Goal: Communication & Community: Answer question/provide support

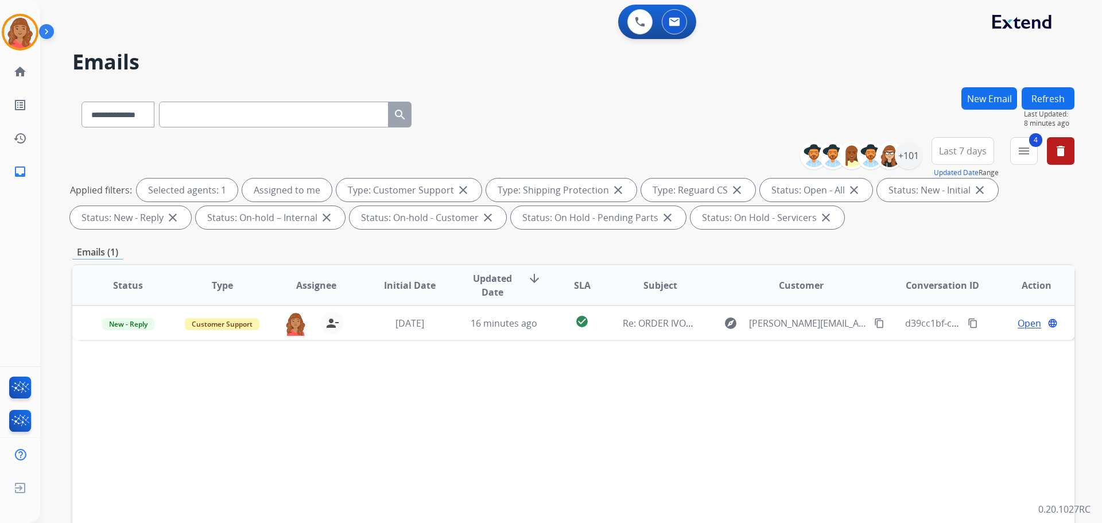
select select "**********"
drag, startPoint x: 1024, startPoint y: 150, endPoint x: 1016, endPoint y: 165, distance: 16.4
click at [1026, 153] on mat-icon "menu" at bounding box center [1024, 151] width 14 height 14
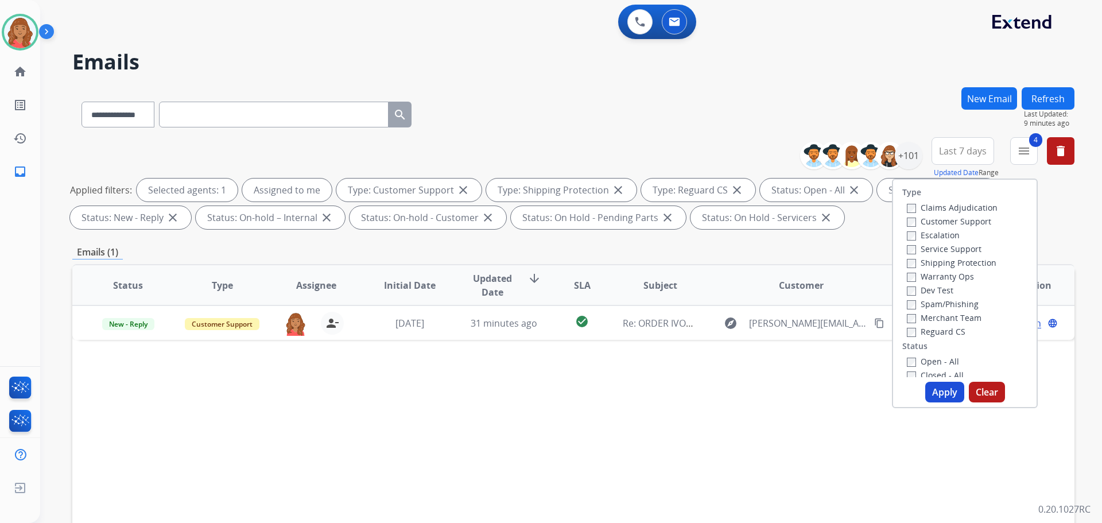
drag, startPoint x: 1048, startPoint y: 89, endPoint x: 1050, endPoint y: 95, distance: 6.0
click at [1049, 91] on button "Refresh" at bounding box center [1048, 98] width 53 height 22
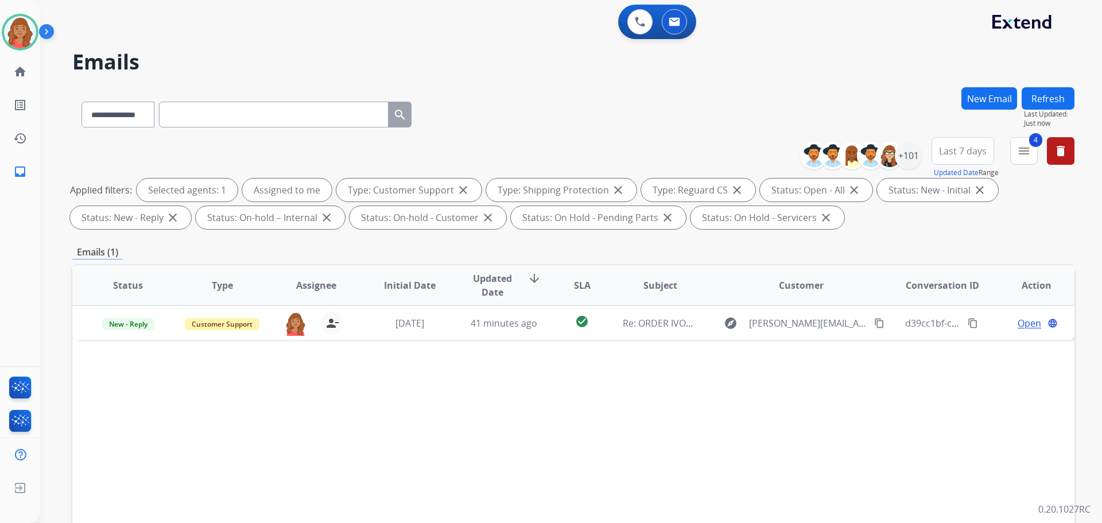
click at [1038, 99] on button "Refresh" at bounding box center [1048, 98] width 53 height 22
click at [1047, 102] on button "Refresh" at bounding box center [1048, 98] width 53 height 22
click at [1022, 145] on mat-icon "menu" at bounding box center [1024, 151] width 14 height 14
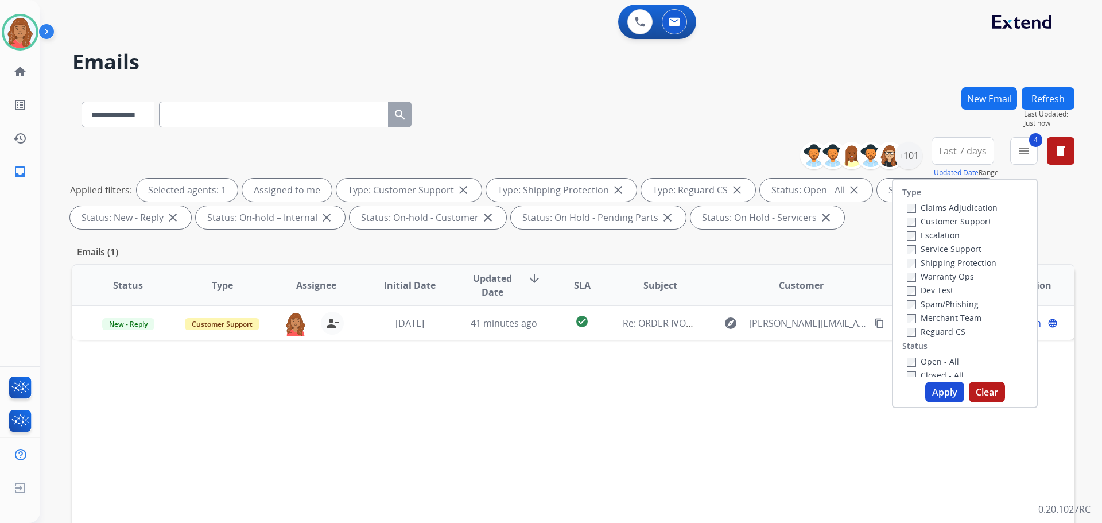
click at [909, 374] on label "Closed - All" at bounding box center [935, 375] width 57 height 11
click at [927, 383] on div "Type Claims Adjudication Customer Support Escalation Service Support Shipping P…" at bounding box center [965, 293] width 146 height 230
click at [936, 387] on button "Apply" at bounding box center [944, 392] width 39 height 21
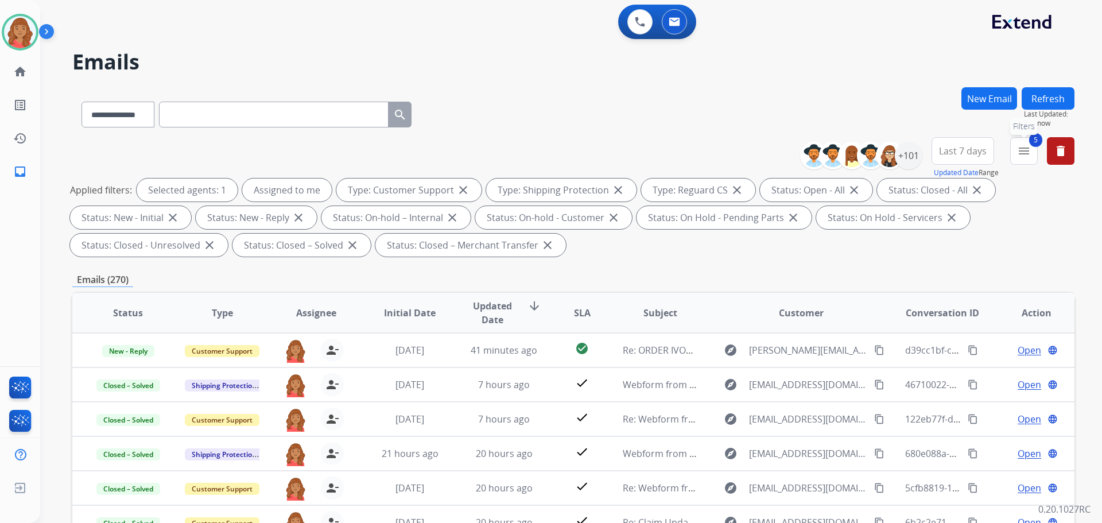
click at [1026, 153] on mat-icon "menu" at bounding box center [1024, 151] width 14 height 14
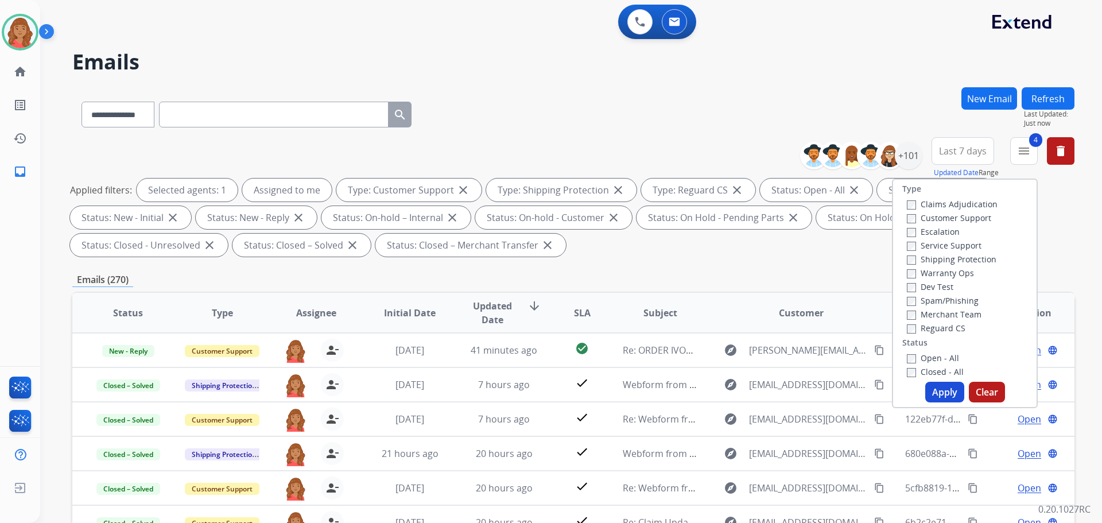
click at [941, 395] on button "Apply" at bounding box center [944, 392] width 39 height 21
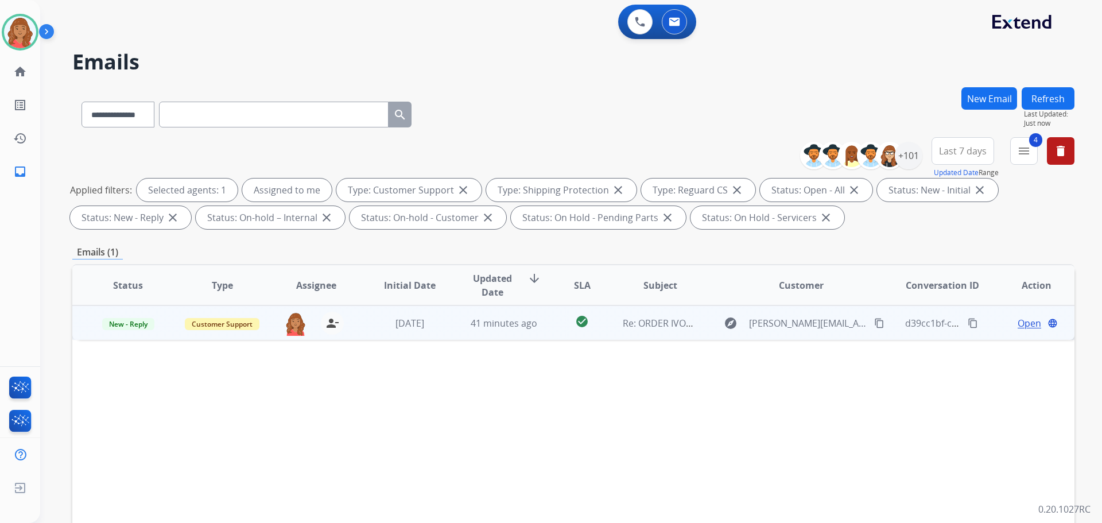
click at [432, 331] on td "[DATE]" at bounding box center [401, 322] width 94 height 34
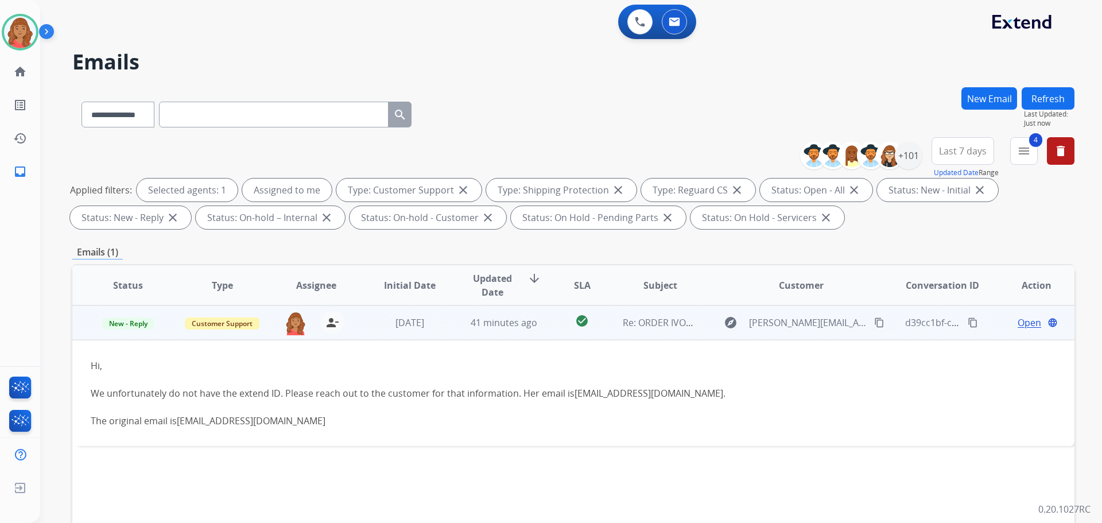
click at [1018, 325] on span "Open" at bounding box center [1030, 323] width 24 height 14
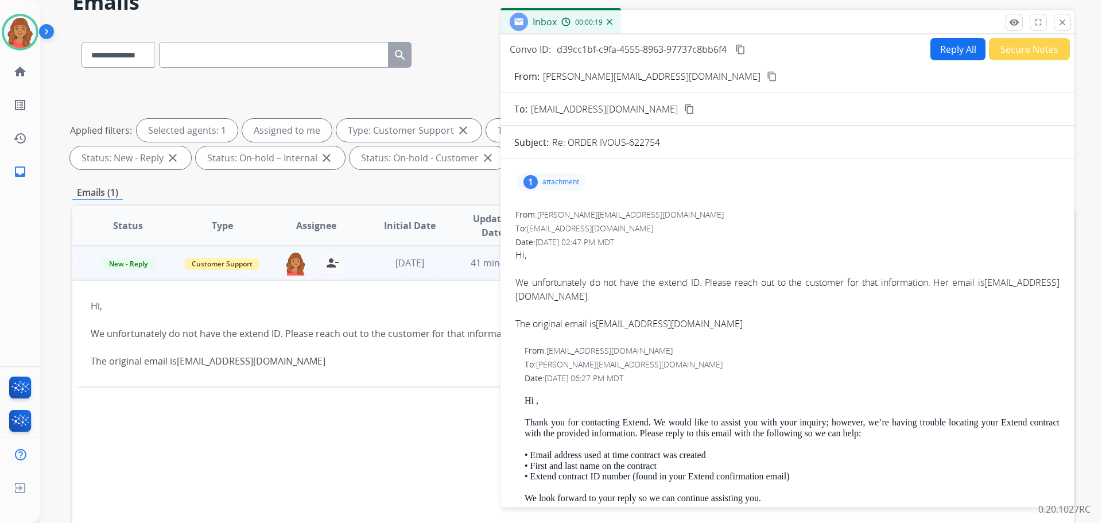
scroll to position [0, 0]
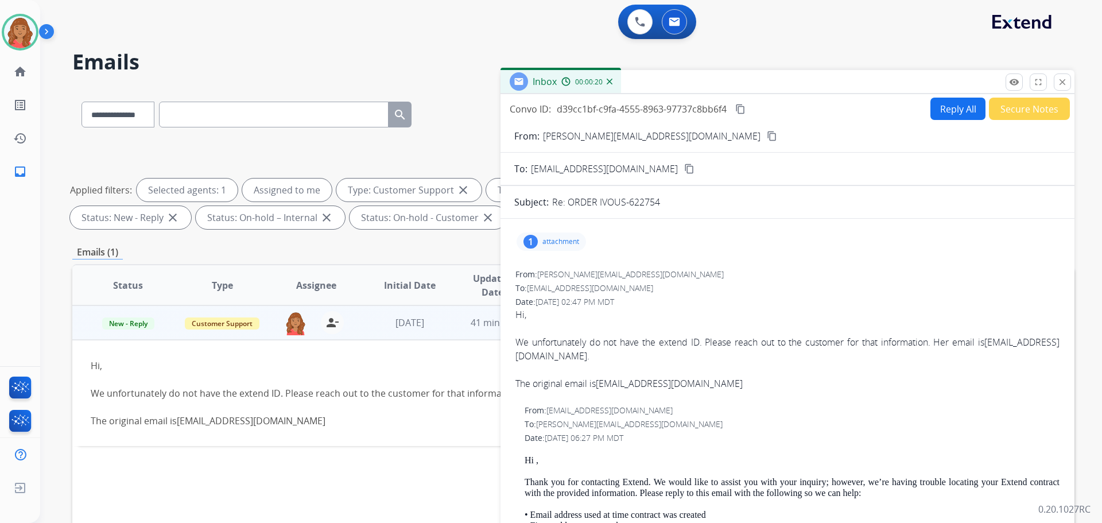
click at [948, 106] on button "Reply All" at bounding box center [957, 109] width 55 height 22
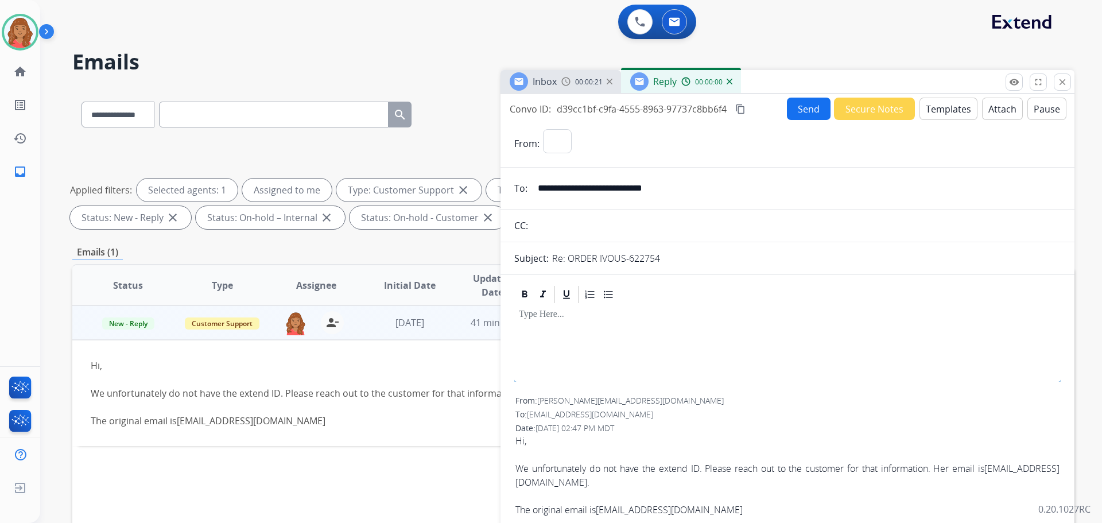
select select "**********"
click at [932, 113] on button "Templates" at bounding box center [948, 109] width 58 height 22
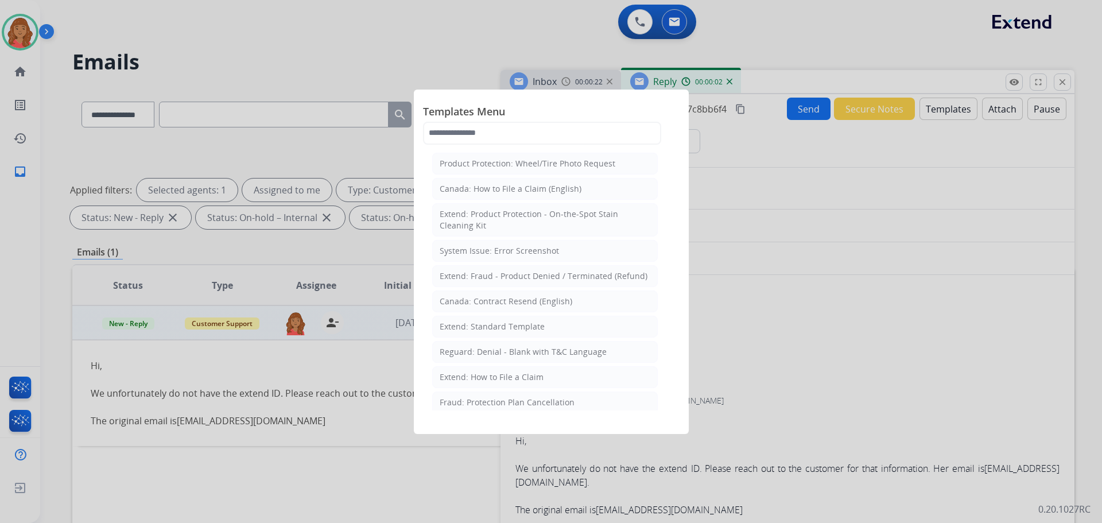
drag, startPoint x: 483, startPoint y: 379, endPoint x: 510, endPoint y: 388, distance: 27.8
click at [484, 379] on div "Extend: How to File a Claim" at bounding box center [492, 376] width 104 height 11
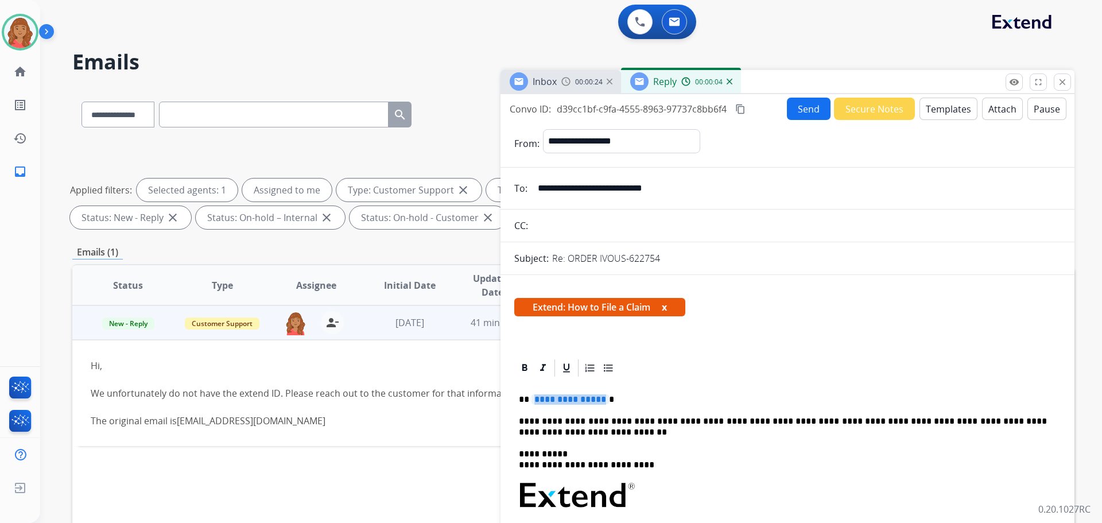
drag, startPoint x: 601, startPoint y: 398, endPoint x: 547, endPoint y: 399, distance: 54.0
click at [547, 399] on span "**********" at bounding box center [569, 399] width 77 height 10
click at [578, 398] on p "****" at bounding box center [783, 399] width 528 height 10
click at [749, 399] on p "**********" at bounding box center [783, 399] width 528 height 10
click at [537, 399] on p "**********" at bounding box center [783, 399] width 528 height 10
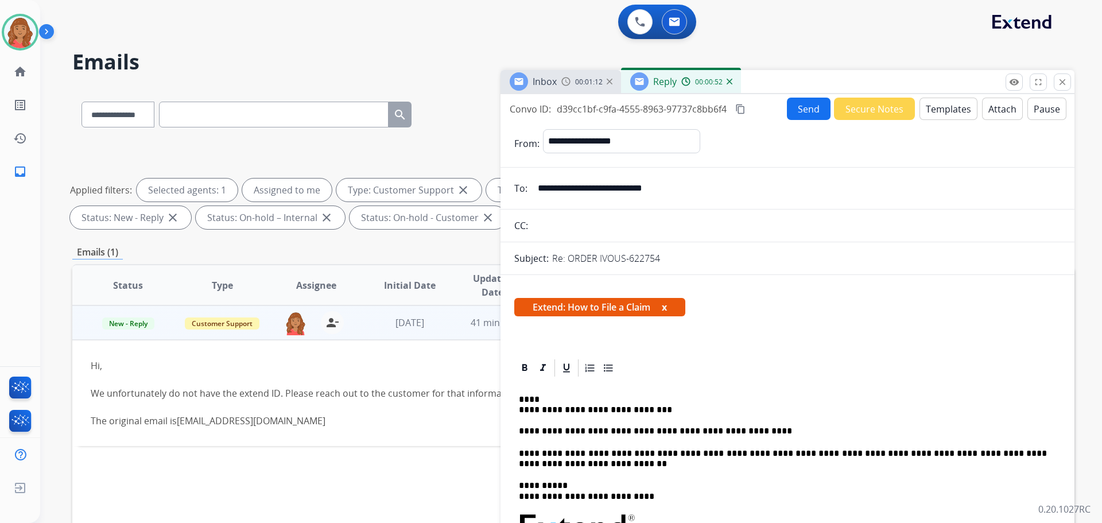
click at [791, 108] on button "Send" at bounding box center [809, 109] width 44 height 22
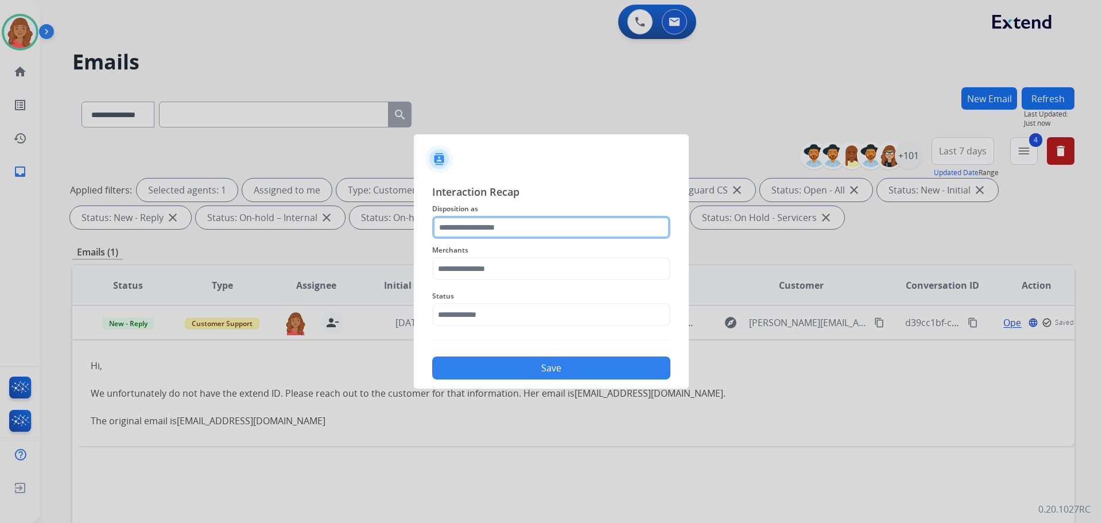
click at [477, 227] on input "text" at bounding box center [551, 227] width 238 height 23
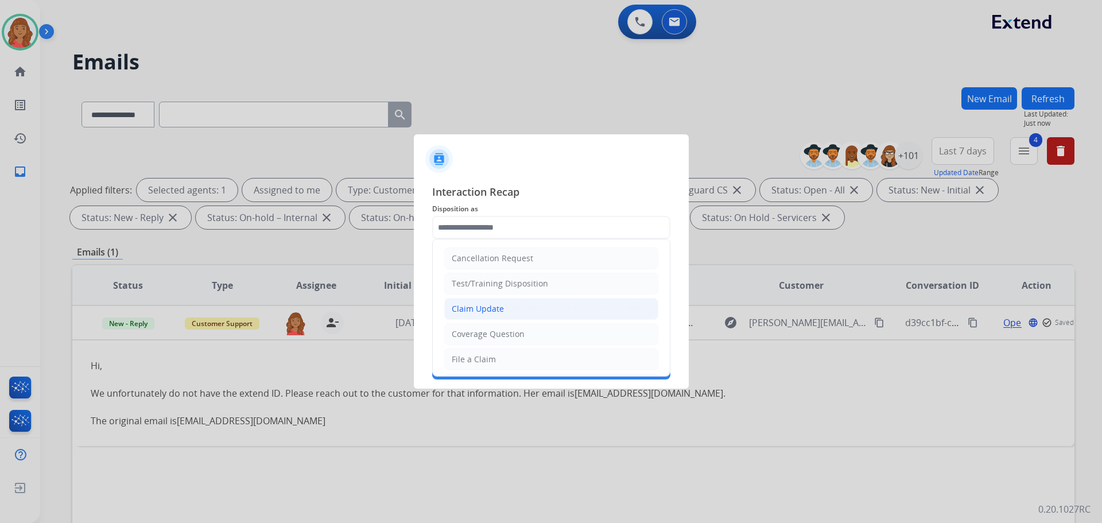
click at [480, 310] on div "Claim Update" at bounding box center [478, 308] width 52 height 11
type input "**********"
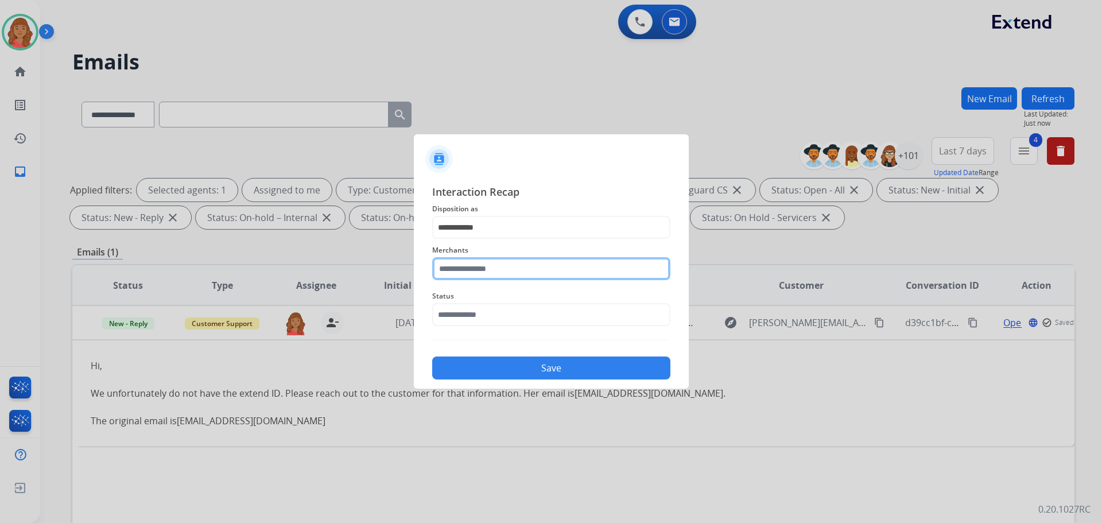
click at [476, 270] on input "text" at bounding box center [551, 268] width 238 height 23
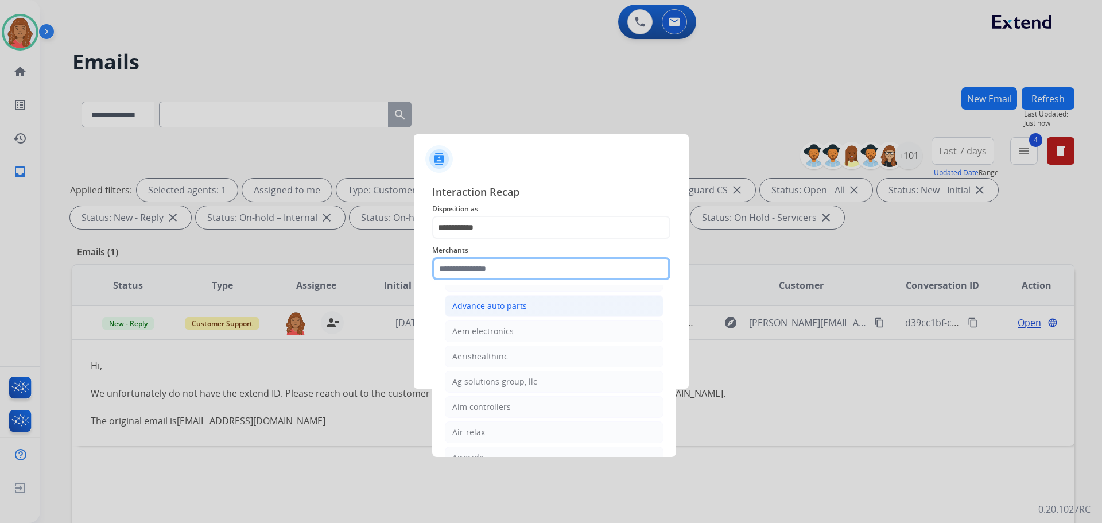
scroll to position [459, 0]
type input "*"
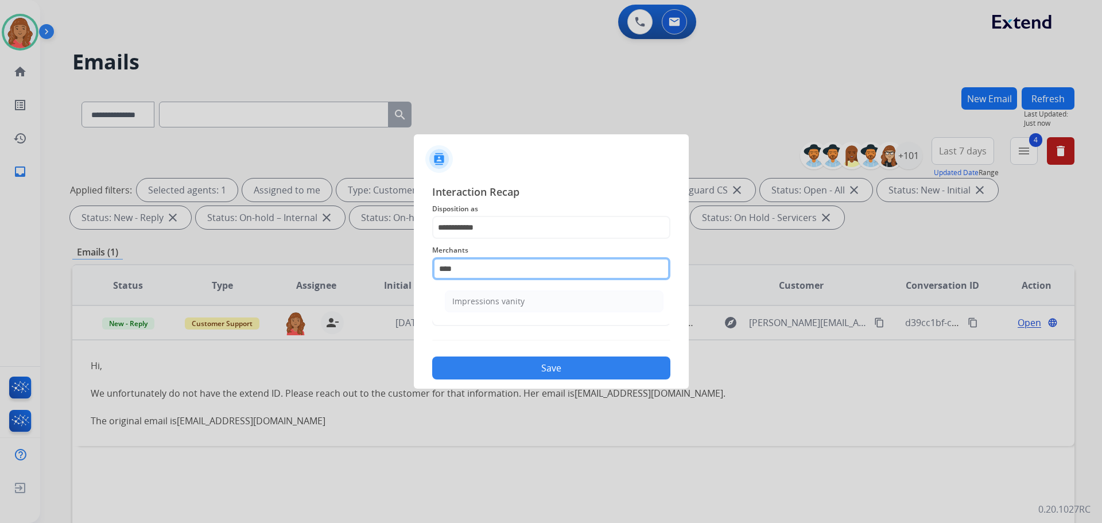
scroll to position [0, 0]
click at [492, 296] on div "Impressions vanity" at bounding box center [488, 301] width 72 height 11
type input "**********"
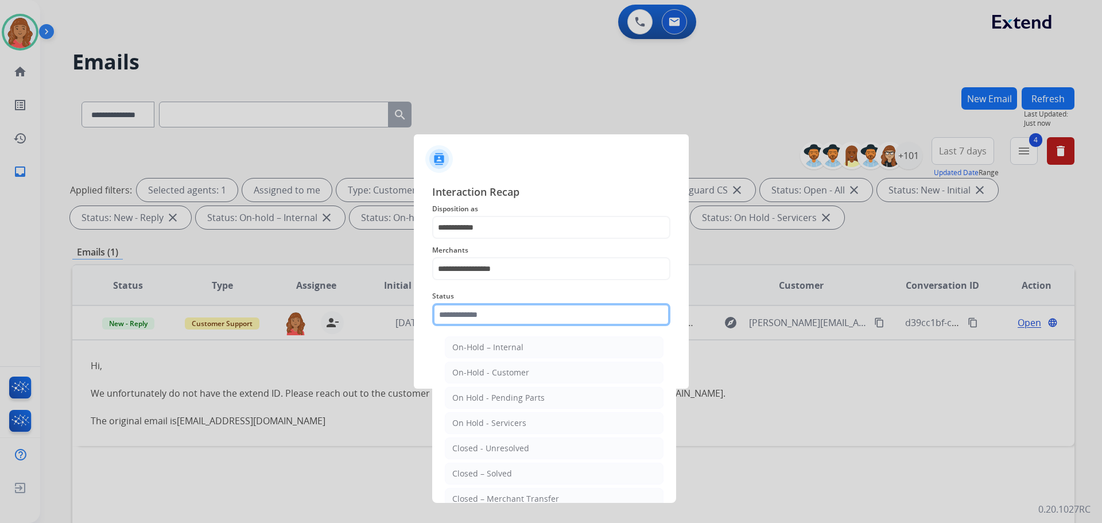
click at [491, 320] on input "text" at bounding box center [551, 314] width 238 height 23
click at [494, 474] on div "Closed – Solved" at bounding box center [482, 473] width 60 height 11
type input "**********"
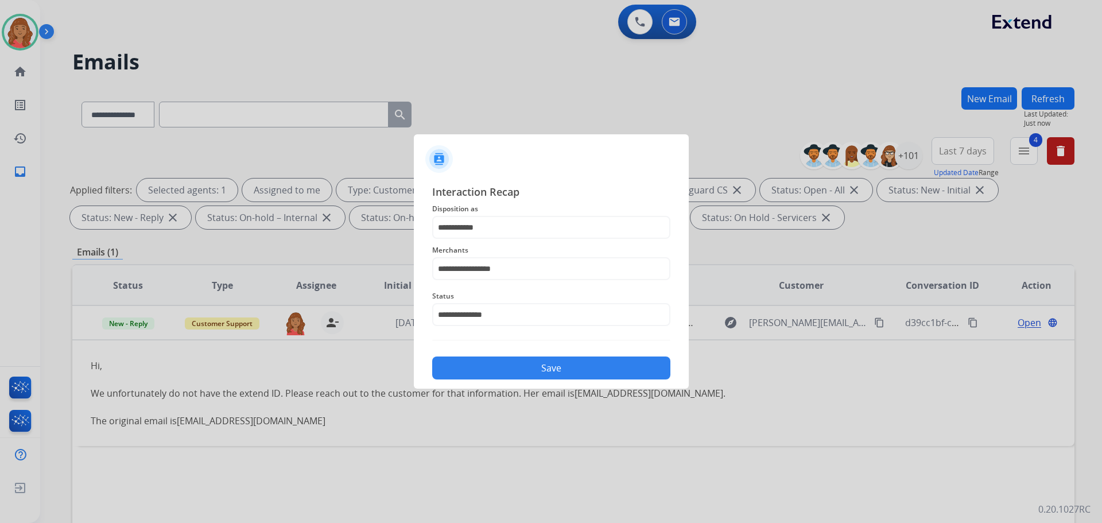
click at [494, 364] on button "Save" at bounding box center [551, 367] width 238 height 23
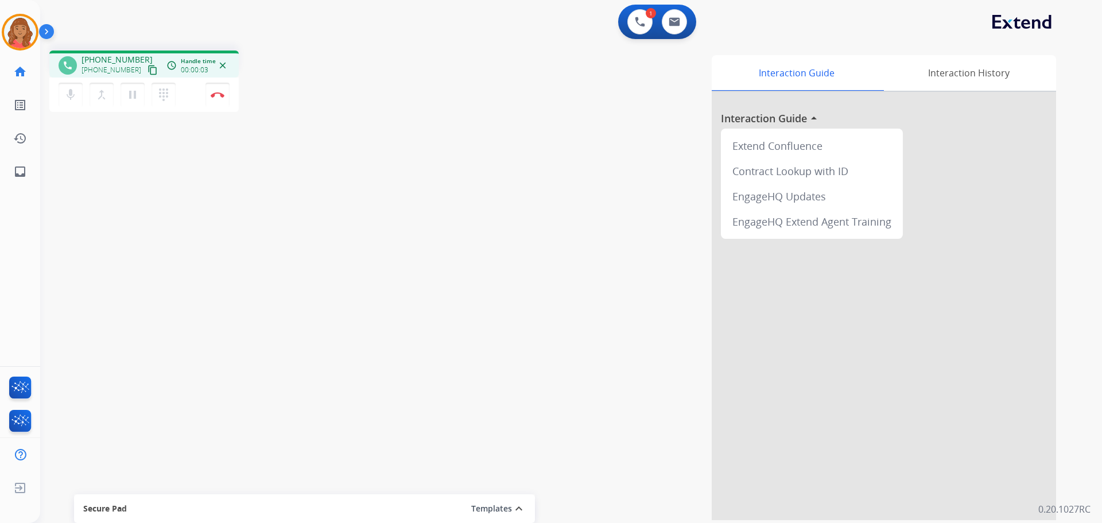
drag, startPoint x: 144, startPoint y: 68, endPoint x: 142, endPoint y: 76, distance: 8.2
click at [148, 68] on mat-icon "content_copy" at bounding box center [153, 70] width 10 height 10
click at [224, 96] on button "Disconnect" at bounding box center [217, 95] width 24 height 24
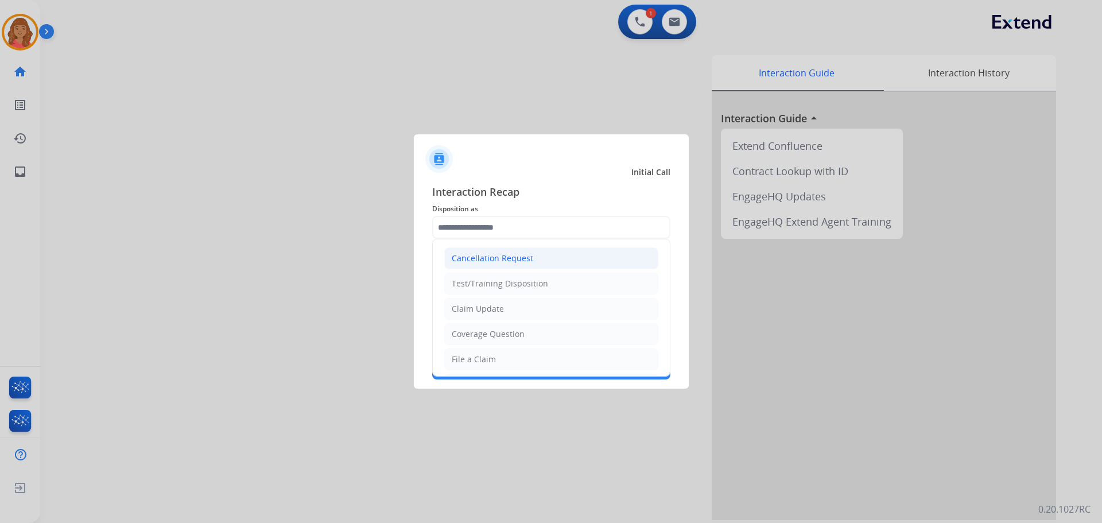
click at [484, 232] on input "text" at bounding box center [551, 227] width 238 height 23
click at [477, 308] on div "Claim Update" at bounding box center [478, 308] width 52 height 11
type input "**********"
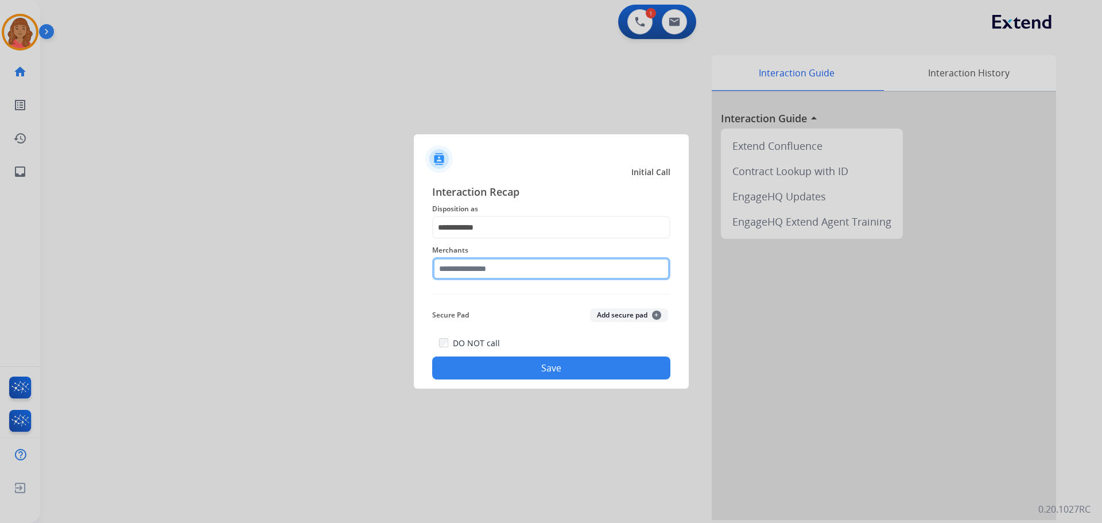
click at [471, 267] on input "text" at bounding box center [551, 268] width 238 height 23
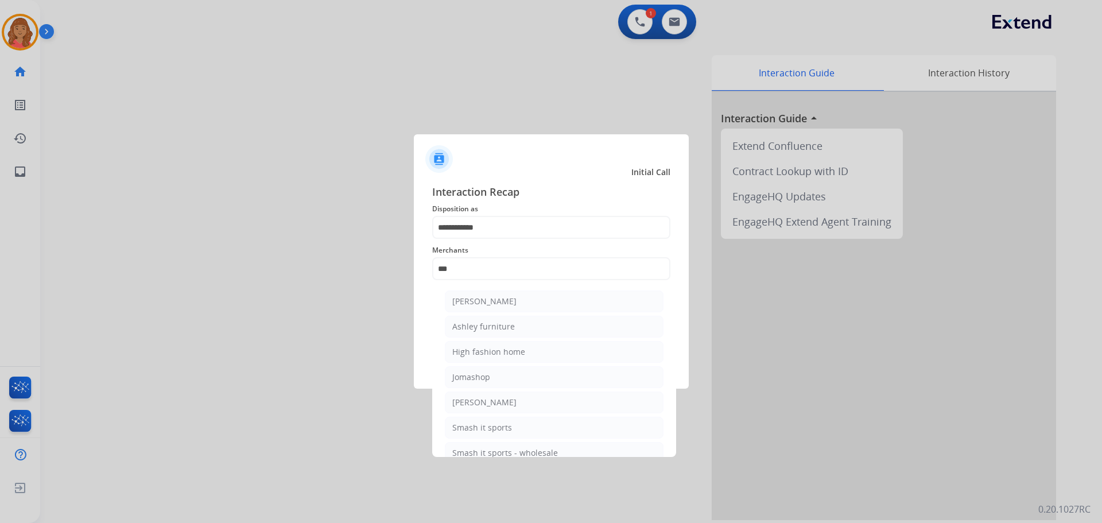
drag, startPoint x: 484, startPoint y: 320, endPoint x: 490, endPoint y: 312, distance: 9.9
click at [487, 321] on li "Ashley furniture" at bounding box center [554, 327] width 219 height 22
type input "**********"
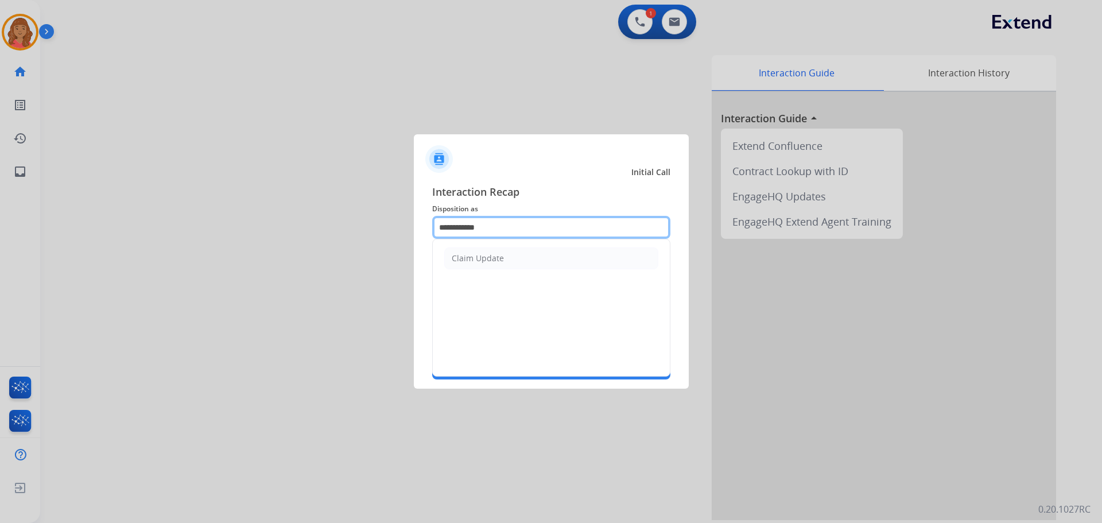
click at [488, 226] on input "**********" at bounding box center [551, 227] width 238 height 23
type input "*"
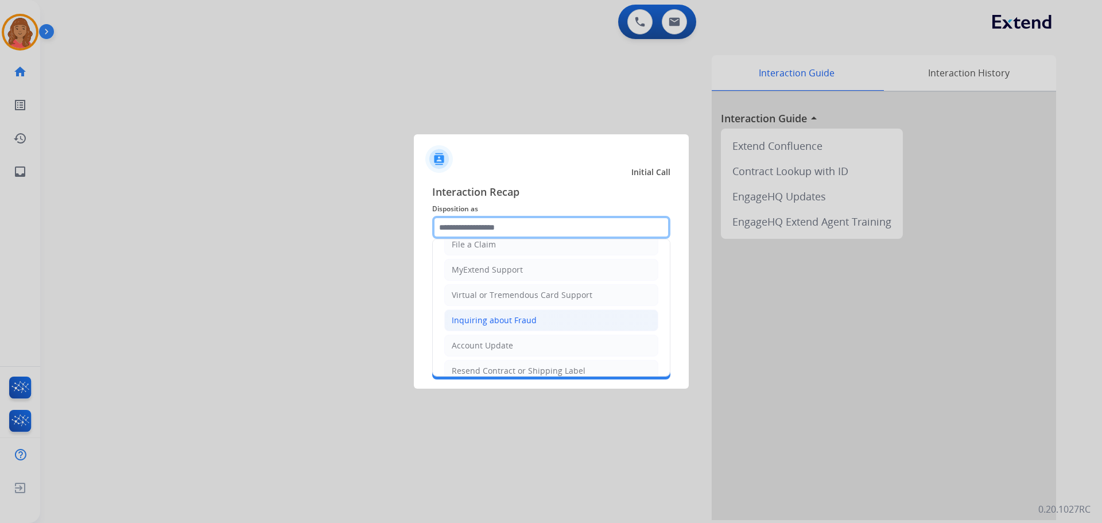
scroll to position [172, 0]
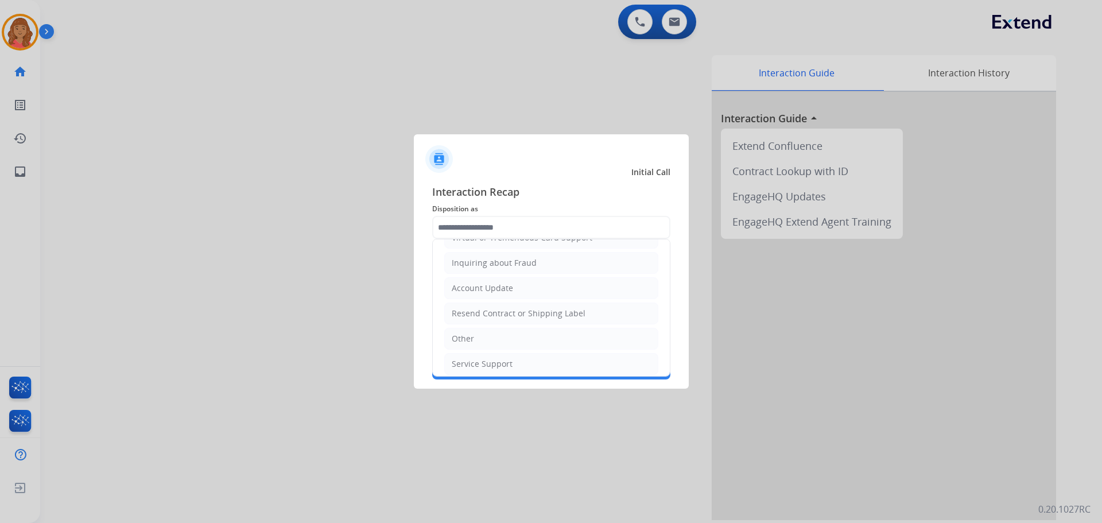
click at [465, 335] on div "Other" at bounding box center [463, 338] width 22 height 11
type input "*****"
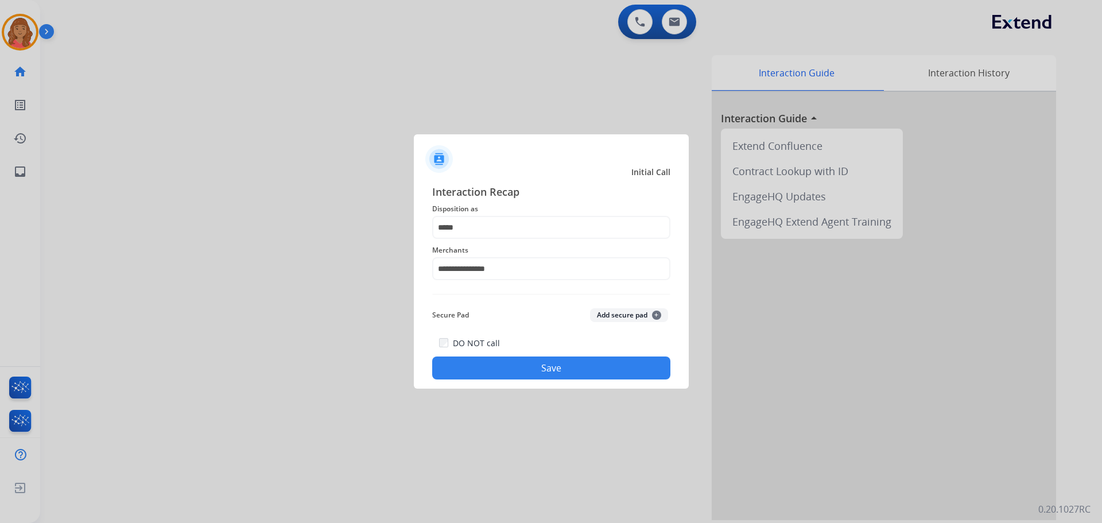
click at [499, 371] on button "Save" at bounding box center [551, 367] width 238 height 23
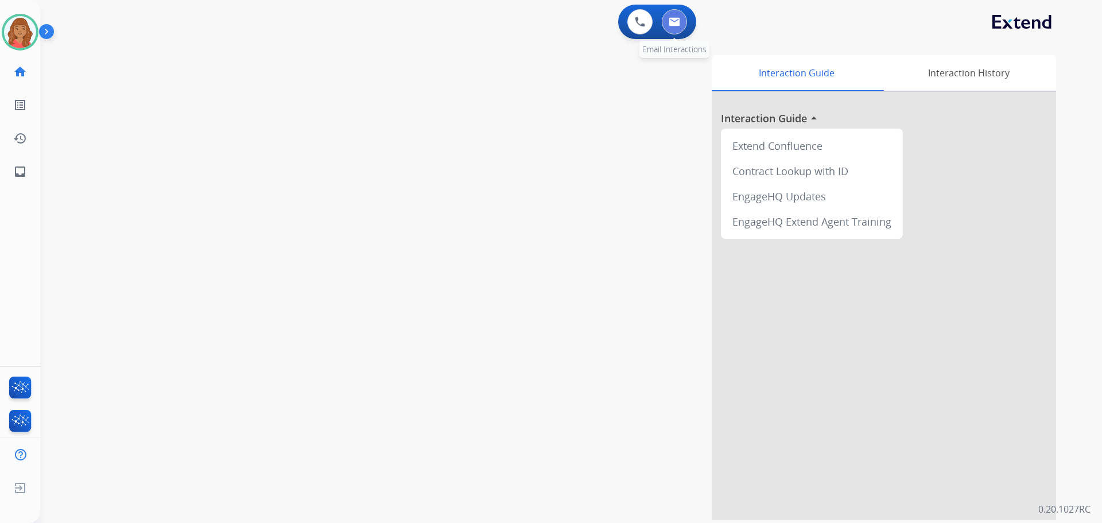
click at [670, 20] on img at bounding box center [674, 21] width 11 height 9
select select "**********"
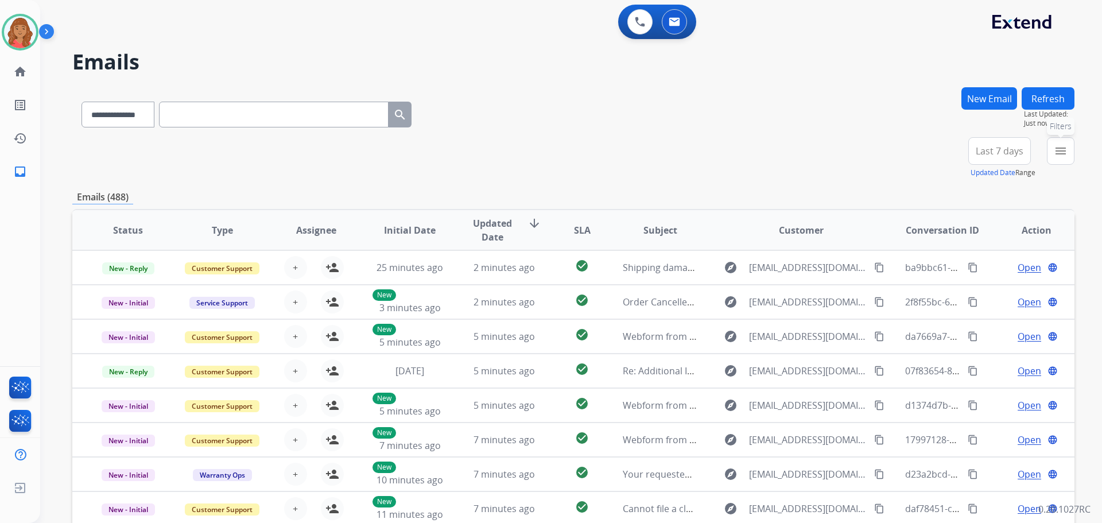
click at [1057, 156] on mat-icon "menu" at bounding box center [1061, 151] width 14 height 14
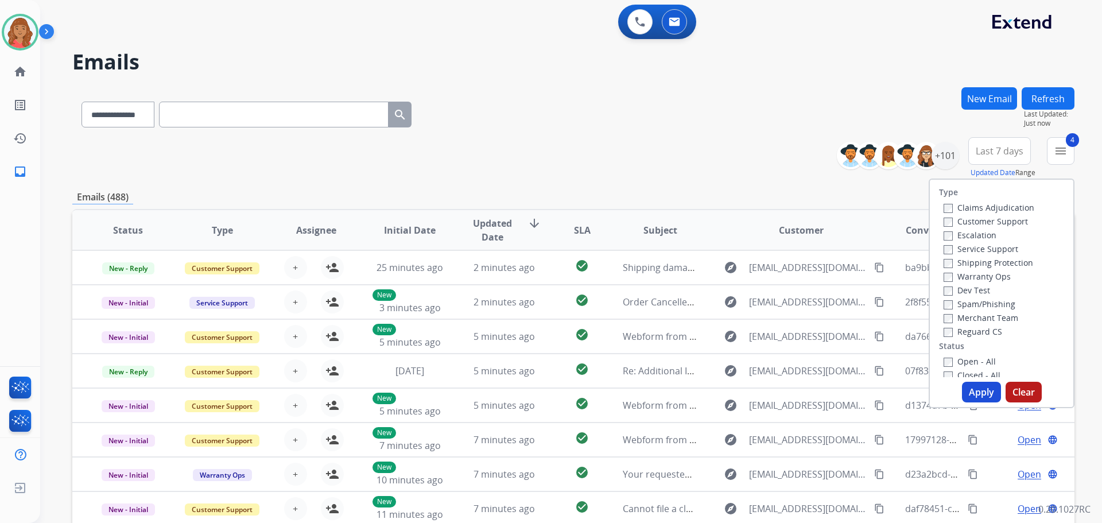
click at [977, 394] on button "Apply" at bounding box center [981, 392] width 39 height 21
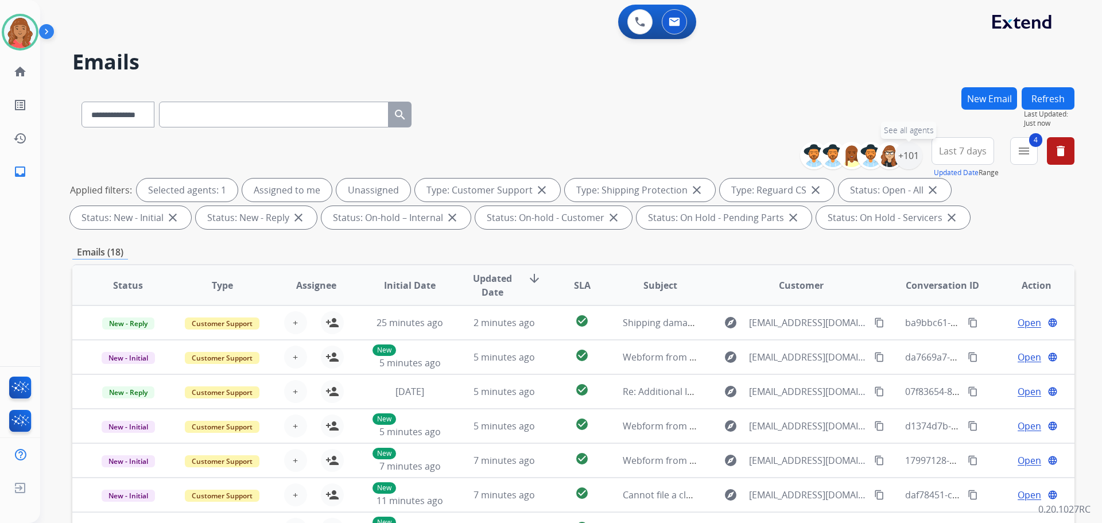
drag, startPoint x: 908, startPoint y: 158, endPoint x: 902, endPoint y: 169, distance: 12.1
click at [910, 159] on div "+101" at bounding box center [909, 156] width 28 height 28
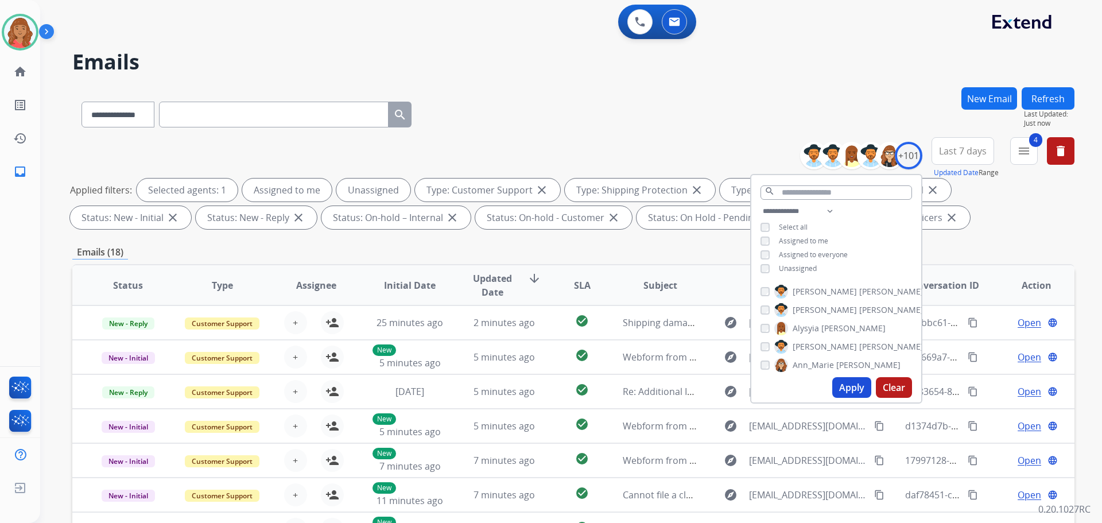
click at [762, 271] on div "**********" at bounding box center [836, 240] width 170 height 73
click at [843, 387] on button "Apply" at bounding box center [851, 387] width 39 height 21
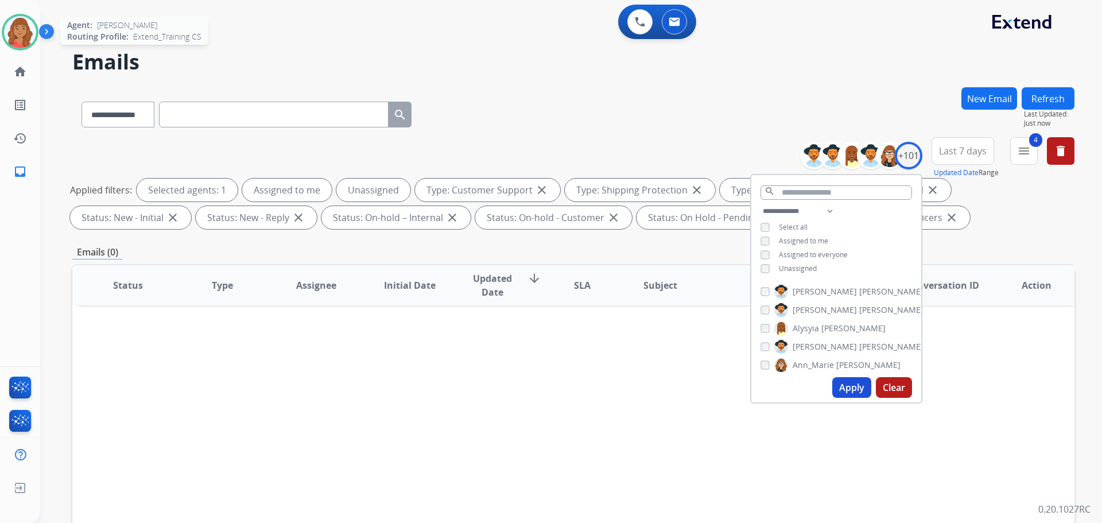
click at [29, 37] on img at bounding box center [20, 32] width 32 height 32
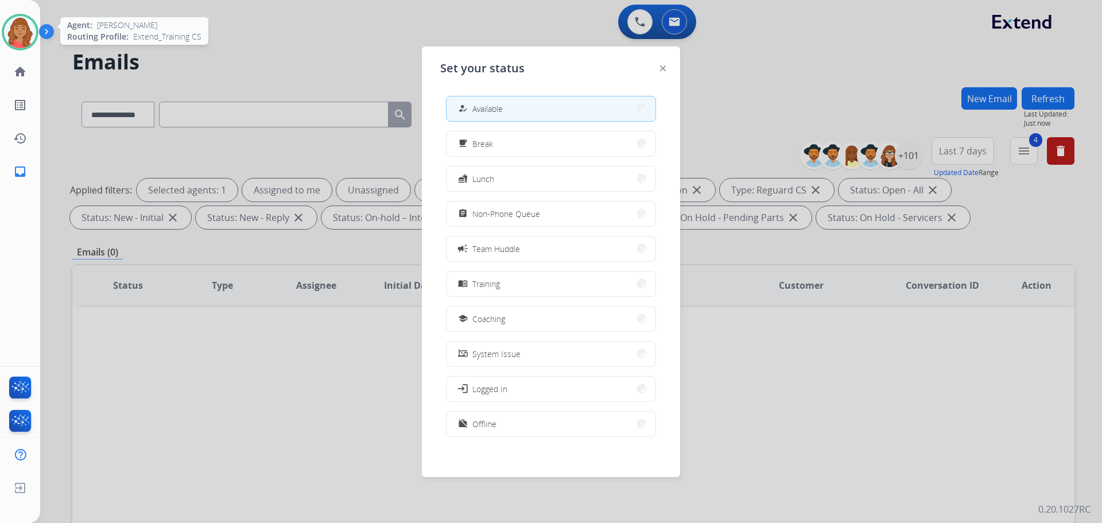
drag, startPoint x: 11, startPoint y: 34, endPoint x: 11, endPoint y: 41, distance: 7.5
click at [11, 34] on img at bounding box center [20, 32] width 32 height 32
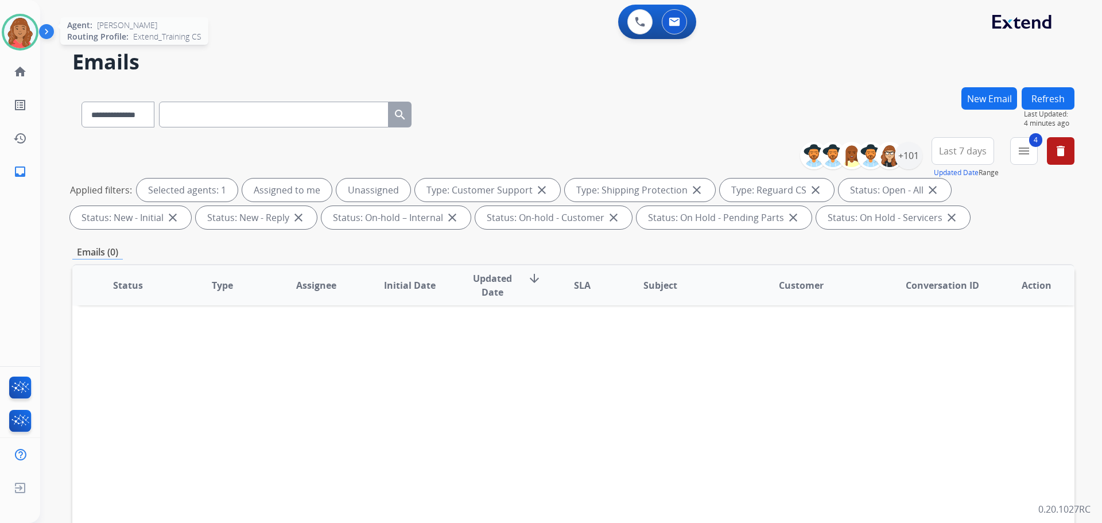
click at [28, 40] on img at bounding box center [20, 32] width 32 height 32
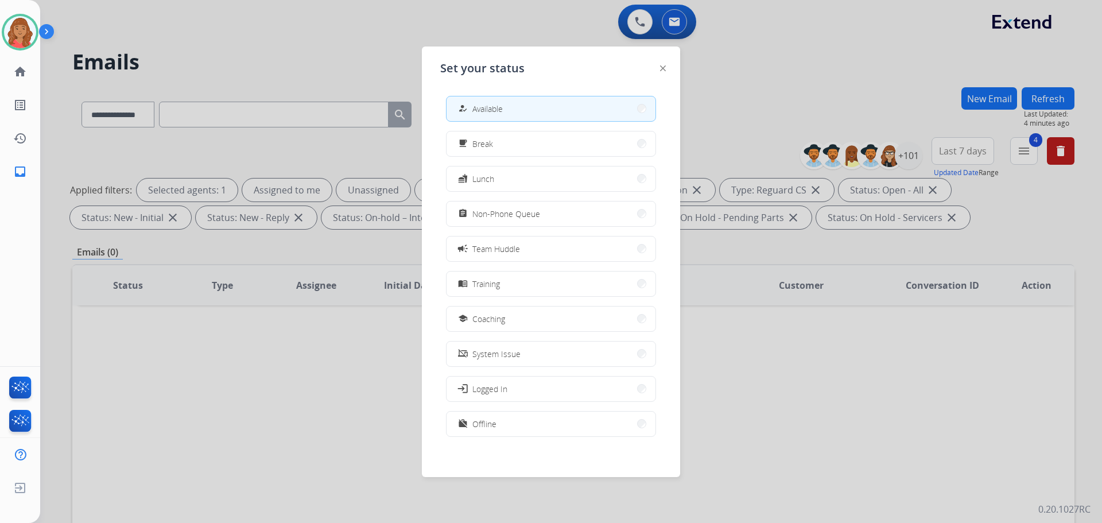
click at [485, 314] on span "Coaching" at bounding box center [488, 319] width 33 height 12
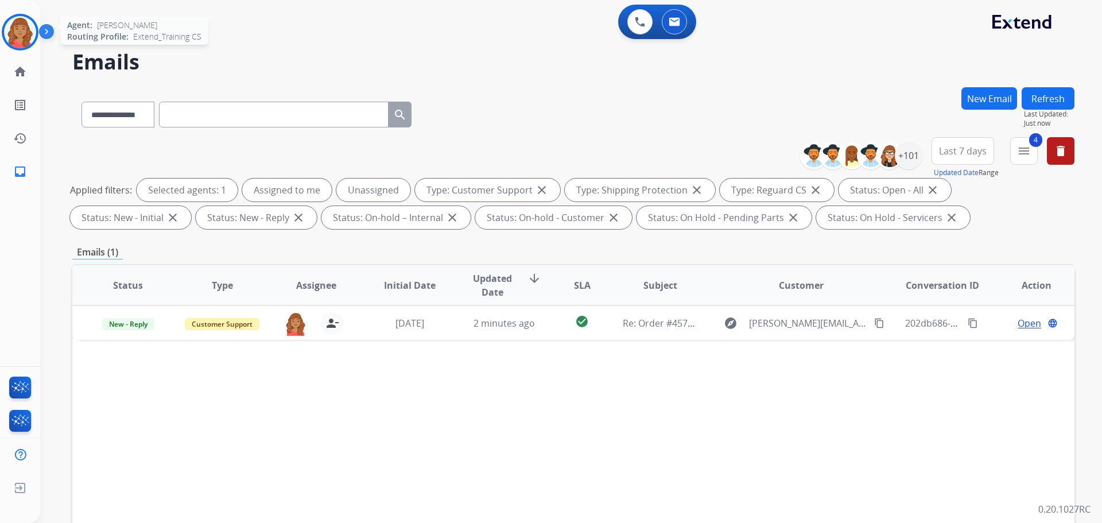
click at [23, 23] on img at bounding box center [20, 32] width 32 height 32
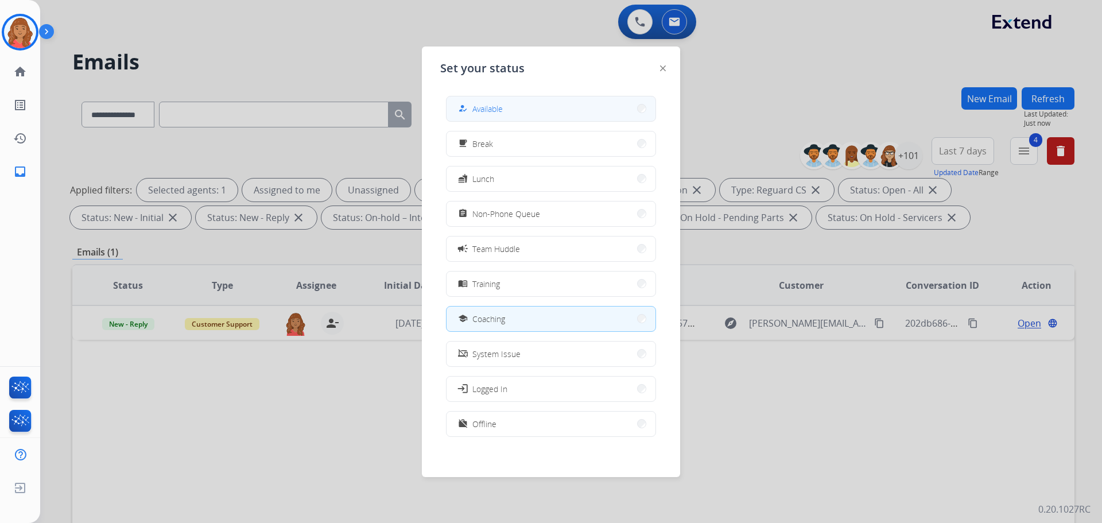
click at [522, 110] on button "how_to_reg Available" at bounding box center [551, 108] width 209 height 25
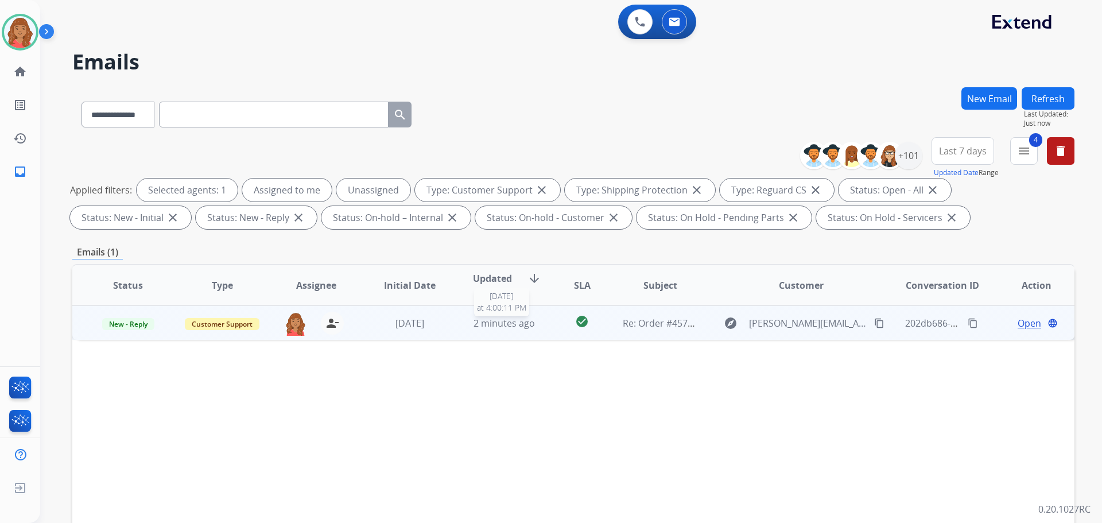
click at [509, 324] on span "2 minutes ago" at bounding box center [504, 323] width 61 height 13
click at [1018, 317] on span "Open" at bounding box center [1030, 323] width 24 height 14
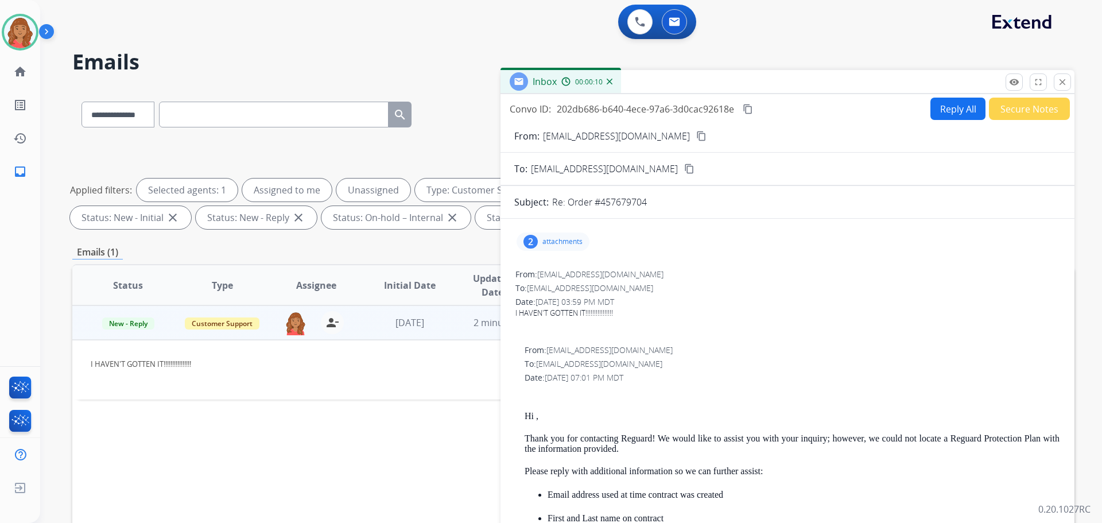
click at [556, 242] on p "attachments" at bounding box center [562, 241] width 40 height 9
click at [560, 267] on div at bounding box center [556, 273] width 57 height 40
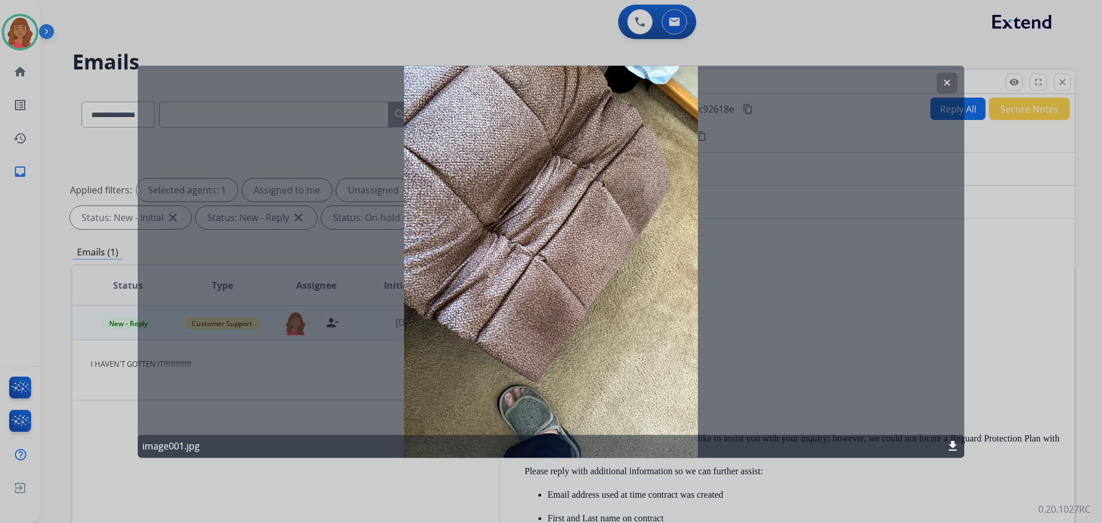
click at [945, 79] on mat-icon "clear" at bounding box center [947, 82] width 10 height 10
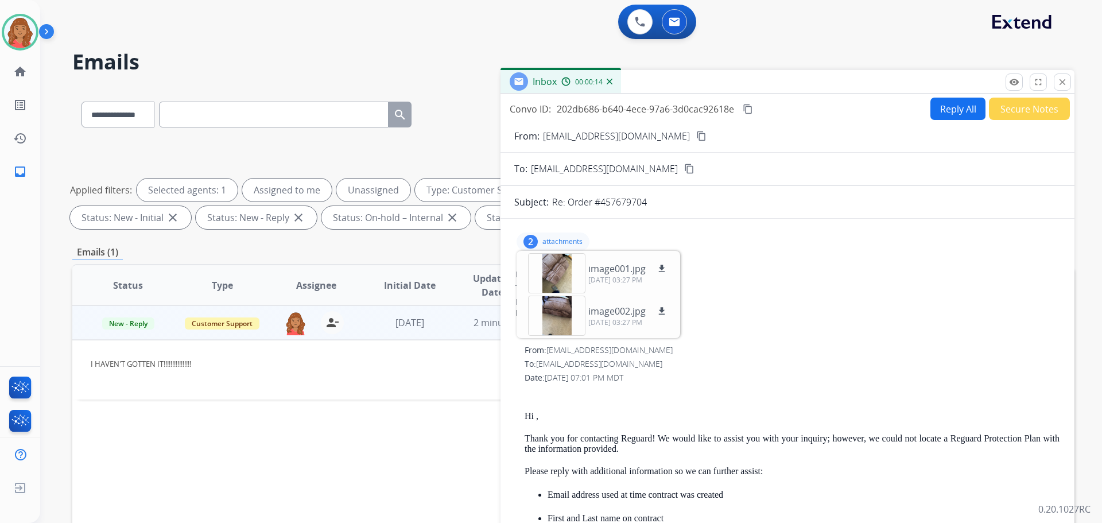
drag, startPoint x: 703, startPoint y: 135, endPoint x: 696, endPoint y: 138, distance: 8.0
click at [703, 135] on mat-icon "content_copy" at bounding box center [701, 136] width 10 height 10
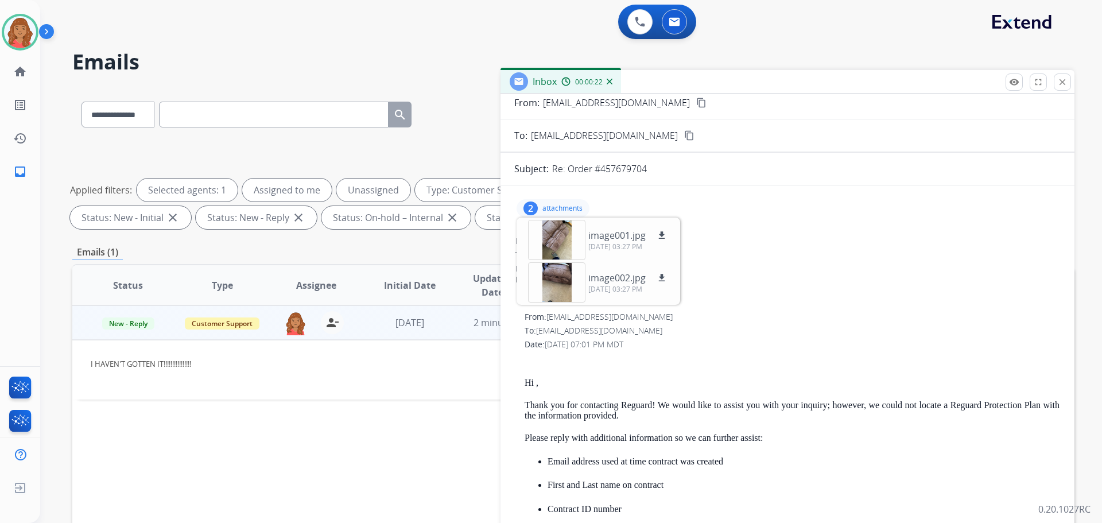
scroll to position [115, 0]
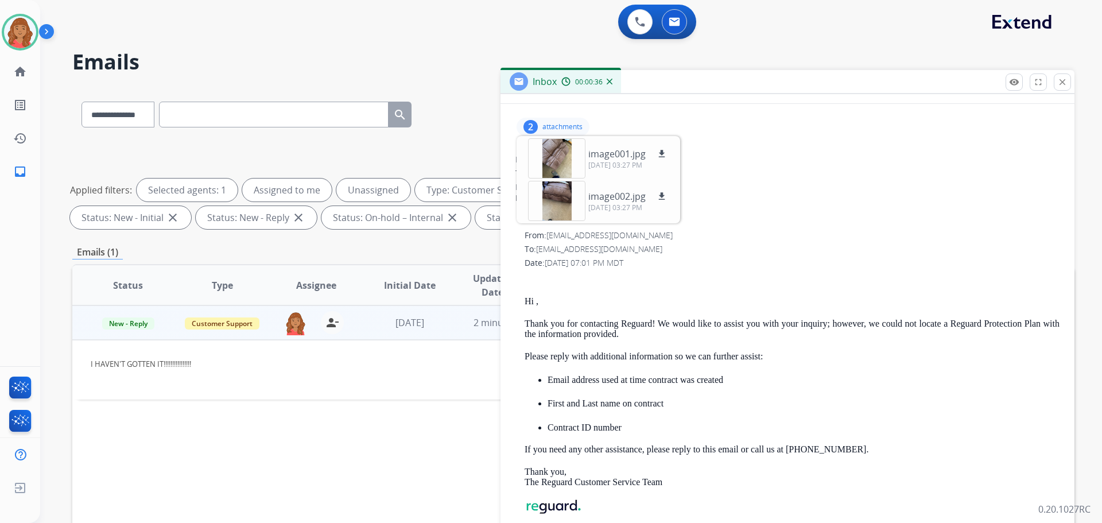
click at [643, 352] on p "Please reply with additional information so we can further assist:" at bounding box center [792, 356] width 535 height 10
click at [583, 293] on div "Hi , Thank you for contacting Reguard! We would like to assist you with your in…" at bounding box center [792, 420] width 535 height 292
click at [548, 124] on p "attachments" at bounding box center [562, 126] width 40 height 9
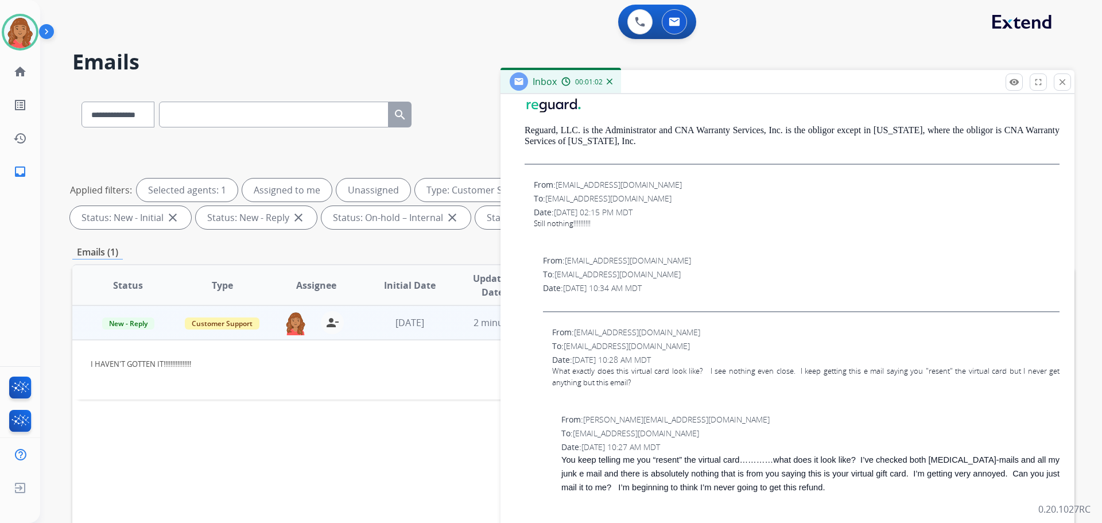
scroll to position [402, 0]
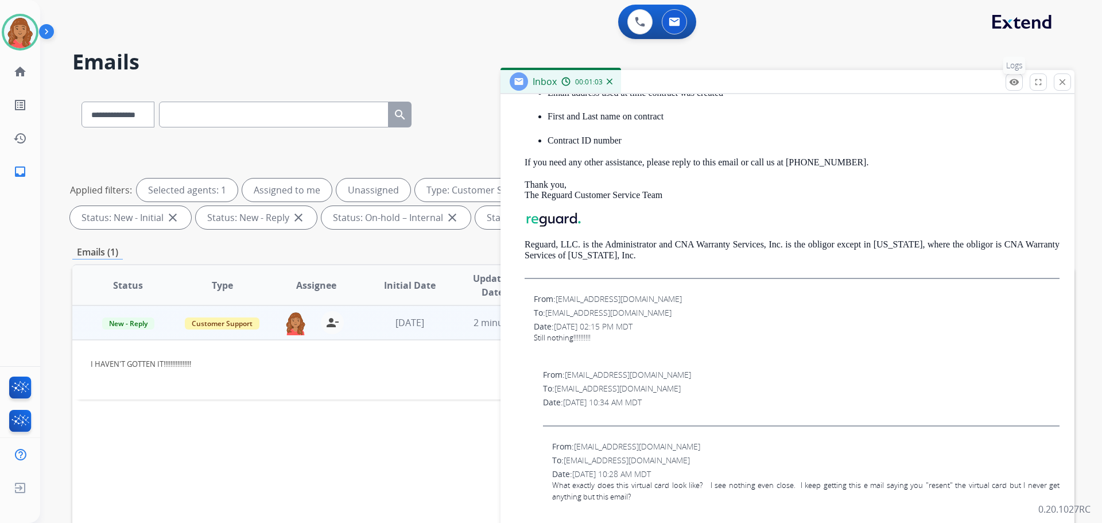
click at [1014, 84] on mat-icon "remove_red_eye" at bounding box center [1014, 82] width 10 height 10
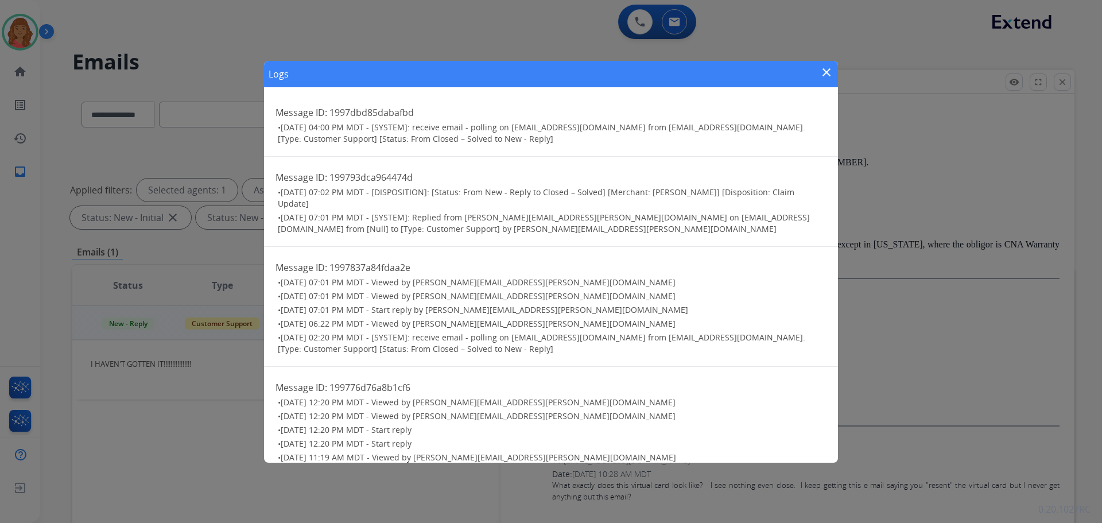
click at [217, 370] on div "Logs close Message ID: 1997dbd85dabafbd • [DATE] 04:00 PM MDT - [SYSTEM]: recei…" at bounding box center [551, 261] width 1102 height 523
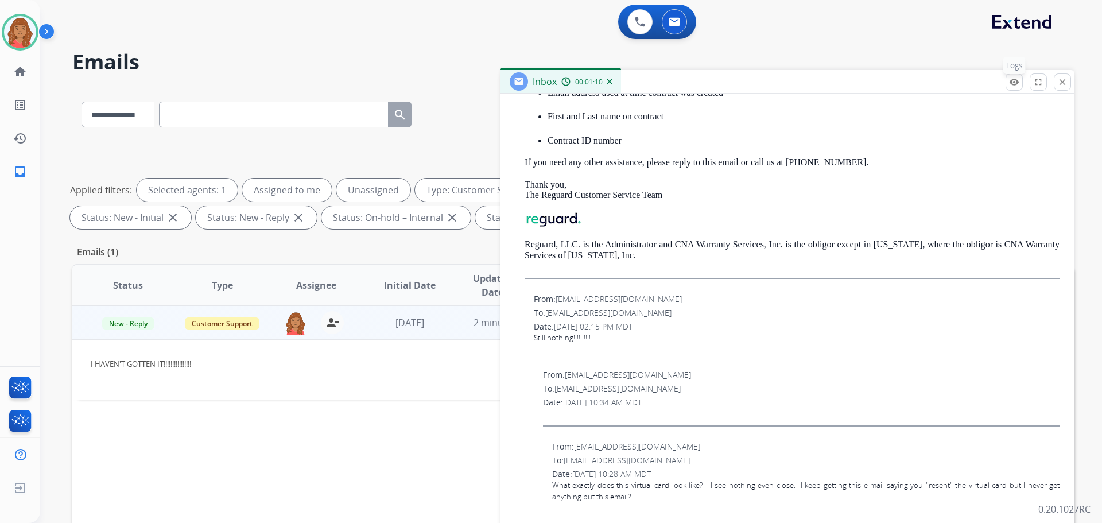
click at [1014, 78] on mat-icon "remove_red_eye" at bounding box center [1014, 82] width 10 height 10
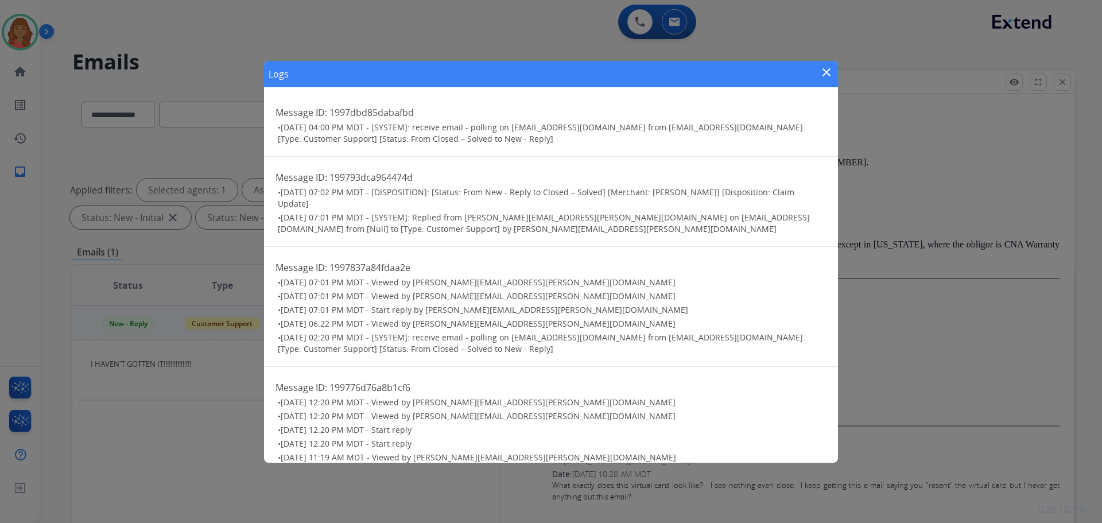
click at [828, 77] on mat-icon "close" at bounding box center [827, 72] width 14 height 14
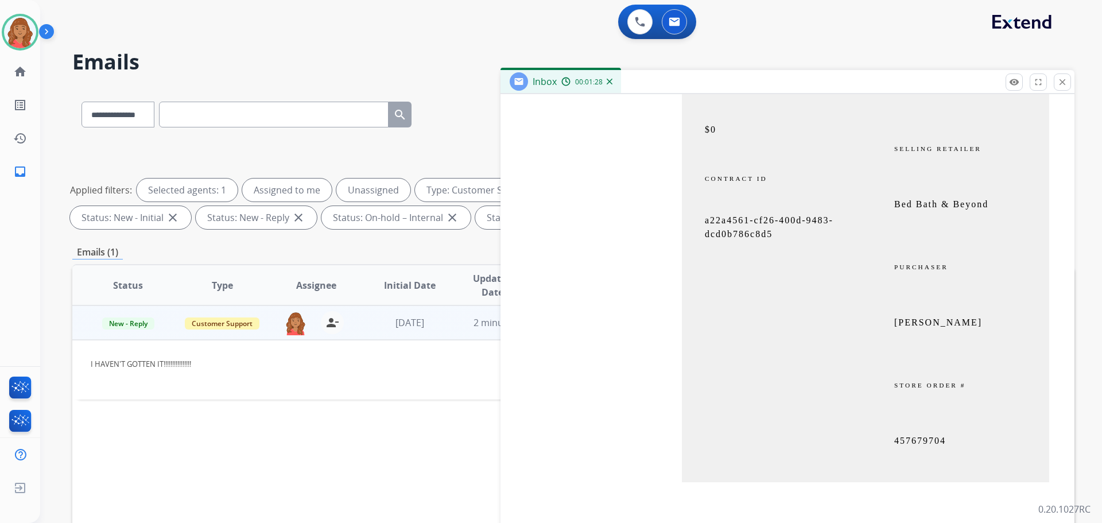
scroll to position [4592, 0]
drag, startPoint x: 760, startPoint y: 249, endPoint x: 697, endPoint y: 226, distance: 66.6
click at [697, 226] on td "a22a4561-cf26-400d-9483-dcd0b786c8d5" at bounding box center [774, 232] width 184 height 39
copy span "a22a4561-cf26-400d-9483-dcd0b786c8d5"
click at [626, 317] on div "From: [PERSON_NAME][EMAIL_ADDRESS][DOMAIN_NAME] To: [EMAIL_ADDRESS][DOMAIN_NAME…" at bounding box center [787, 63] width 546 height 1013
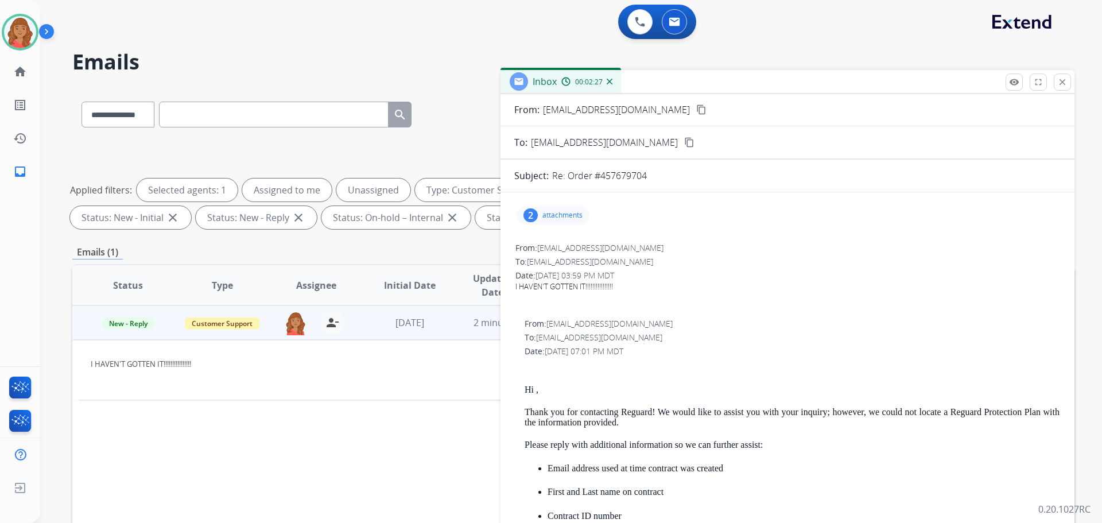
scroll to position [0, 0]
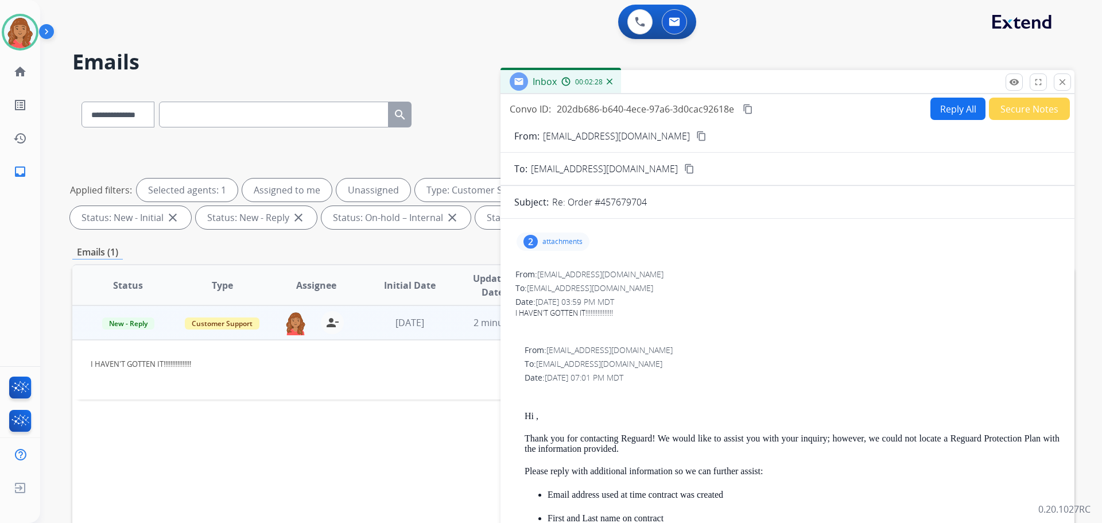
click at [960, 101] on button "Reply All" at bounding box center [957, 109] width 55 height 22
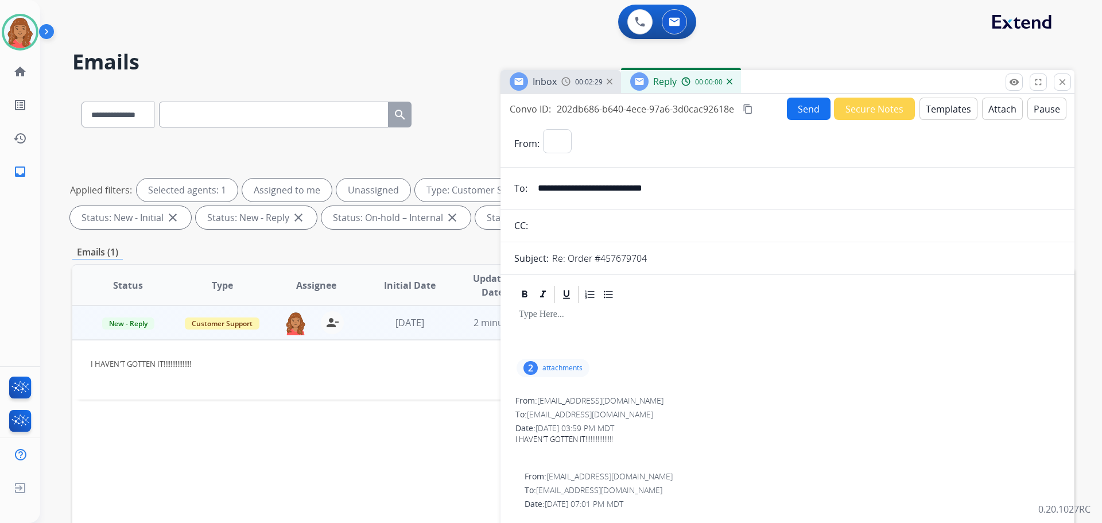
click at [931, 108] on button "Templates" at bounding box center [948, 109] width 58 height 22
select select "**********"
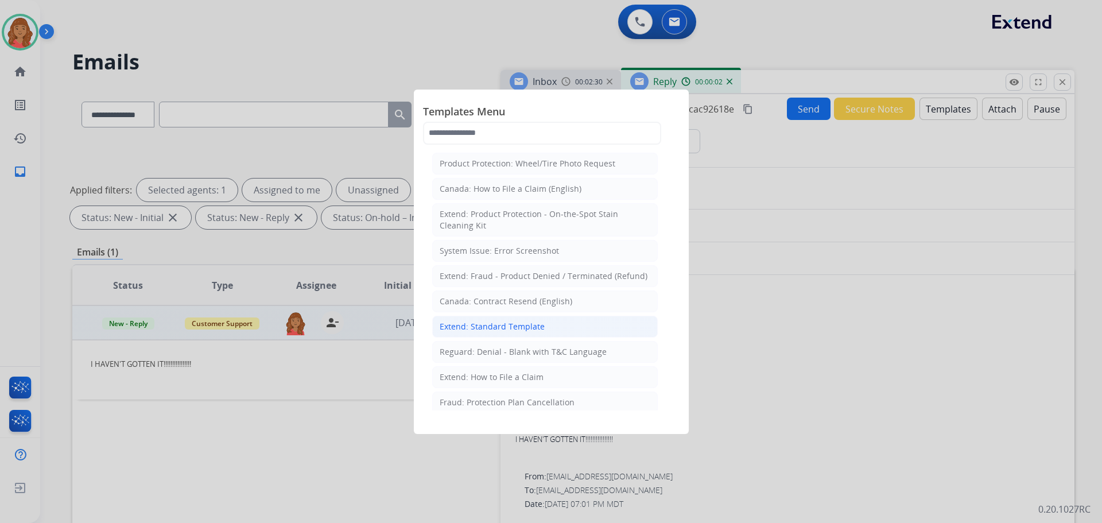
click at [500, 321] on div "Extend: Standard Template" at bounding box center [492, 326] width 105 height 11
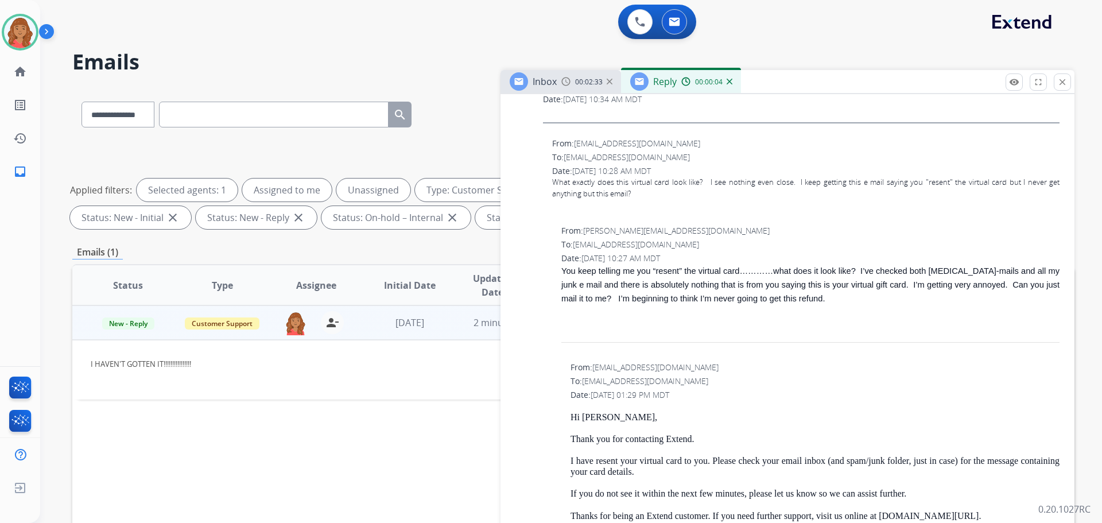
scroll to position [1205, 0]
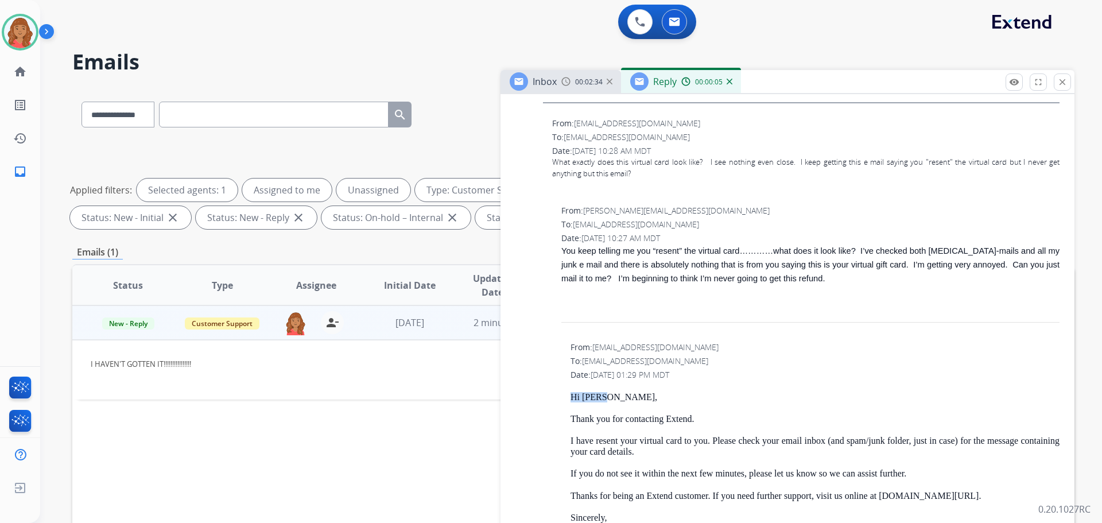
drag, startPoint x: 604, startPoint y: 393, endPoint x: 560, endPoint y: 394, distance: 43.7
click at [559, 393] on div "From: [EMAIL_ADDRESS][DOMAIN_NAME] To: [EMAIL_ADDRESS][DOMAIN_NAME] Date: [DATE…" at bounding box center [787, 527] width 546 height 375
copy p "Hi [PERSON_NAME],"
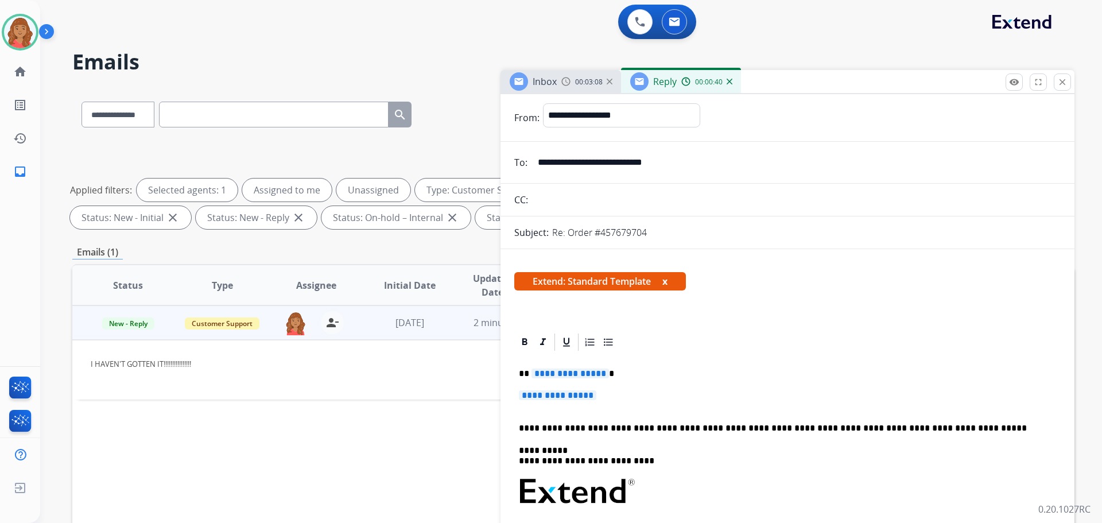
scroll to position [0, 0]
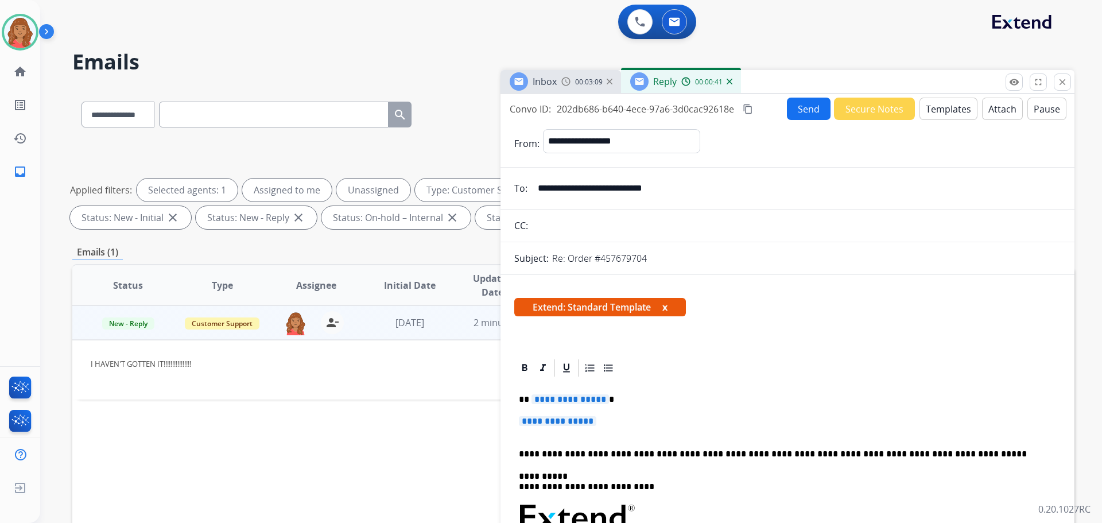
click at [935, 108] on button "Templates" at bounding box center [948, 109] width 58 height 22
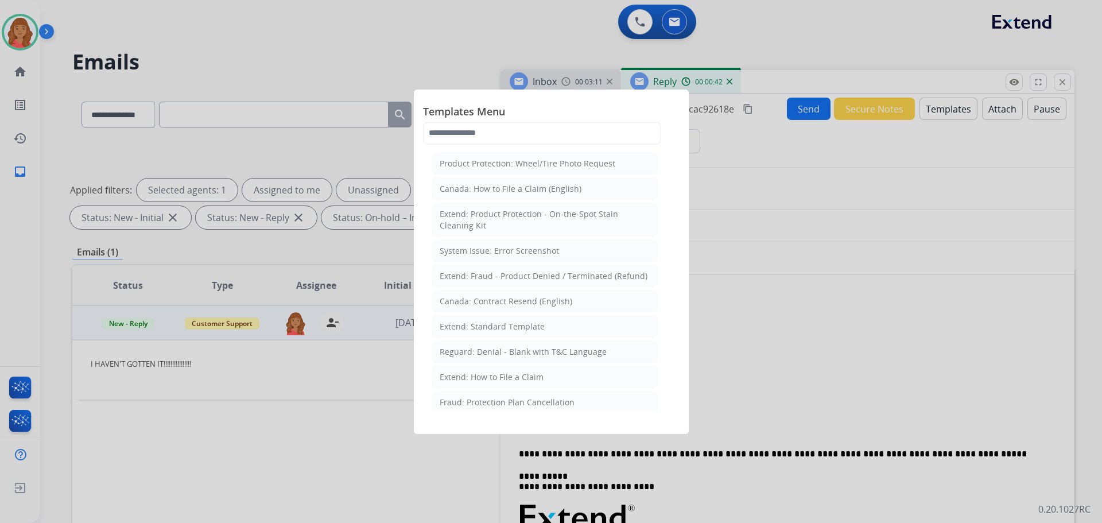
click at [488, 326] on div "Extend: Standard Template" at bounding box center [492, 326] width 105 height 11
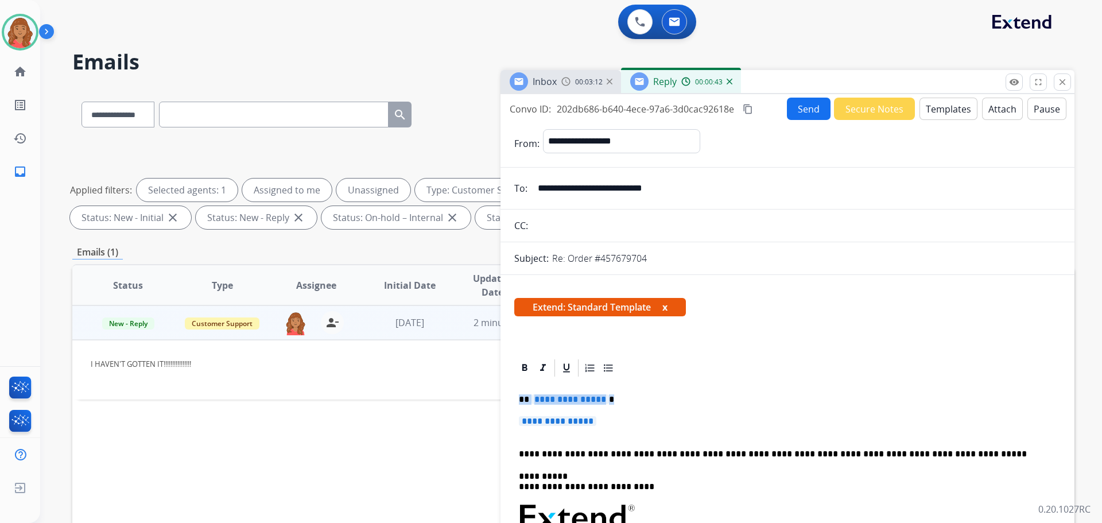
drag, startPoint x: 531, startPoint y: 399, endPoint x: 512, endPoint y: 396, distance: 19.2
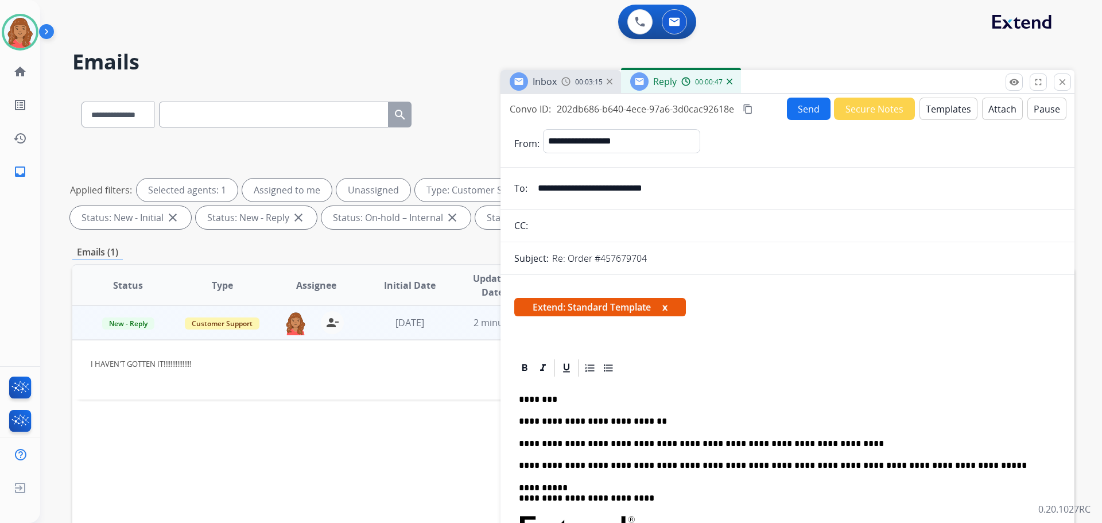
click at [750, 108] on mat-icon "content_copy" at bounding box center [748, 109] width 10 height 10
click at [806, 110] on button "Send" at bounding box center [809, 109] width 44 height 22
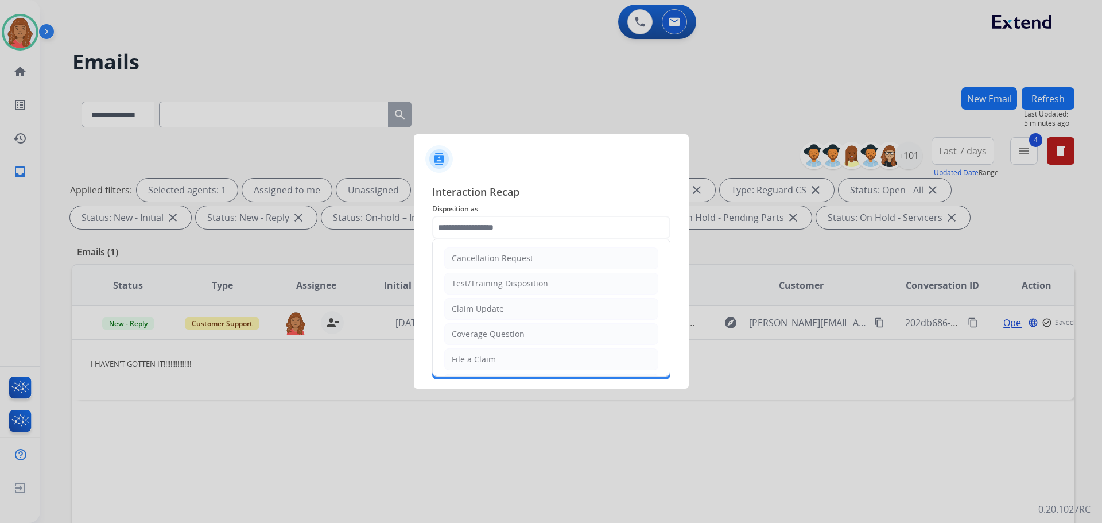
click at [513, 236] on input "text" at bounding box center [551, 227] width 238 height 23
click at [488, 312] on div "Claim Update" at bounding box center [478, 308] width 52 height 11
type input "**********"
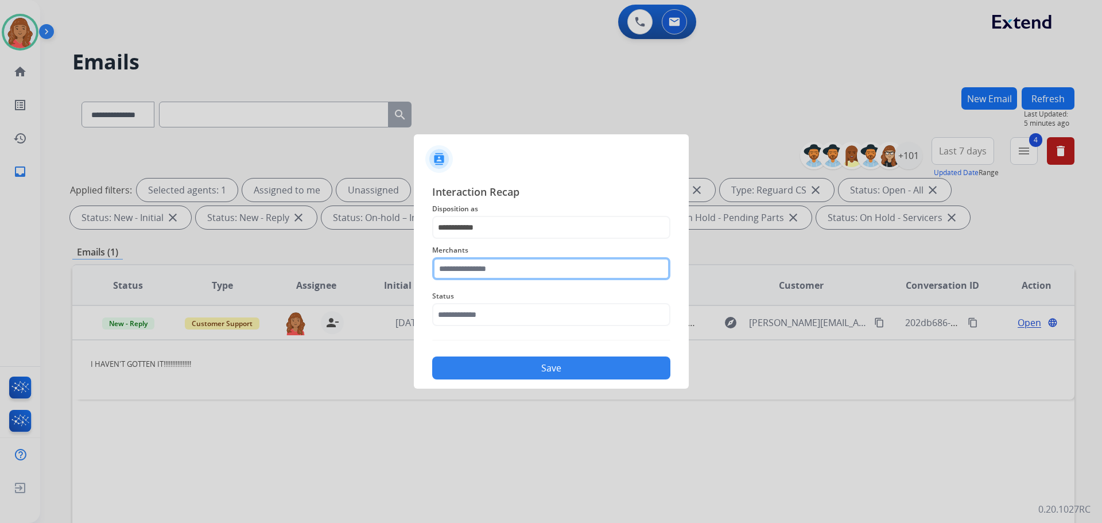
click at [471, 277] on input "text" at bounding box center [551, 268] width 238 height 23
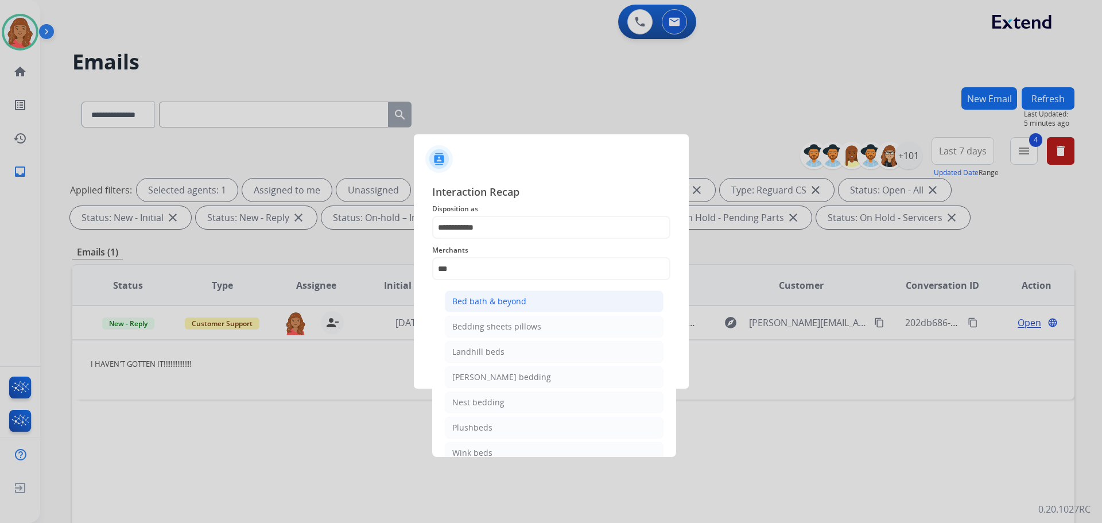
click at [483, 303] on div "Bed bath & beyond" at bounding box center [489, 301] width 74 height 11
type input "**********"
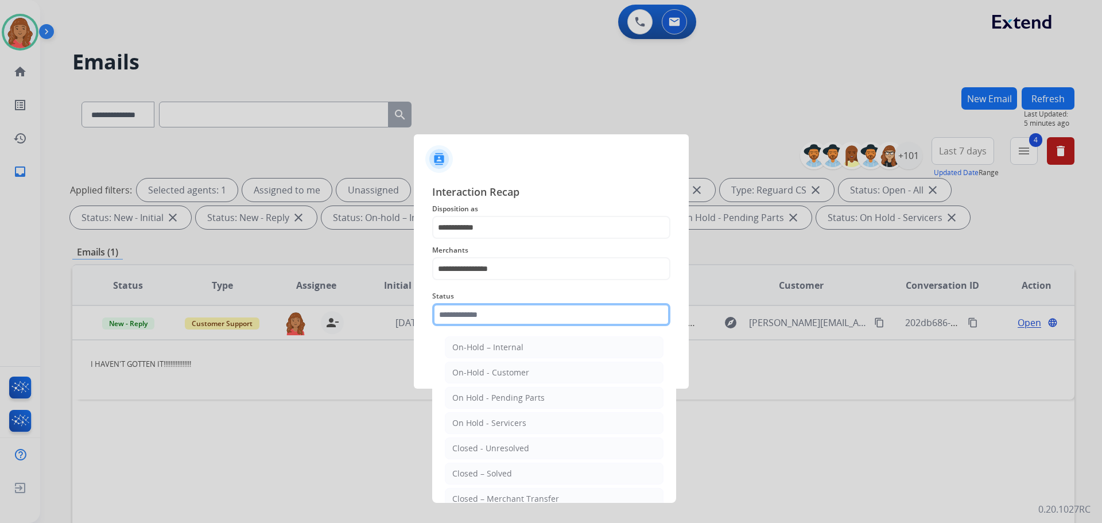
click at [483, 318] on input "text" at bounding box center [551, 314] width 238 height 23
click at [486, 470] on div "Closed – Solved" at bounding box center [482, 473] width 60 height 11
type input "**********"
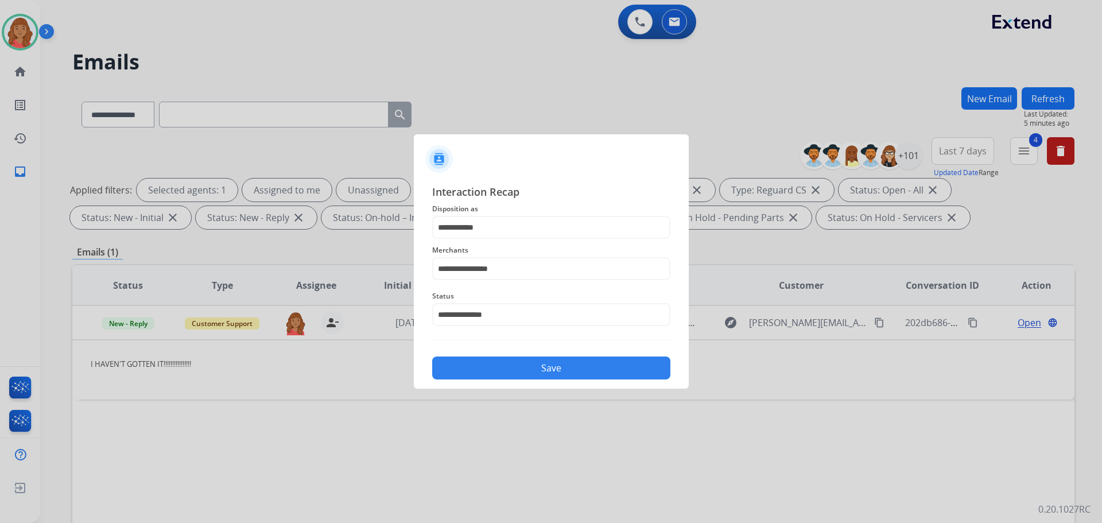
click at [498, 371] on button "Save" at bounding box center [551, 367] width 238 height 23
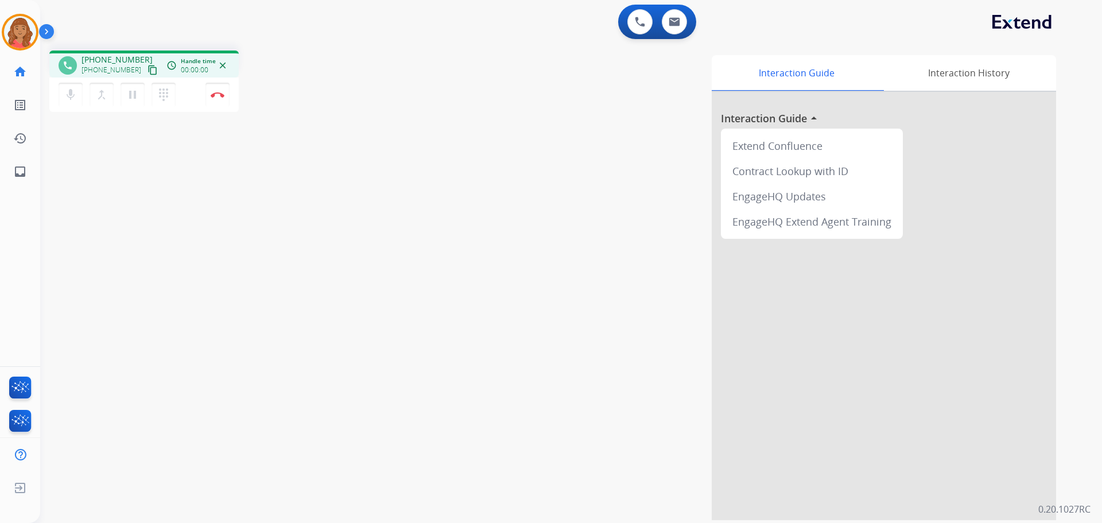
click at [148, 71] on mat-icon "content_copy" at bounding box center [153, 70] width 10 height 10
click at [225, 100] on button "Disconnect" at bounding box center [217, 95] width 24 height 24
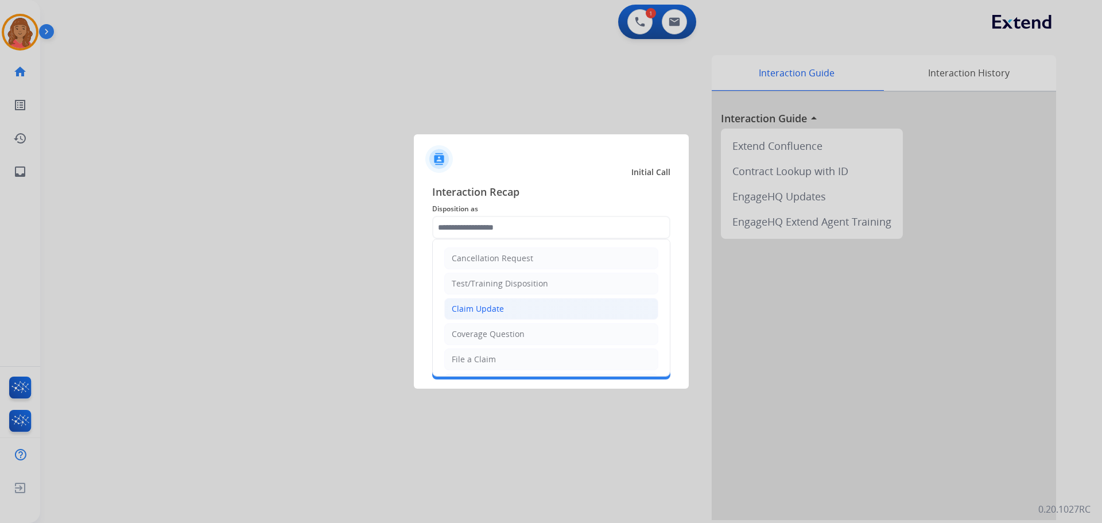
click at [479, 311] on div "Claim Update" at bounding box center [478, 308] width 52 height 11
type input "**********"
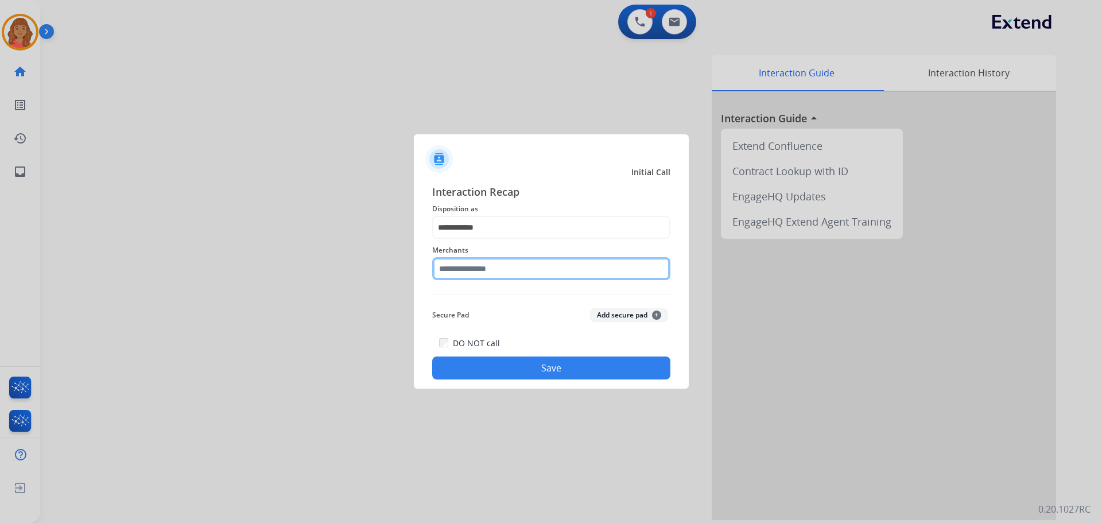
click at [482, 263] on input "text" at bounding box center [551, 268] width 238 height 23
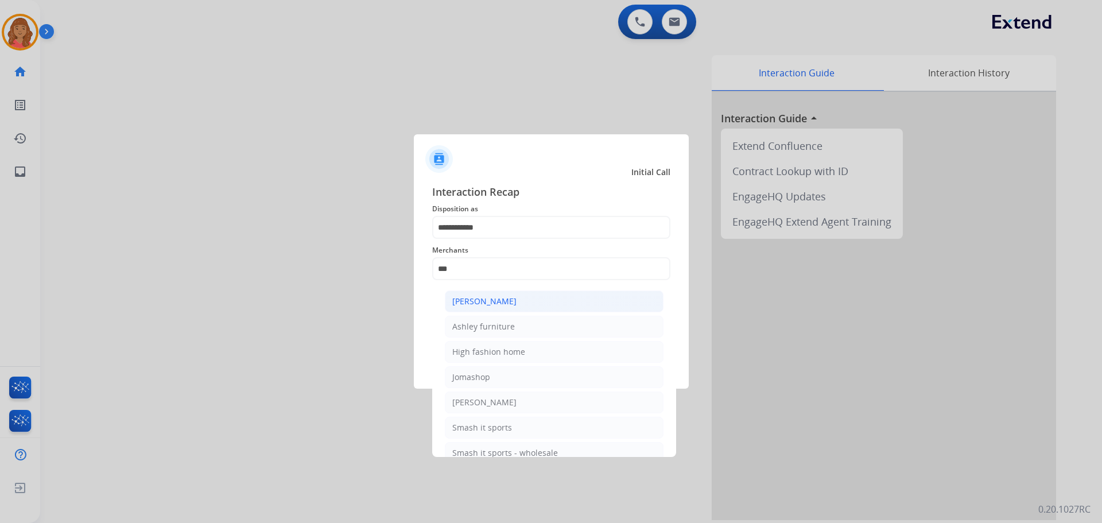
click at [488, 303] on div "[PERSON_NAME]" at bounding box center [484, 301] width 64 height 11
type input "**********"
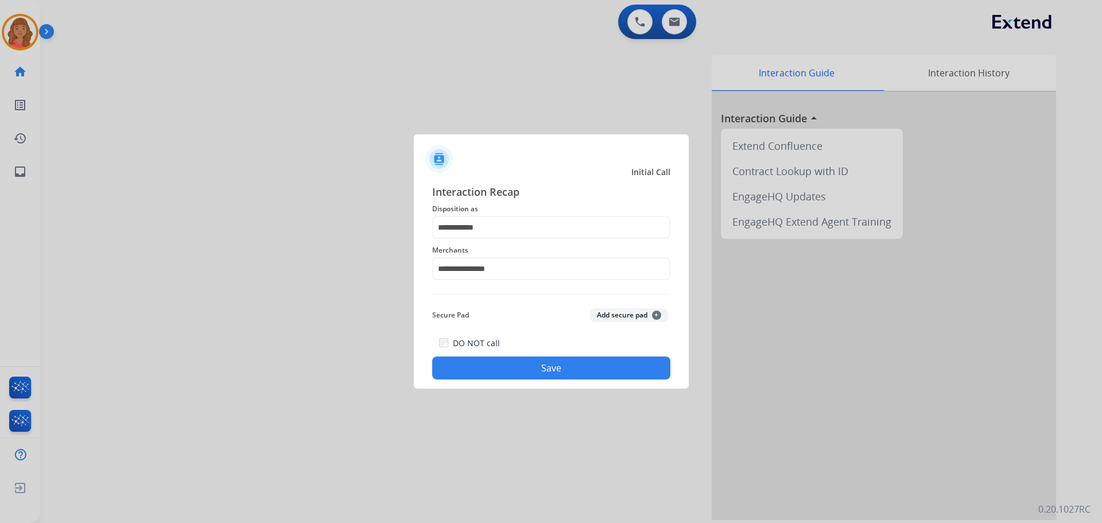
drag, startPoint x: 509, startPoint y: 371, endPoint x: 524, endPoint y: 417, distance: 48.3
click at [511, 373] on button "Save" at bounding box center [551, 367] width 238 height 23
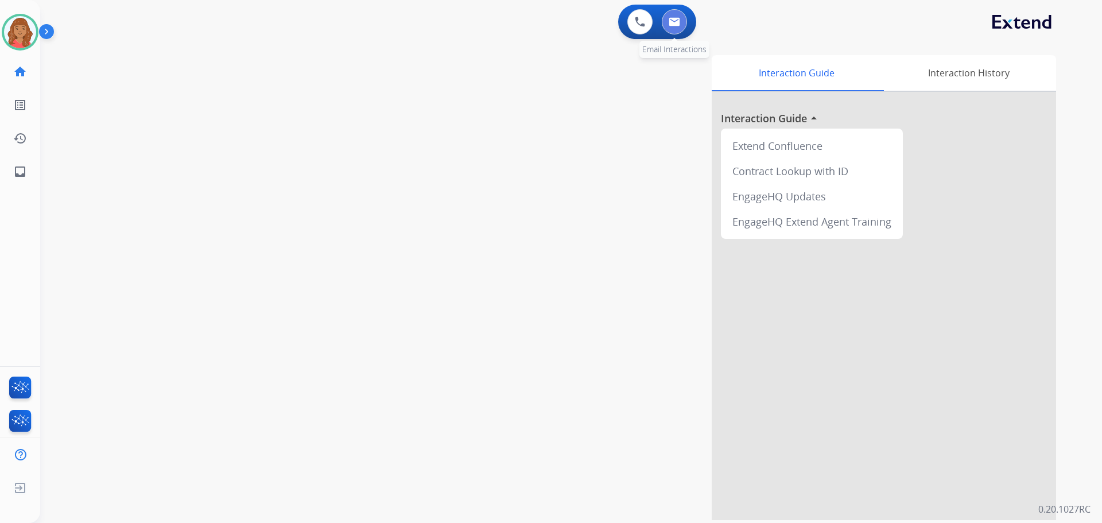
click at [673, 24] on img at bounding box center [674, 21] width 11 height 9
select select "**********"
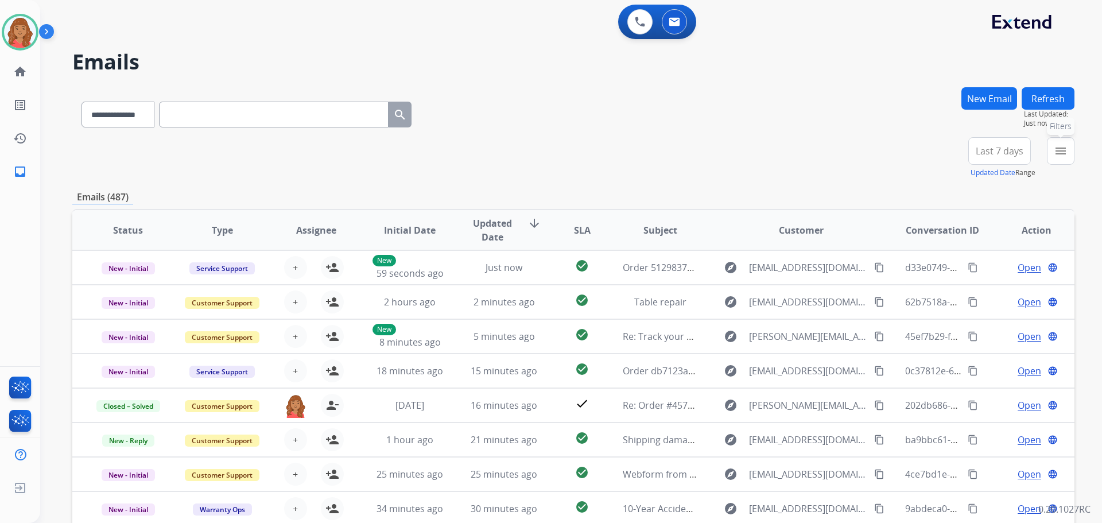
click at [1071, 152] on button "menu Filters" at bounding box center [1061, 151] width 28 height 28
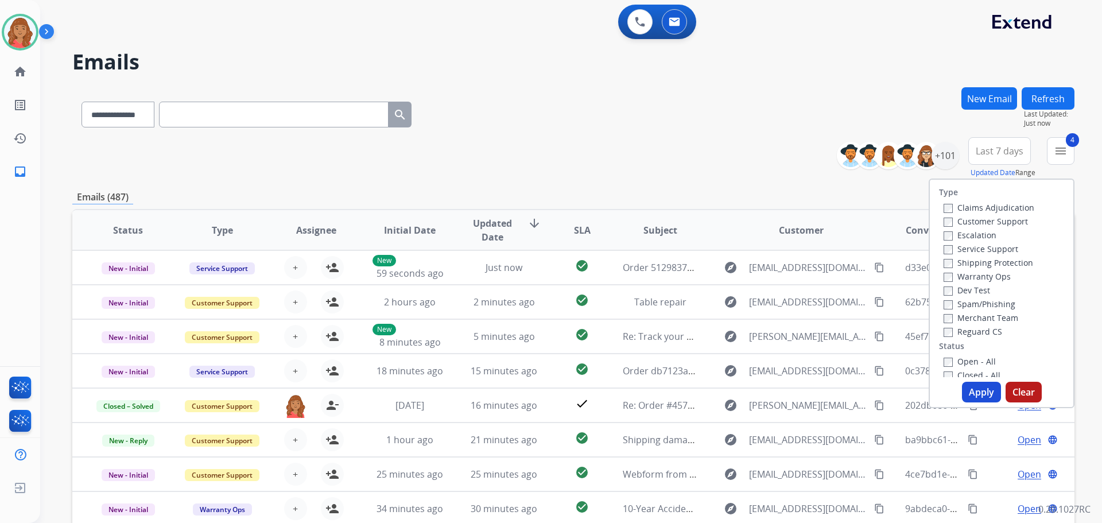
click at [966, 394] on button "Apply" at bounding box center [981, 392] width 39 height 21
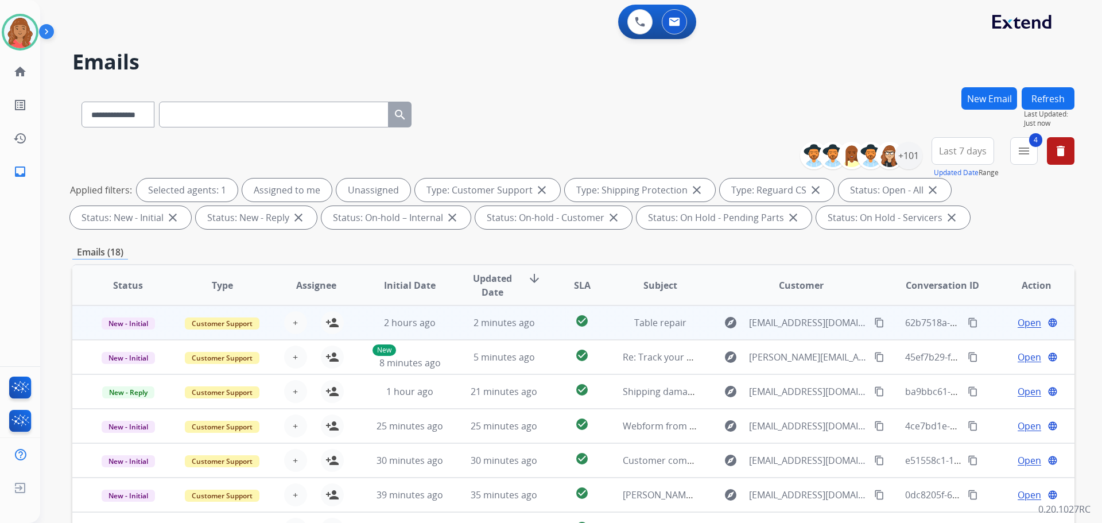
scroll to position [1, 0]
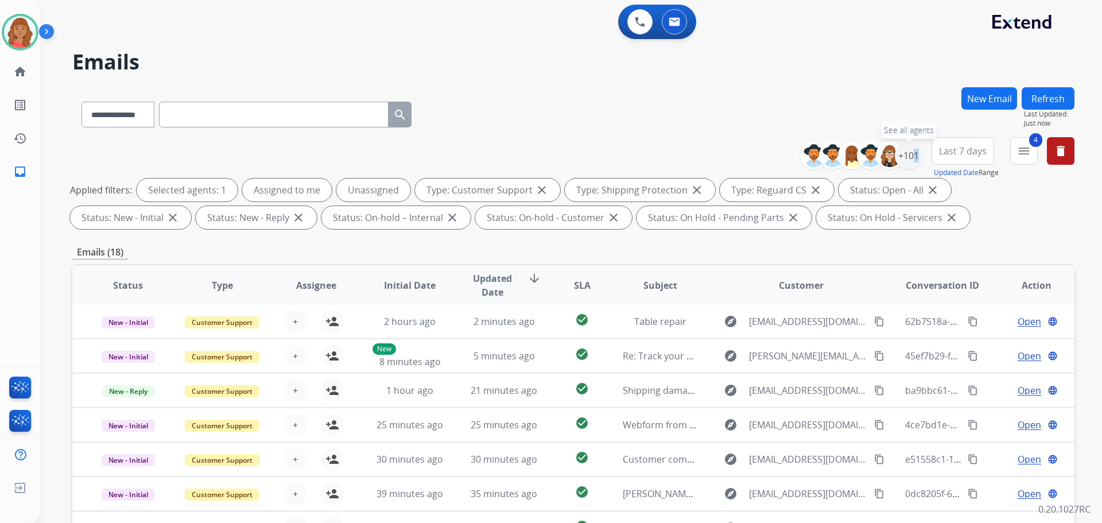
drag, startPoint x: 909, startPoint y: 158, endPoint x: 909, endPoint y: 170, distance: 12.1
click at [910, 159] on div "+101" at bounding box center [909, 156] width 28 height 28
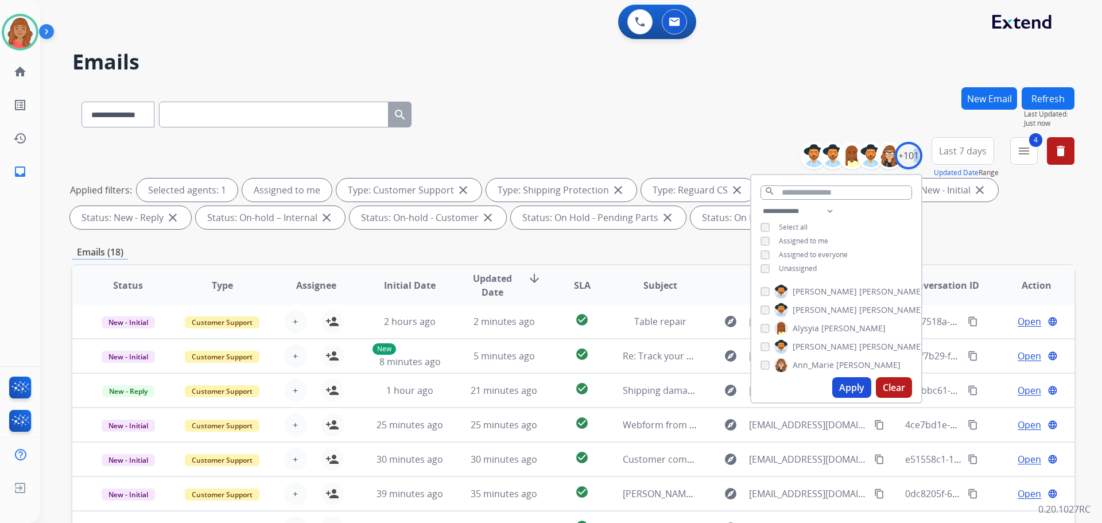
click at [849, 390] on button "Apply" at bounding box center [851, 387] width 39 height 21
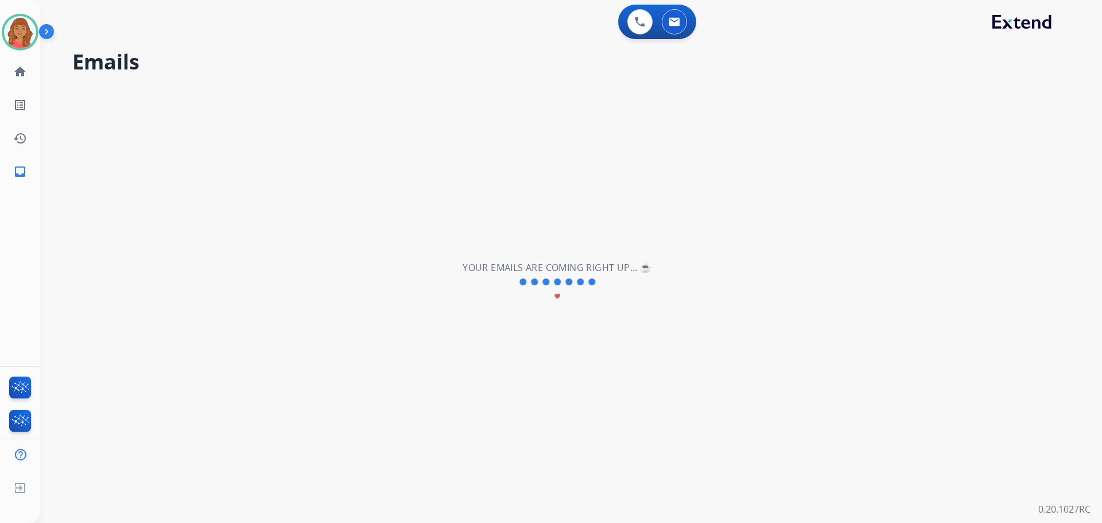
scroll to position [0, 0]
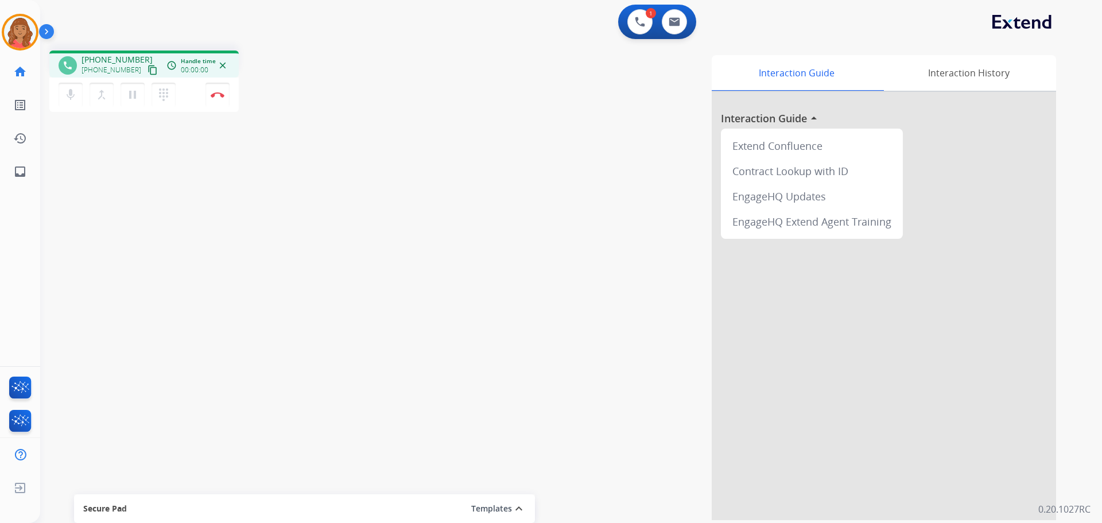
click at [146, 69] on button "content_copy" at bounding box center [153, 70] width 14 height 14
drag, startPoint x: 142, startPoint y: 71, endPoint x: 130, endPoint y: 72, distance: 11.5
click at [148, 71] on mat-icon "content_copy" at bounding box center [153, 70] width 10 height 10
click at [222, 94] on img at bounding box center [218, 95] width 14 height 6
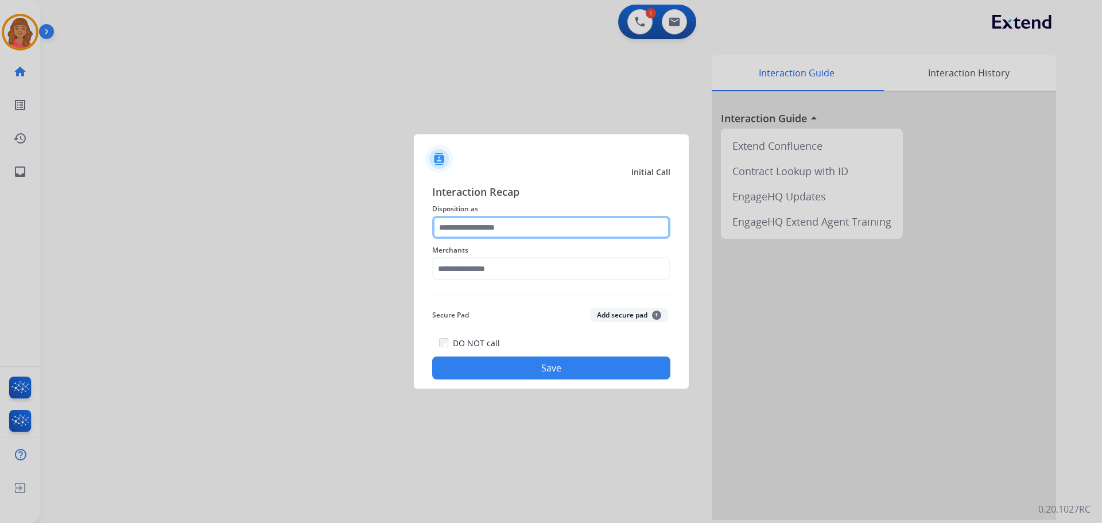
click at [487, 228] on input "text" at bounding box center [551, 227] width 238 height 23
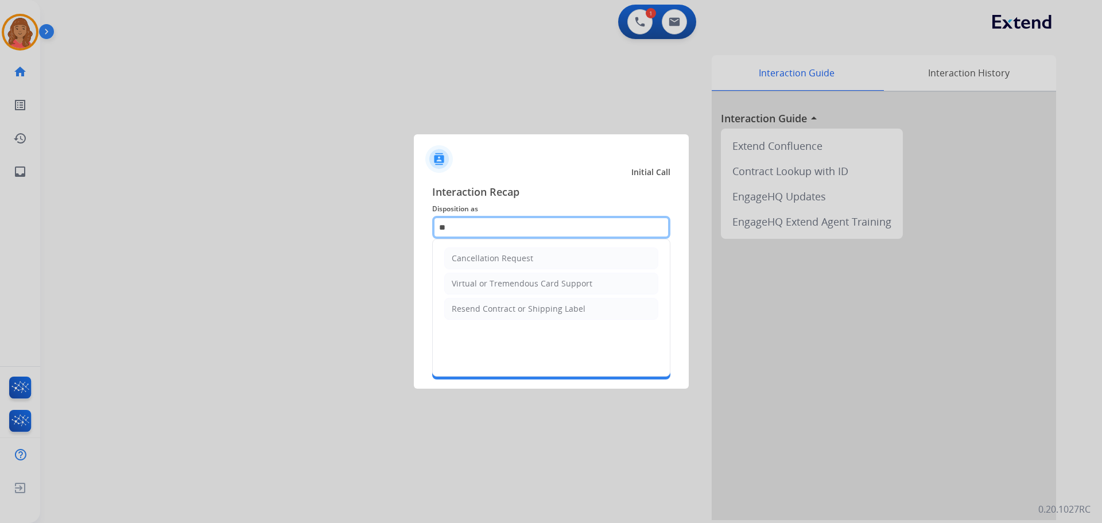
type input "*"
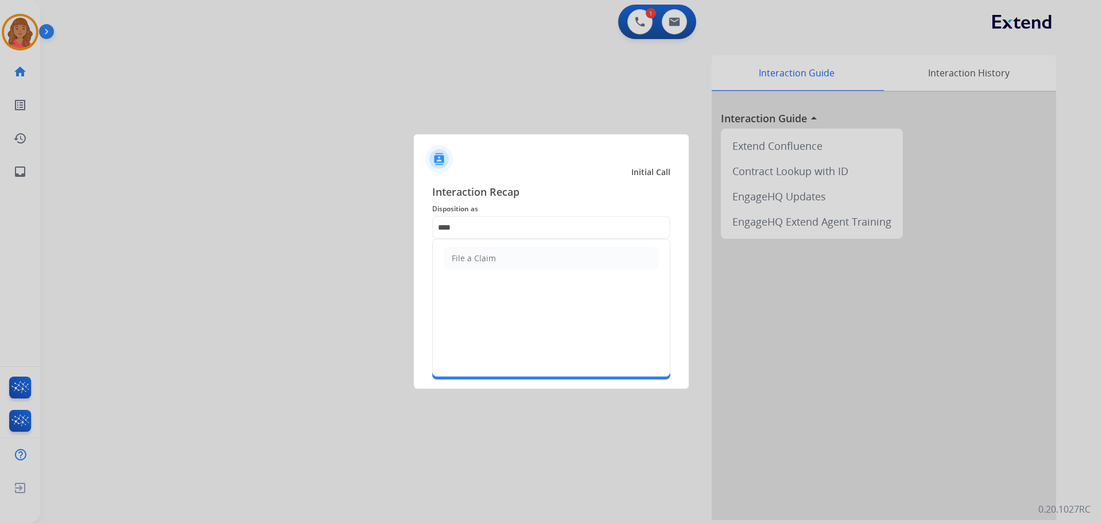
click at [482, 253] on div "File a Claim" at bounding box center [474, 258] width 44 height 11
type input "**********"
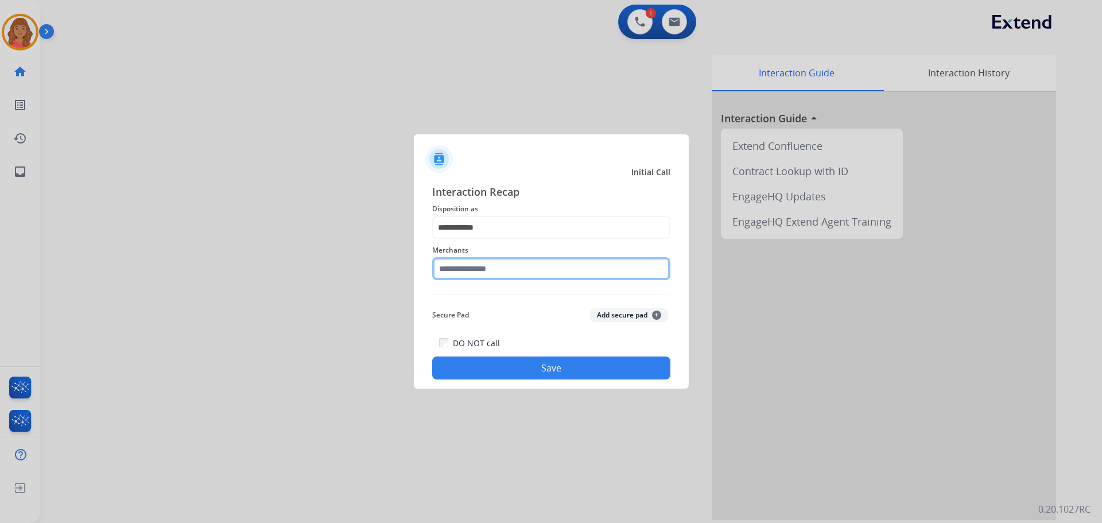
click at [478, 268] on input "text" at bounding box center [551, 268] width 238 height 23
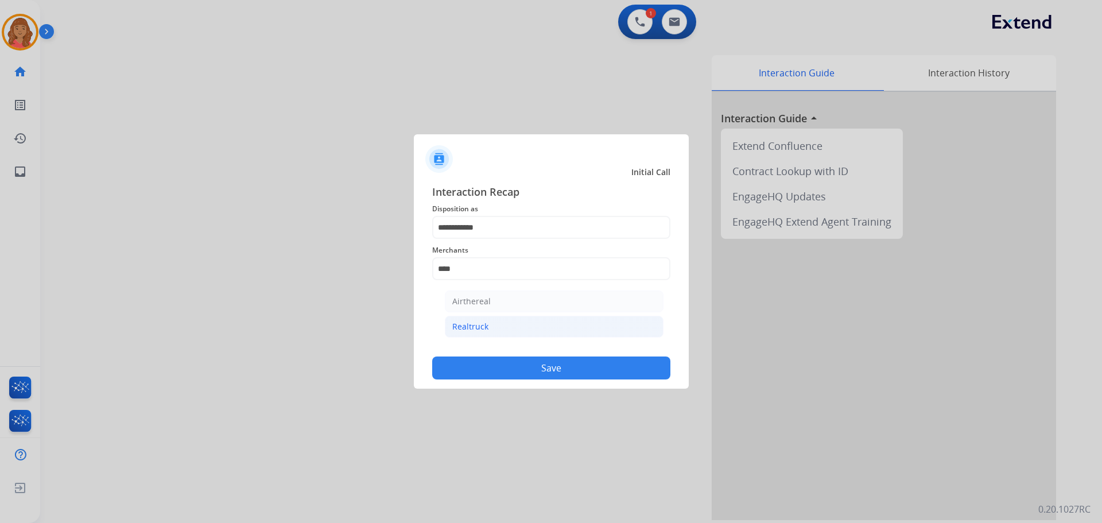
click at [477, 326] on div "Realtruck" at bounding box center [470, 326] width 36 height 11
type input "*********"
drag, startPoint x: 496, startPoint y: 361, endPoint x: 501, endPoint y: 371, distance: 10.8
click at [497, 362] on button "Save" at bounding box center [551, 367] width 238 height 23
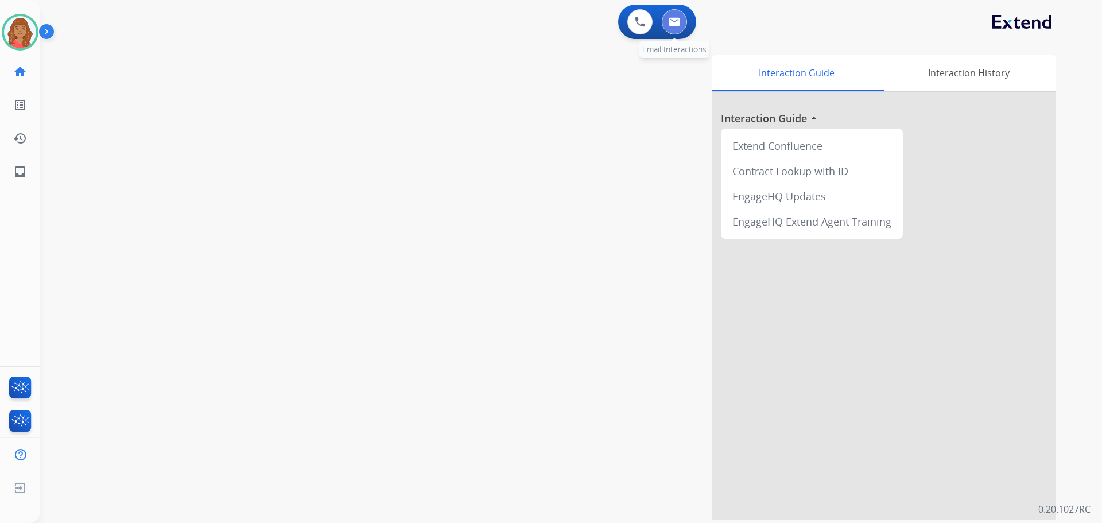
click at [684, 26] on button at bounding box center [674, 21] width 25 height 25
select select "**********"
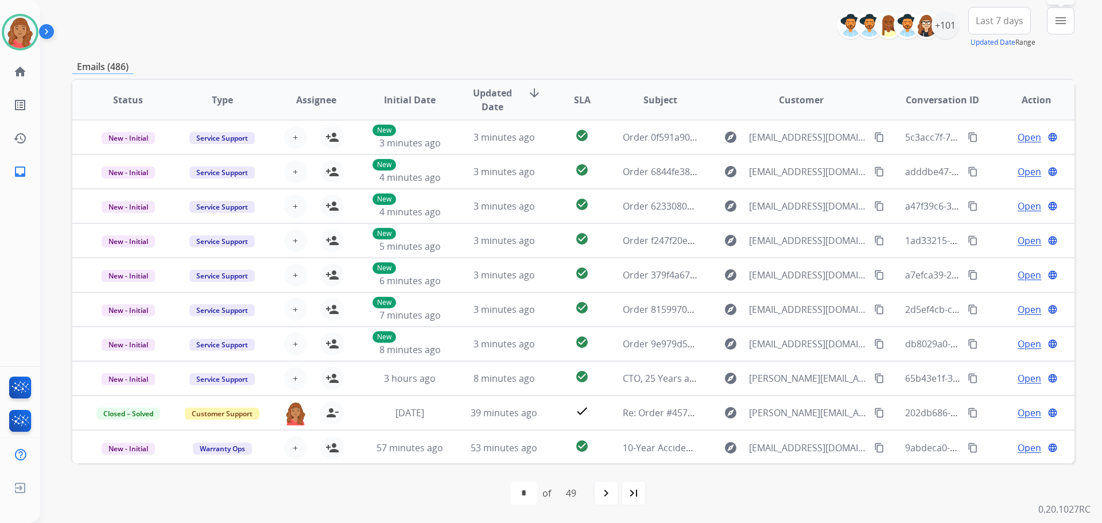
click at [1057, 24] on mat-icon "menu" at bounding box center [1061, 21] width 14 height 14
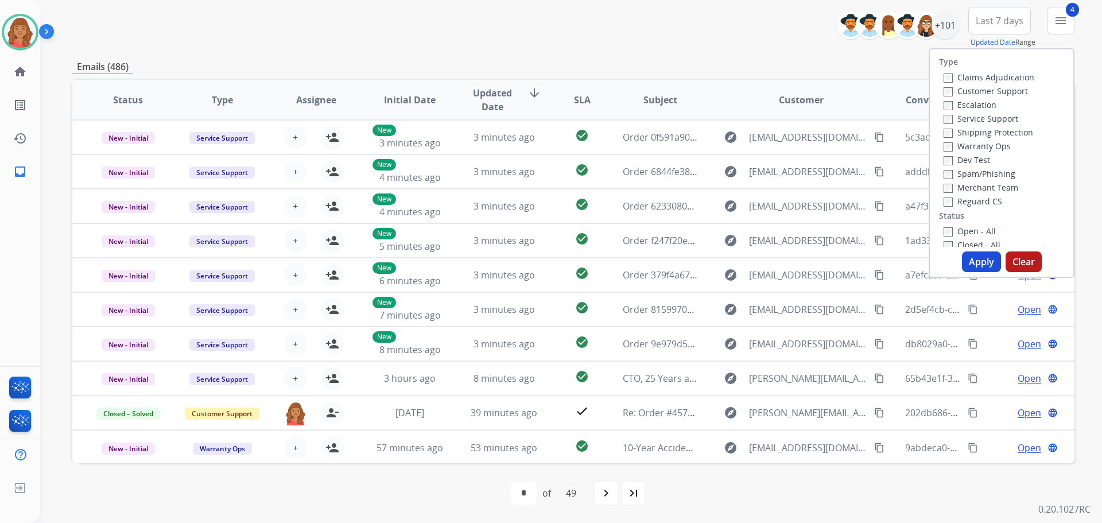
click at [972, 263] on button "Apply" at bounding box center [981, 261] width 39 height 21
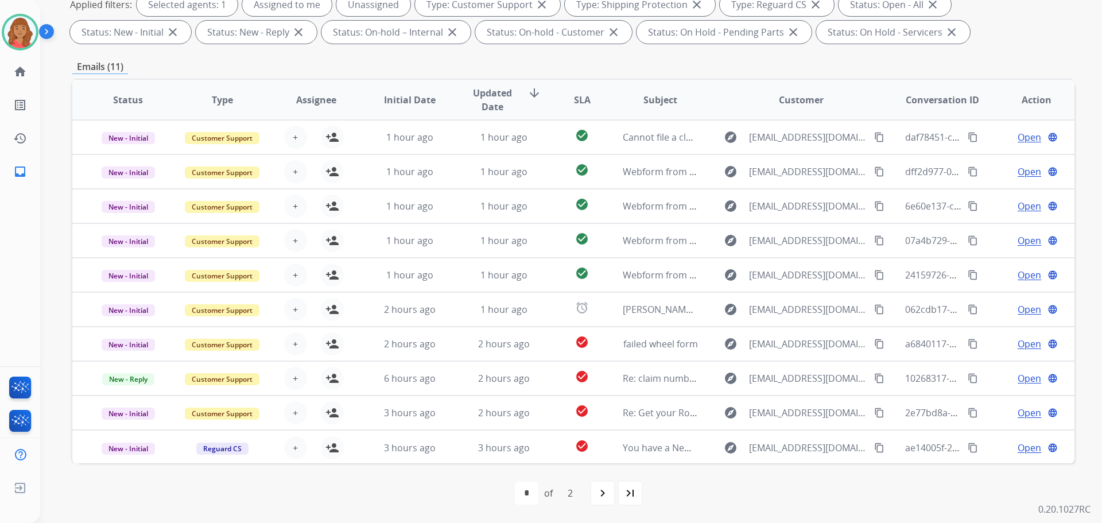
scroll to position [1, 0]
click at [603, 489] on mat-icon "navigate_next" at bounding box center [603, 493] width 14 height 14
select select "*"
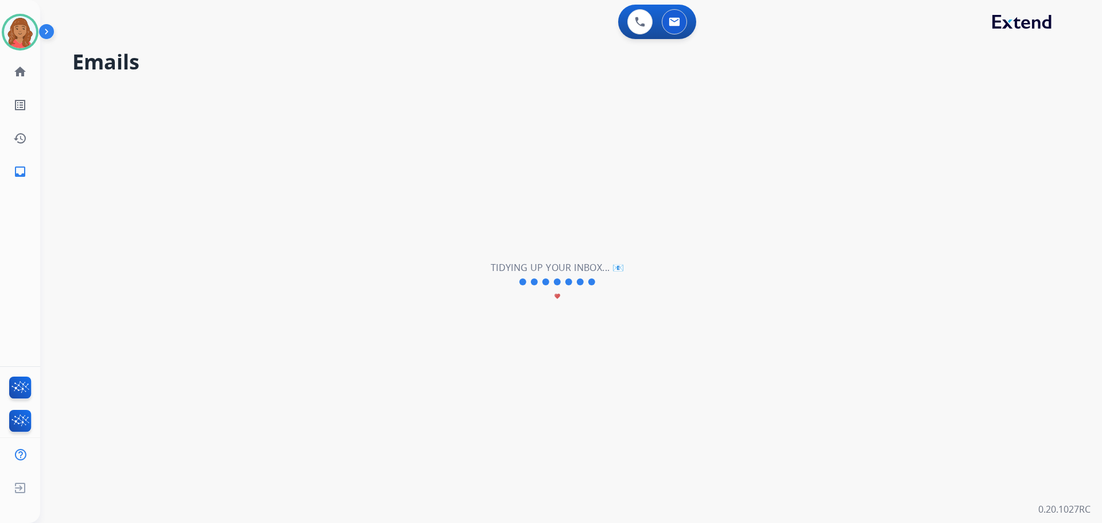
scroll to position [0, 0]
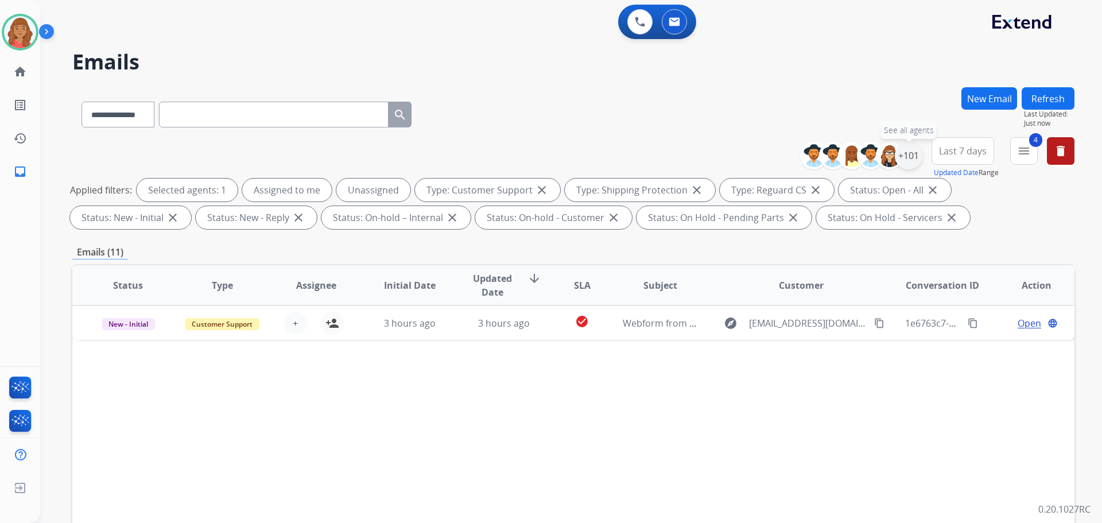
click at [912, 145] on div "+101" at bounding box center [909, 156] width 28 height 28
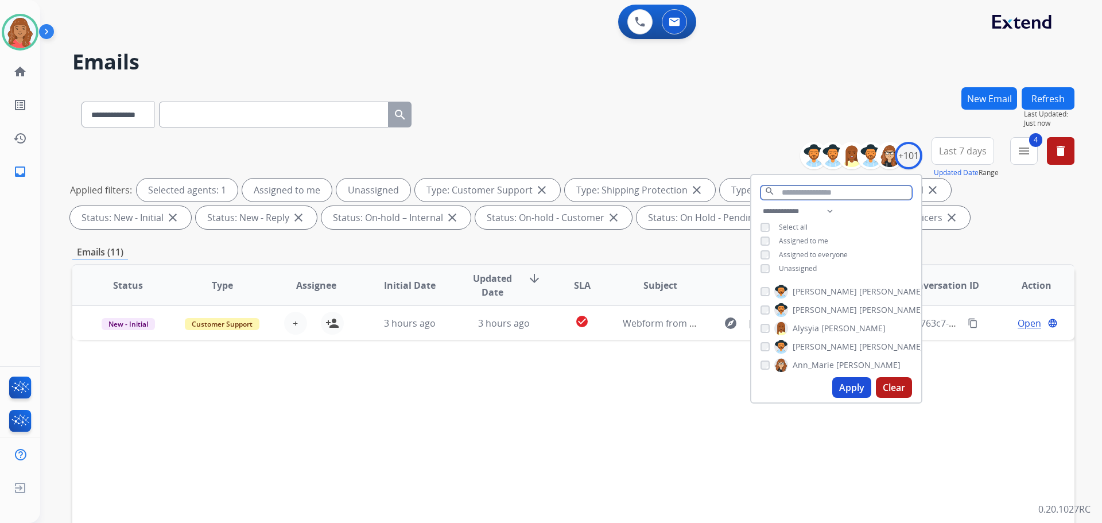
click at [795, 191] on input "text" at bounding box center [836, 192] width 152 height 14
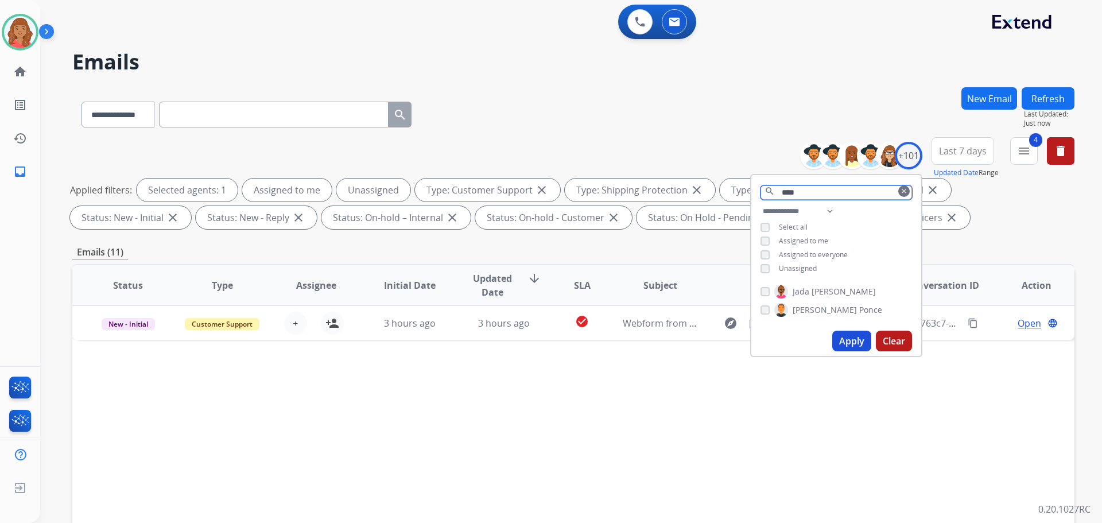
type input "****"
click at [836, 337] on button "Apply" at bounding box center [851, 341] width 39 height 21
select select "*"
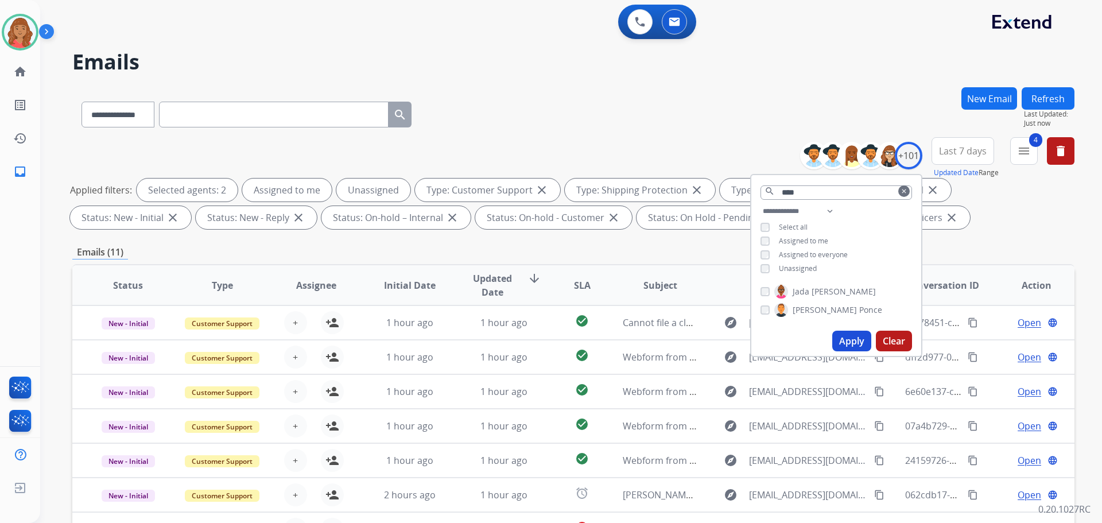
scroll to position [1, 0]
click at [841, 333] on button "Apply" at bounding box center [851, 341] width 39 height 21
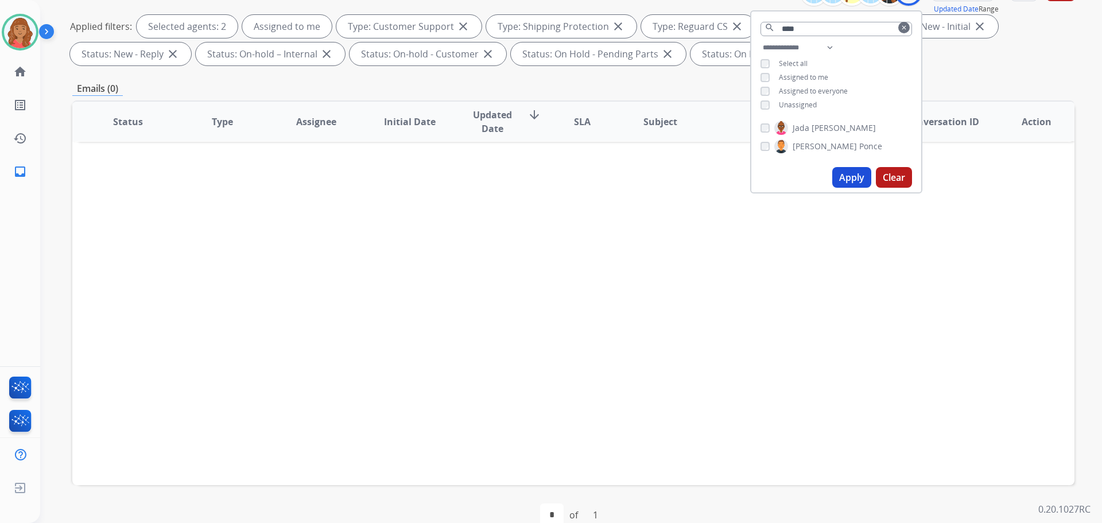
scroll to position [172, 0]
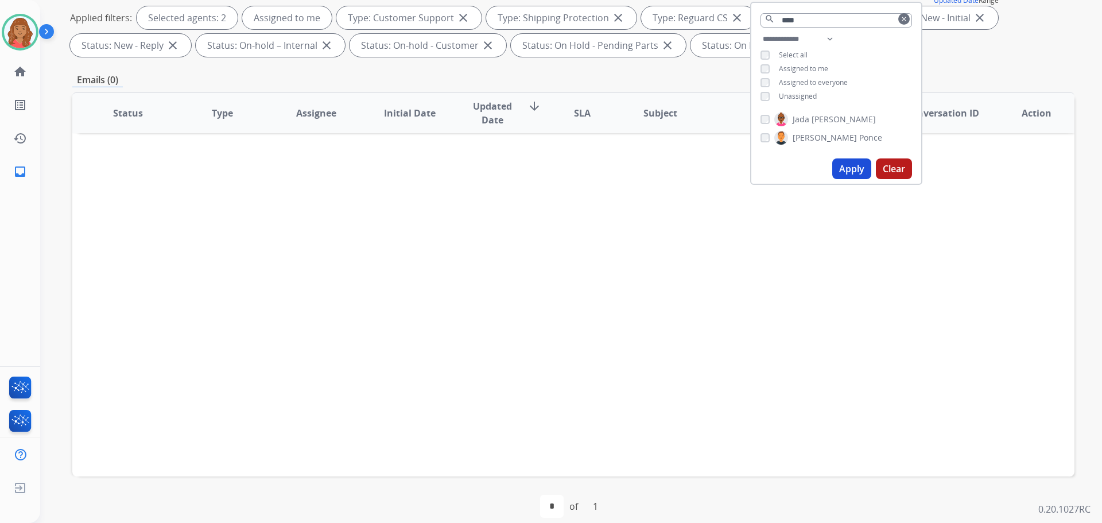
click at [848, 173] on button "Apply" at bounding box center [851, 168] width 39 height 21
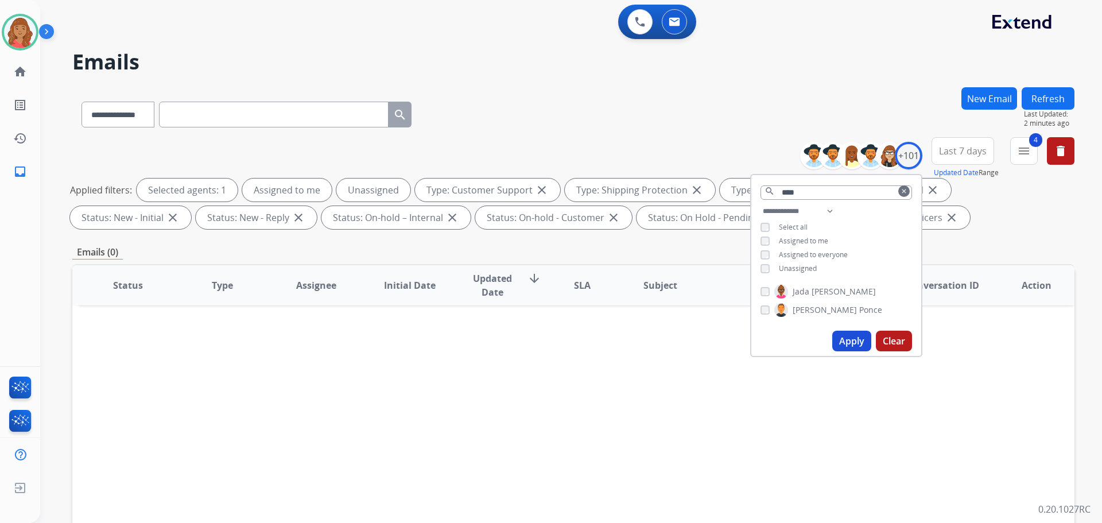
click at [853, 337] on button "Apply" at bounding box center [851, 341] width 39 height 21
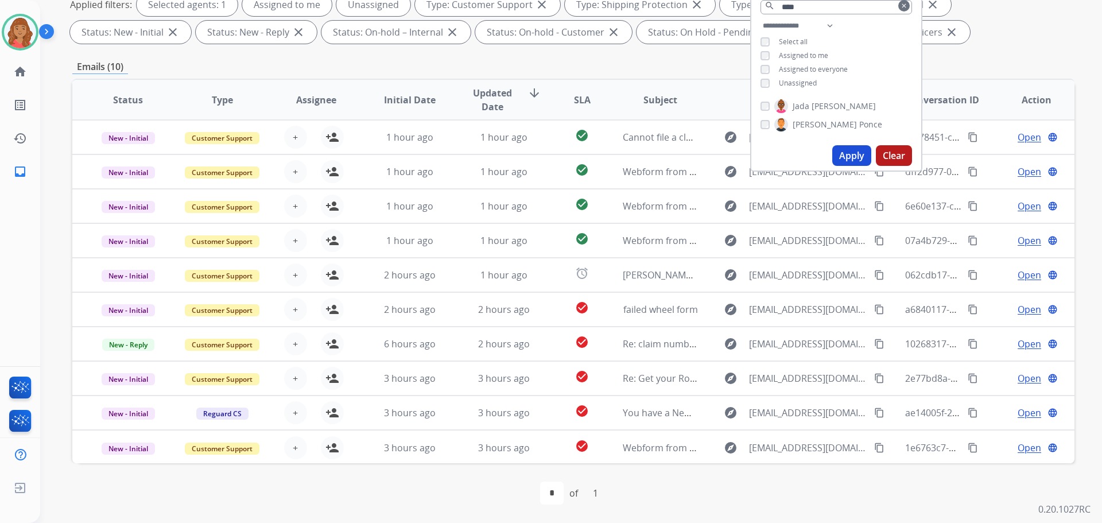
click at [616, 64] on div "Emails (10)" at bounding box center [573, 67] width 1002 height 14
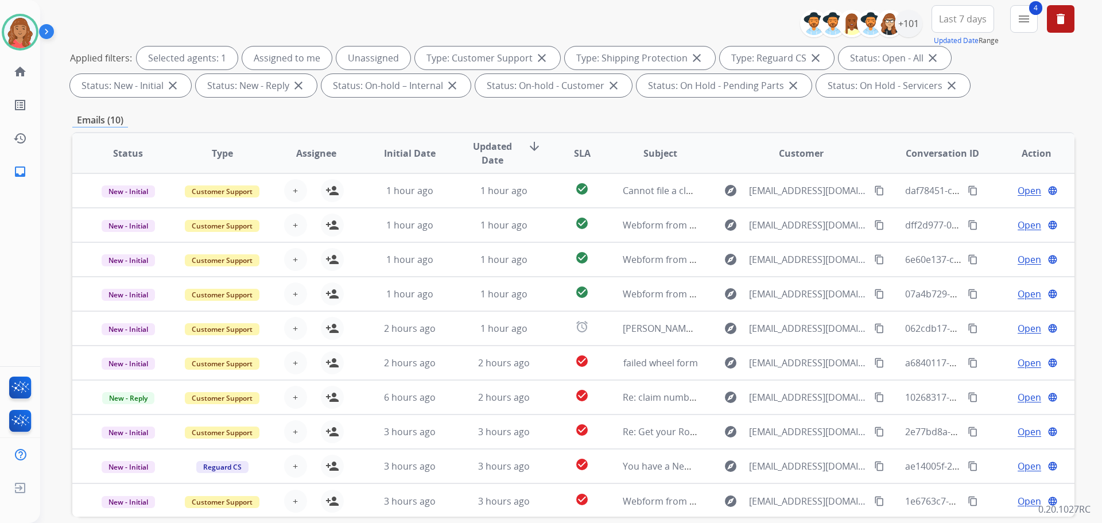
scroll to position [13, 0]
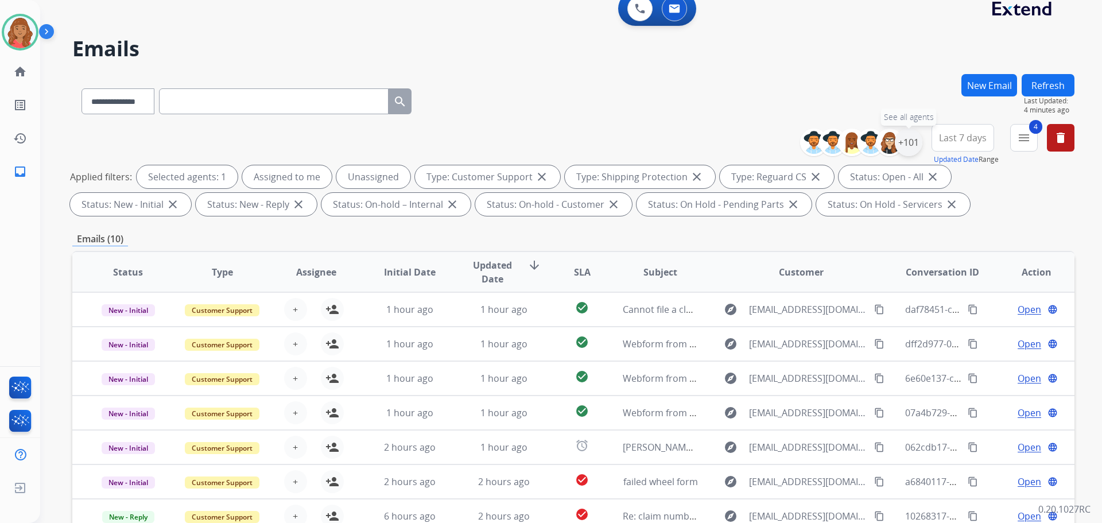
click at [909, 150] on div "+101" at bounding box center [909, 143] width 28 height 28
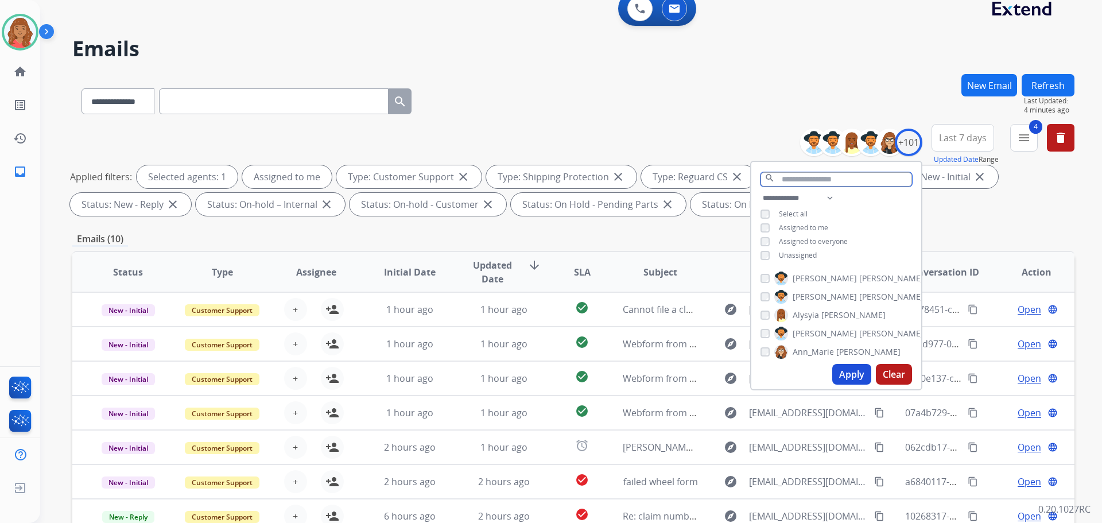
click at [794, 177] on input "text" at bounding box center [836, 179] width 152 height 14
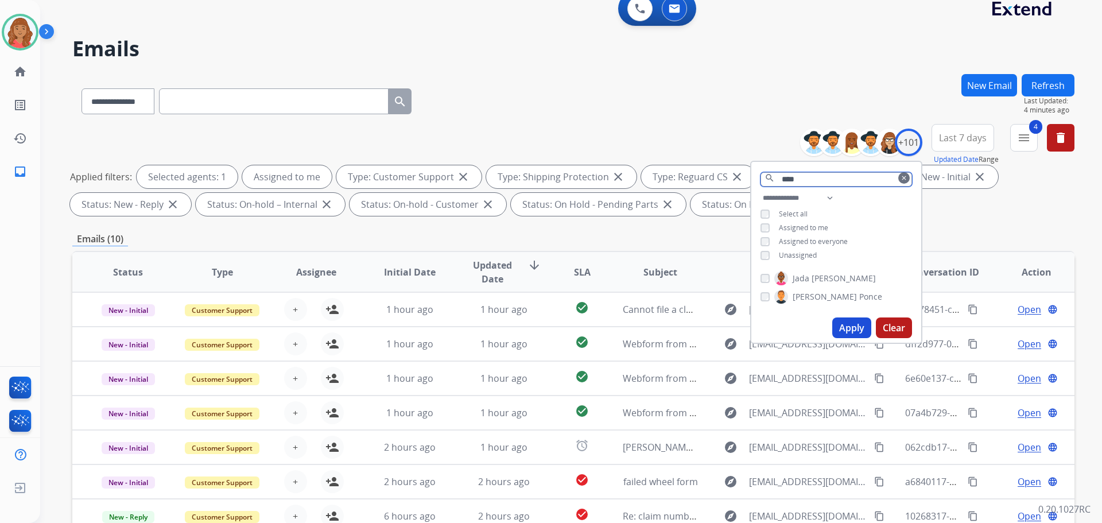
type input "****"
click at [859, 323] on button "Apply" at bounding box center [851, 327] width 39 height 21
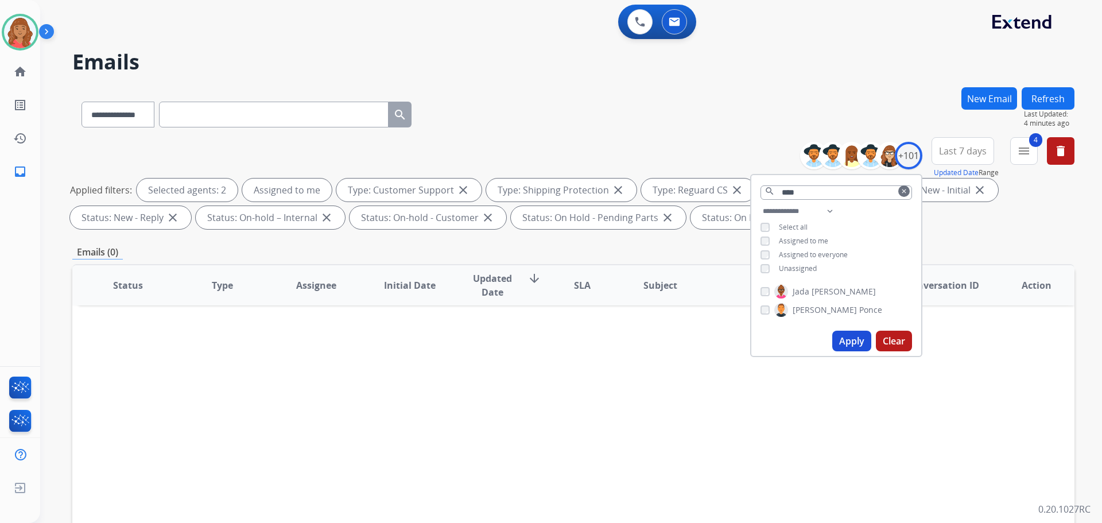
click at [849, 340] on button "Apply" at bounding box center [851, 341] width 39 height 21
click at [852, 342] on button "Apply" at bounding box center [851, 341] width 39 height 21
click at [668, 355] on div "Status Type Assignee Initial Date Updated Date arrow_downward SLA Subject Custo…" at bounding box center [573, 456] width 1002 height 385
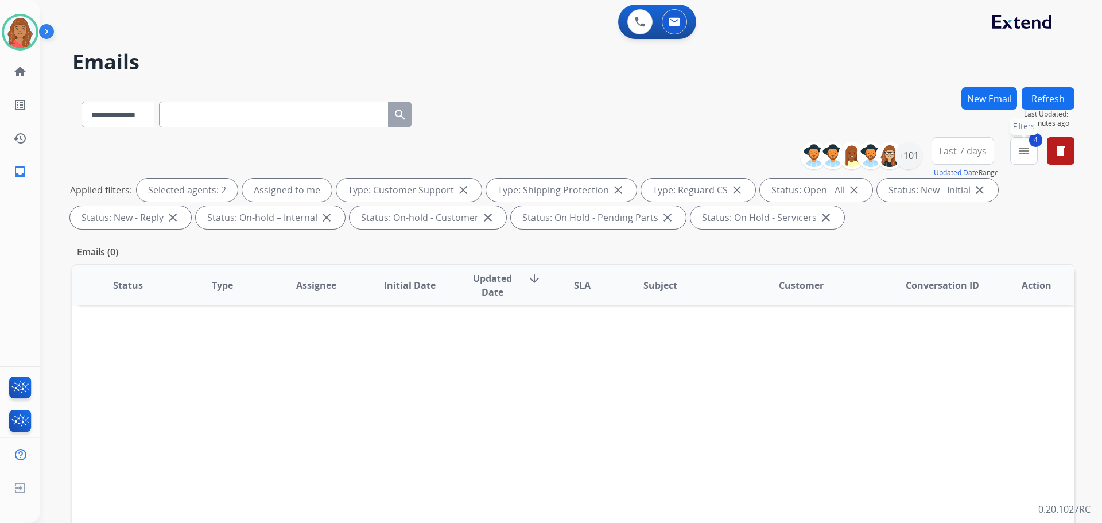
click at [1023, 159] on button "4 menu Filters" at bounding box center [1024, 151] width 28 height 28
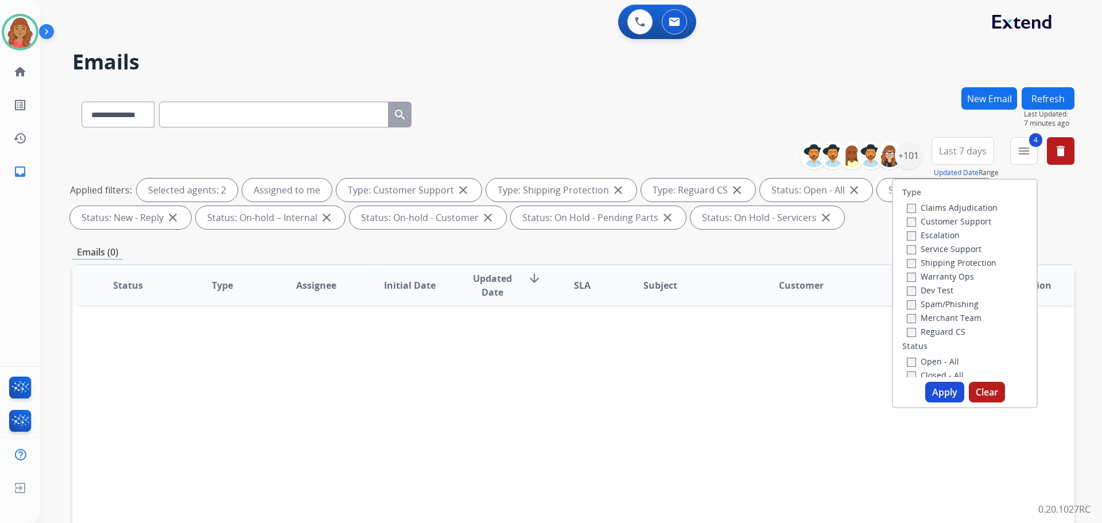
click at [929, 397] on button "Apply" at bounding box center [944, 392] width 39 height 21
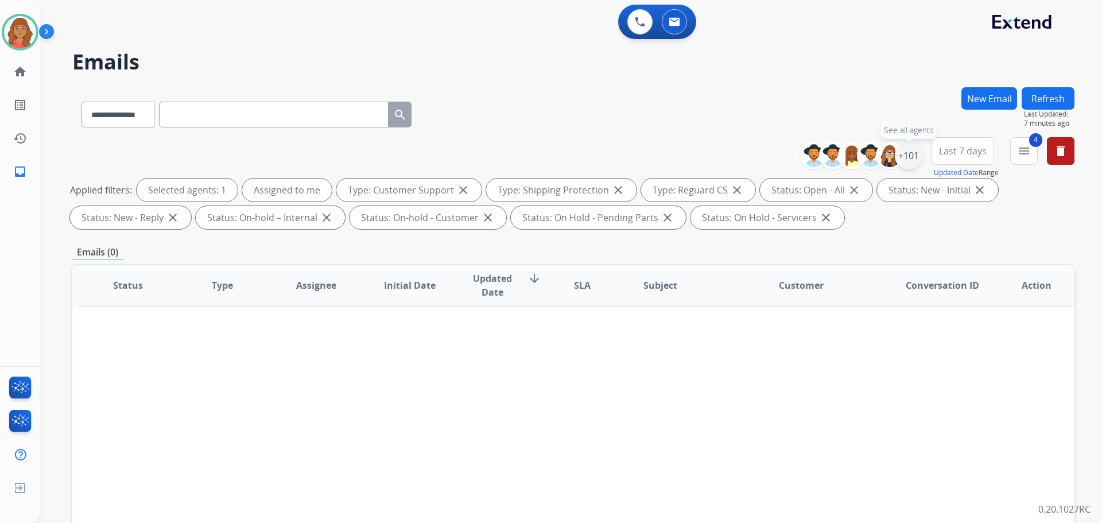
click at [911, 163] on div "+101" at bounding box center [909, 156] width 28 height 28
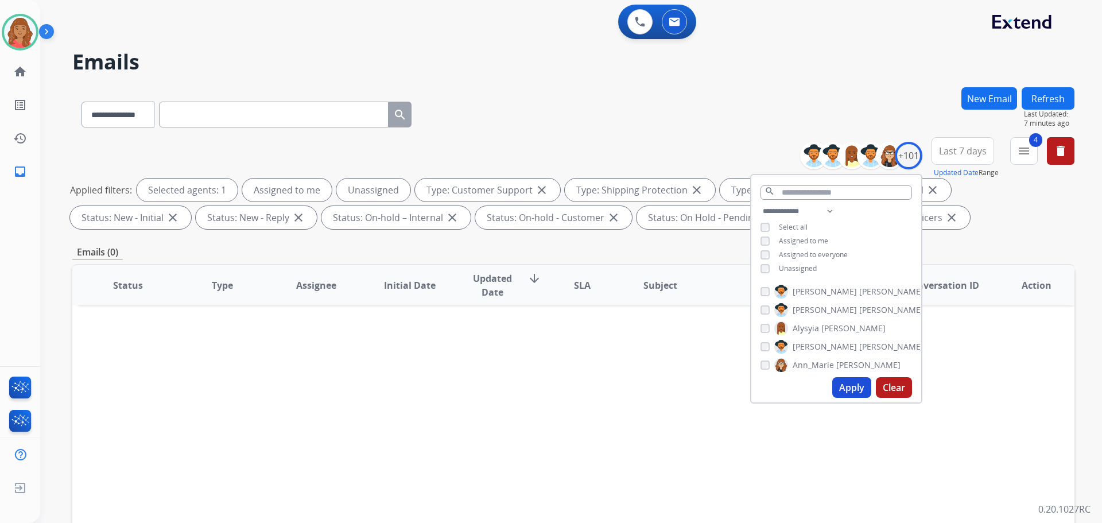
click at [840, 394] on button "Apply" at bounding box center [851, 387] width 39 height 21
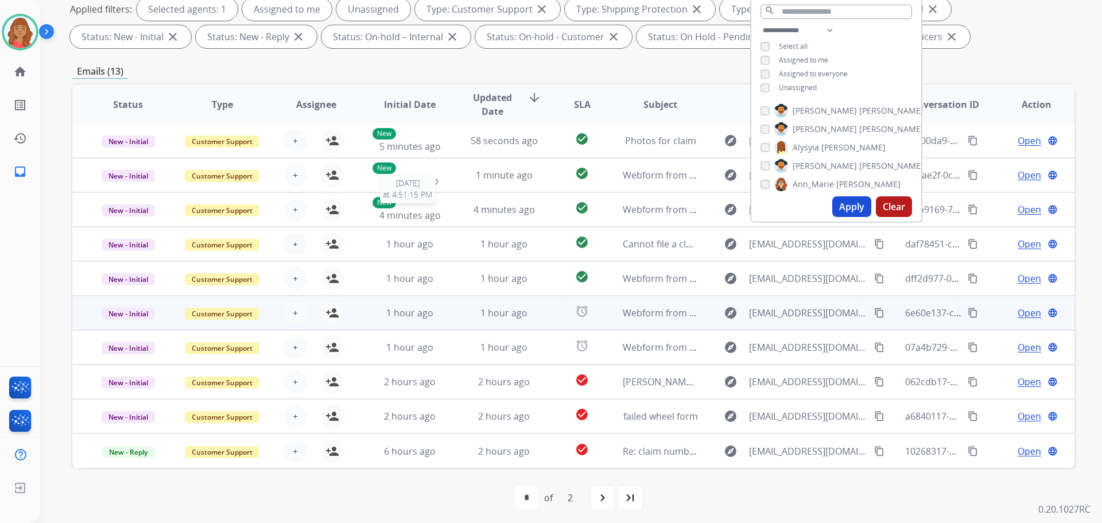
scroll to position [185, 0]
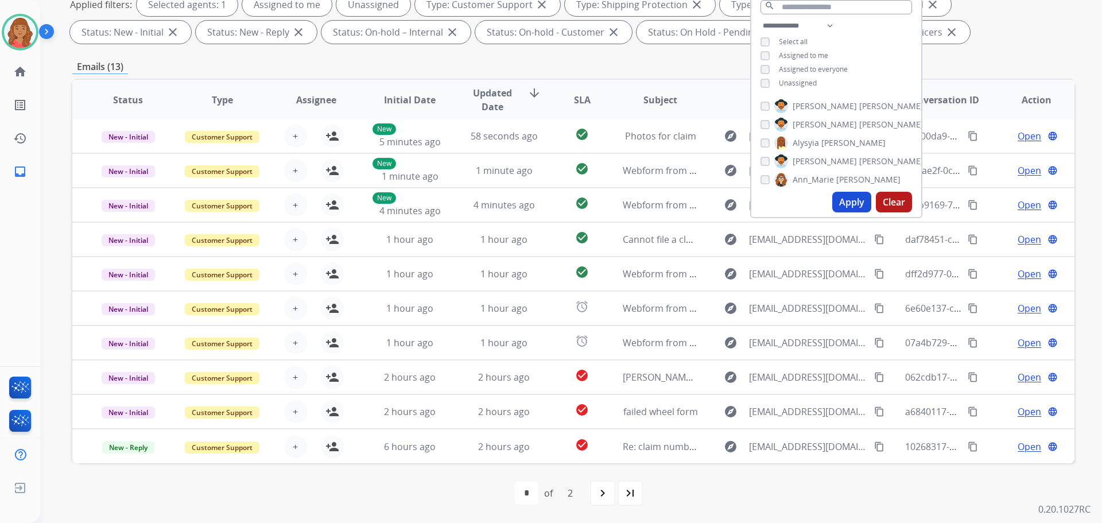
click at [606, 498] on mat-icon "navigate_next" at bounding box center [603, 493] width 14 height 14
select select "*"
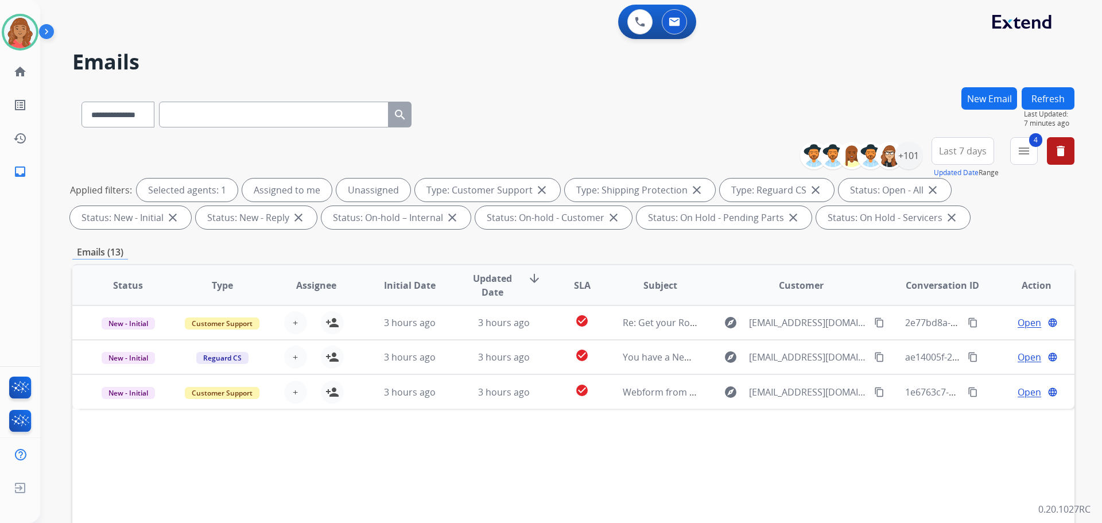
scroll to position [0, 0]
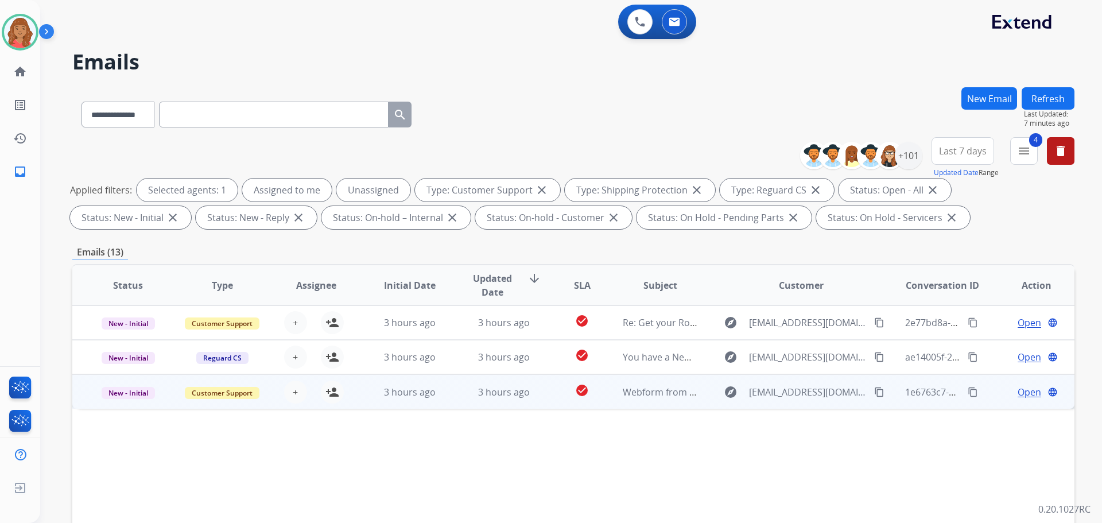
click at [457, 393] on td "3 hours ago" at bounding box center [495, 391] width 94 height 34
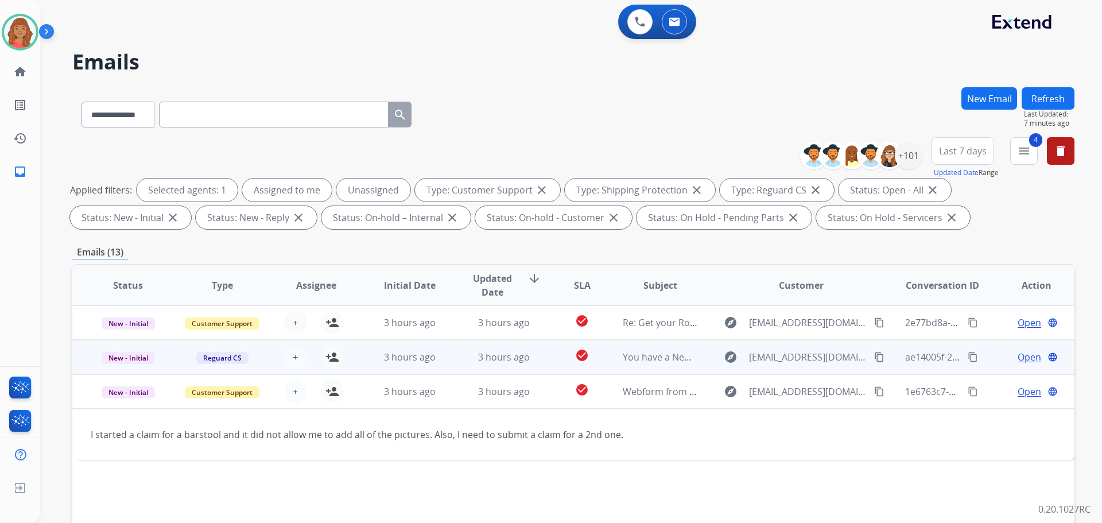
click at [452, 352] on td "3 hours ago" at bounding box center [495, 357] width 94 height 34
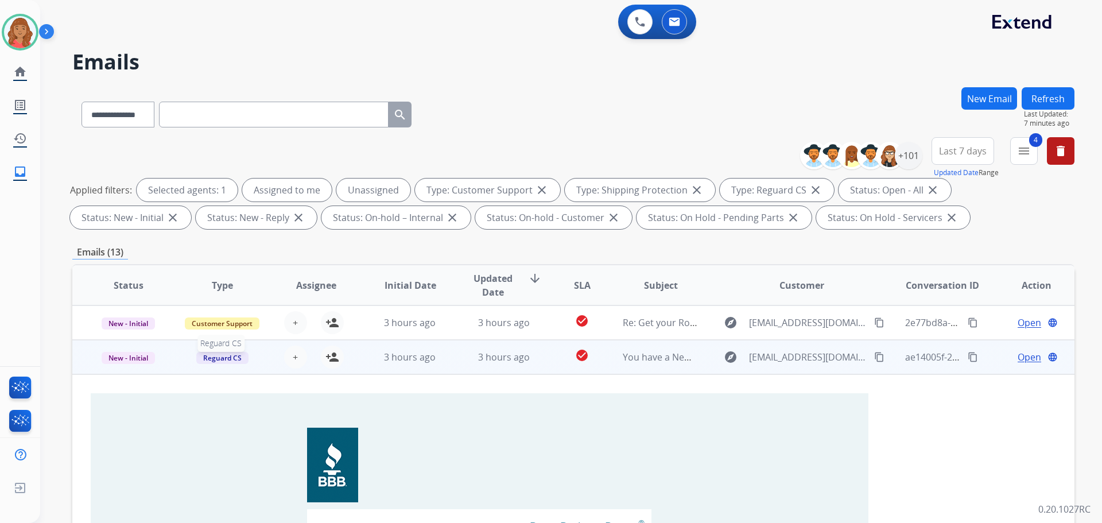
click at [226, 356] on span "Reguard CS" at bounding box center [222, 358] width 52 height 12
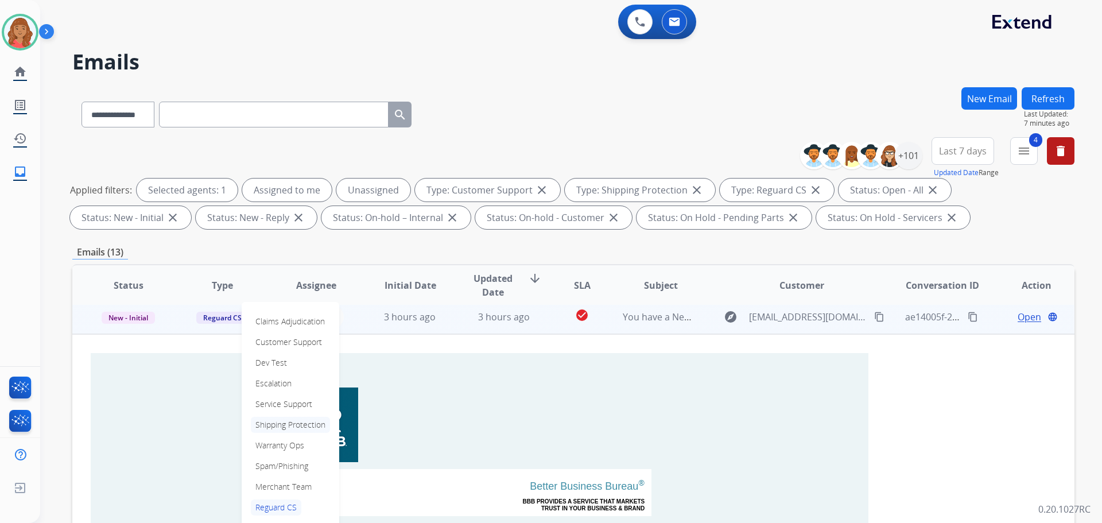
scroll to position [57, 0]
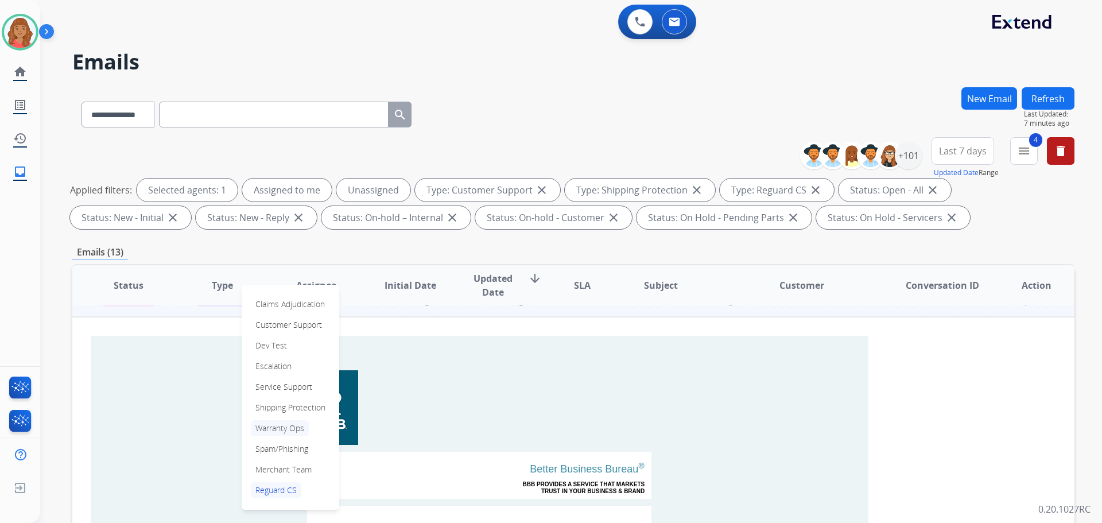
click at [277, 428] on p "Warranty Ops" at bounding box center [280, 428] width 58 height 16
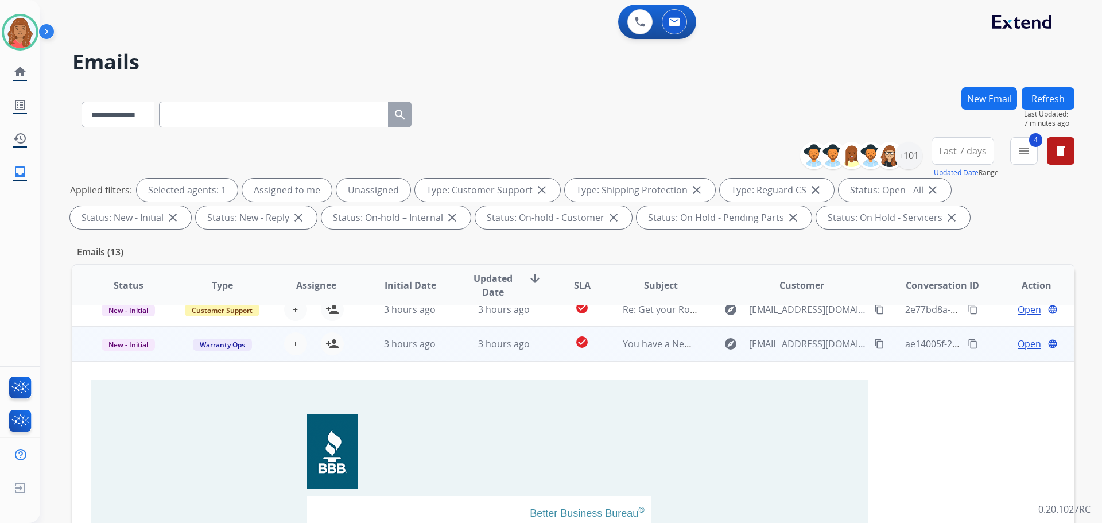
scroll to position [0, 0]
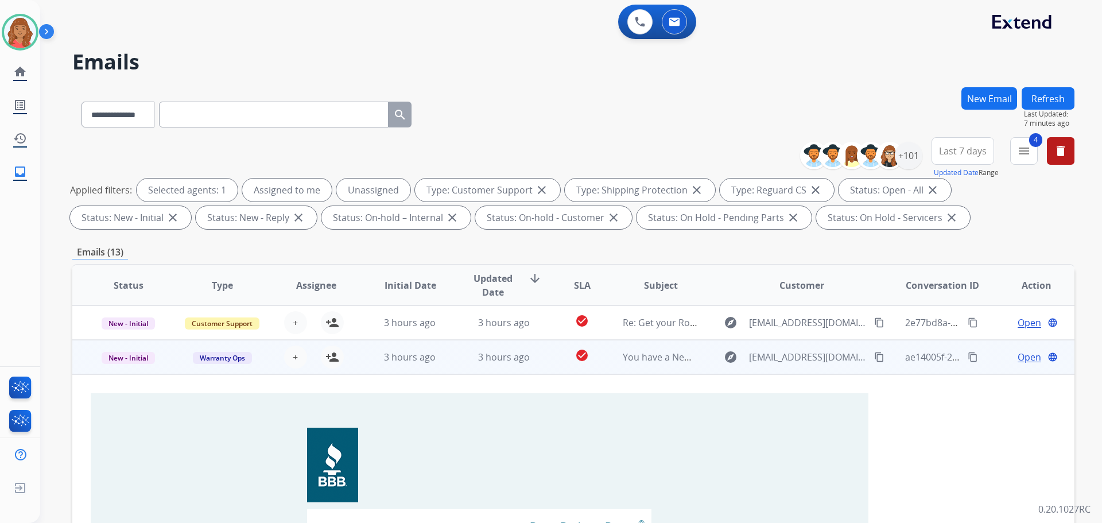
click at [131, 367] on td "New - Initial" at bounding box center [119, 357] width 94 height 34
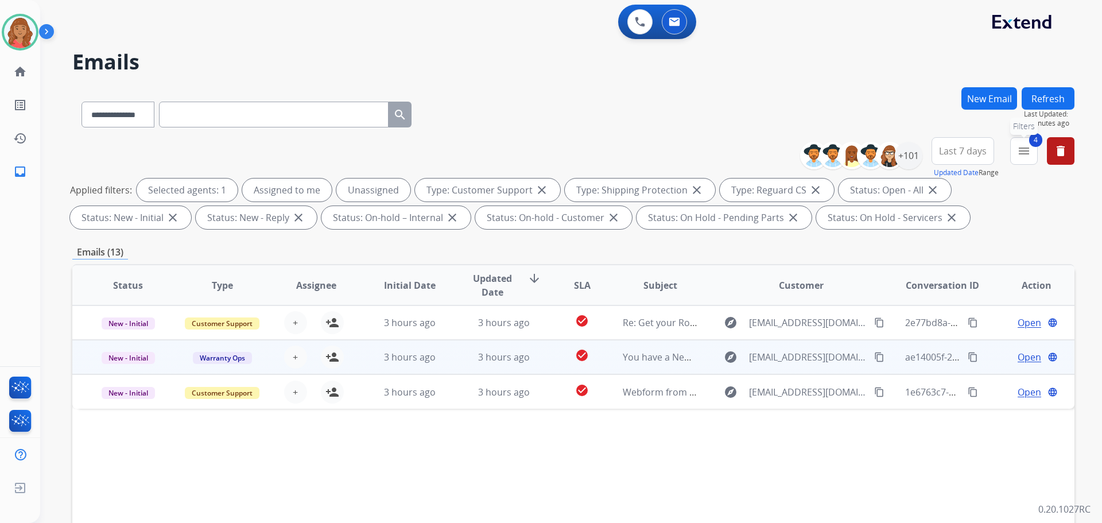
click at [1024, 158] on button "4 menu Filters" at bounding box center [1024, 151] width 28 height 28
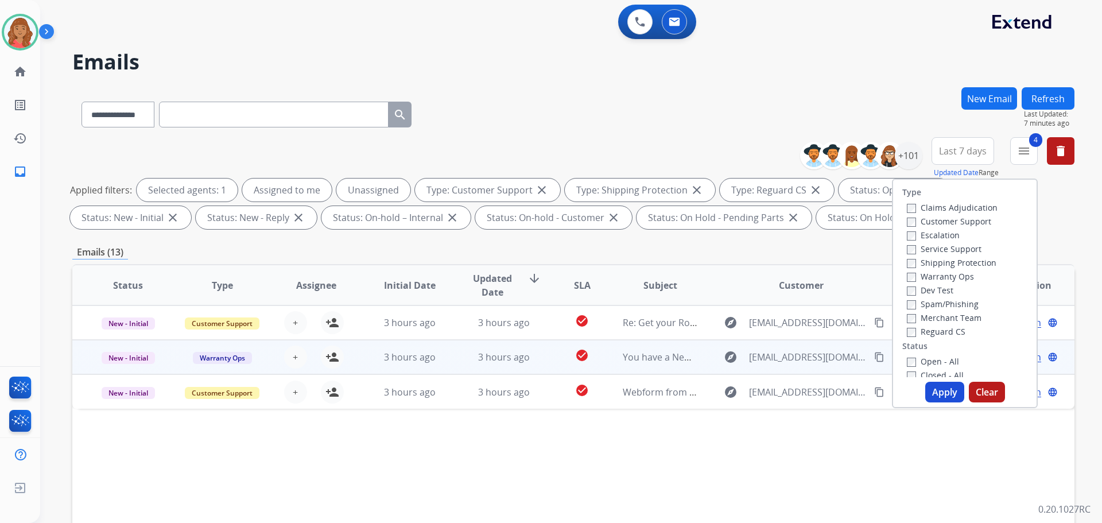
click at [927, 390] on button "Apply" at bounding box center [944, 392] width 39 height 21
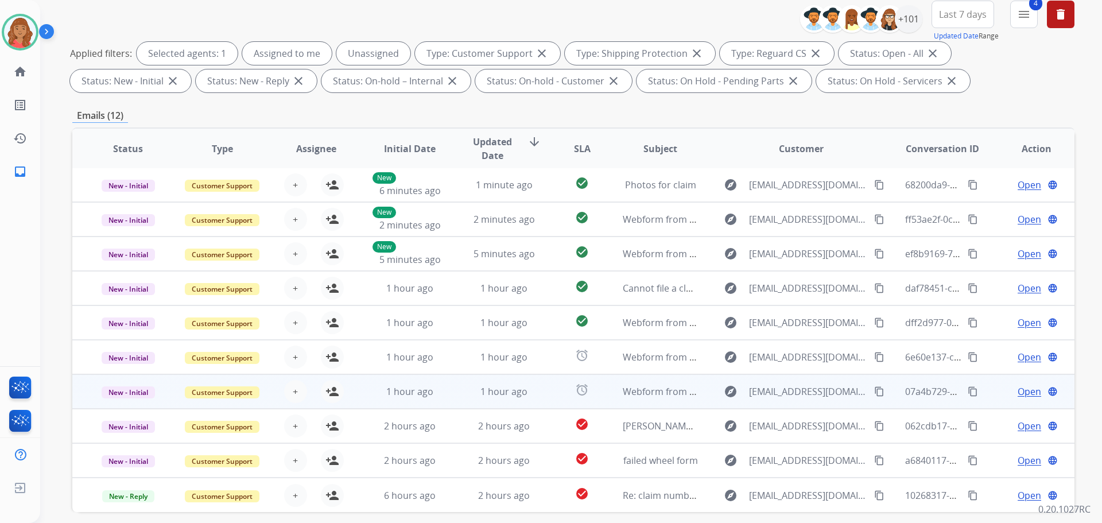
scroll to position [185, 0]
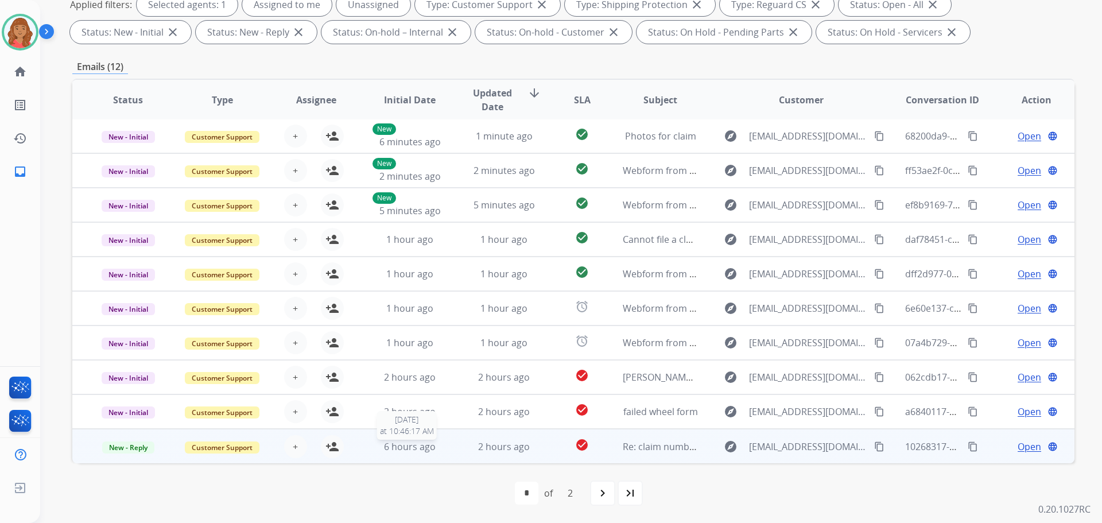
click at [439, 451] on div "6 hours ago" at bounding box center [409, 447] width 75 height 14
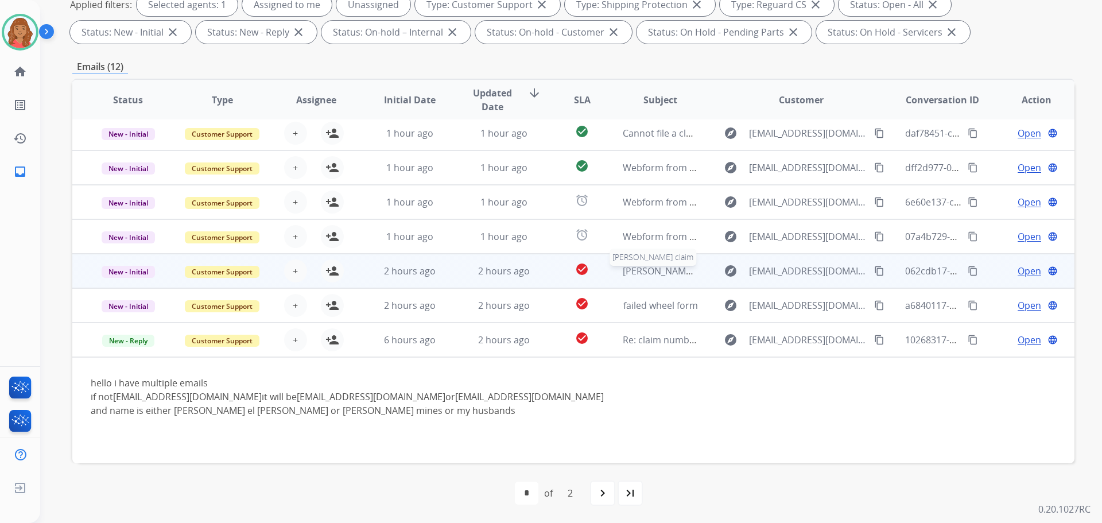
click at [647, 266] on span "[PERSON_NAME] claim" at bounding box center [671, 271] width 96 height 13
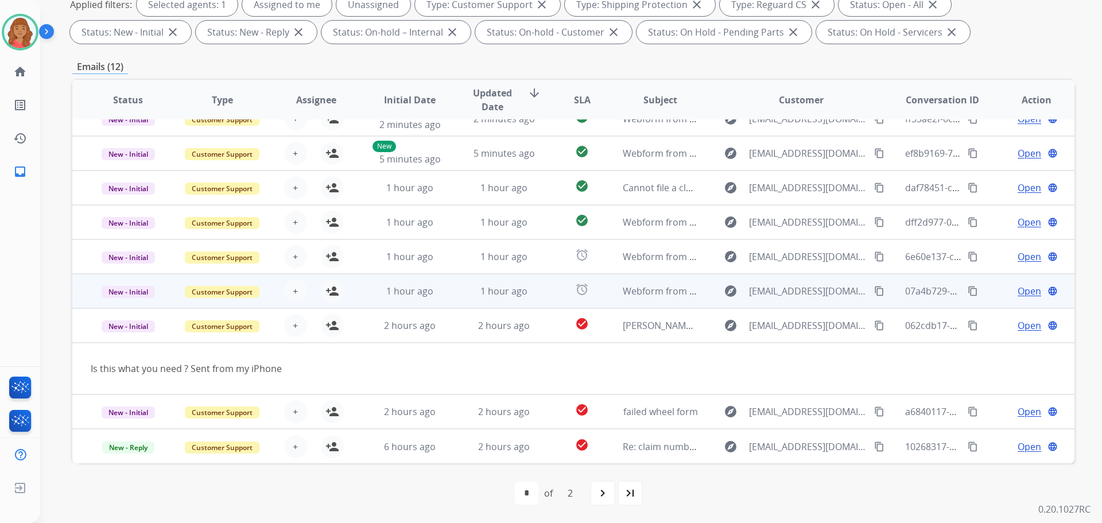
scroll to position [53, 0]
click at [618, 290] on td "Webform from [EMAIL_ADDRESS][DOMAIN_NAME] on [DATE]" at bounding box center [651, 291] width 94 height 34
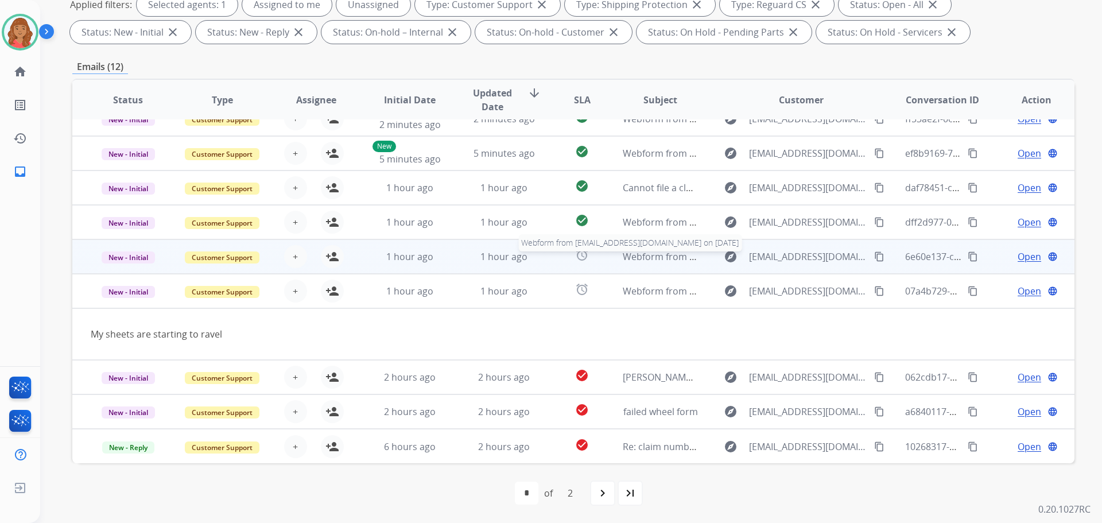
click at [637, 262] on span "Webform from [EMAIL_ADDRESS][DOMAIN_NAME] on [DATE]" at bounding box center [753, 256] width 260 height 13
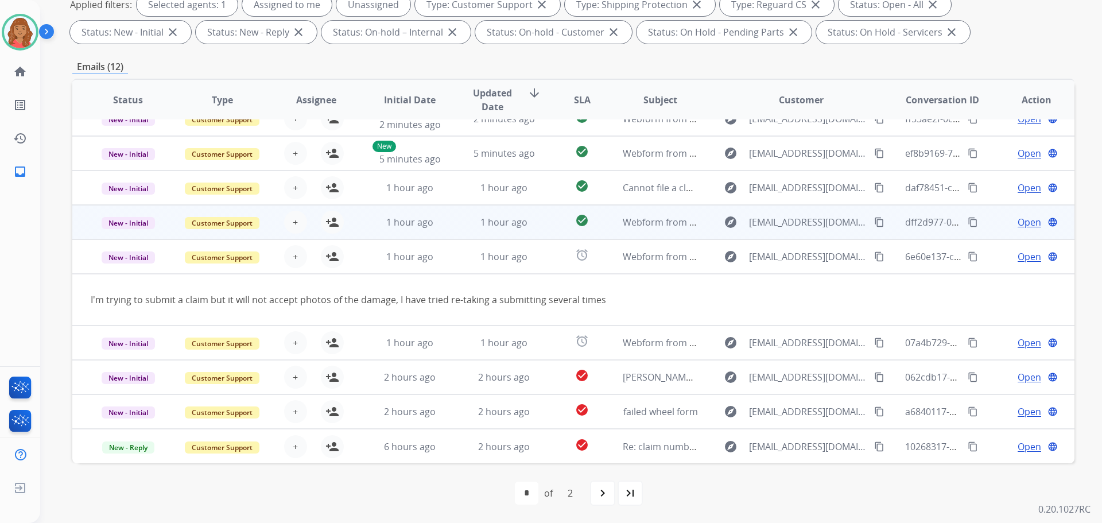
click at [552, 228] on td "check_circle" at bounding box center [573, 222] width 63 height 34
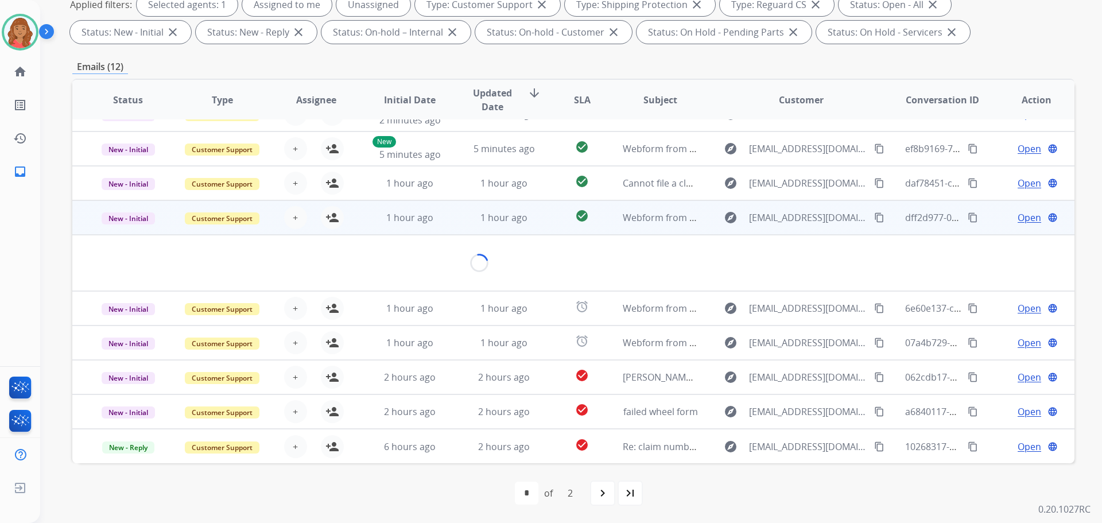
scroll to position [67, 0]
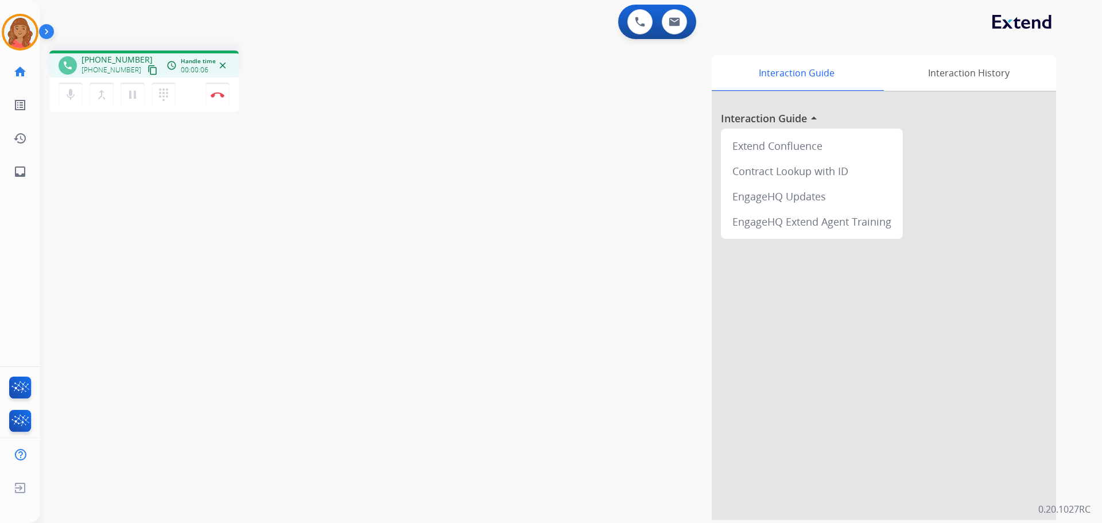
click at [148, 74] on mat-icon "content_copy" at bounding box center [153, 70] width 10 height 10
click at [219, 95] on img at bounding box center [218, 95] width 14 height 6
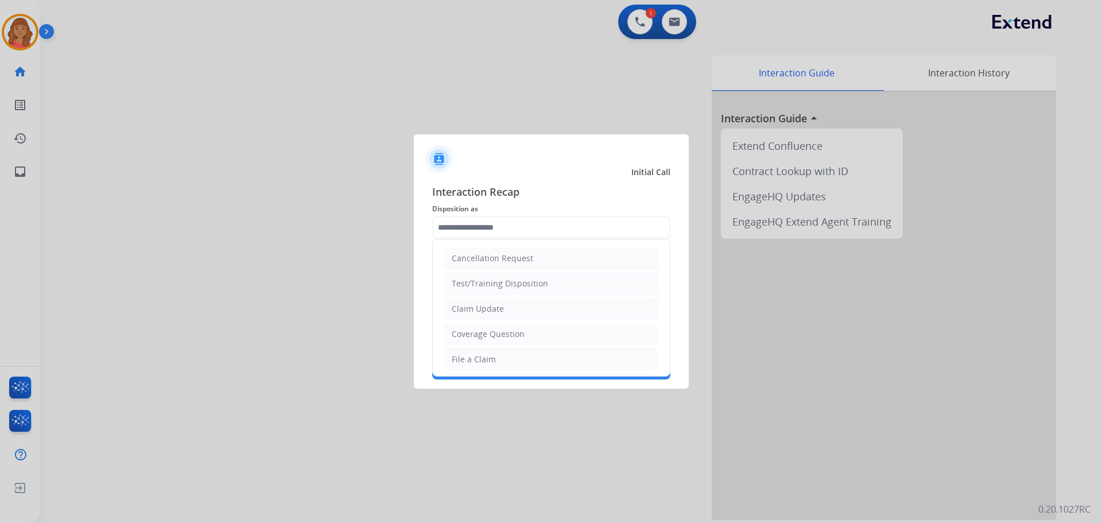
click at [468, 224] on input "text" at bounding box center [551, 227] width 238 height 23
drag, startPoint x: 471, startPoint y: 312, endPoint x: 472, endPoint y: 306, distance: 5.8
click at [472, 313] on div "Claim Update" at bounding box center [478, 308] width 52 height 11
type input "**********"
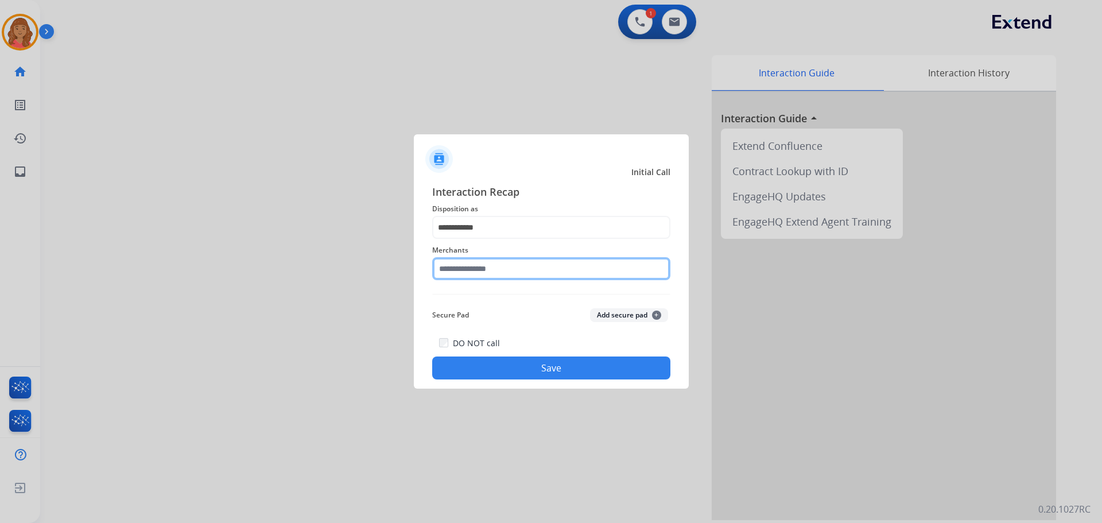
click at [470, 268] on input "text" at bounding box center [551, 268] width 238 height 23
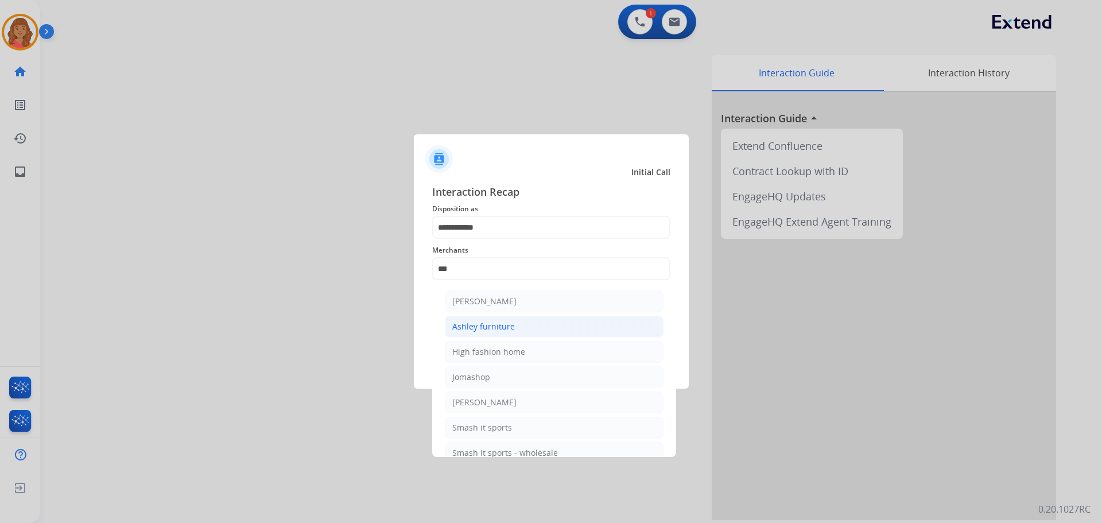
click at [494, 324] on div "Ashley furniture" at bounding box center [483, 326] width 63 height 11
type input "**********"
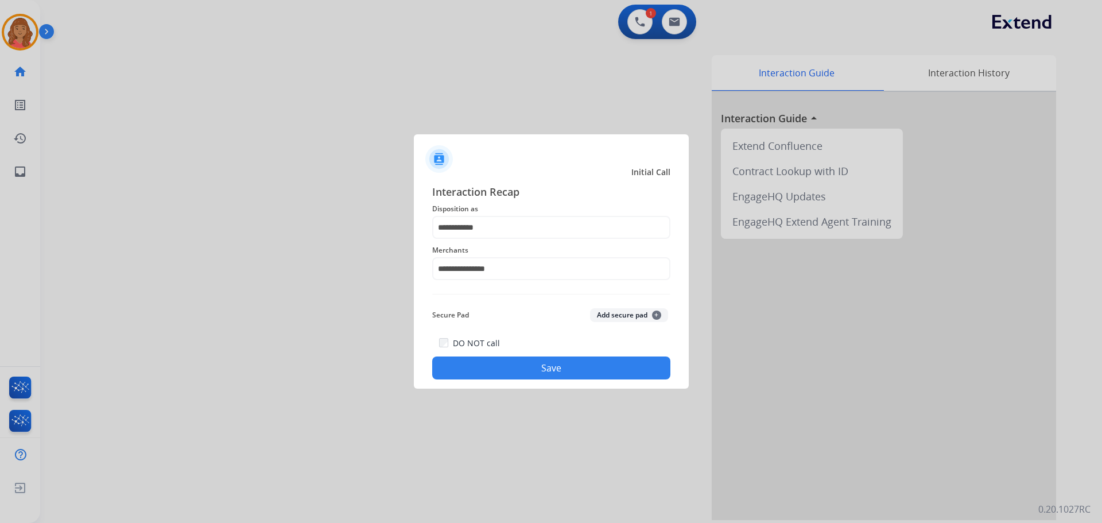
drag, startPoint x: 516, startPoint y: 360, endPoint x: 519, endPoint y: 519, distance: 158.4
click at [517, 365] on button "Save" at bounding box center [551, 367] width 238 height 23
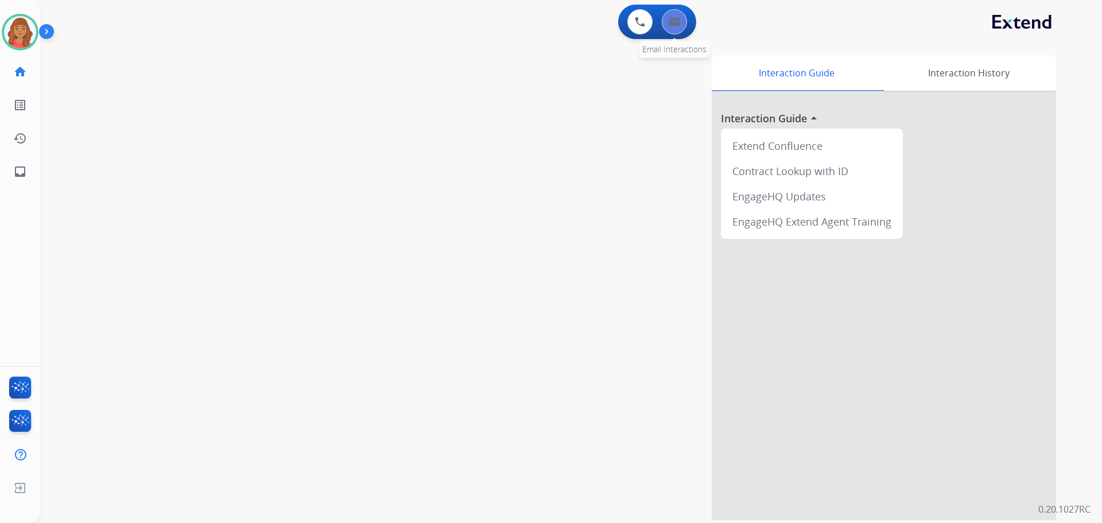
click at [686, 24] on button at bounding box center [674, 21] width 25 height 25
select select "**********"
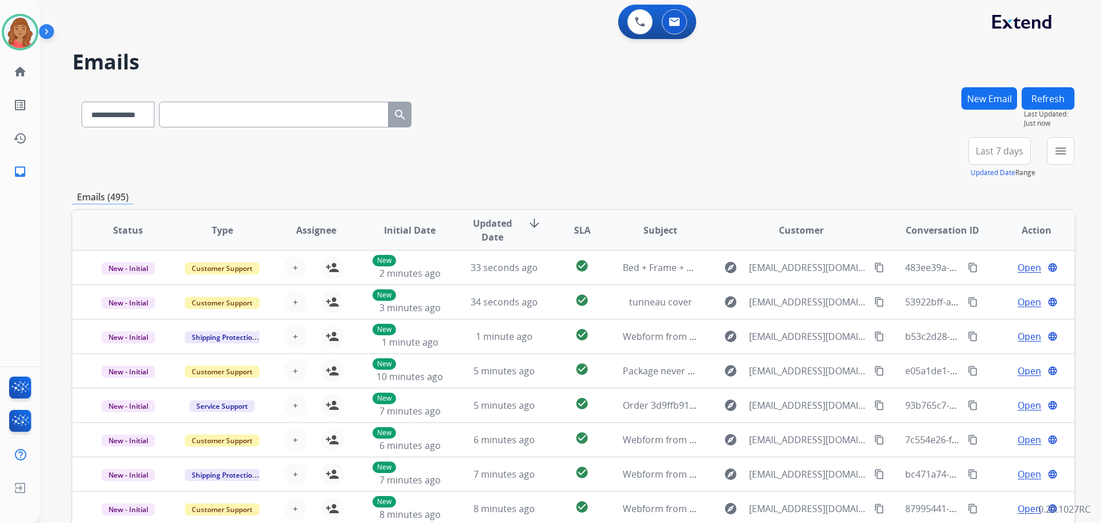
click at [994, 105] on button "New Email" at bounding box center [989, 98] width 56 height 22
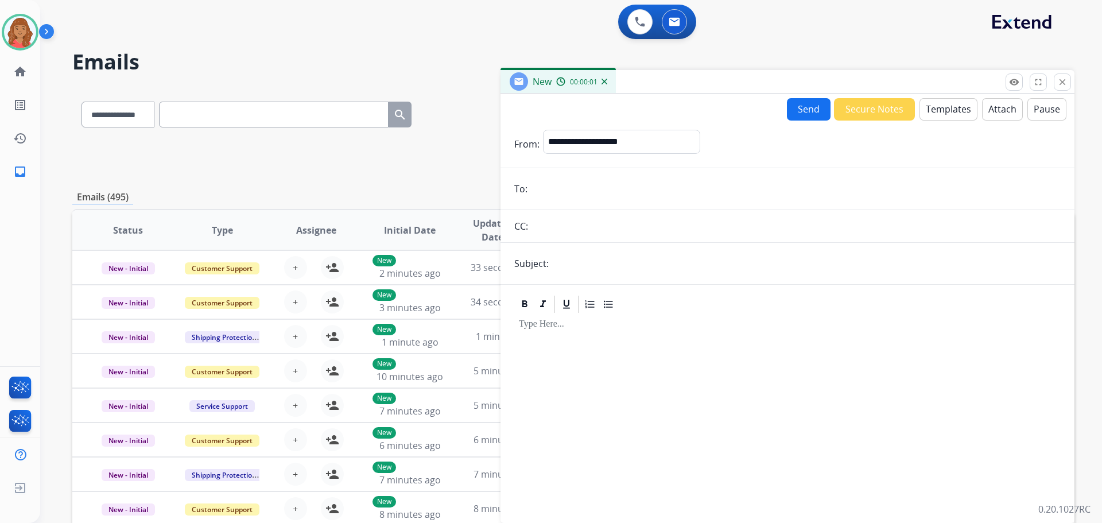
click at [934, 114] on button "Templates" at bounding box center [948, 109] width 58 height 22
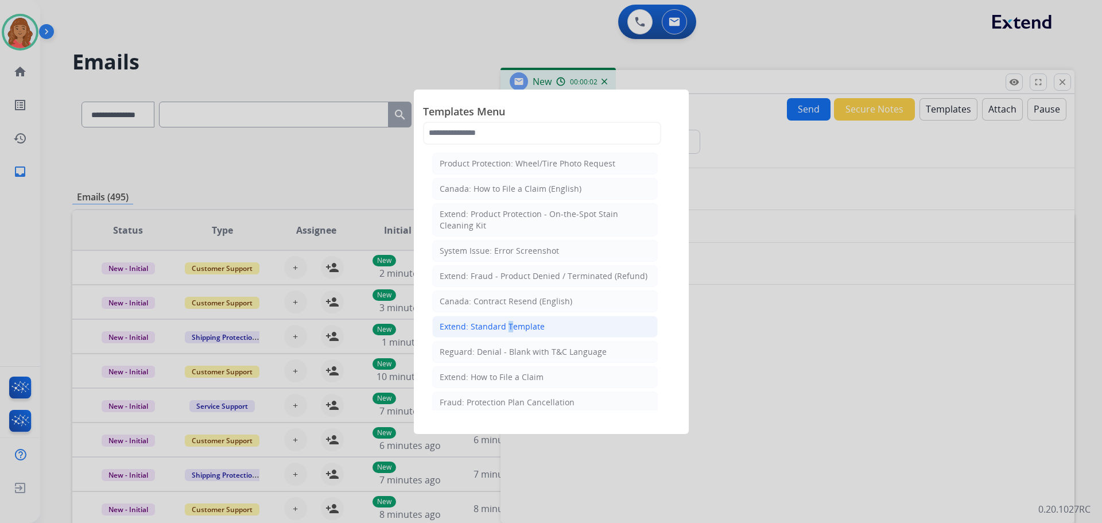
click at [505, 323] on div "Extend: Standard Template" at bounding box center [492, 326] width 105 height 11
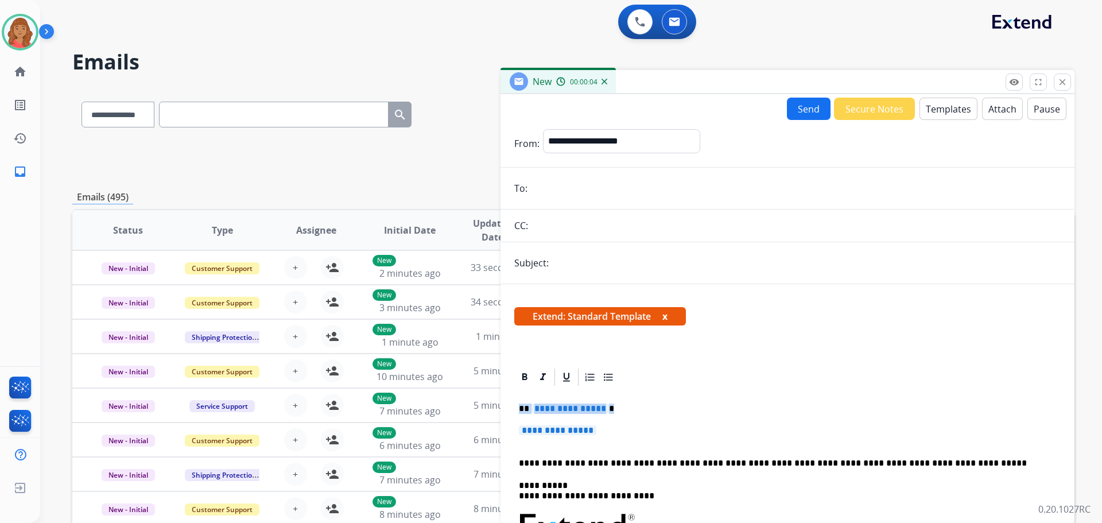
drag, startPoint x: 597, startPoint y: 433, endPoint x: 515, endPoint y: 409, distance: 84.8
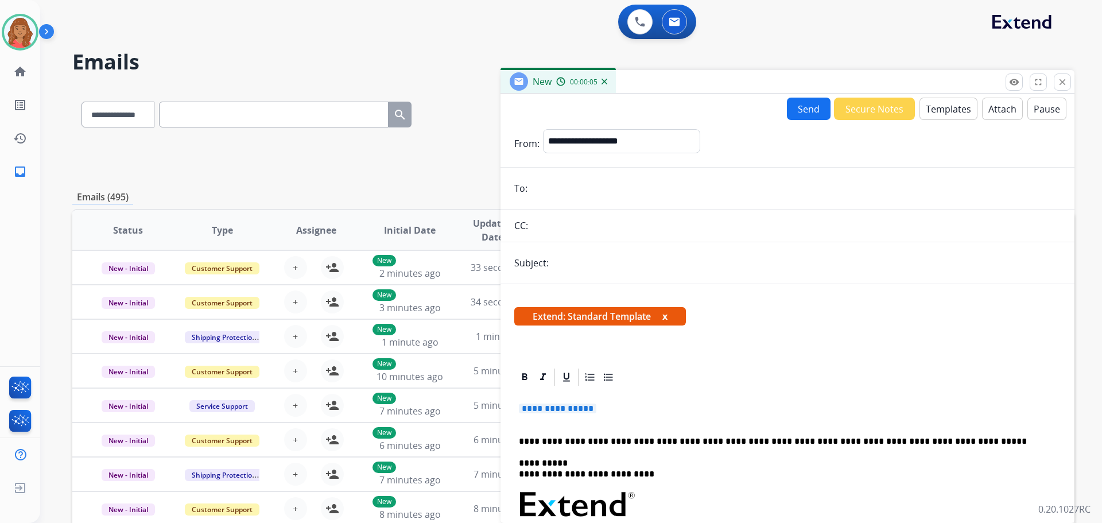
drag, startPoint x: 564, startPoint y: 409, endPoint x: 509, endPoint y: 402, distance: 56.1
click at [509, 402] on div "**********" at bounding box center [787, 531] width 574 height 328
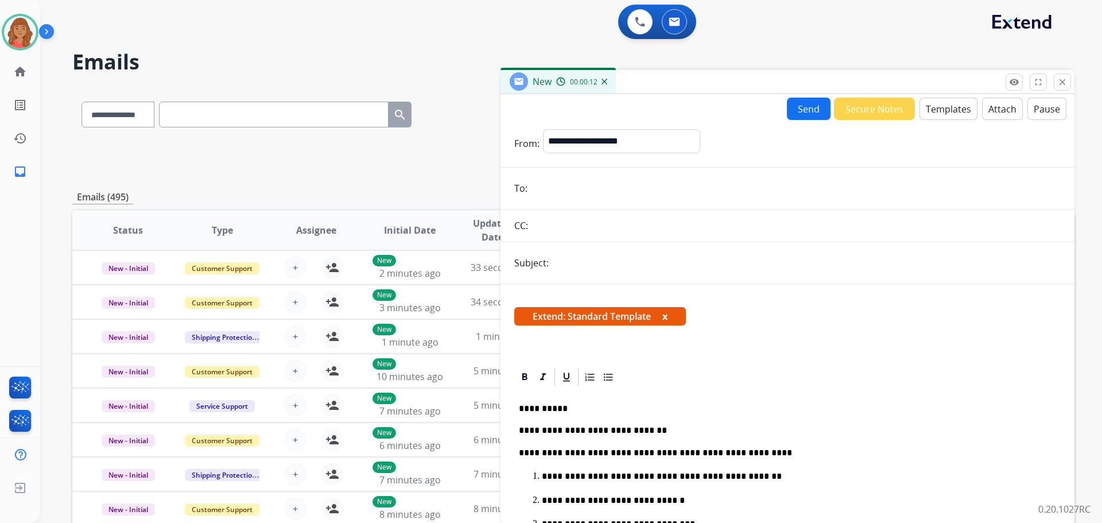
click at [541, 193] on input "email" at bounding box center [796, 188] width 530 height 23
paste input "**********"
type input "**********"
drag, startPoint x: 603, startPoint y: 142, endPoint x: 604, endPoint y: 149, distance: 6.9
click at [604, 142] on select "**********" at bounding box center [621, 140] width 156 height 23
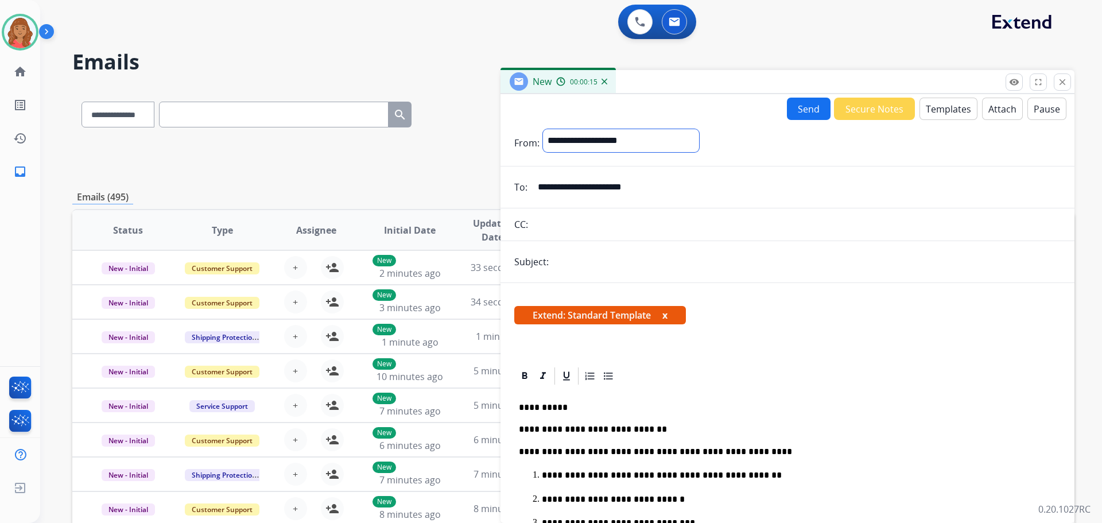
select select "**********"
click at [543, 129] on select "**********" at bounding box center [621, 140] width 156 height 23
click at [573, 254] on input "text" at bounding box center [806, 262] width 509 height 23
type input "**********"
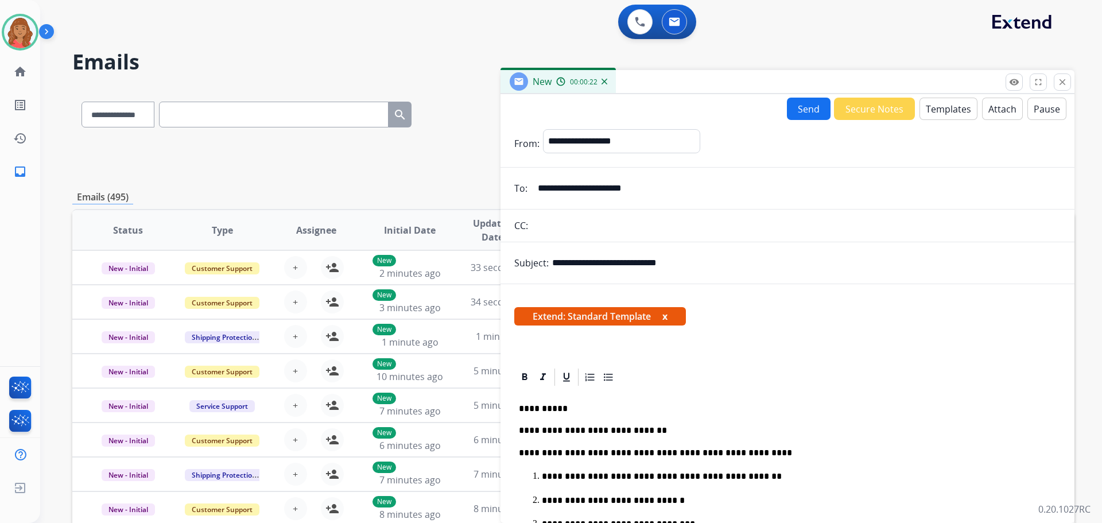
click at [816, 116] on button "Send" at bounding box center [809, 109] width 44 height 22
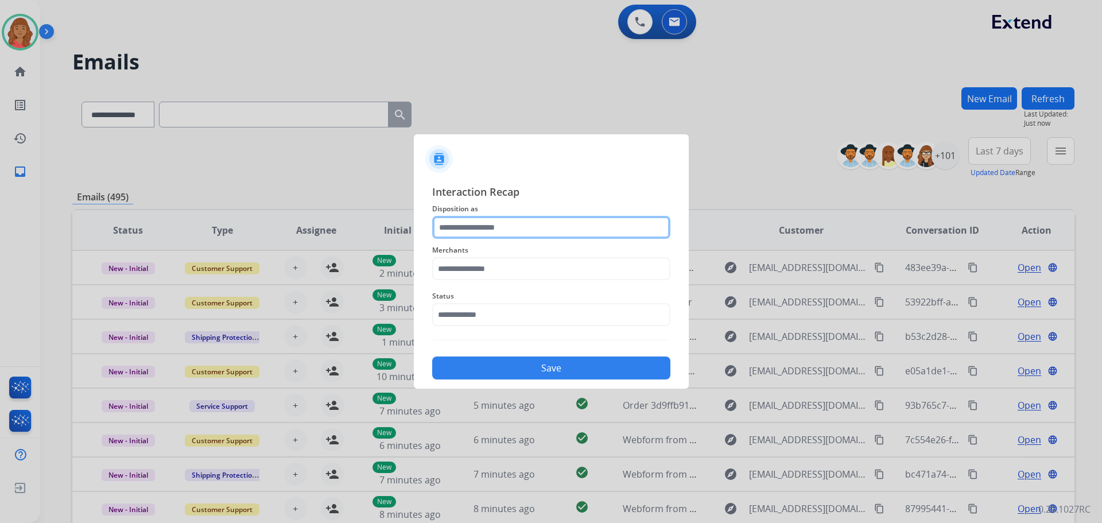
click at [530, 233] on input "text" at bounding box center [551, 227] width 238 height 23
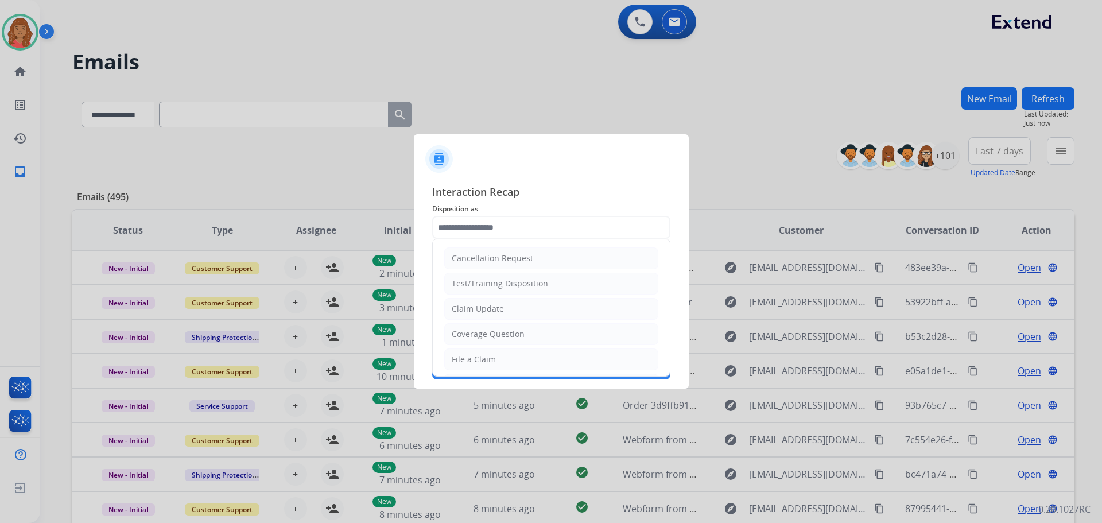
click at [490, 306] on div "Claim Update" at bounding box center [478, 308] width 52 height 11
type input "**********"
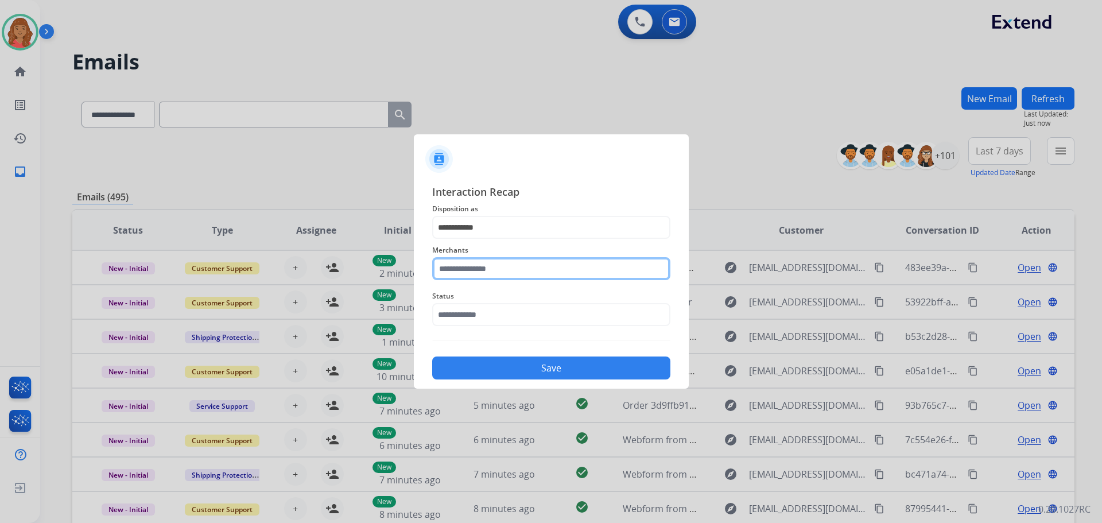
click at [479, 269] on input "text" at bounding box center [551, 268] width 238 height 23
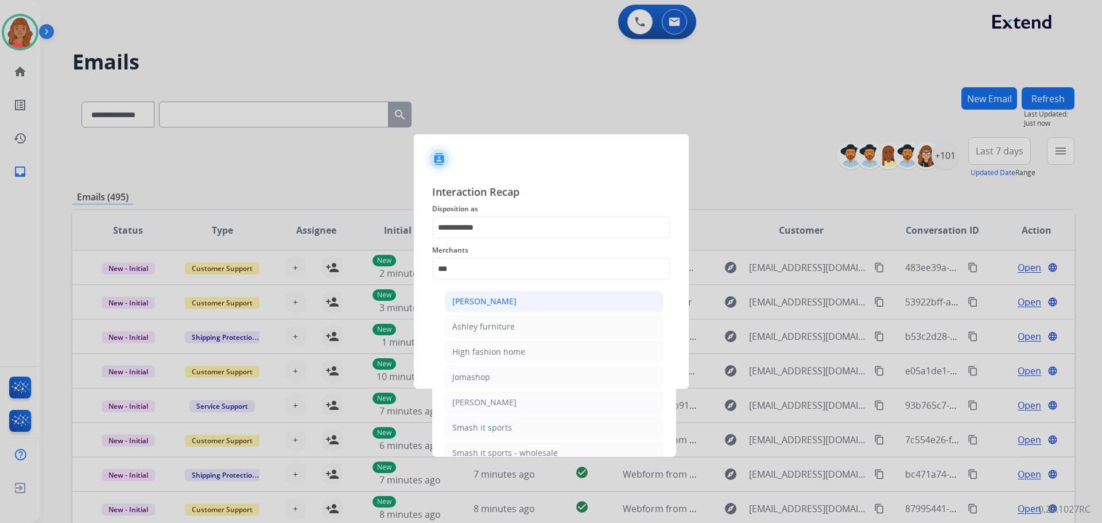
click at [481, 297] on div "[PERSON_NAME]" at bounding box center [484, 301] width 64 height 11
type input "**********"
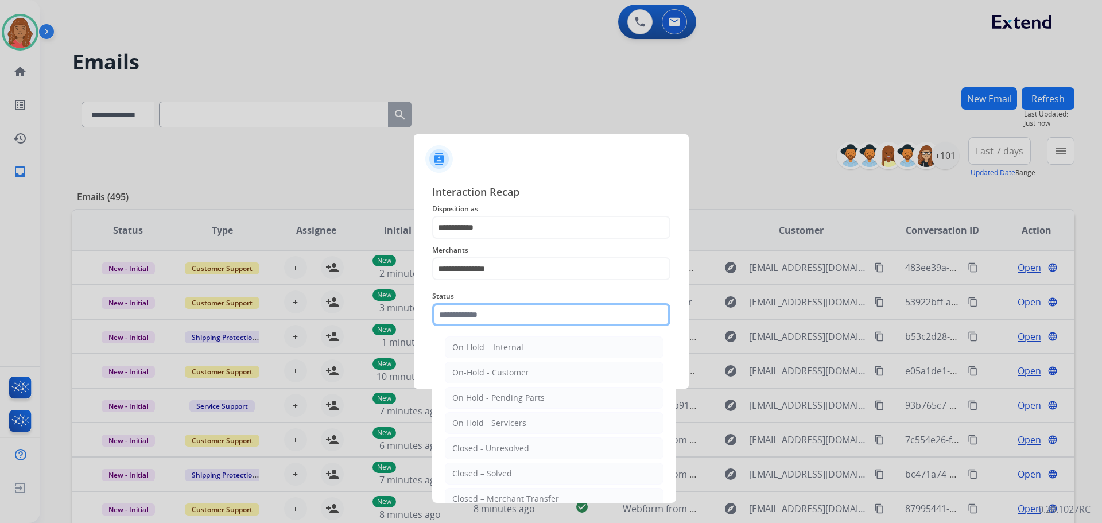
click at [474, 319] on input "text" at bounding box center [551, 314] width 238 height 23
click at [495, 468] on li "Closed – Solved" at bounding box center [554, 474] width 219 height 22
type input "**********"
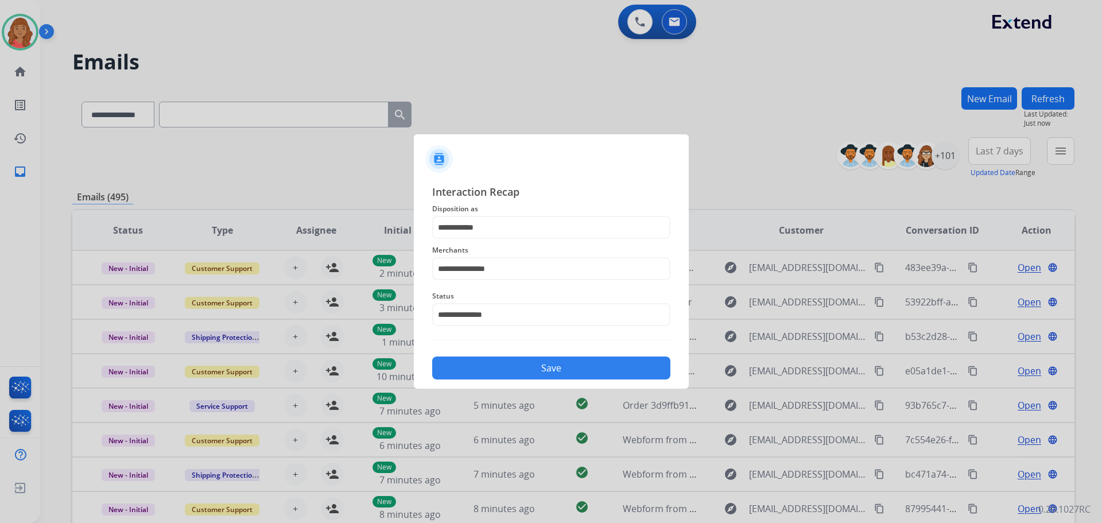
click at [557, 368] on button "Save" at bounding box center [551, 367] width 238 height 23
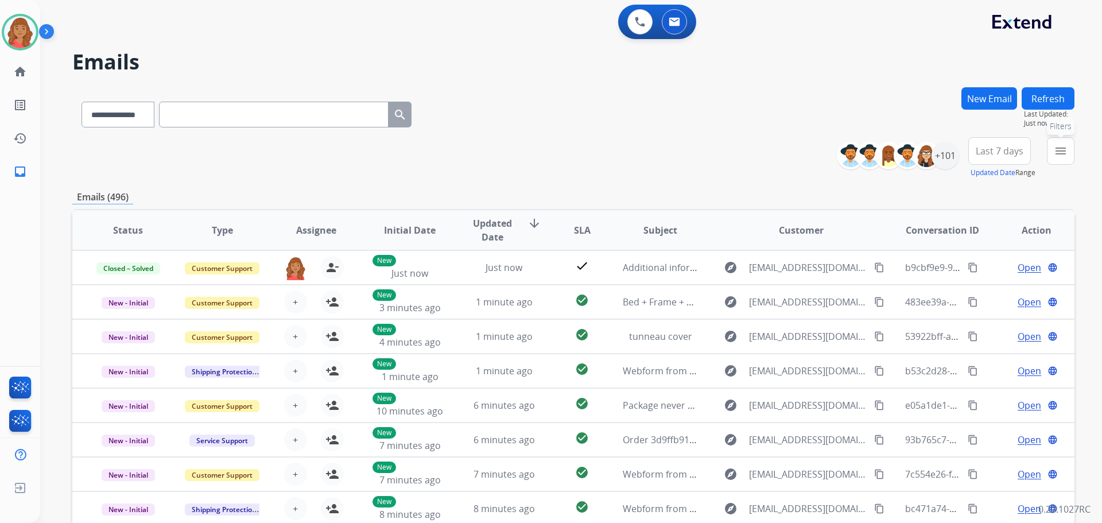
drag, startPoint x: 1061, startPoint y: 154, endPoint x: 1031, endPoint y: 189, distance: 45.2
click at [1059, 156] on mat-icon "menu" at bounding box center [1061, 151] width 14 height 14
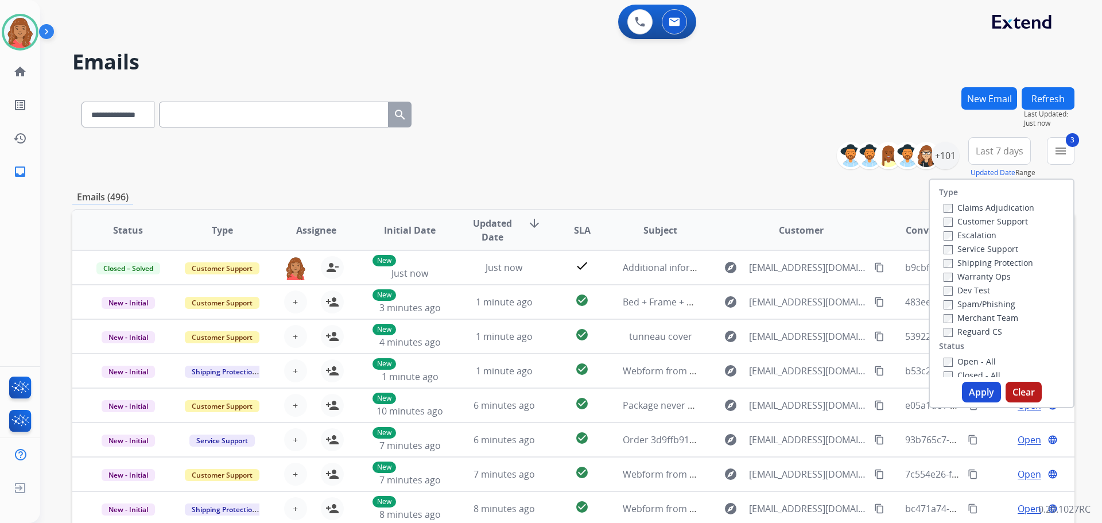
click at [946, 377] on label "Closed - All" at bounding box center [972, 375] width 57 height 11
click at [974, 386] on button "Apply" at bounding box center [981, 392] width 39 height 21
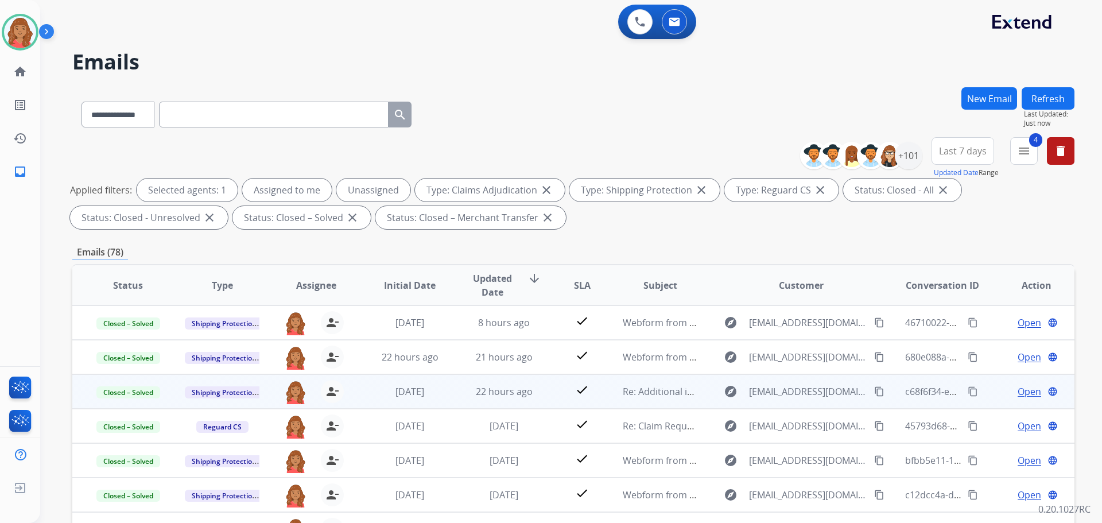
scroll to position [1, 0]
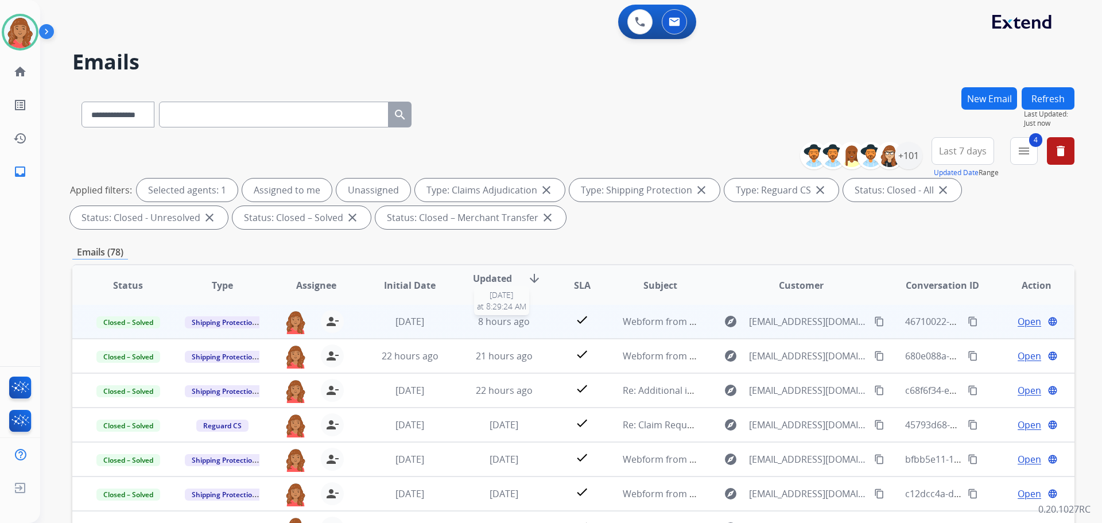
click at [484, 319] on span "8 hours ago" at bounding box center [504, 321] width 52 height 13
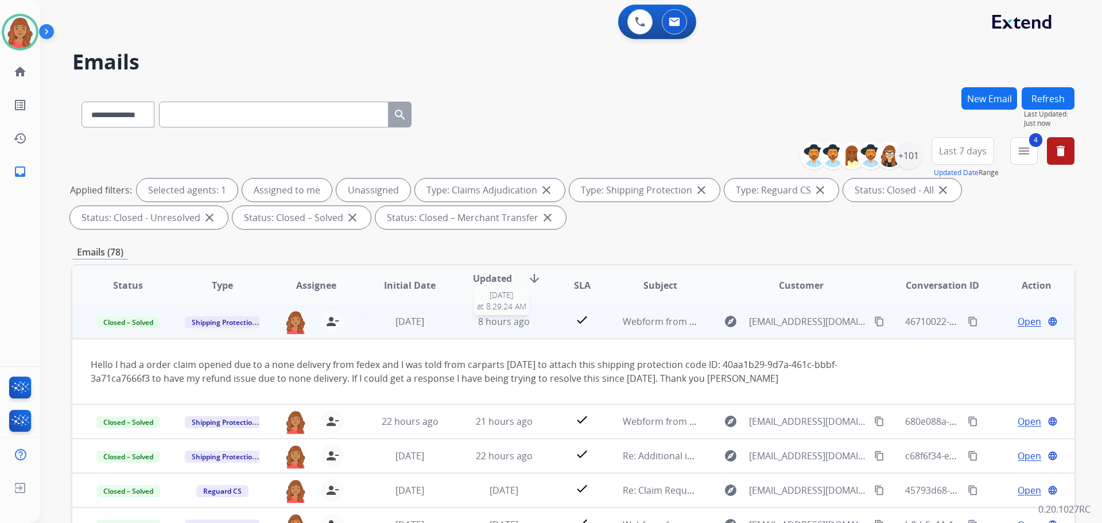
scroll to position [0, 0]
click at [546, 319] on td "check" at bounding box center [573, 322] width 63 height 34
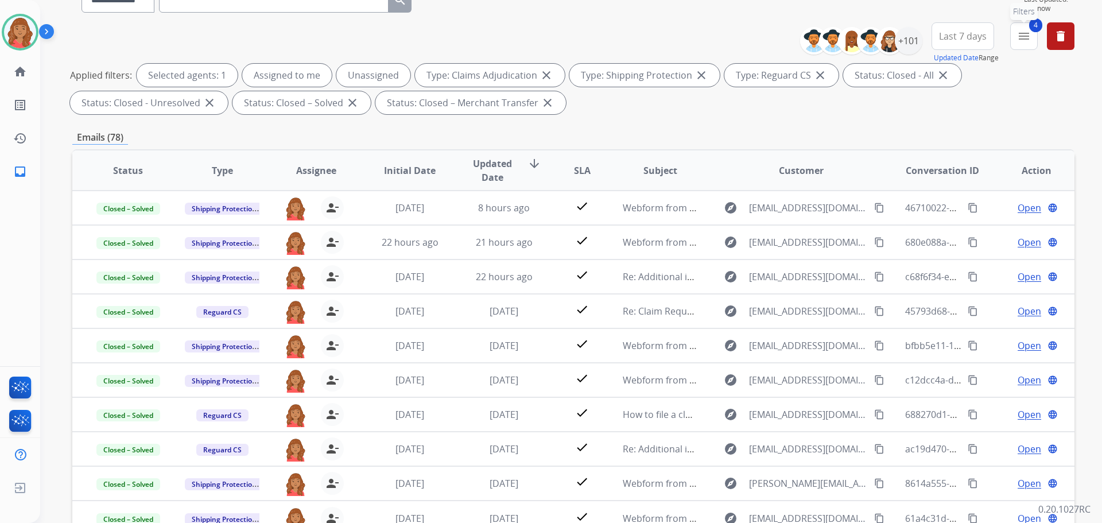
click at [1026, 40] on mat-icon "menu" at bounding box center [1024, 36] width 14 height 14
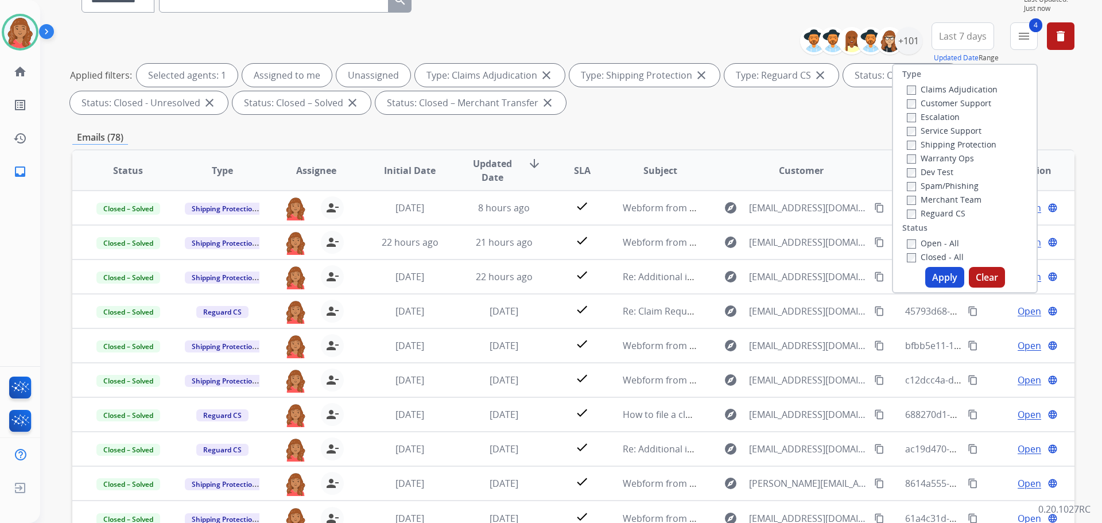
click at [907, 250] on div "Closed - All" at bounding box center [967, 257] width 121 height 14
click at [940, 278] on button "Apply" at bounding box center [944, 277] width 39 height 21
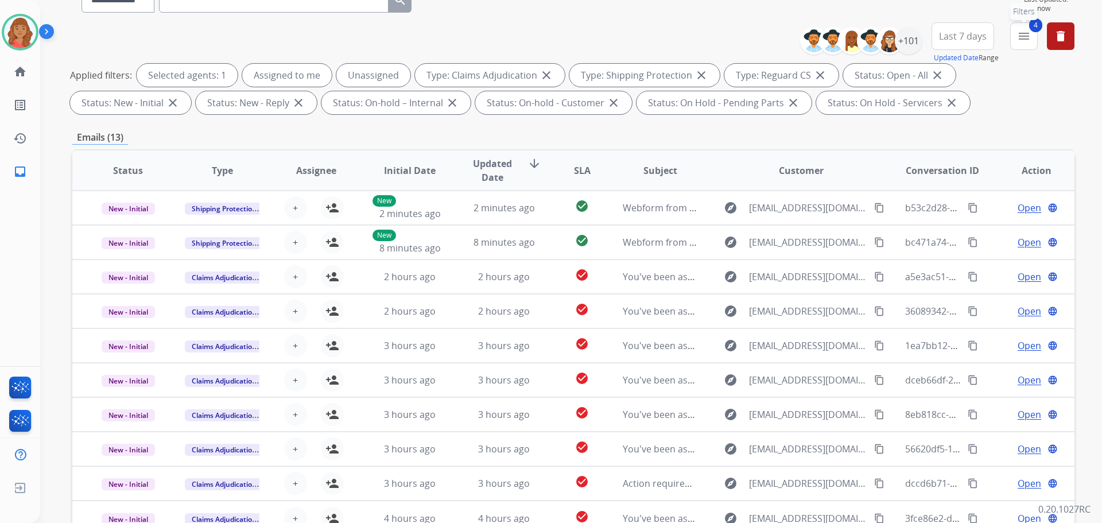
click at [1034, 45] on button "4 menu Filters" at bounding box center [1024, 36] width 28 height 28
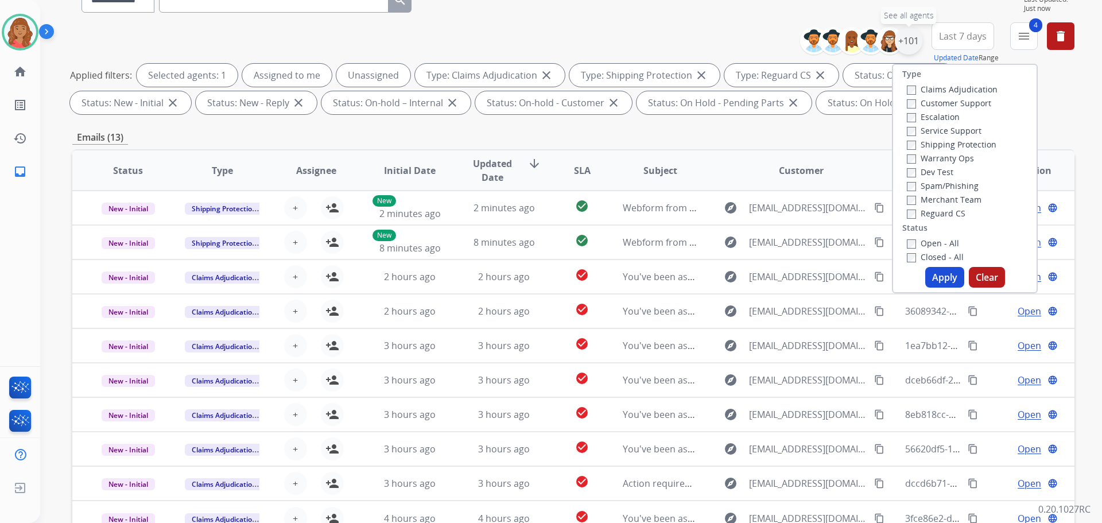
click at [905, 48] on div "+101" at bounding box center [909, 41] width 28 height 28
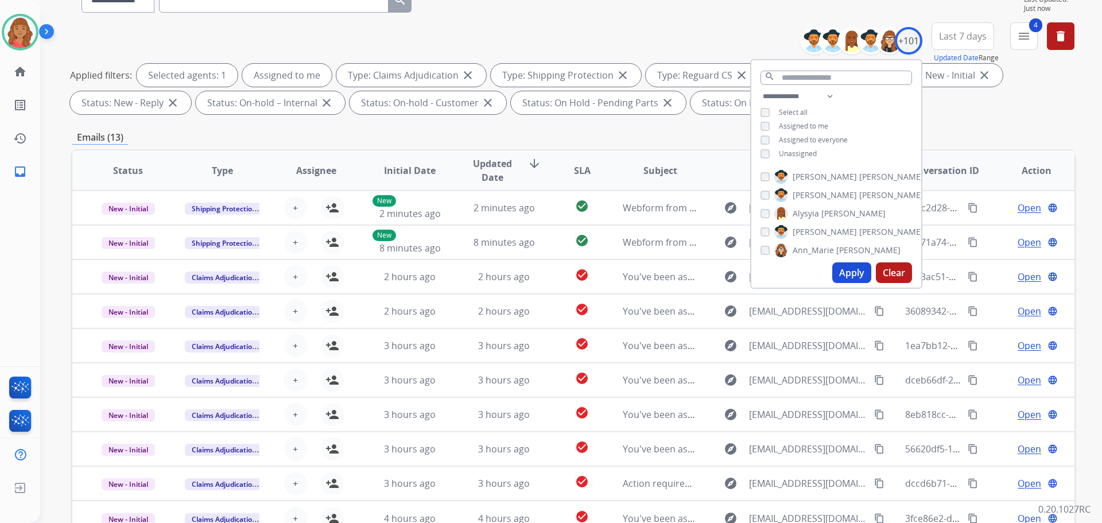
click at [844, 282] on button "Apply" at bounding box center [851, 272] width 39 height 21
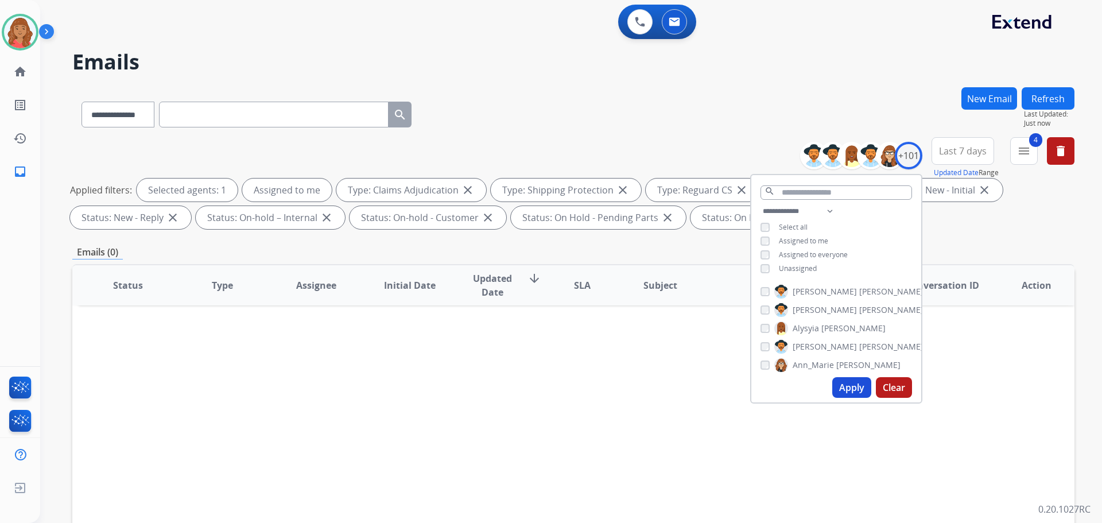
scroll to position [57, 0]
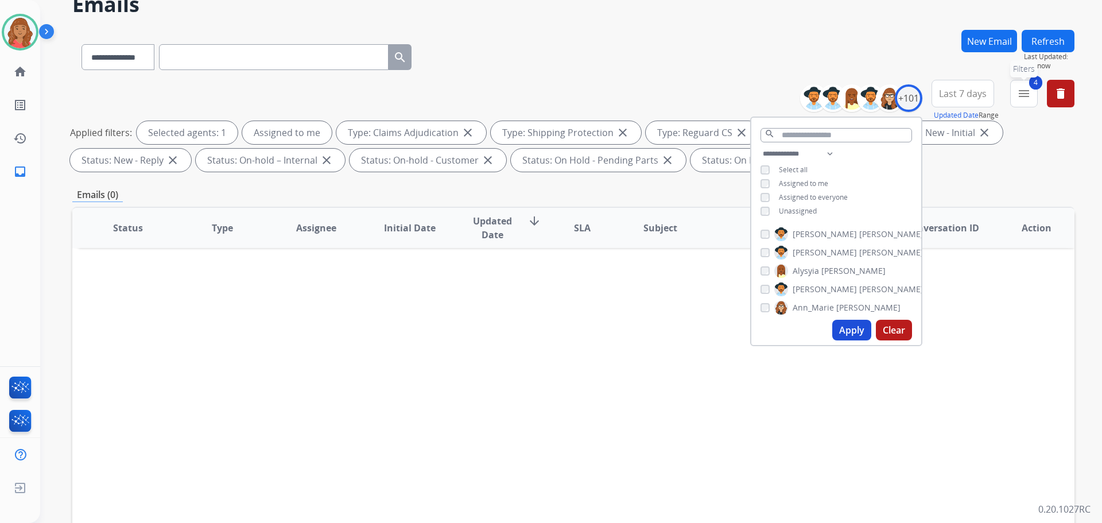
click at [1031, 95] on button "4 menu Filters" at bounding box center [1024, 94] width 28 height 28
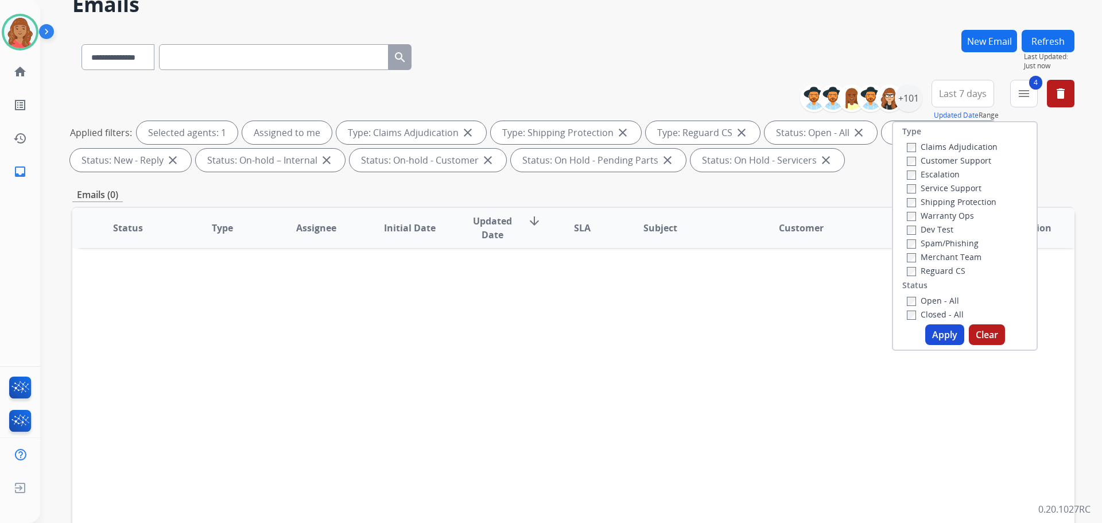
click at [936, 334] on button "Apply" at bounding box center [944, 334] width 39 height 21
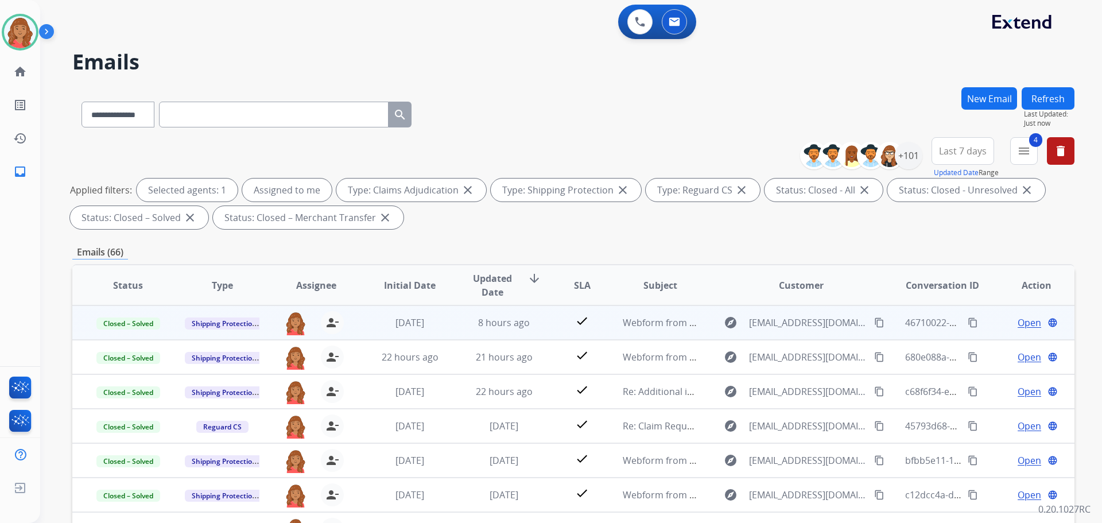
scroll to position [1, 0]
click at [608, 321] on td "Webform from [EMAIL_ADDRESS][DOMAIN_NAME] on [DATE]" at bounding box center [651, 321] width 94 height 34
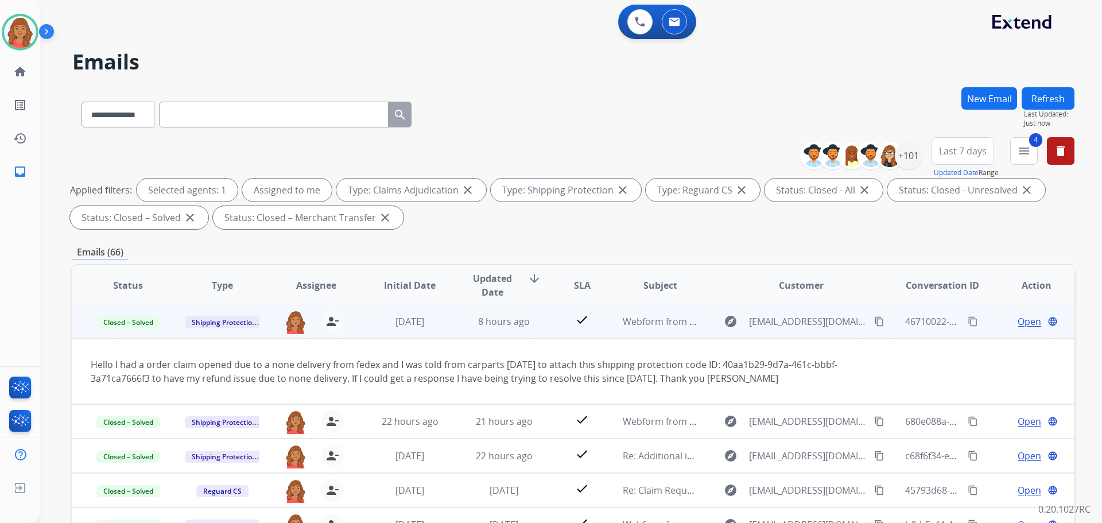
scroll to position [0, 0]
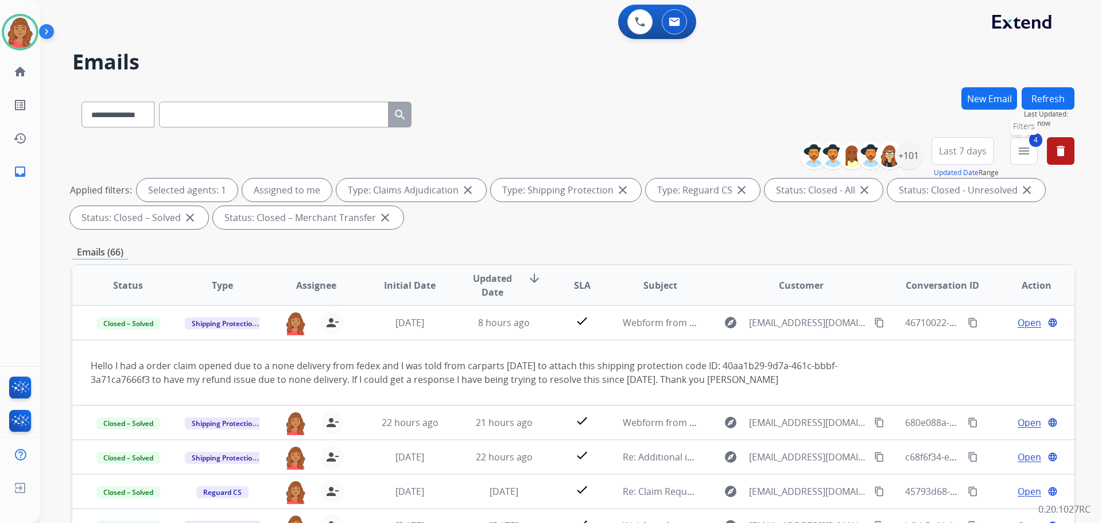
drag, startPoint x: 1037, startPoint y: 150, endPoint x: 1019, endPoint y: 165, distance: 24.0
click at [1037, 151] on div "4 menu Filters Type Claims Adjudication Customer Support Escalation Service Sup…" at bounding box center [1024, 157] width 28 height 41
drag, startPoint x: 1032, startPoint y: 151, endPoint x: 1014, endPoint y: 161, distance: 20.6
click at [1031, 151] on button "4 menu Filters" at bounding box center [1024, 151] width 28 height 28
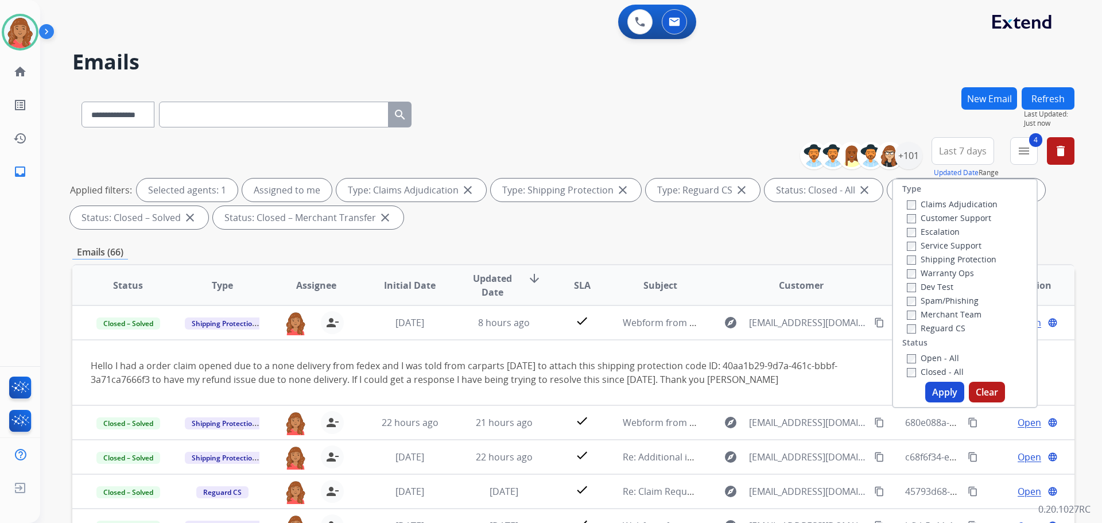
click at [934, 391] on button "Apply" at bounding box center [944, 392] width 39 height 21
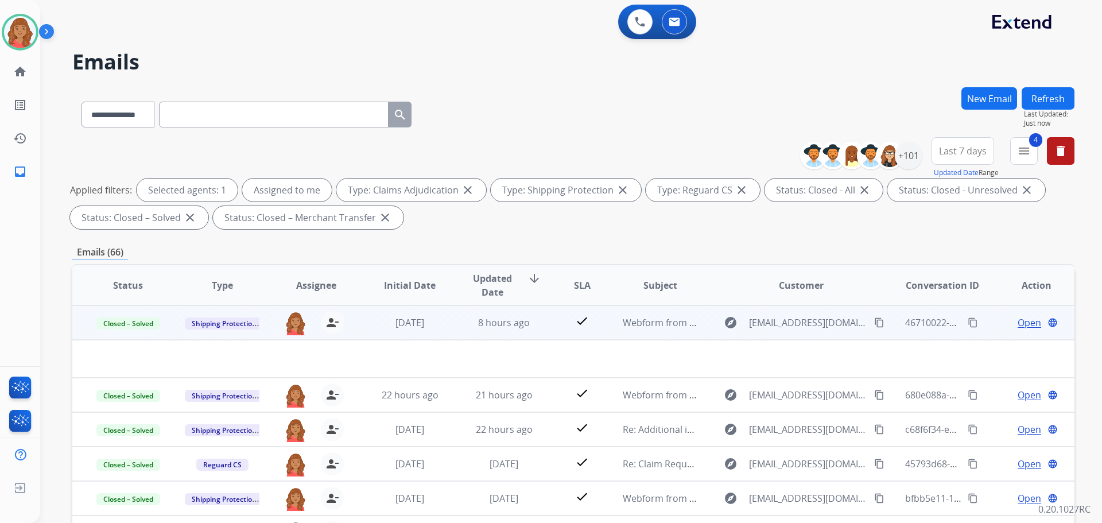
click at [700, 331] on td "explore [EMAIL_ADDRESS][DOMAIN_NAME] content_copy" at bounding box center [792, 322] width 188 height 34
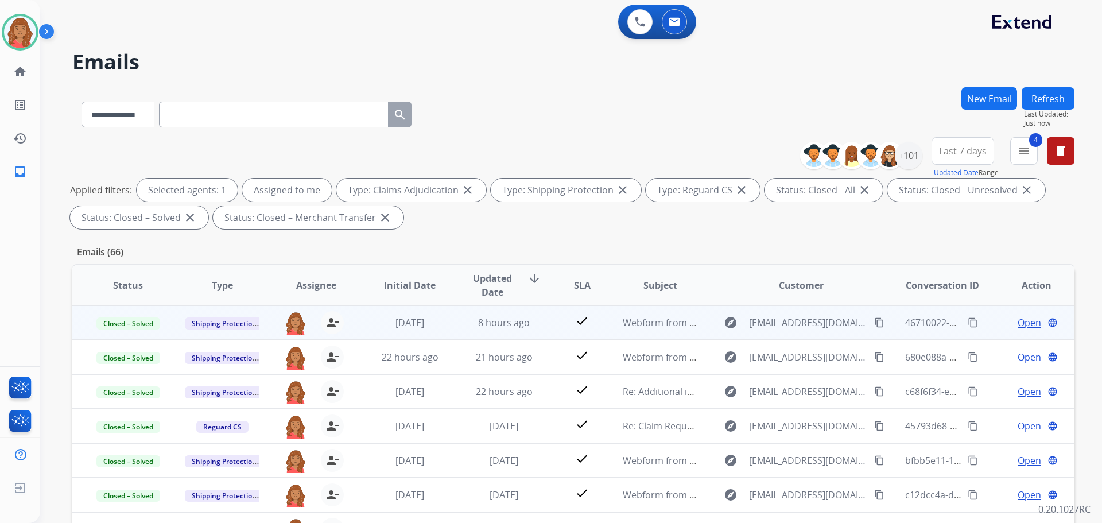
click at [700, 331] on td "explore [EMAIL_ADDRESS][DOMAIN_NAME] content_copy" at bounding box center [792, 322] width 188 height 34
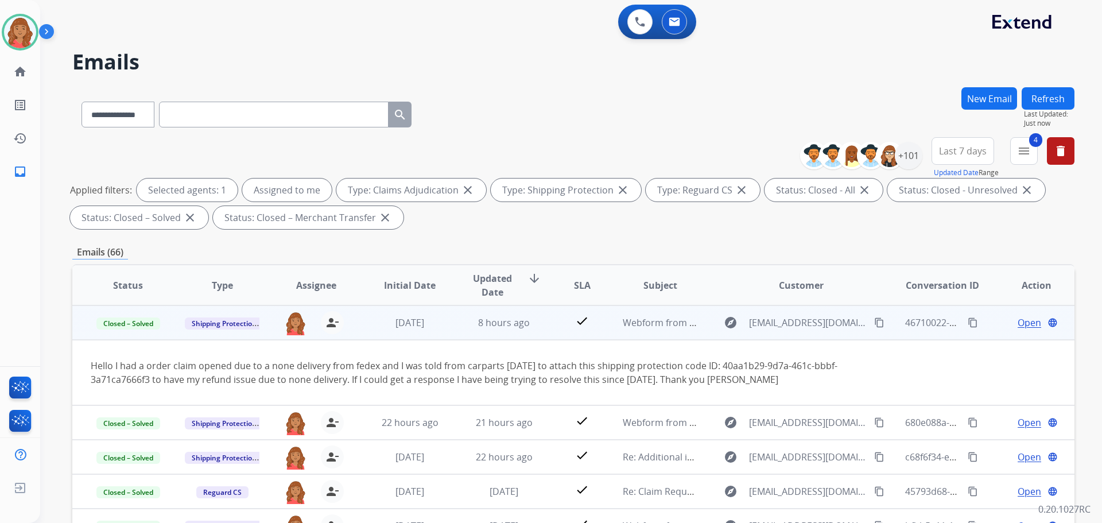
click at [701, 328] on td "explore [EMAIL_ADDRESS][DOMAIN_NAME] content_copy" at bounding box center [792, 322] width 188 height 34
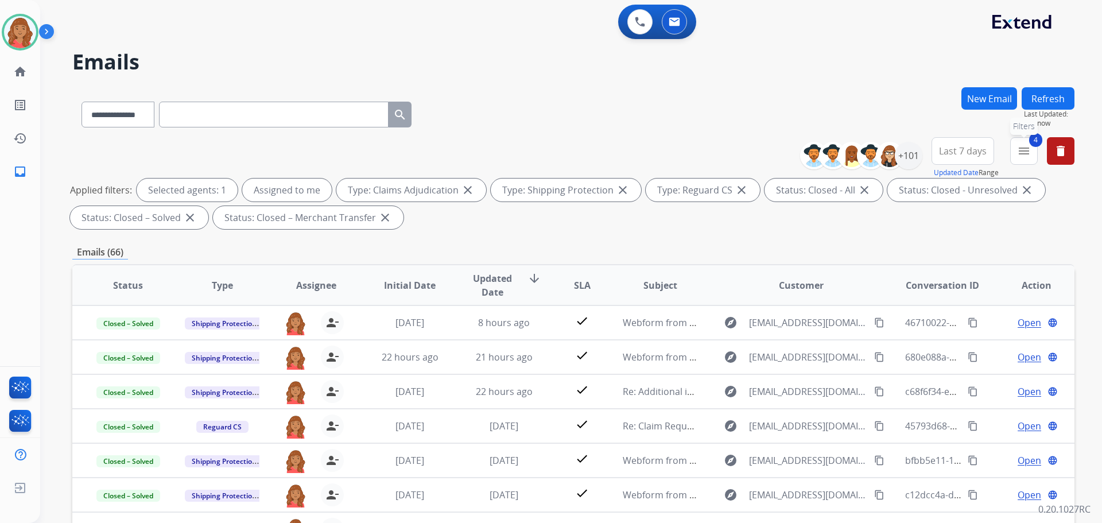
click at [1030, 162] on button "4 menu Filters" at bounding box center [1024, 151] width 28 height 28
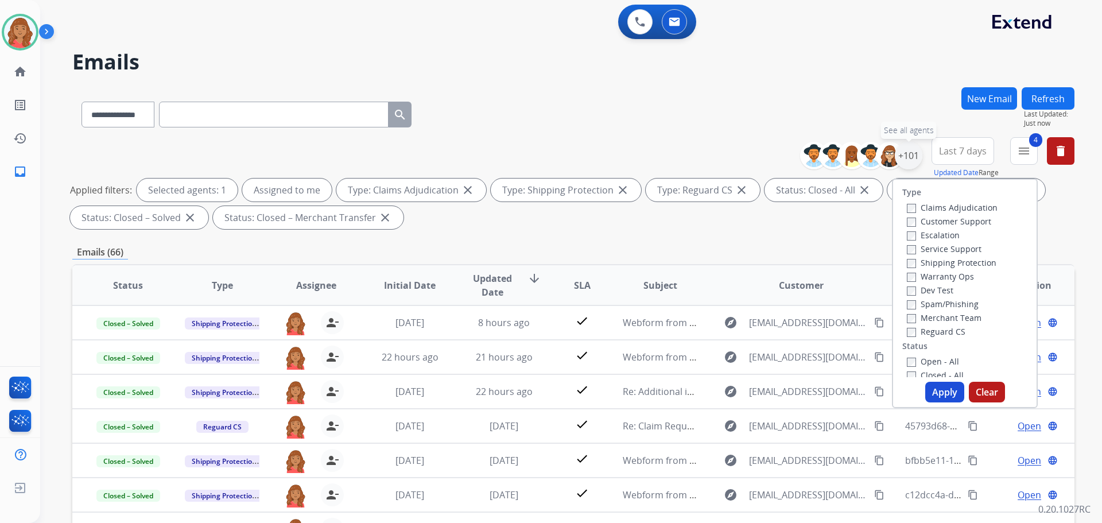
click at [915, 157] on div "+101" at bounding box center [909, 156] width 28 height 28
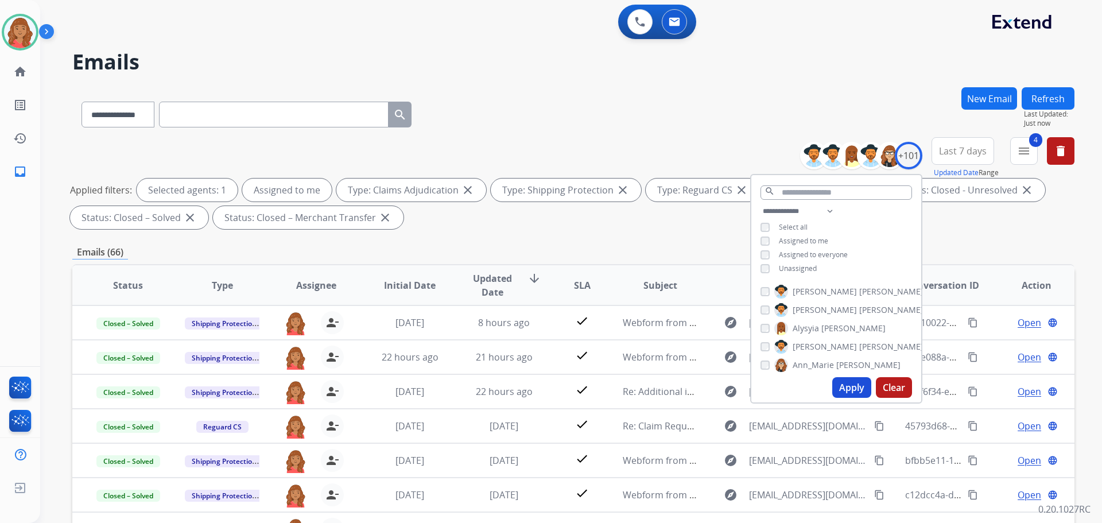
click at [843, 389] on button "Apply" at bounding box center [851, 387] width 39 height 21
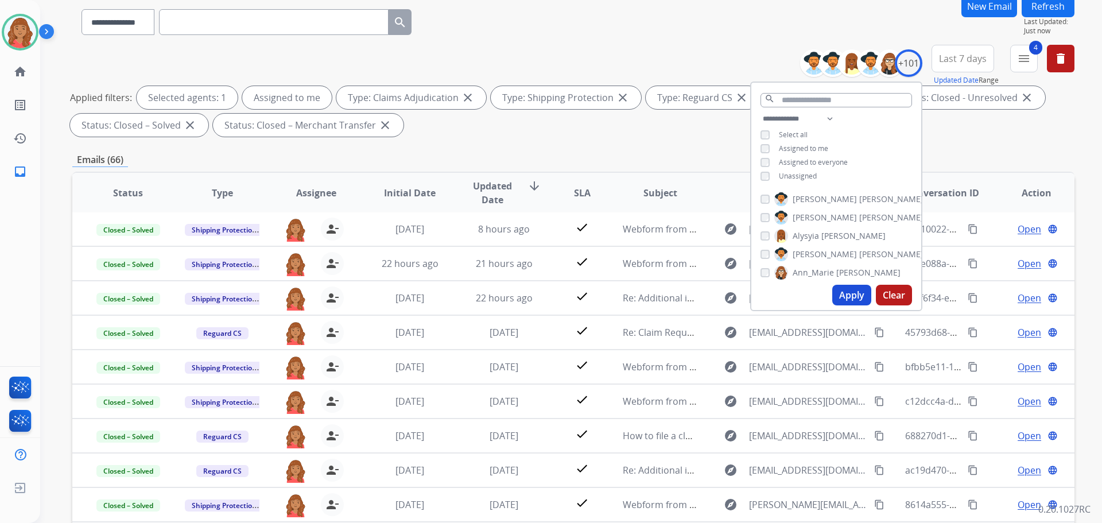
scroll to position [71, 0]
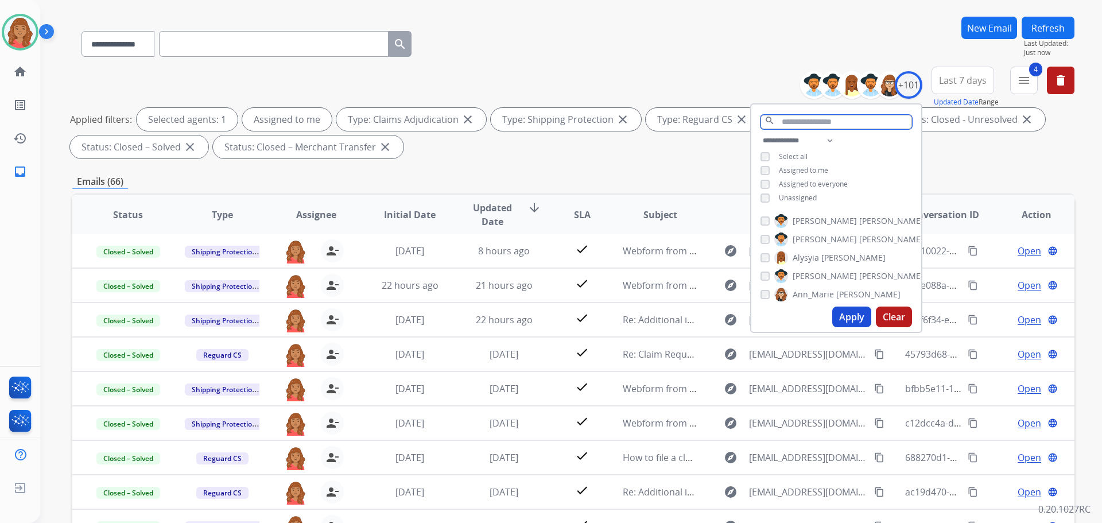
click at [800, 120] on input "text" at bounding box center [836, 122] width 152 height 14
type input "*"
click at [1041, 28] on button "Refresh" at bounding box center [1048, 28] width 53 height 22
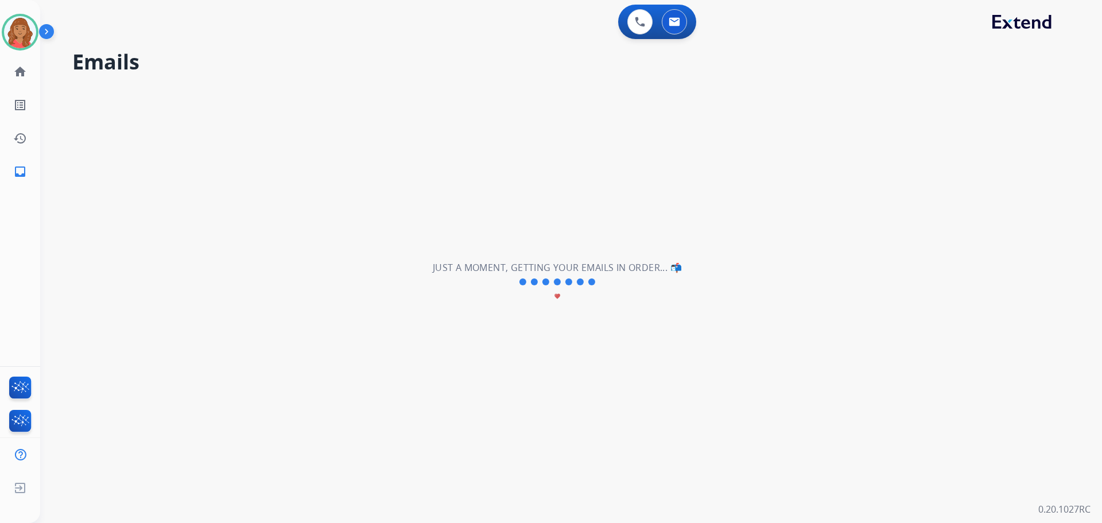
scroll to position [0, 0]
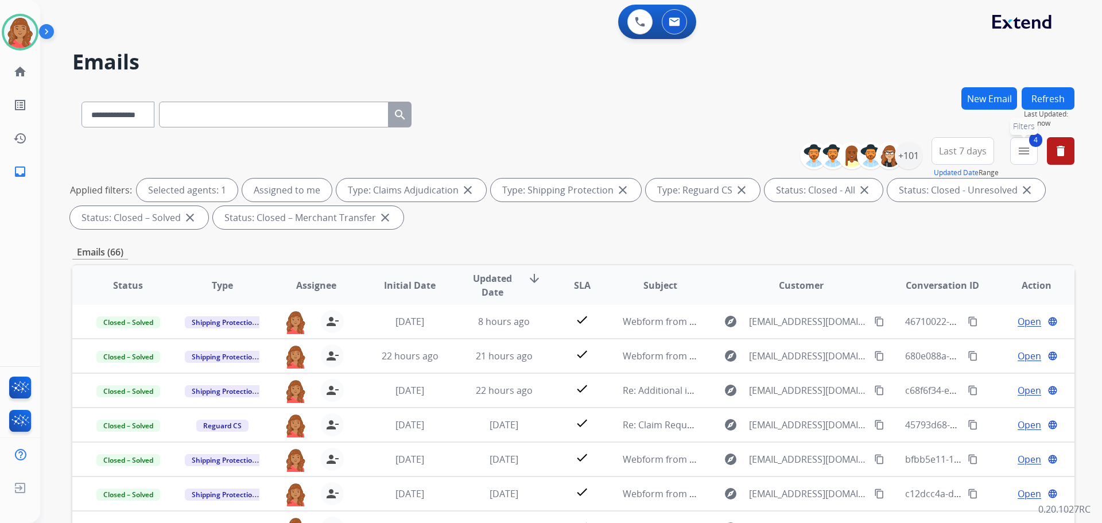
click at [1029, 150] on mat-icon "menu" at bounding box center [1024, 151] width 14 height 14
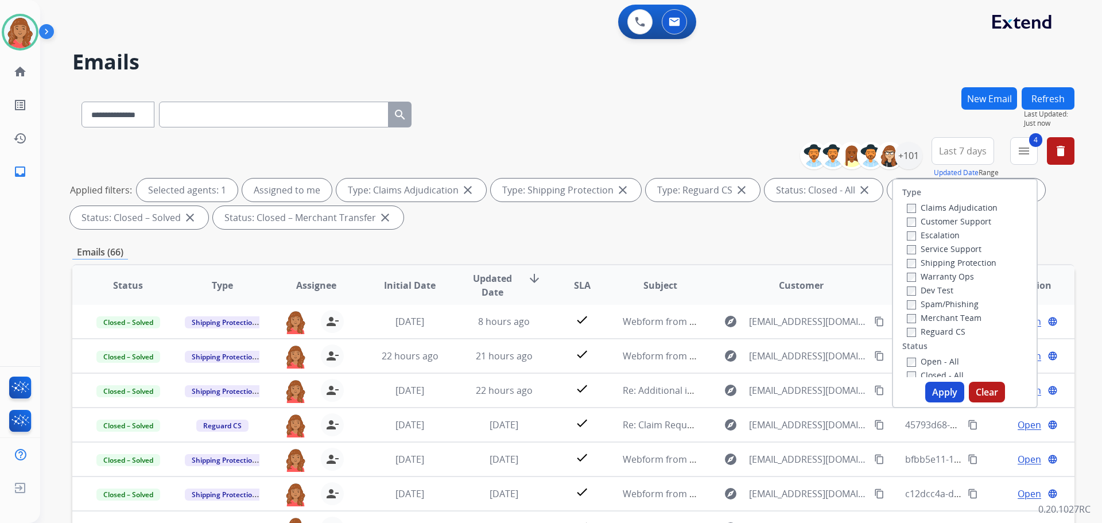
click at [941, 391] on button "Apply" at bounding box center [944, 392] width 39 height 21
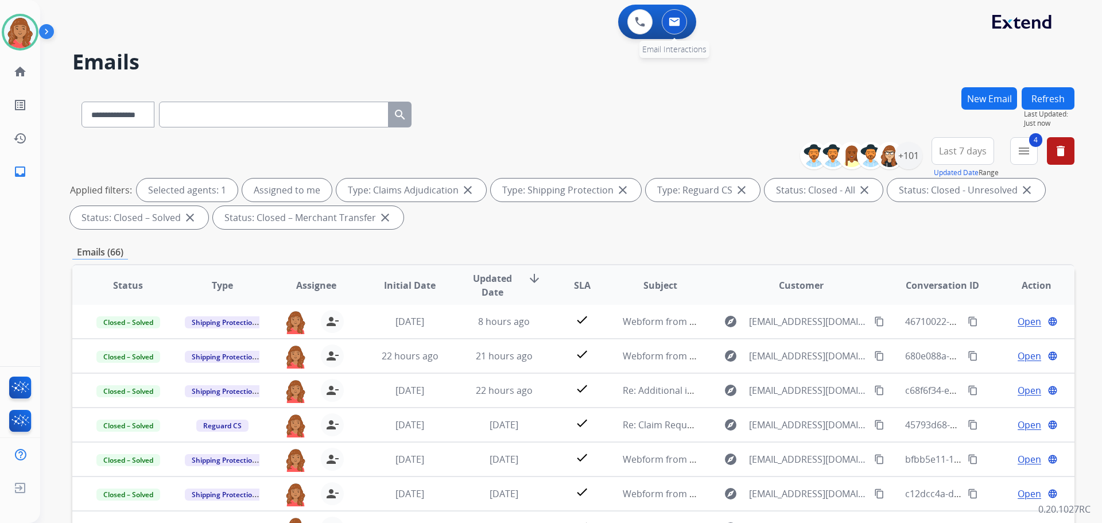
click at [678, 31] on button at bounding box center [674, 21] width 25 height 25
click at [668, 25] on button at bounding box center [674, 21] width 25 height 25
click at [674, 21] on img at bounding box center [674, 21] width 11 height 9
click at [646, 21] on button at bounding box center [639, 21] width 25 height 25
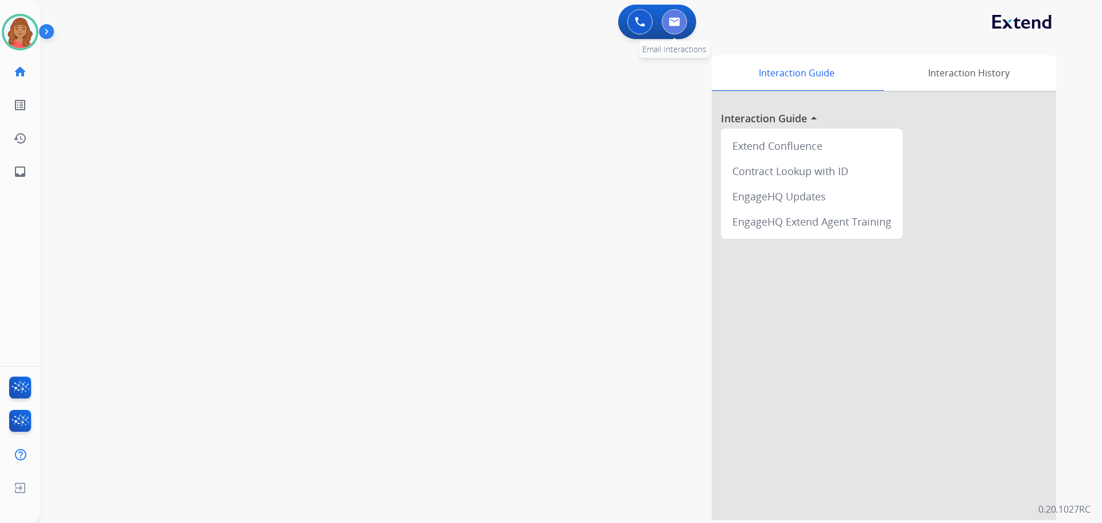
click at [674, 26] on button at bounding box center [674, 21] width 25 height 25
select select "**********"
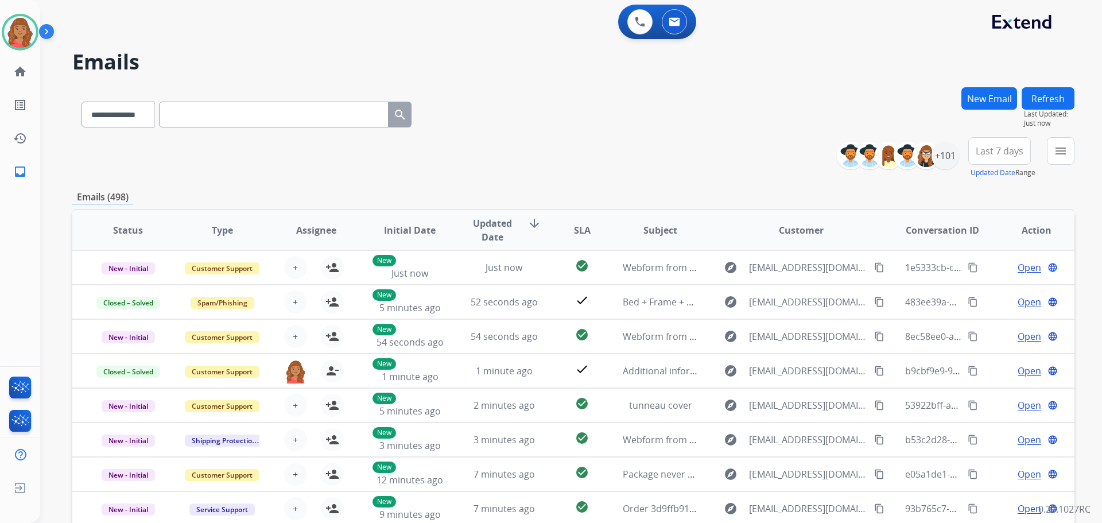
click at [1039, 91] on button "Refresh" at bounding box center [1048, 98] width 53 height 22
click at [994, 94] on button "New Email" at bounding box center [989, 98] width 56 height 22
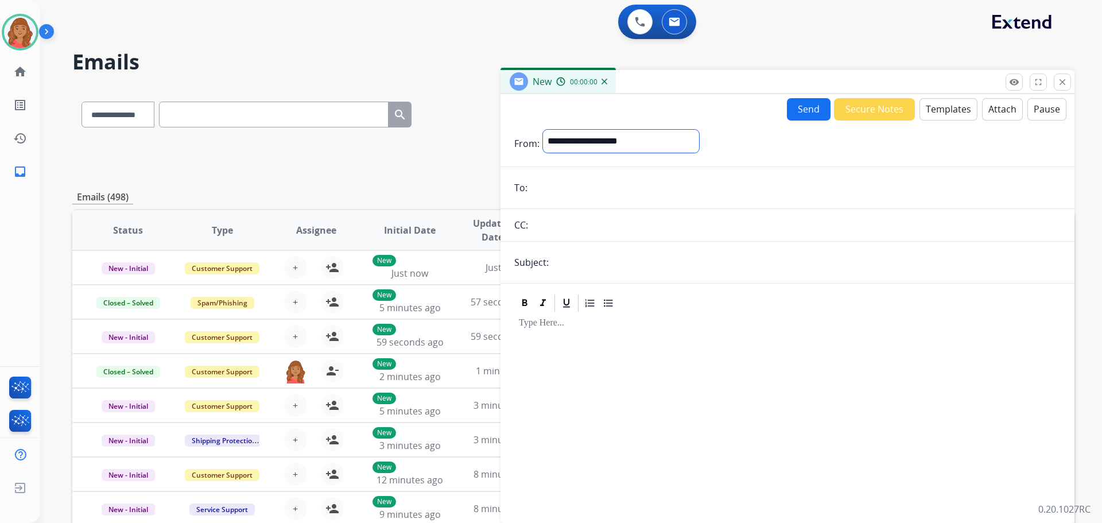
click at [606, 142] on select "**********" at bounding box center [621, 141] width 156 height 23
select select "**********"
click at [543, 130] on select "**********" at bounding box center [621, 141] width 156 height 23
click at [941, 111] on button "Templates" at bounding box center [948, 109] width 58 height 22
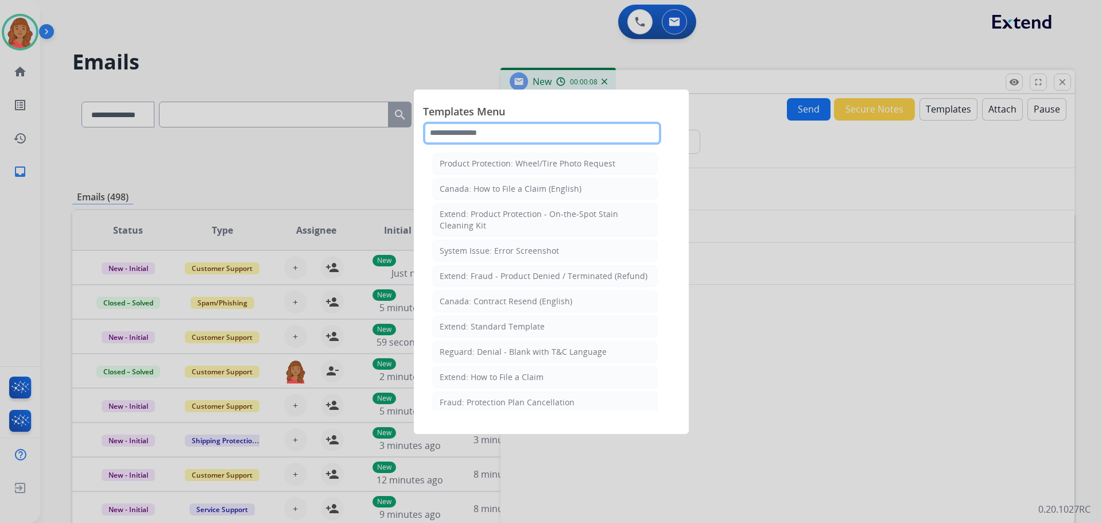
click at [499, 133] on input "text" at bounding box center [542, 133] width 238 height 23
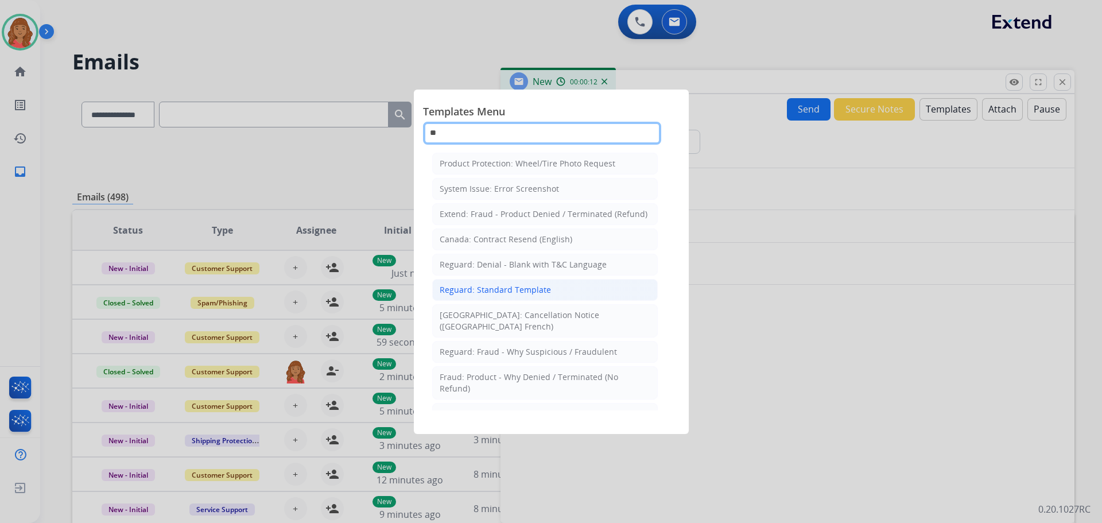
type input "**"
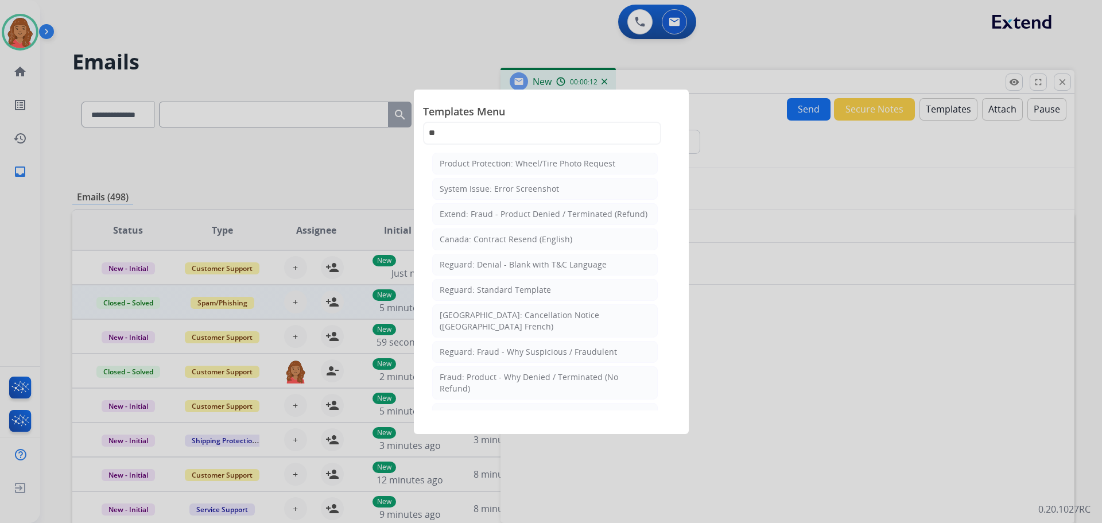
drag, startPoint x: 478, startPoint y: 293, endPoint x: 492, endPoint y: 304, distance: 17.6
click at [478, 292] on div "Reguard: Standard Template" at bounding box center [495, 289] width 111 height 11
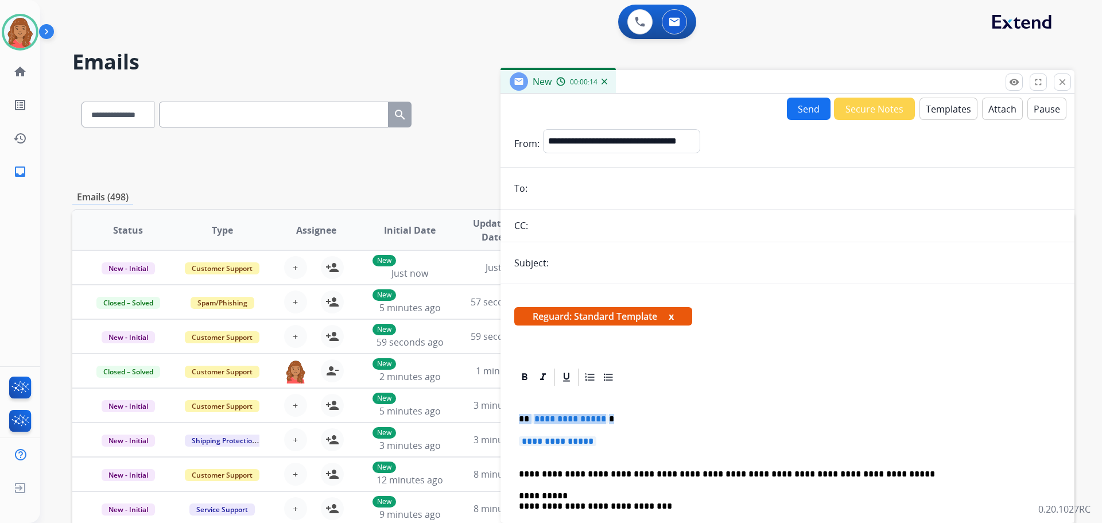
drag, startPoint x: 595, startPoint y: 451, endPoint x: 516, endPoint y: 412, distance: 87.8
click at [516, 412] on div "**********" at bounding box center [787, 505] width 546 height 237
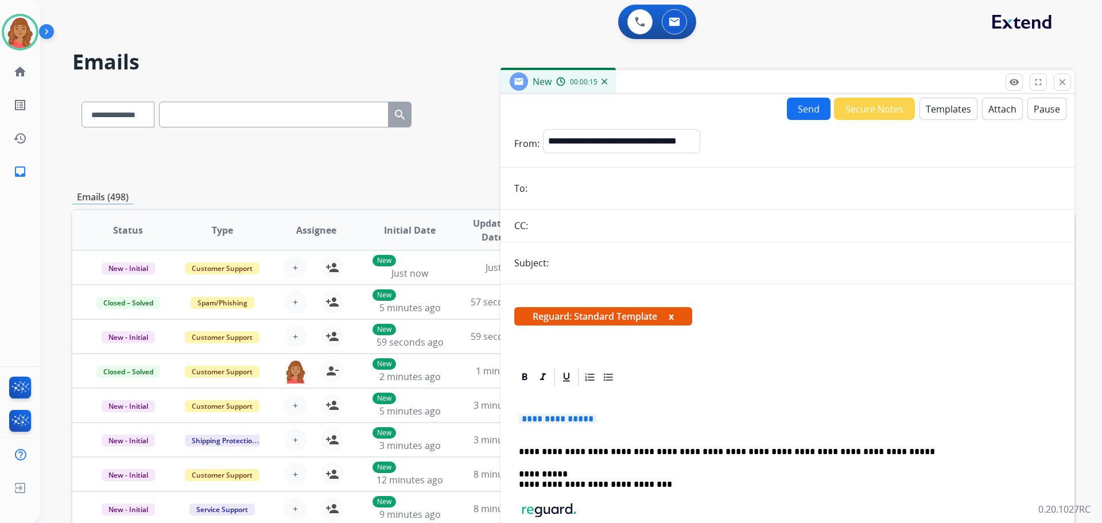
drag, startPoint x: 556, startPoint y: 416, endPoint x: 517, endPoint y: 412, distance: 39.2
click at [513, 409] on div "**********" at bounding box center [787, 484] width 574 height 234
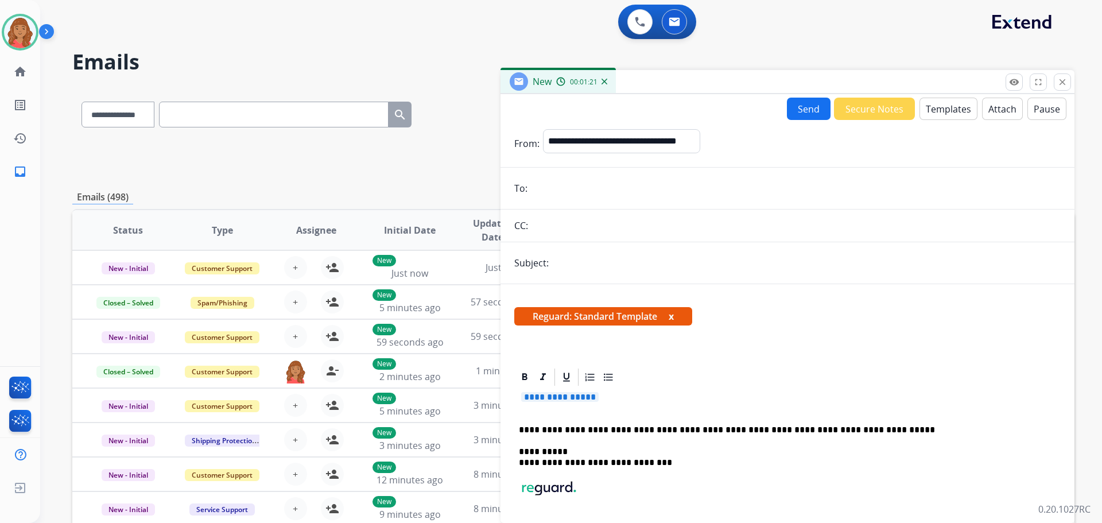
drag, startPoint x: 599, startPoint y: 394, endPoint x: 583, endPoint y: 397, distance: 17.0
click at [583, 397] on span "**********" at bounding box center [559, 397] width 77 height 10
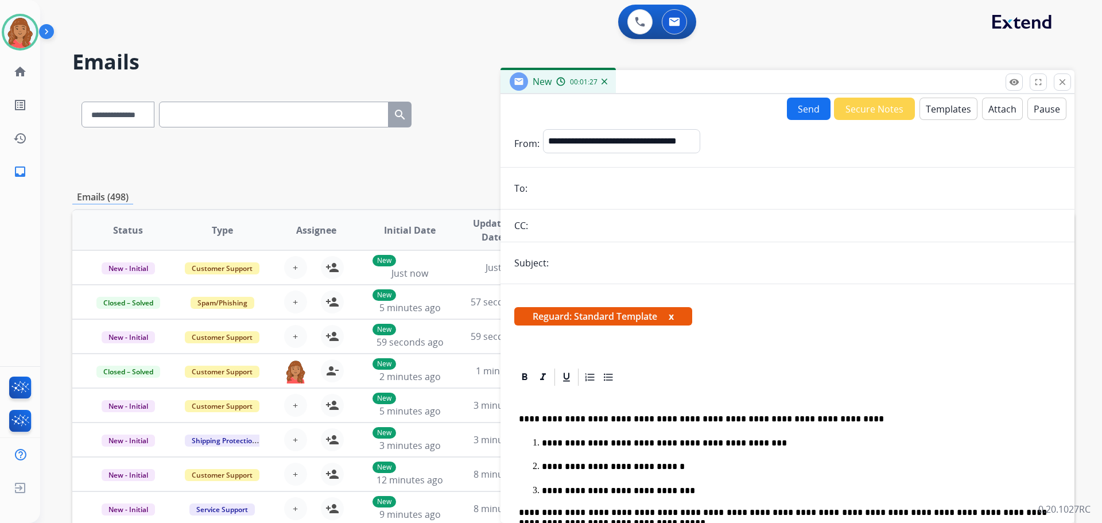
click at [577, 275] on form "**********" at bounding box center [787, 400] width 574 height 561
click at [582, 258] on input "text" at bounding box center [806, 262] width 509 height 23
type input "**********"
click at [575, 183] on input "email" at bounding box center [796, 188] width 530 height 23
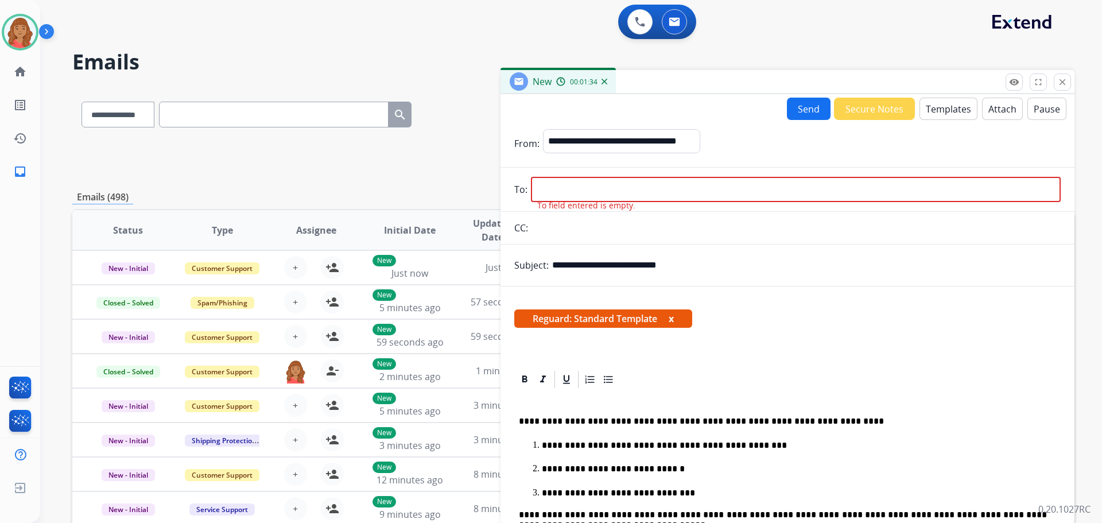
paste input "**********"
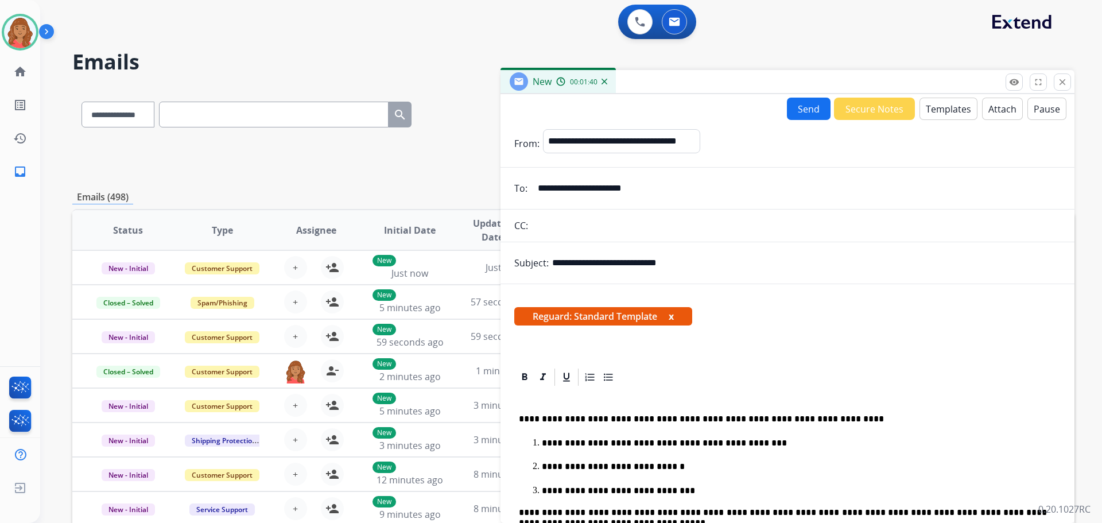
type input "**********"
click at [548, 418] on p "**********" at bounding box center [783, 419] width 528 height 10
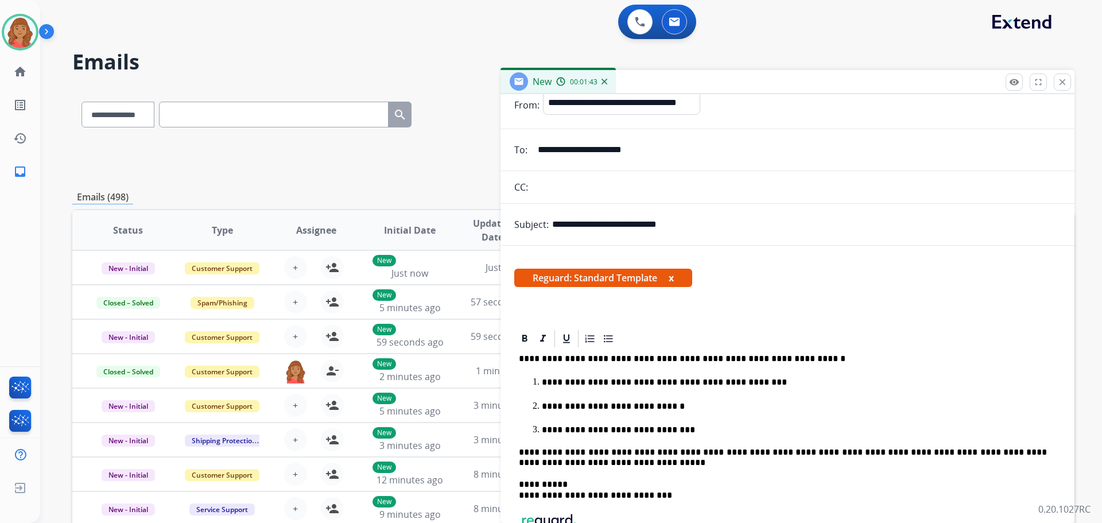
scroll to position [57, 0]
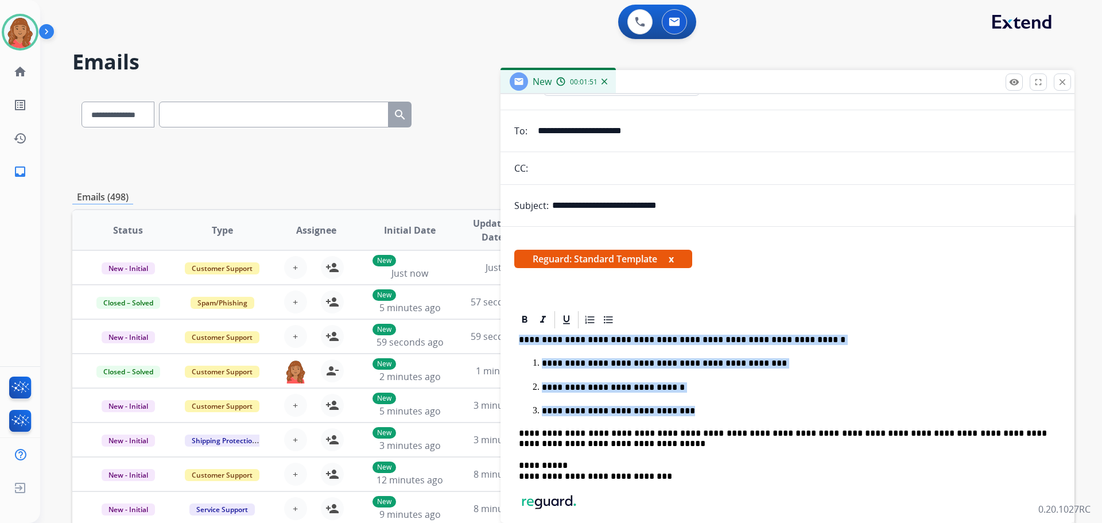
drag, startPoint x: 670, startPoint y: 409, endPoint x: 510, endPoint y: 334, distance: 177.4
click at [510, 334] on div "**********" at bounding box center [787, 450] width 574 height 283
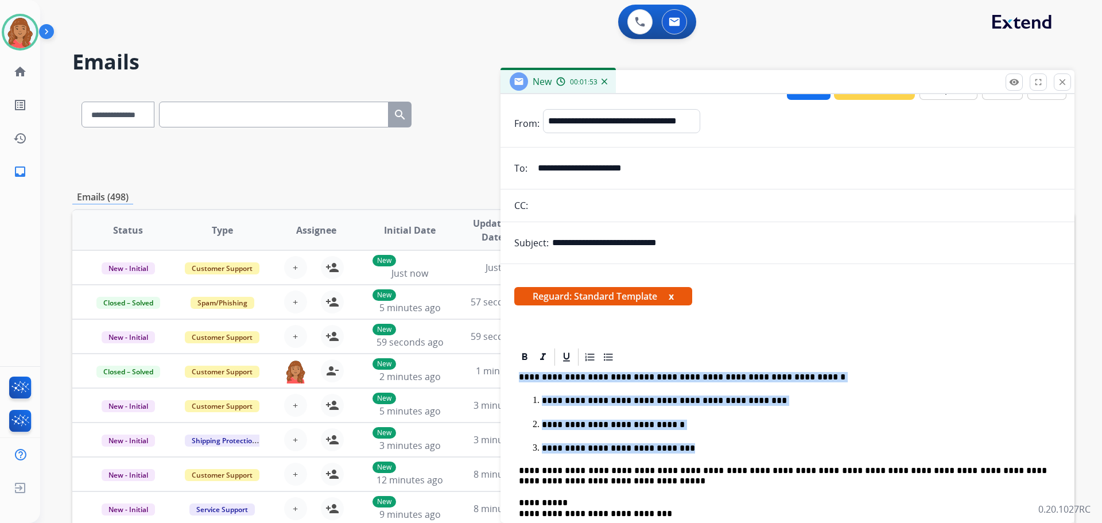
scroll to position [0, 0]
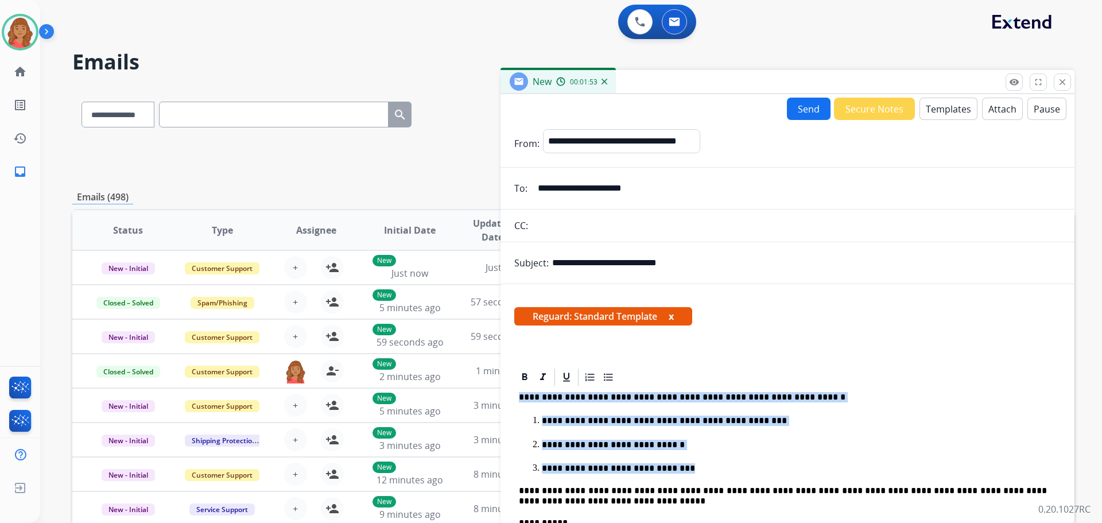
click at [955, 115] on button "Templates" at bounding box center [948, 109] width 58 height 22
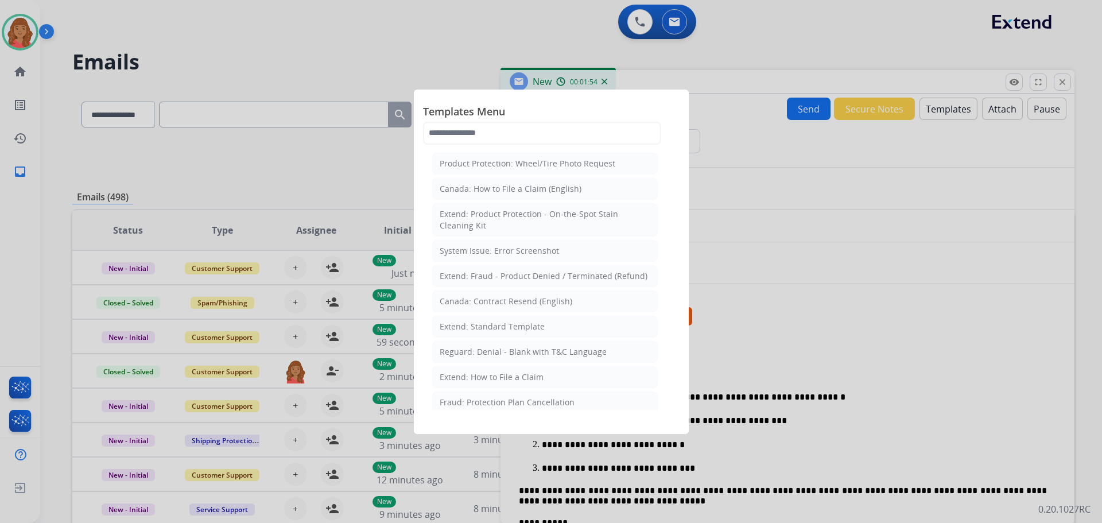
click at [528, 282] on li "Extend: Fraud - Product Denied / Terminated (Refund)" at bounding box center [545, 276] width 226 height 22
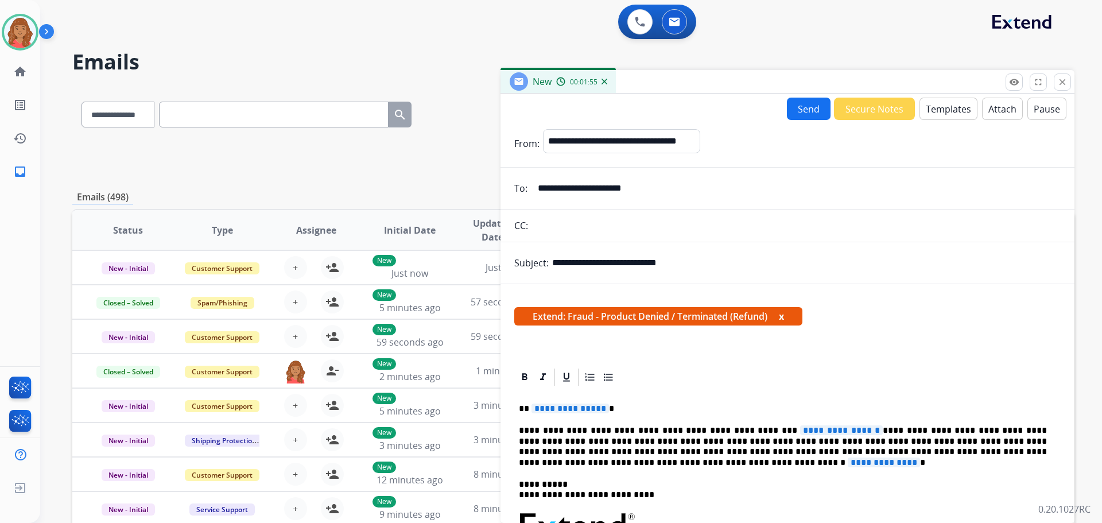
click at [932, 111] on button "Templates" at bounding box center [948, 109] width 58 height 22
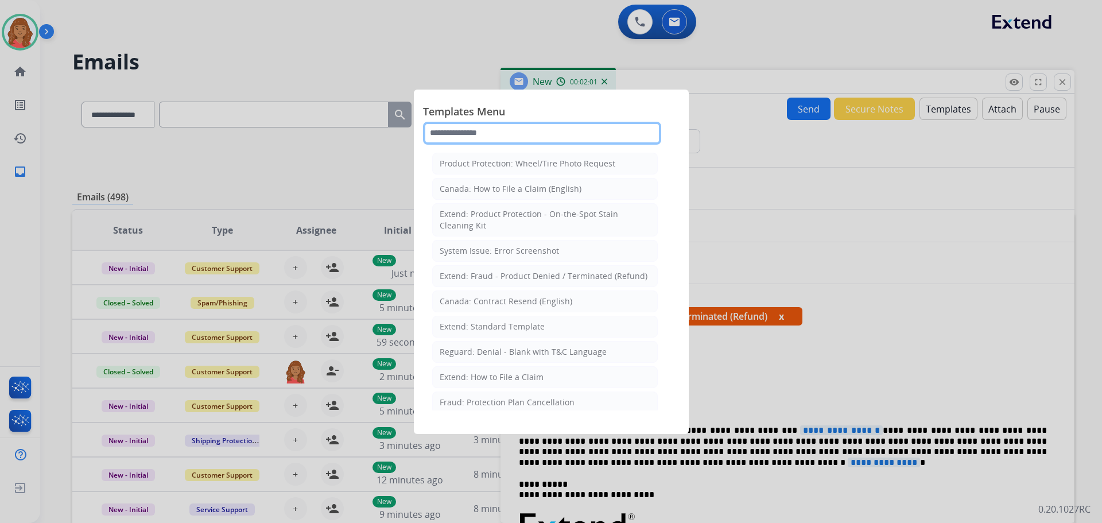
click at [495, 135] on input "text" at bounding box center [542, 133] width 238 height 23
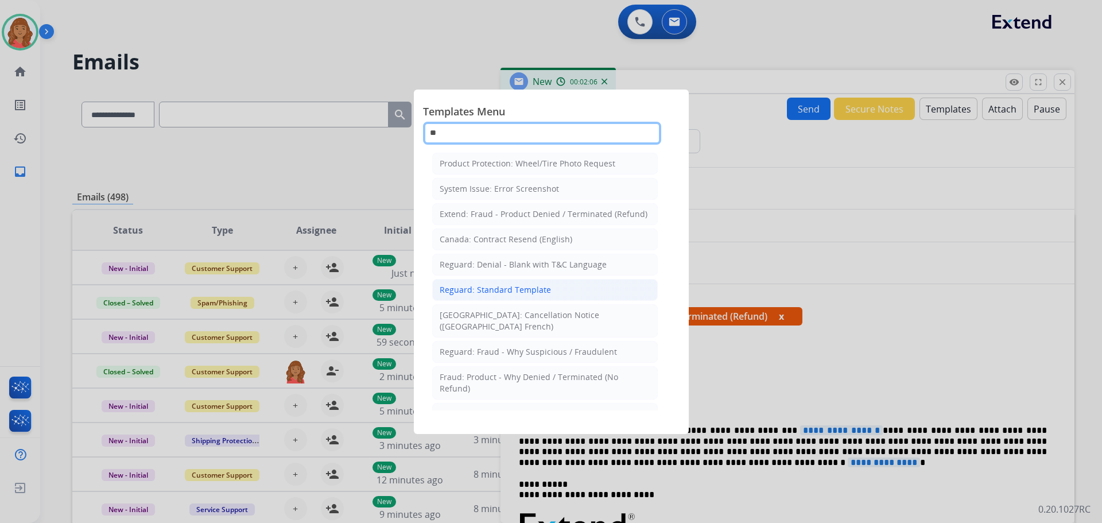
type input "**"
click at [473, 289] on div "Reguard: Standard Template" at bounding box center [495, 289] width 111 height 11
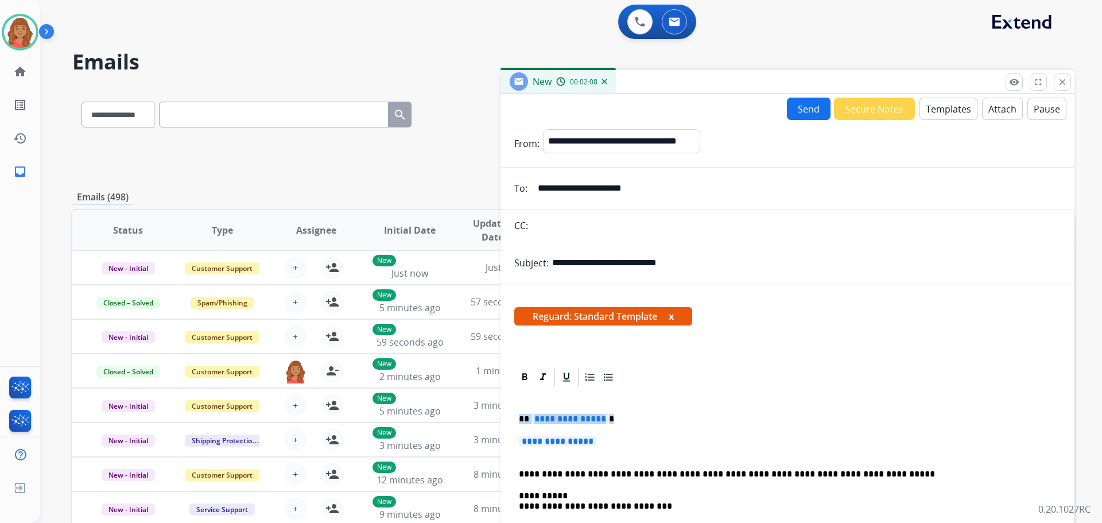
drag, startPoint x: 607, startPoint y: 446, endPoint x: 503, endPoint y: 417, distance: 107.4
click at [502, 417] on div "**********" at bounding box center [787, 494] width 574 height 255
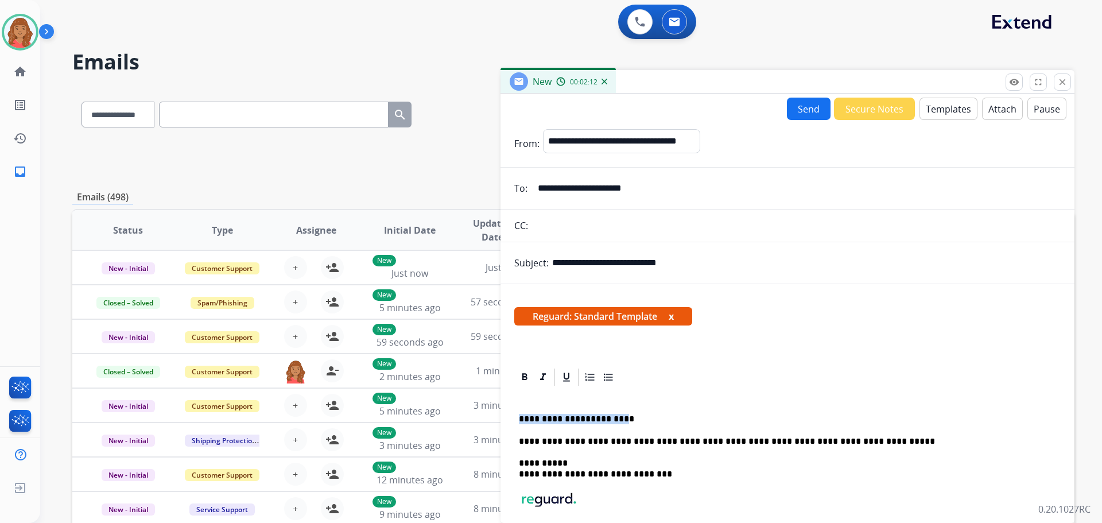
drag, startPoint x: 598, startPoint y: 418, endPoint x: 503, endPoint y: 416, distance: 94.7
click at [503, 416] on div "**********" at bounding box center [787, 478] width 574 height 223
click at [541, 416] on p "*" at bounding box center [783, 419] width 528 height 10
drag, startPoint x: 527, startPoint y: 425, endPoint x: 525, endPoint y: 418, distance: 7.1
click at [525, 418] on p at bounding box center [783, 419] width 528 height 10
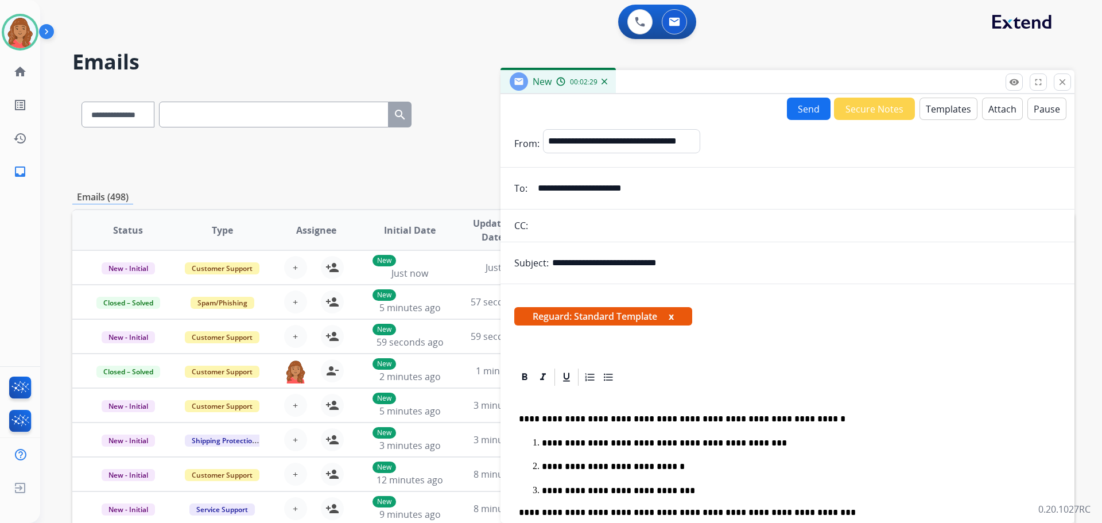
click at [531, 395] on p at bounding box center [783, 397] width 528 height 10
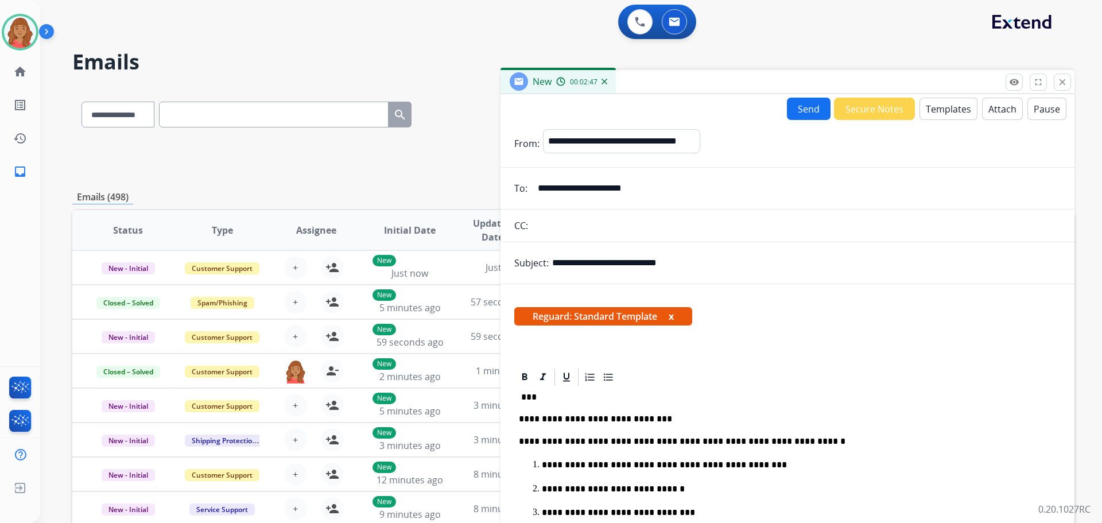
click at [801, 106] on button "Send" at bounding box center [809, 109] width 44 height 22
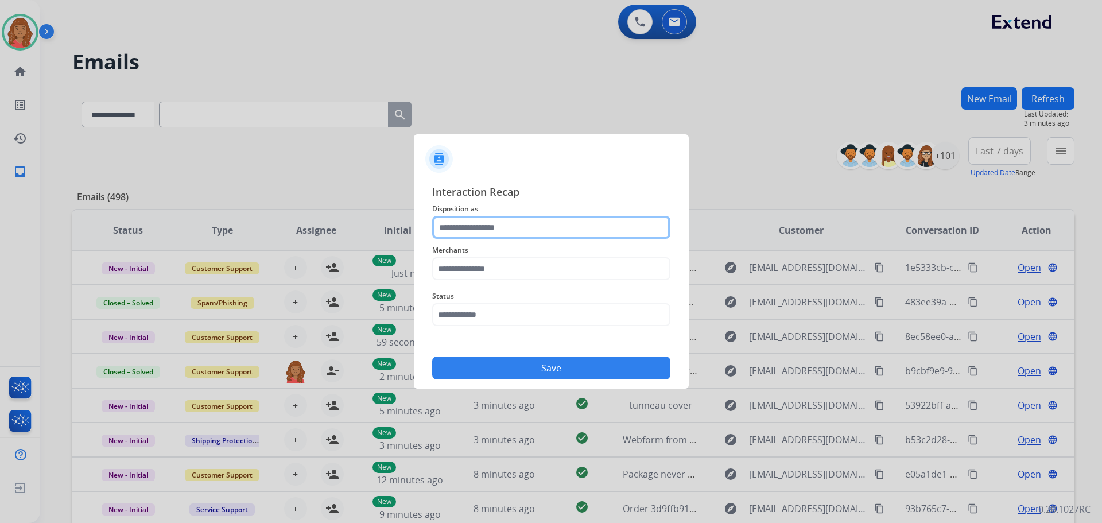
drag, startPoint x: 505, startPoint y: 226, endPoint x: 504, endPoint y: 233, distance: 7.0
click at [504, 226] on input "text" at bounding box center [551, 227] width 238 height 23
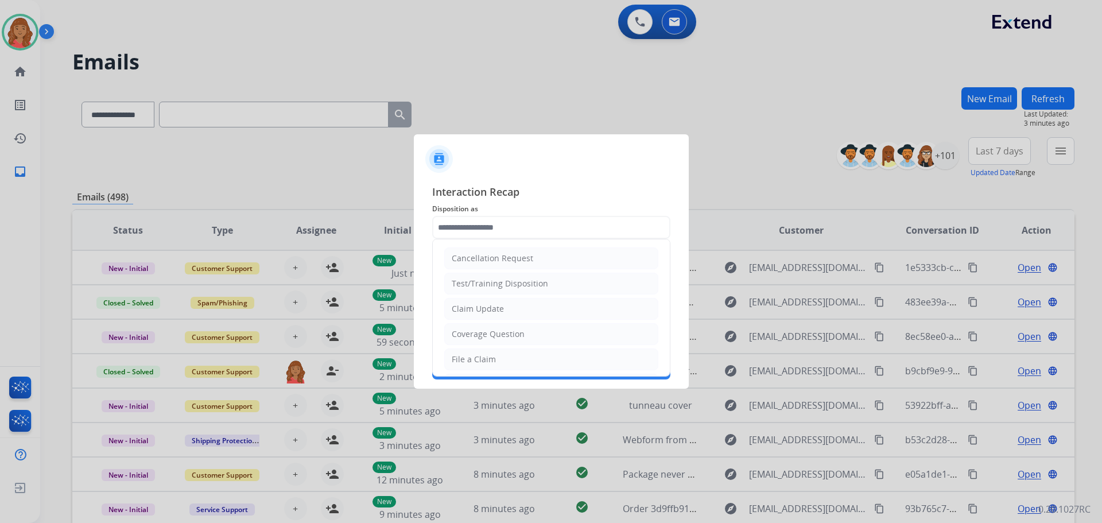
click at [487, 301] on li "Claim Update" at bounding box center [551, 309] width 214 height 22
type input "**********"
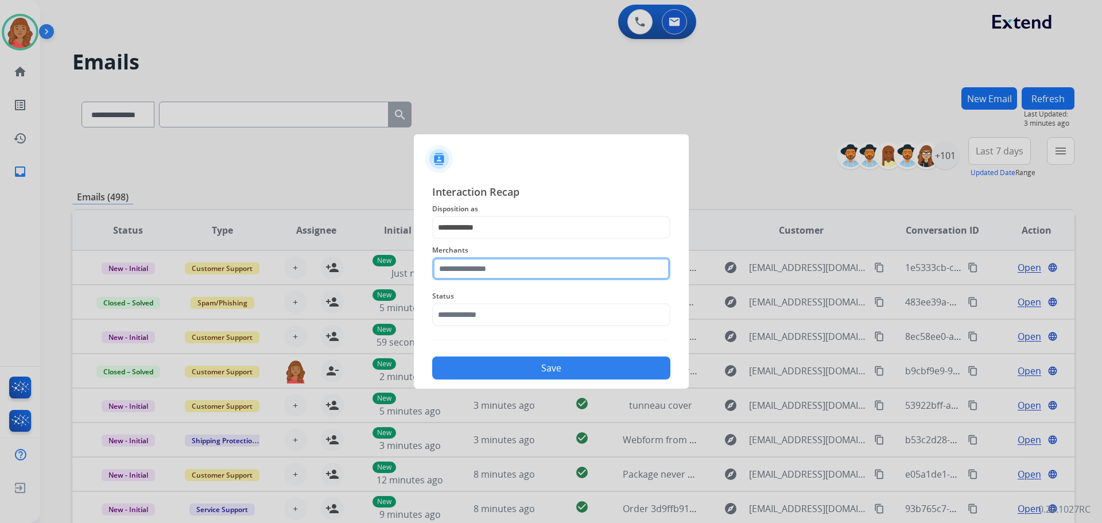
click at [487, 270] on input "text" at bounding box center [551, 268] width 238 height 23
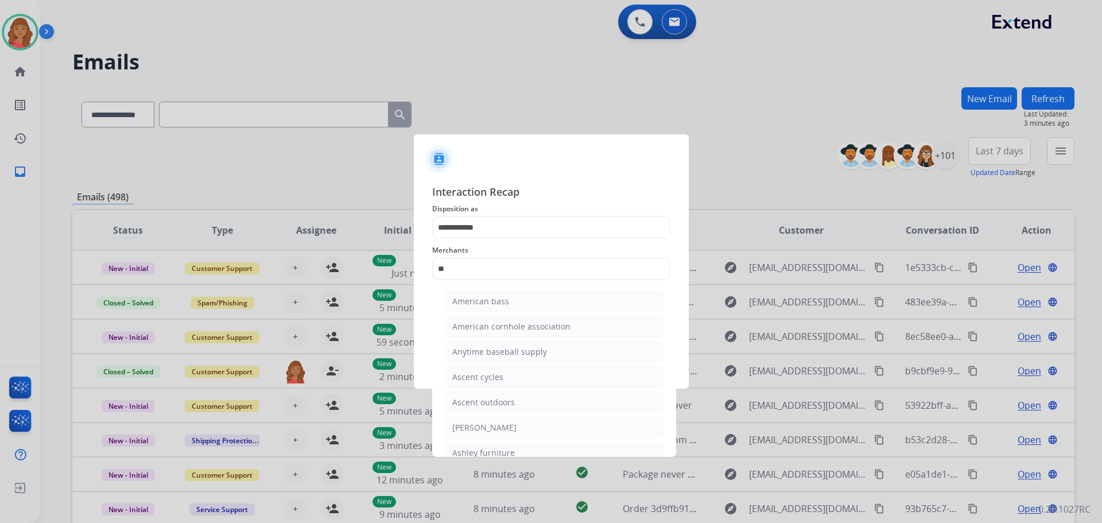
drag, startPoint x: 472, startPoint y: 425, endPoint x: 478, endPoint y: 386, distance: 39.4
click at [472, 425] on div "[PERSON_NAME]" at bounding box center [484, 427] width 64 height 11
type input "**********"
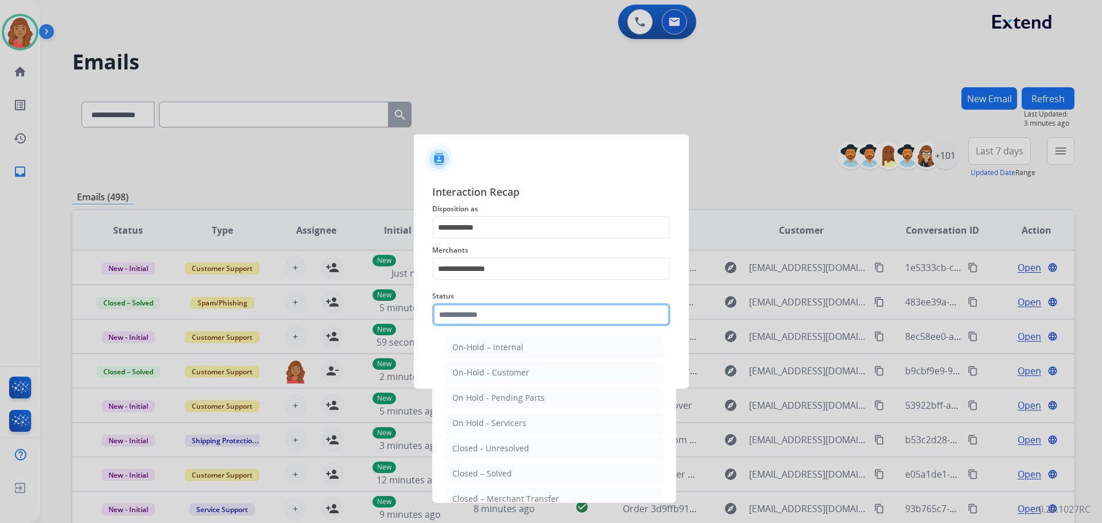
drag, startPoint x: 476, startPoint y: 312, endPoint x: 470, endPoint y: 383, distance: 71.4
click at [476, 314] on input "text" at bounding box center [551, 314] width 238 height 23
click at [478, 476] on div "Closed – Solved" at bounding box center [482, 473] width 60 height 11
type input "**********"
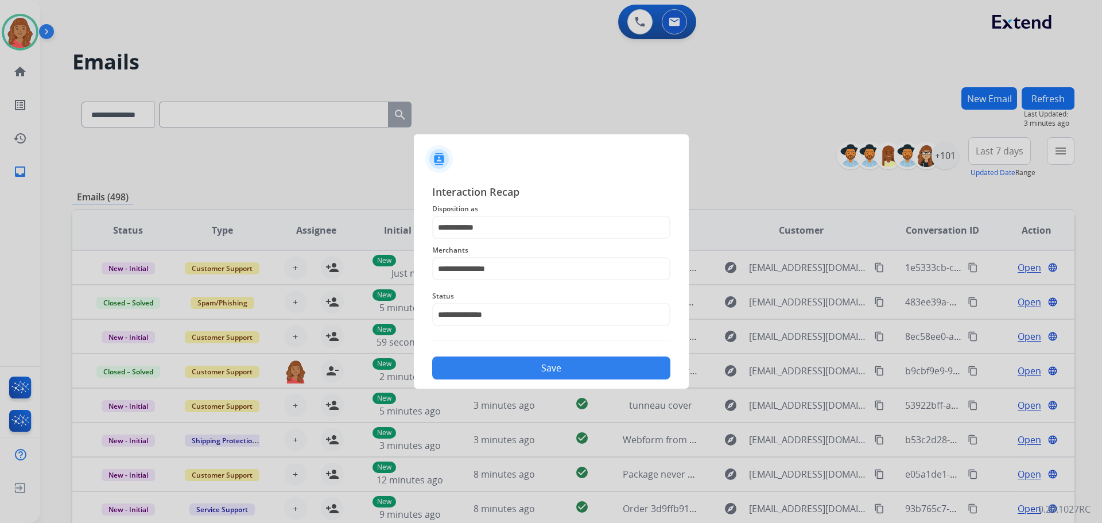
click at [511, 360] on button "Save" at bounding box center [551, 367] width 238 height 23
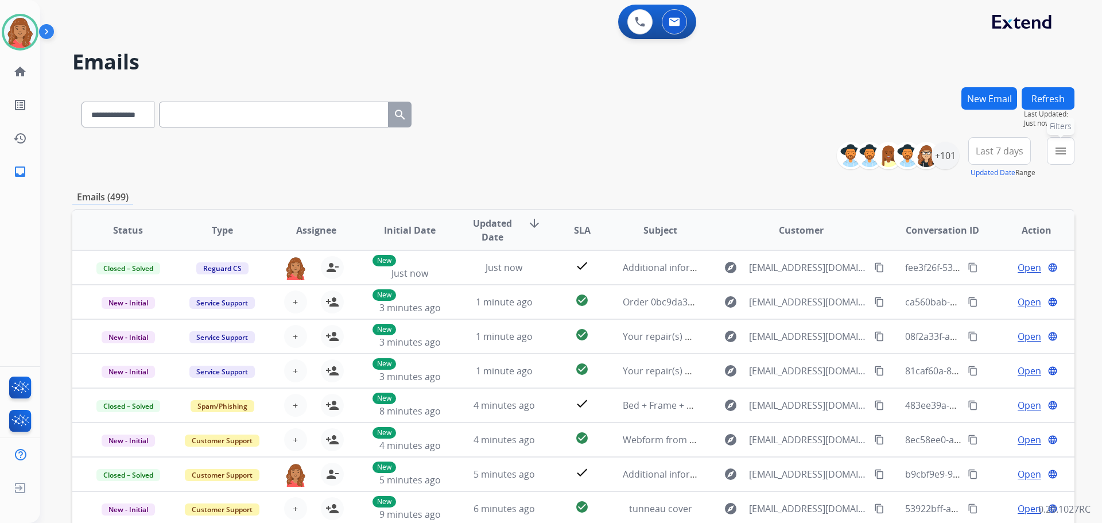
drag, startPoint x: 1050, startPoint y: 149, endPoint x: 1047, endPoint y: 158, distance: 9.1
click at [1050, 151] on button "menu Filters" at bounding box center [1061, 151] width 28 height 28
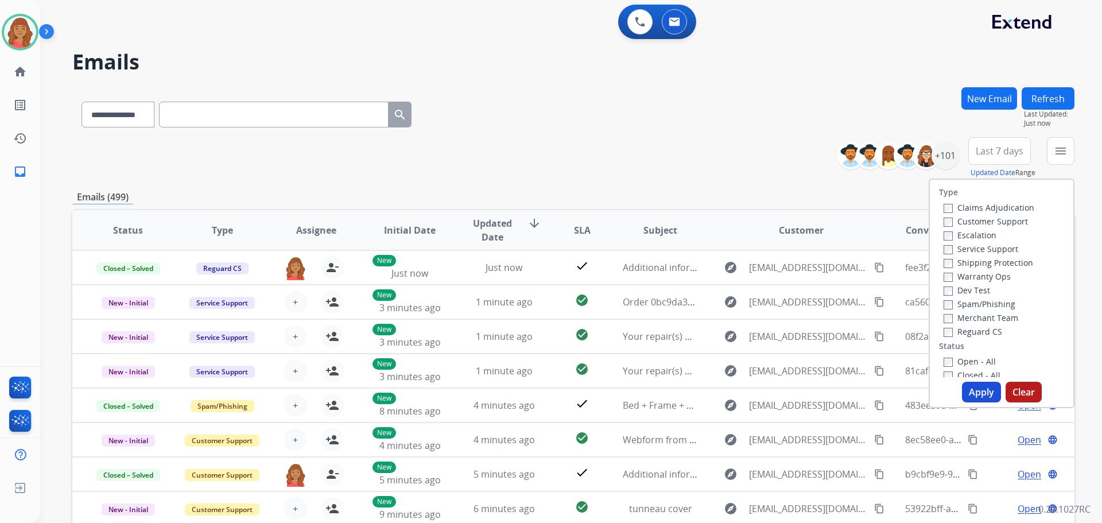
click at [944, 217] on label "Customer Support" at bounding box center [986, 221] width 84 height 11
click at [944, 371] on label "Closed - All" at bounding box center [972, 375] width 57 height 11
click at [988, 388] on button "Apply" at bounding box center [981, 392] width 39 height 21
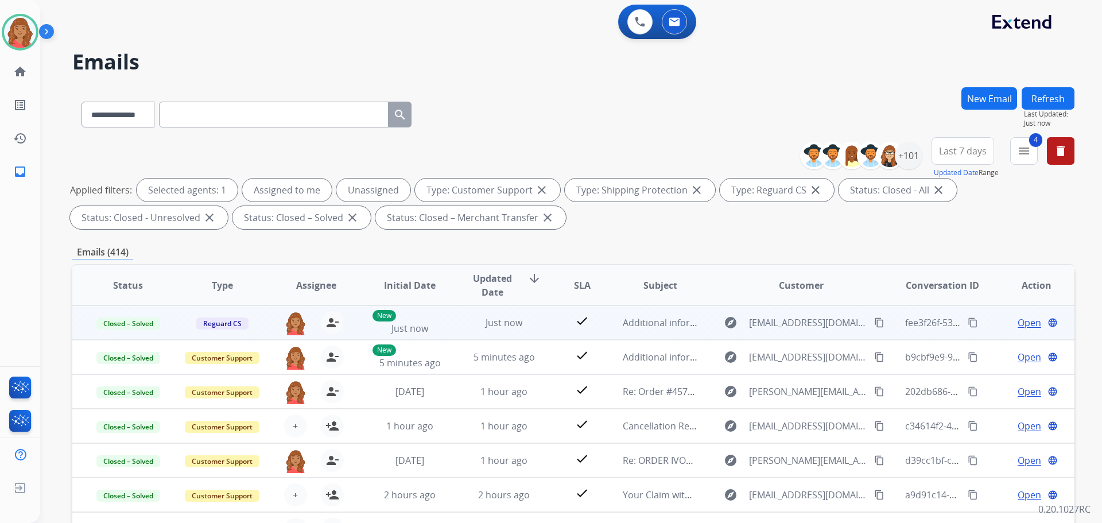
click at [968, 323] on mat-icon "content_copy" at bounding box center [973, 322] width 10 height 10
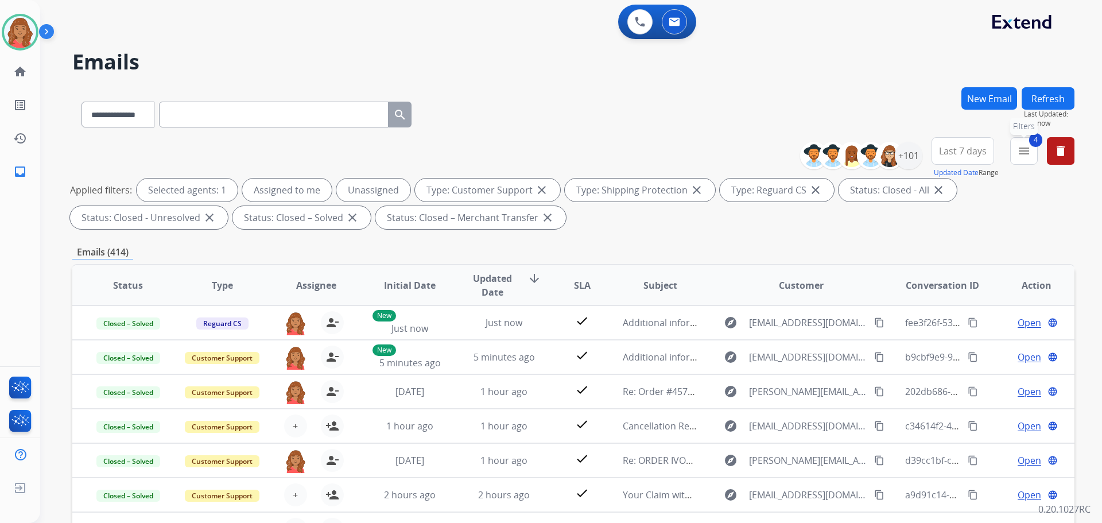
drag, startPoint x: 1021, startPoint y: 150, endPoint x: 1002, endPoint y: 170, distance: 28.4
click at [1020, 151] on mat-icon "menu" at bounding box center [1024, 151] width 14 height 14
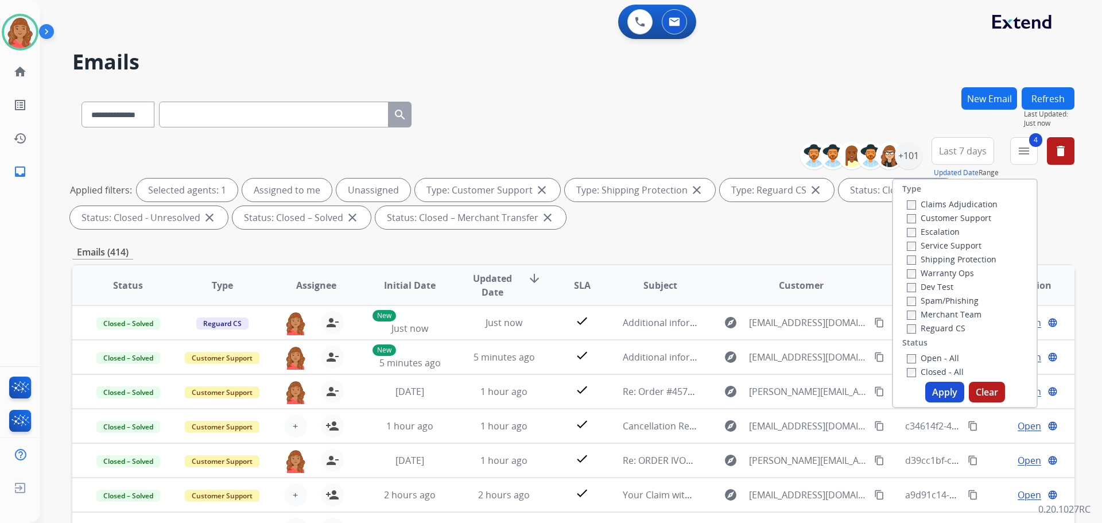
click at [949, 388] on button "Apply" at bounding box center [944, 392] width 39 height 21
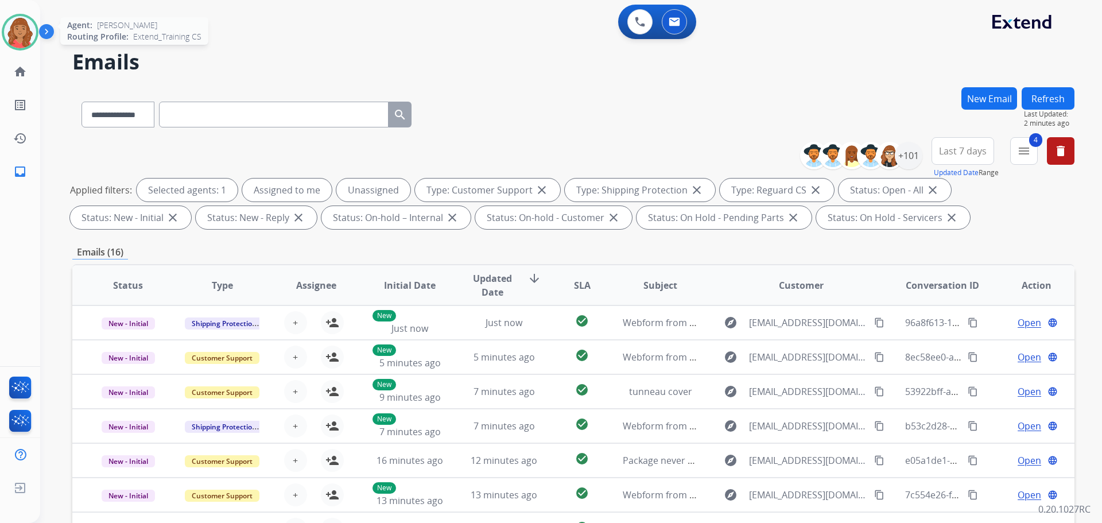
click at [27, 33] on img at bounding box center [20, 32] width 32 height 32
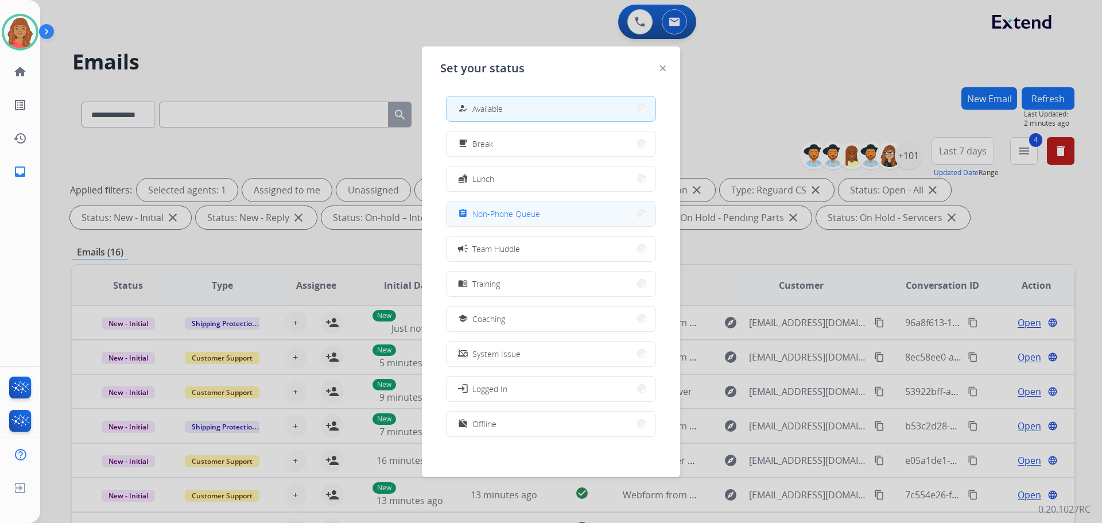
click at [497, 215] on span "Non-Phone Queue" at bounding box center [506, 214] width 68 height 12
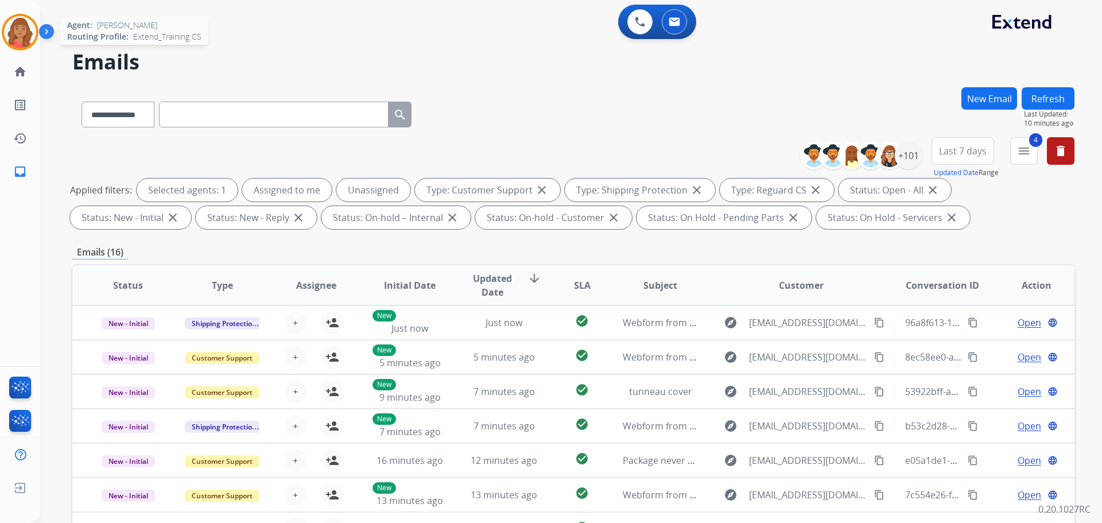
click at [26, 24] on img at bounding box center [20, 32] width 32 height 32
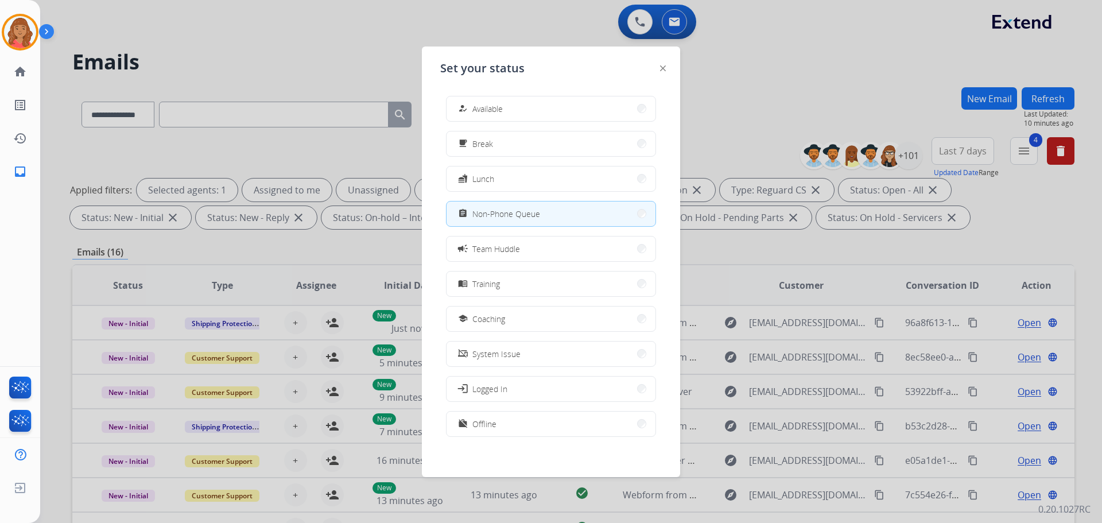
click at [487, 106] on span "Available" at bounding box center [487, 109] width 30 height 12
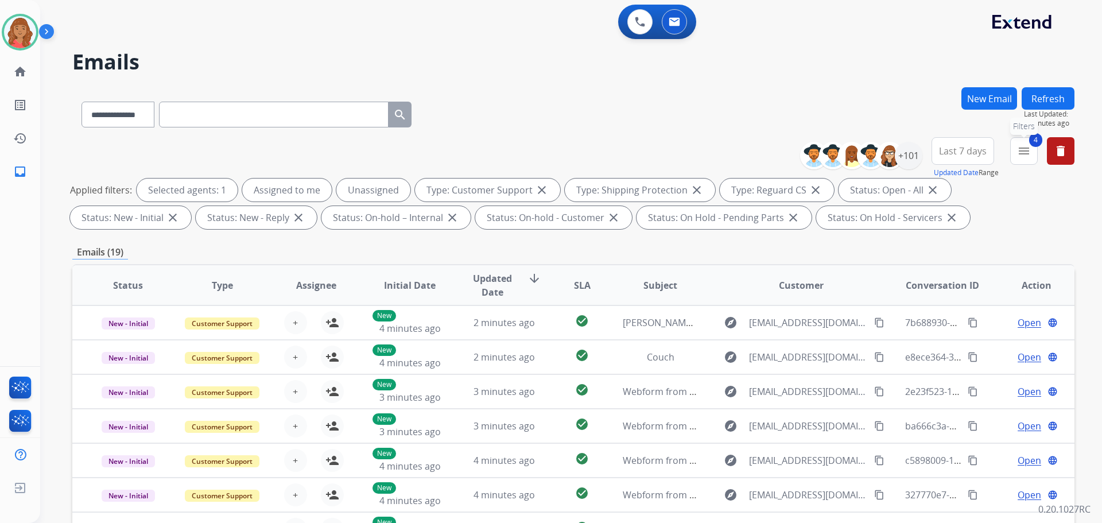
click at [1033, 152] on button "4 menu Filters" at bounding box center [1024, 151] width 28 height 28
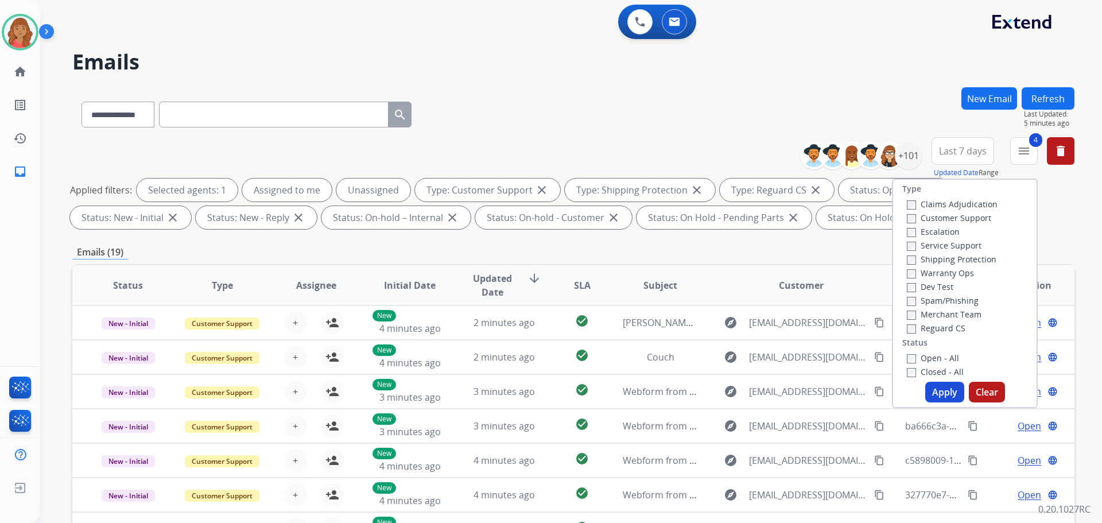
click at [926, 394] on button "Apply" at bounding box center [944, 392] width 39 height 21
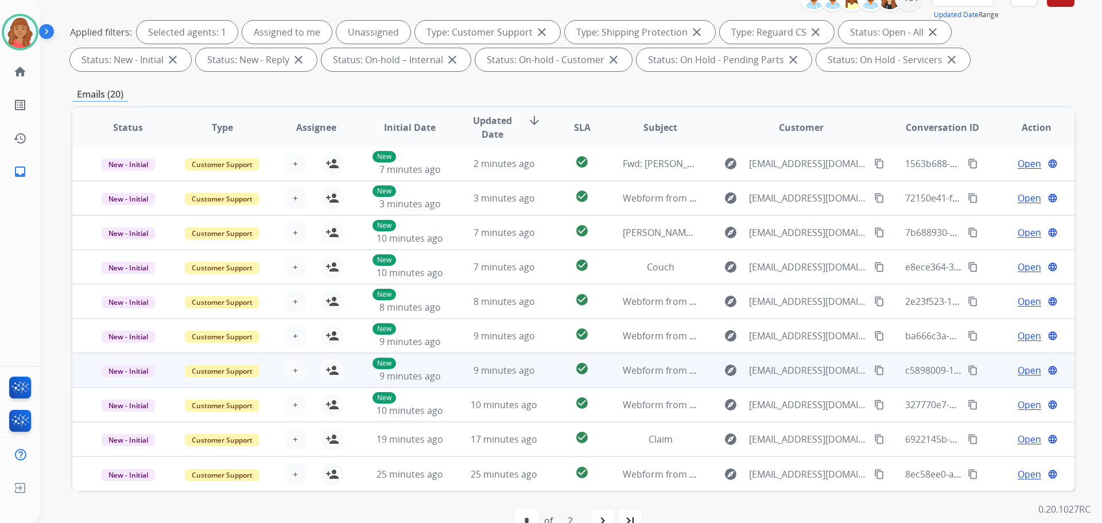
scroll to position [185, 0]
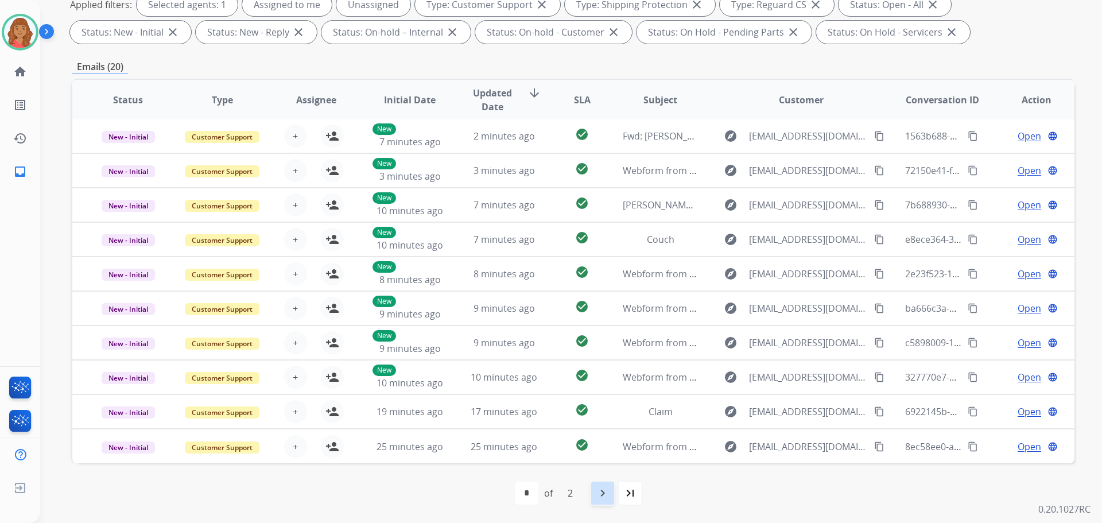
click at [606, 499] on mat-icon "navigate_next" at bounding box center [603, 493] width 14 height 14
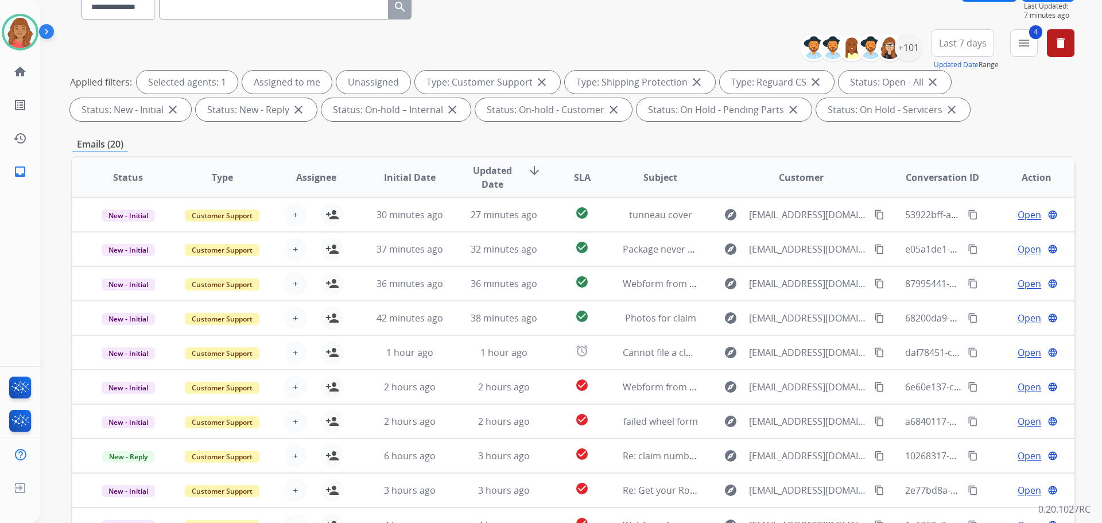
scroll to position [0, 0]
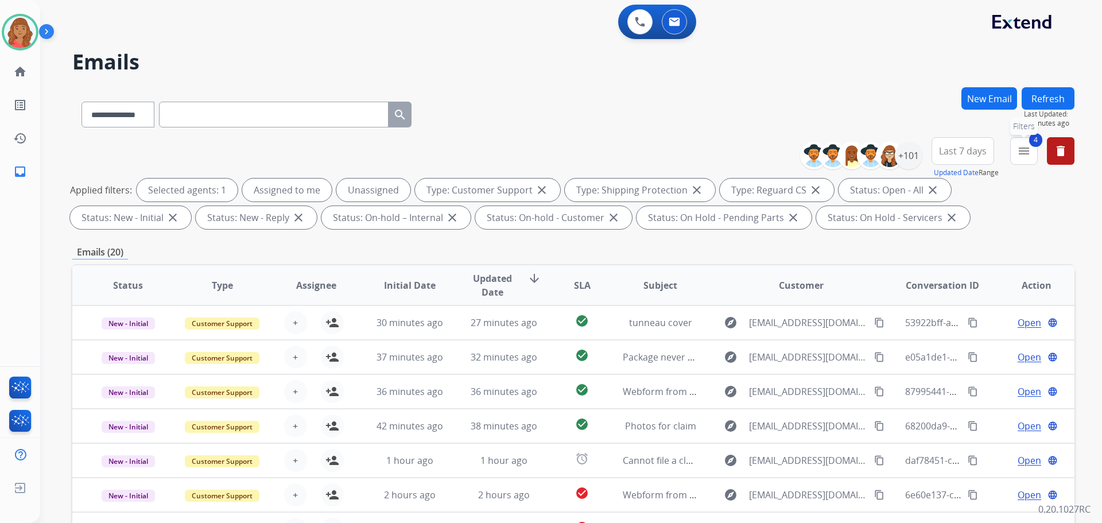
click at [1033, 154] on button "4 menu Filters" at bounding box center [1024, 151] width 28 height 28
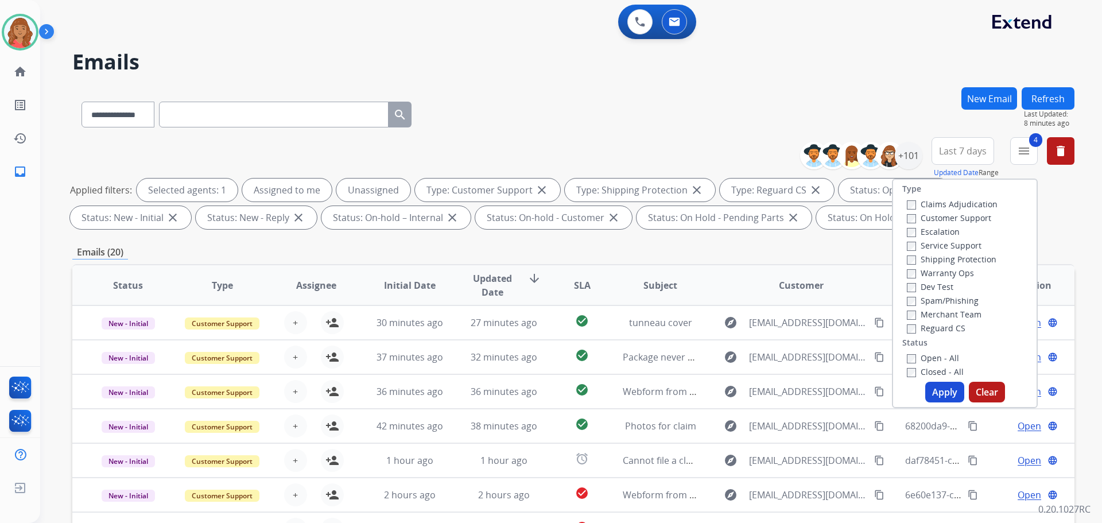
click at [933, 401] on button "Apply" at bounding box center [944, 392] width 39 height 21
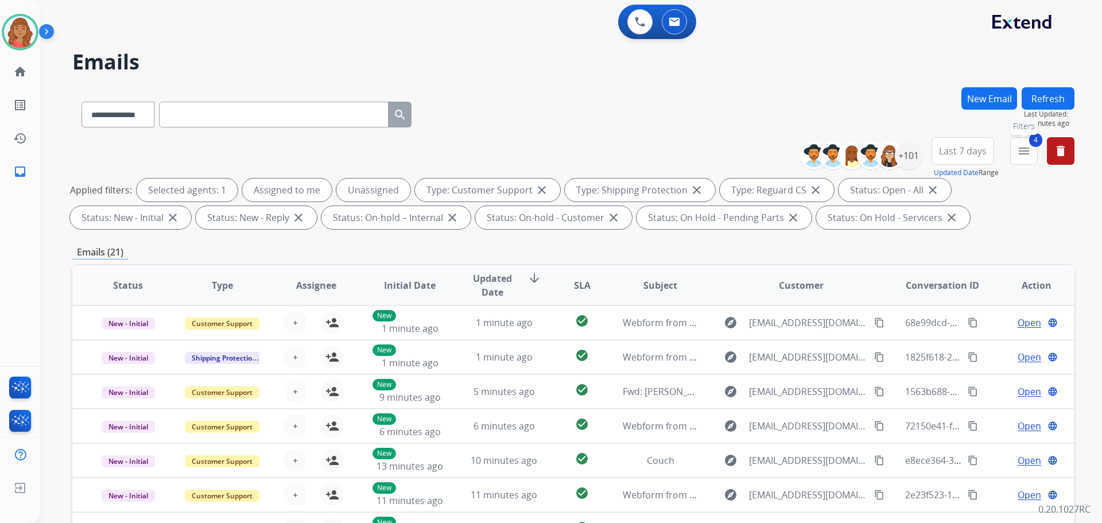
drag, startPoint x: 1026, startPoint y: 146, endPoint x: 1014, endPoint y: 154, distance: 14.8
click at [1026, 148] on mat-icon "menu" at bounding box center [1024, 151] width 14 height 14
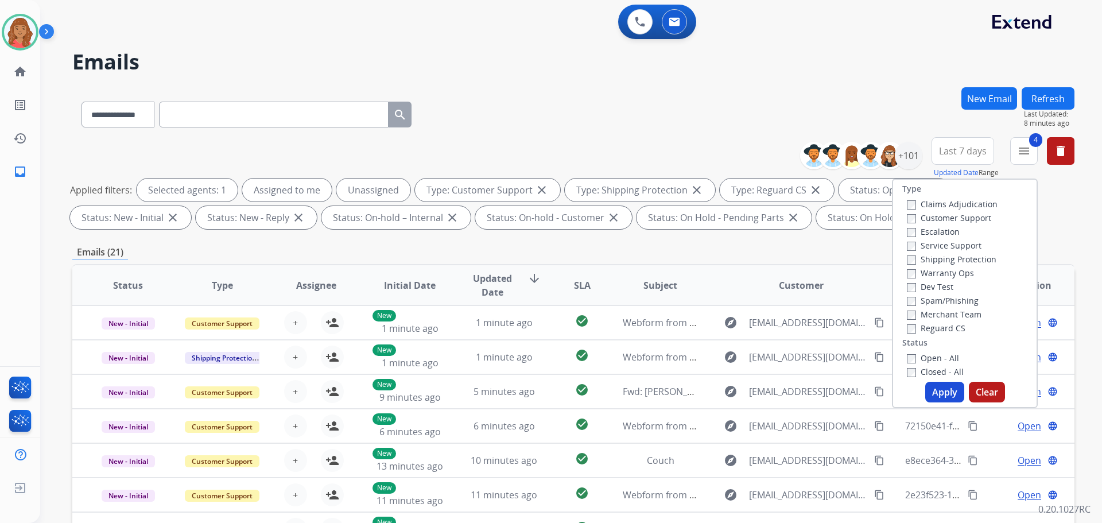
click at [932, 392] on button "Apply" at bounding box center [944, 392] width 39 height 21
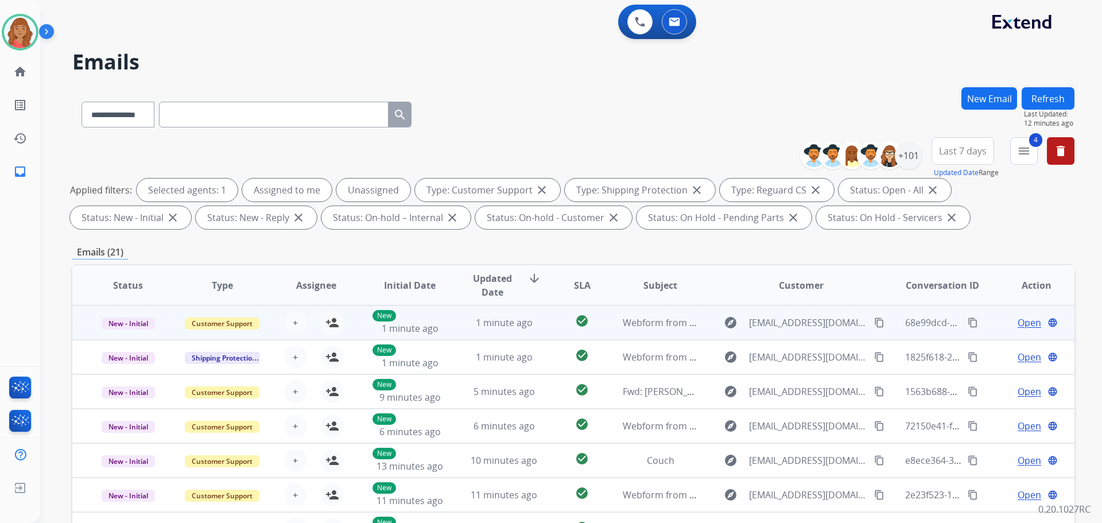
scroll to position [1, 0]
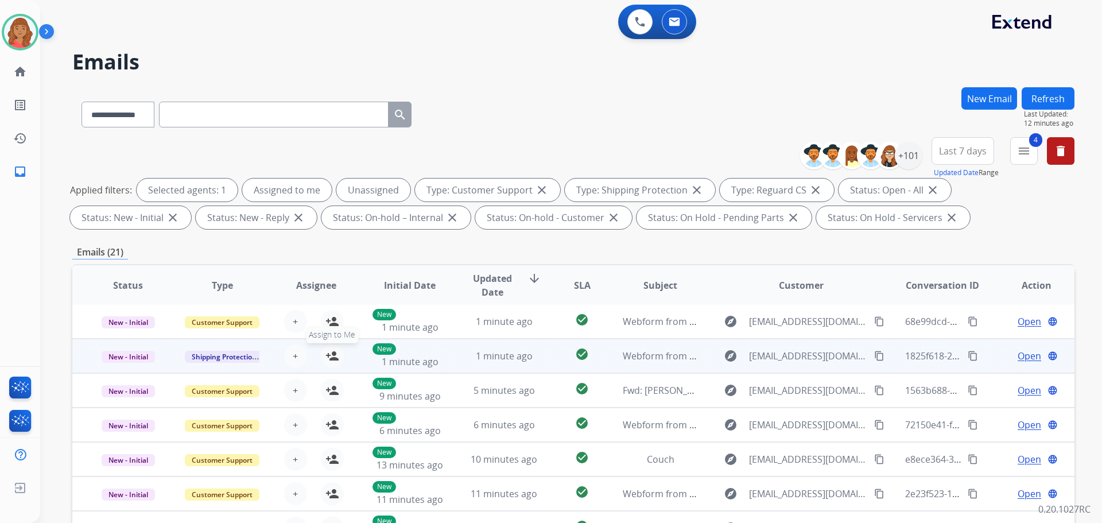
click at [332, 358] on mat-icon "person_add" at bounding box center [332, 356] width 14 height 14
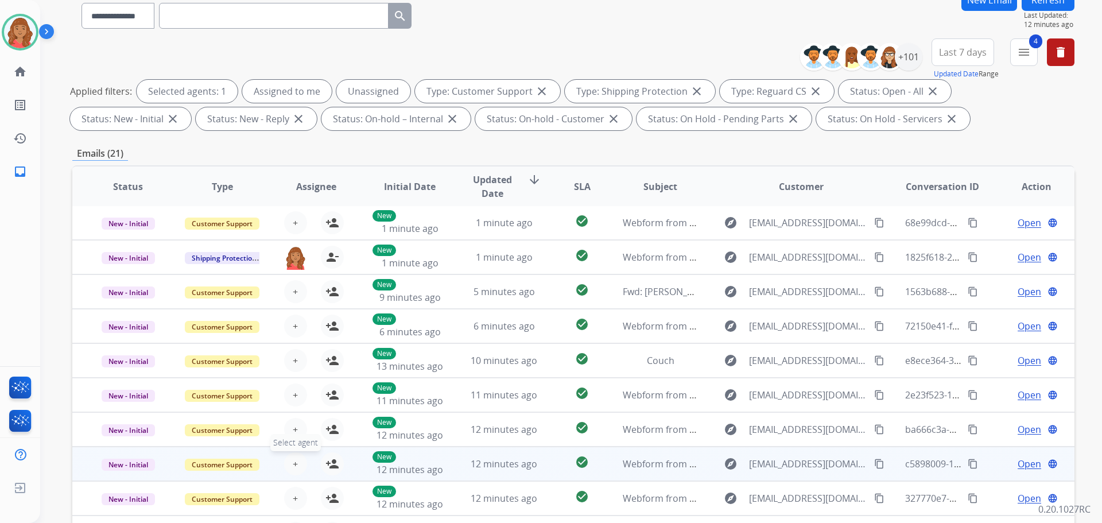
scroll to position [185, 0]
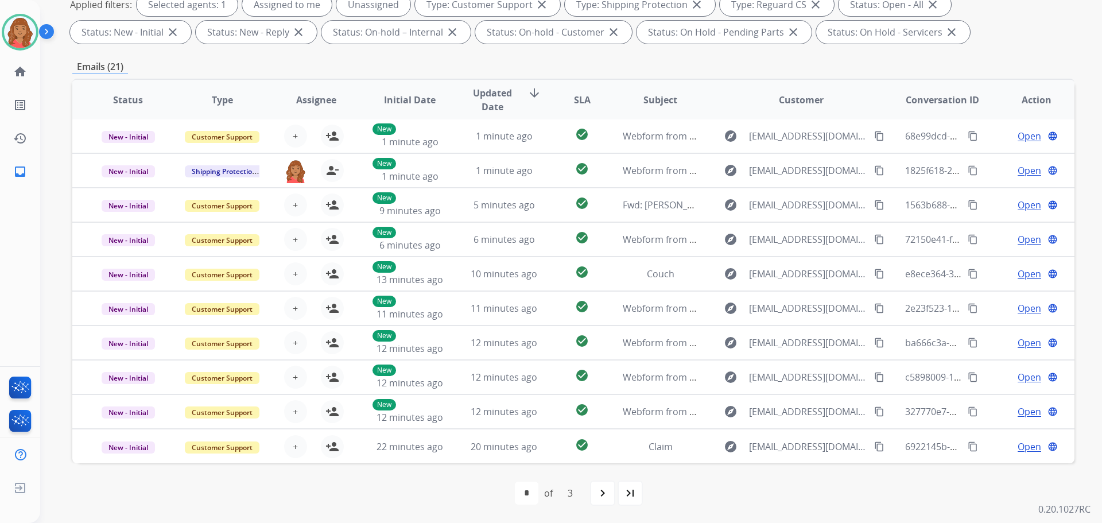
click at [594, 495] on div "navigate_next" at bounding box center [602, 492] width 25 height 25
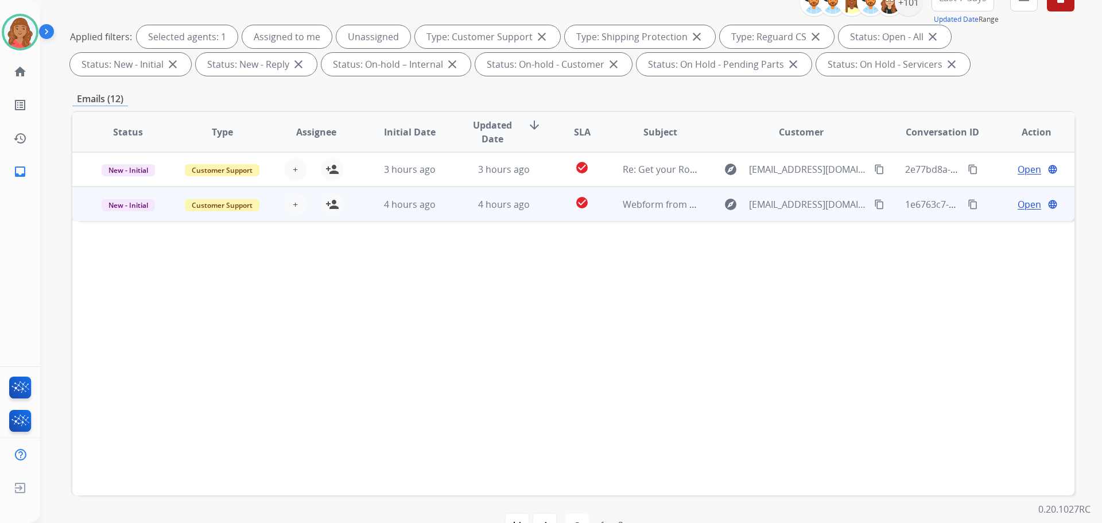
scroll to position [128, 0]
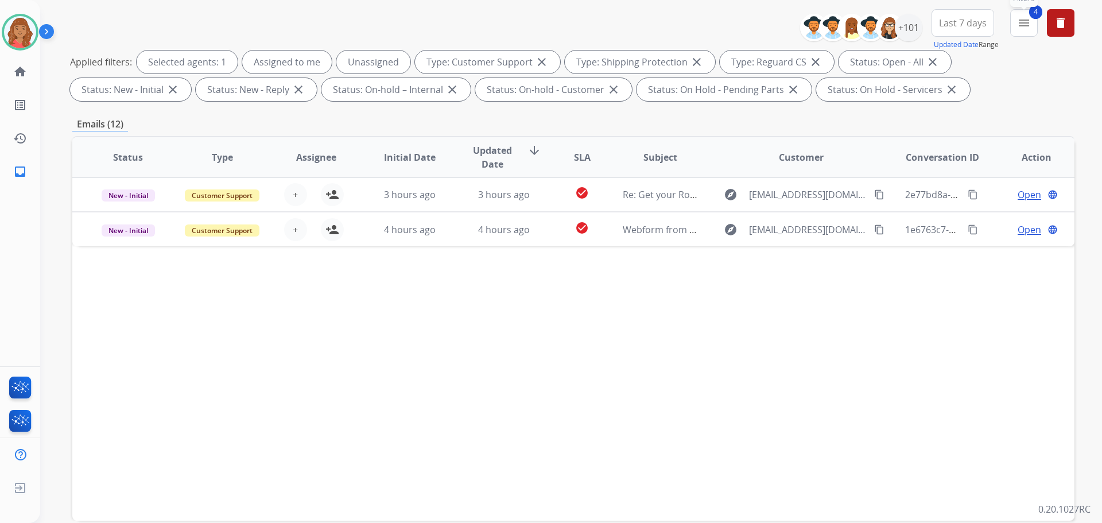
drag, startPoint x: 1018, startPoint y: 25, endPoint x: 999, endPoint y: 42, distance: 25.2
click at [1018, 28] on mat-icon "menu" at bounding box center [1024, 23] width 14 height 14
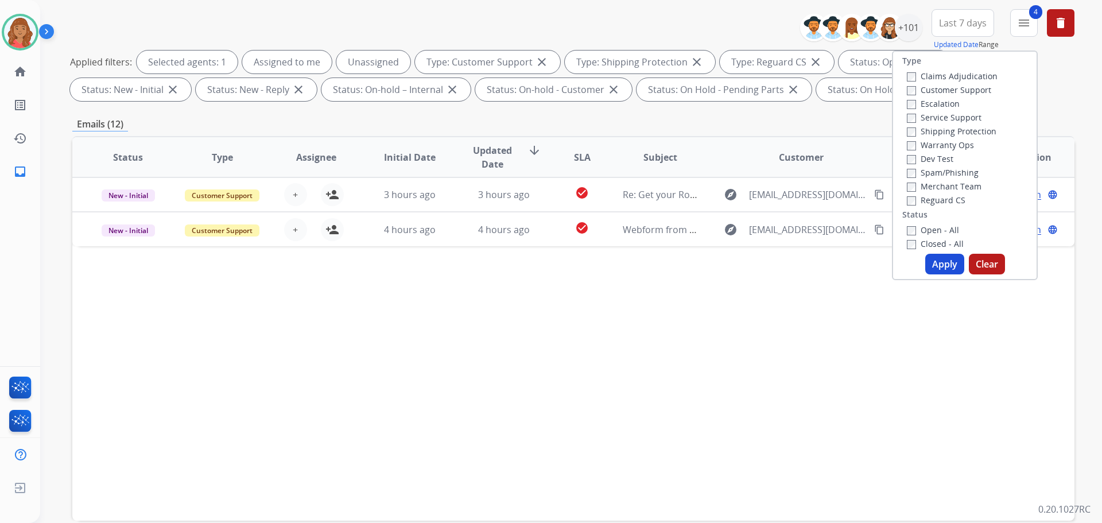
click at [939, 263] on button "Apply" at bounding box center [944, 264] width 39 height 21
select select "*"
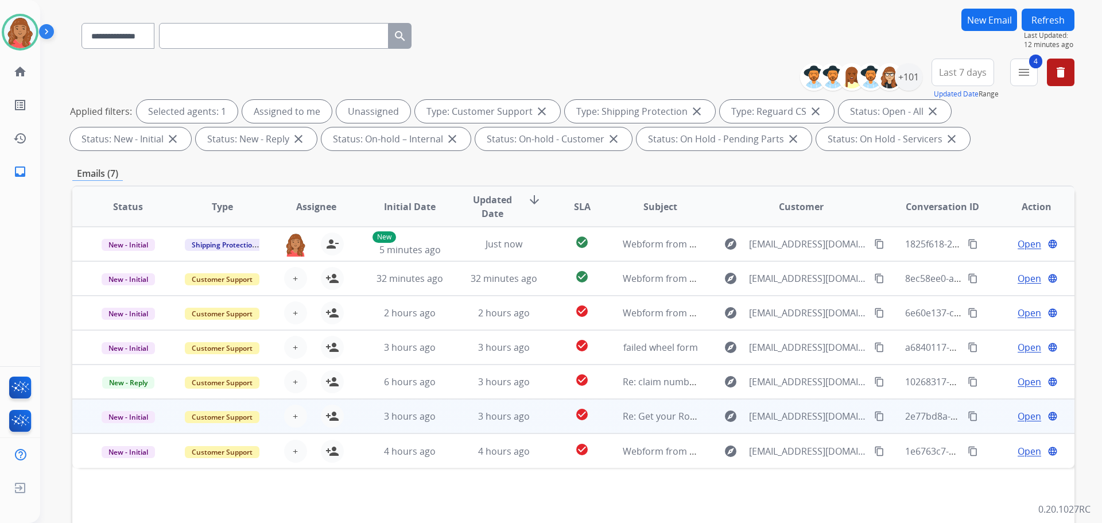
scroll to position [185, 0]
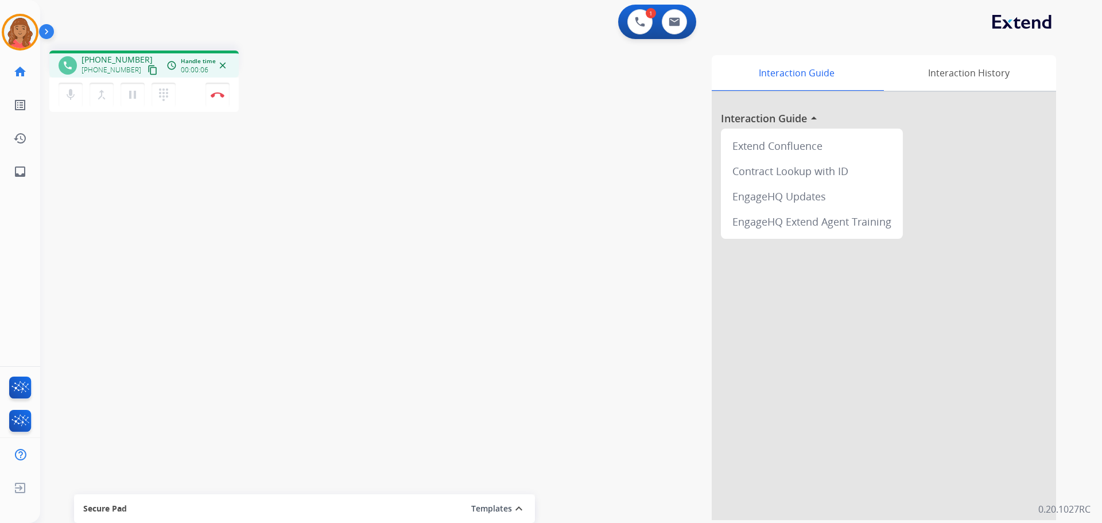
click at [148, 69] on mat-icon "content_copy" at bounding box center [153, 70] width 10 height 10
click at [692, 33] on div "1 Voice Interactions 0 Email Interactions" at bounding box center [657, 22] width 78 height 34
click at [676, 31] on button at bounding box center [674, 21] width 25 height 25
select select "**********"
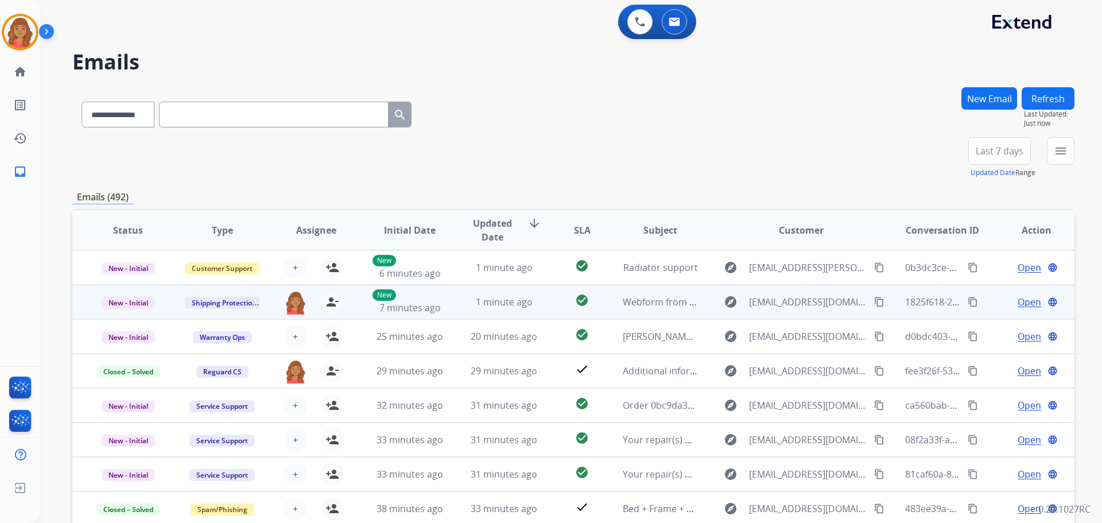
drag, startPoint x: 335, startPoint y: 304, endPoint x: 334, endPoint y: 316, distance: 12.1
click at [336, 304] on mat-icon "person_remove" at bounding box center [332, 302] width 14 height 14
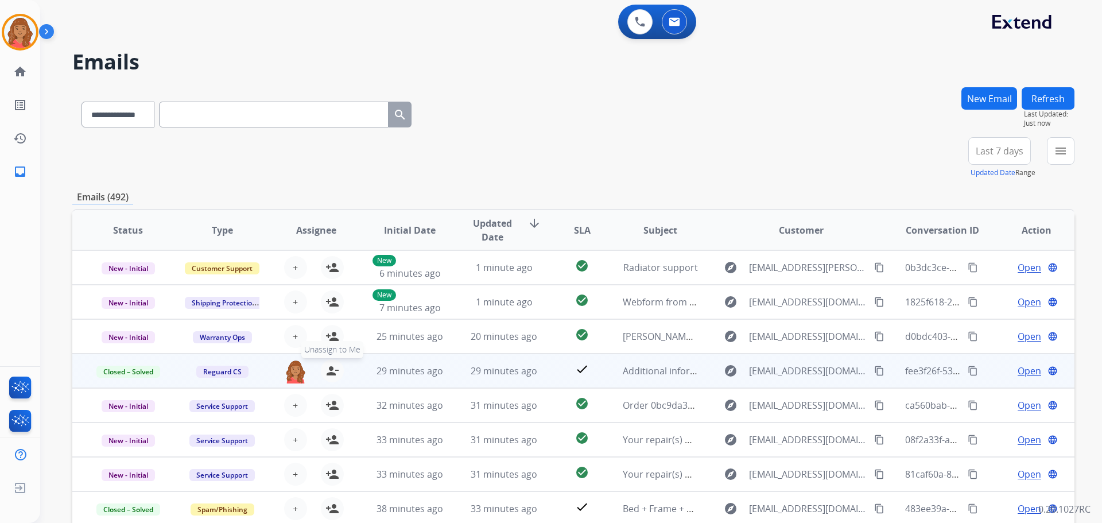
click at [331, 364] on mat-icon "person_remove" at bounding box center [332, 371] width 14 height 14
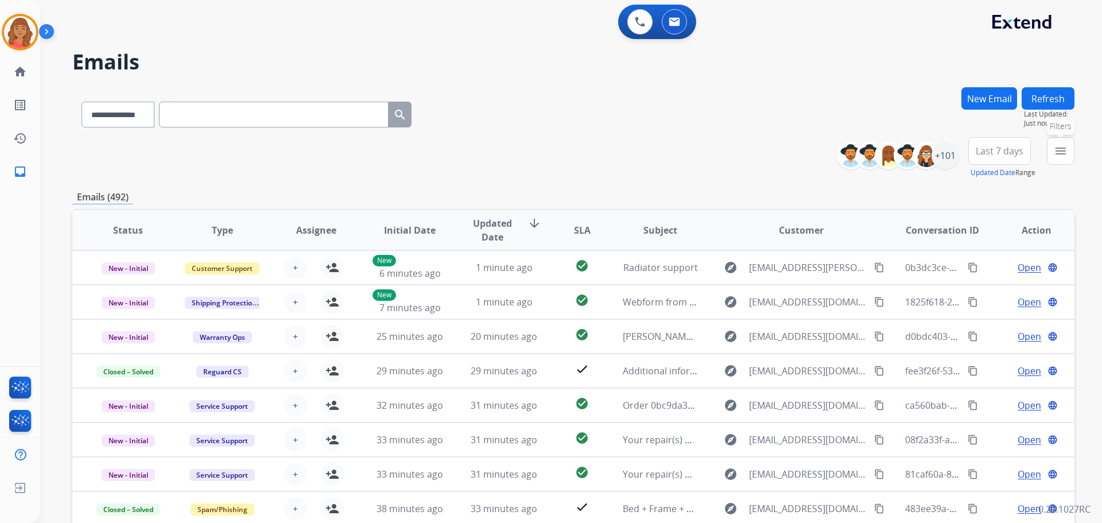
click at [1054, 158] on button "menu Filters" at bounding box center [1061, 151] width 28 height 28
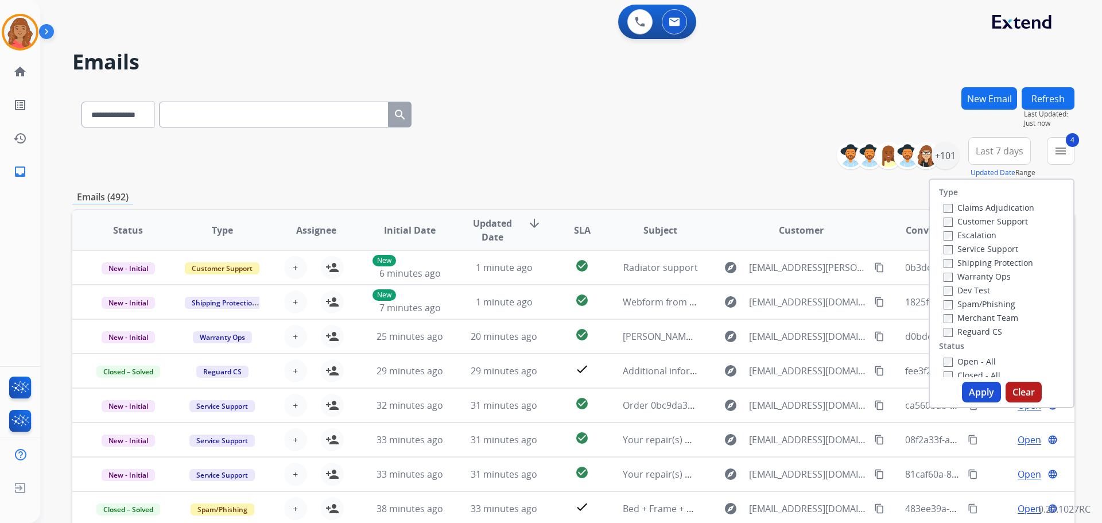
click at [977, 394] on button "Apply" at bounding box center [981, 392] width 39 height 21
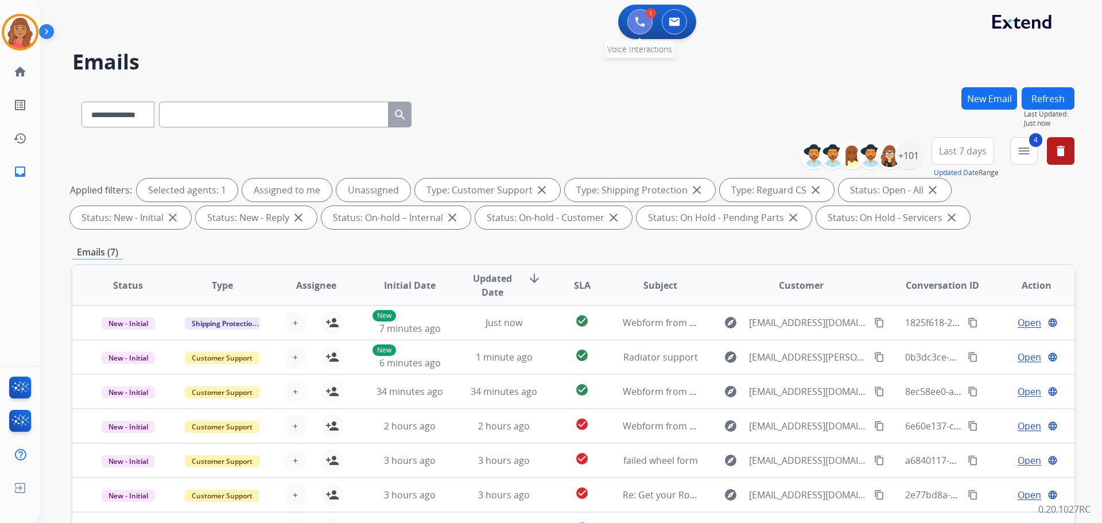
click at [641, 24] on img at bounding box center [640, 22] width 10 height 10
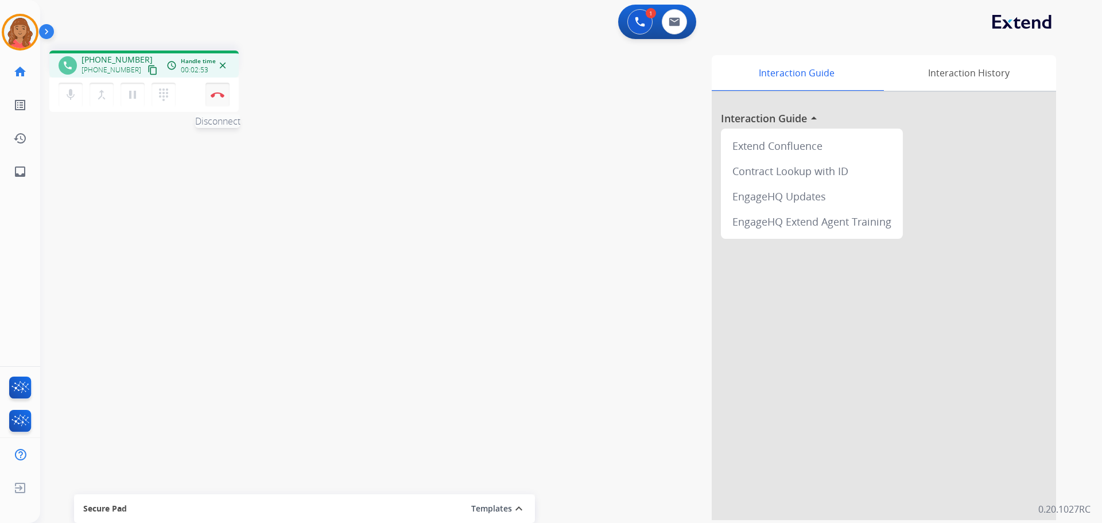
click at [222, 99] on button "Disconnect" at bounding box center [217, 95] width 24 height 24
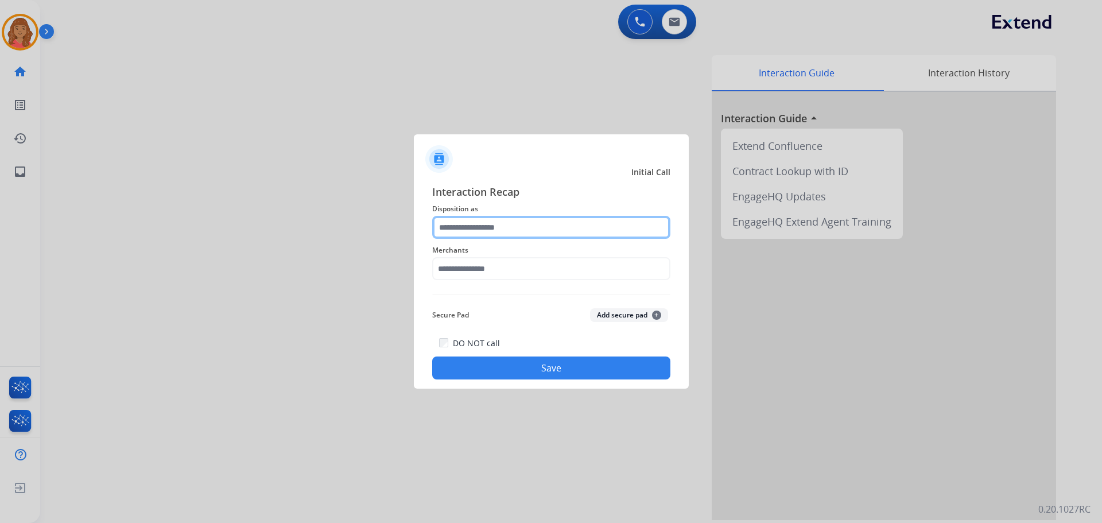
click at [542, 231] on input "text" at bounding box center [551, 227] width 238 height 23
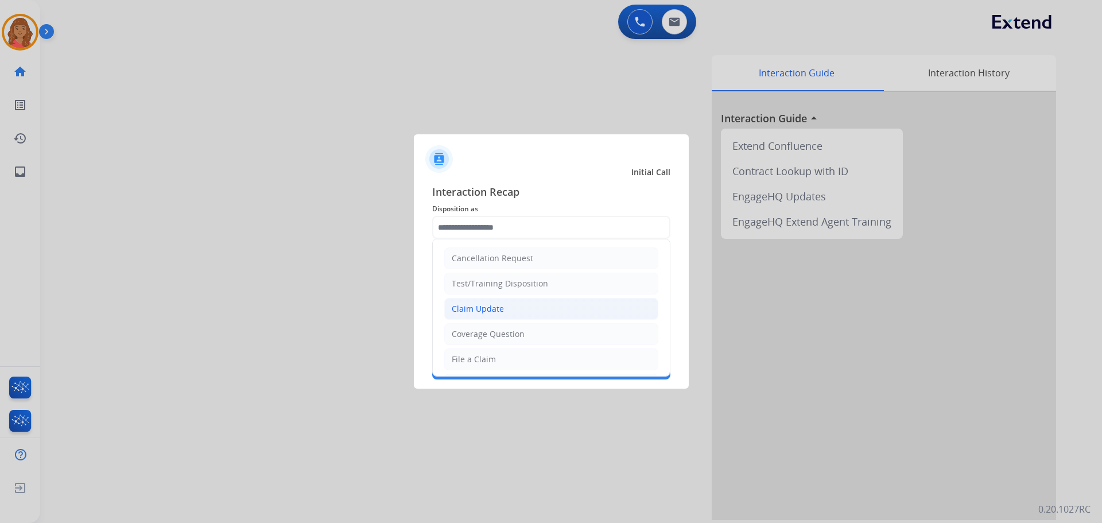
click at [480, 312] on div "Claim Update" at bounding box center [478, 308] width 52 height 11
type input "**********"
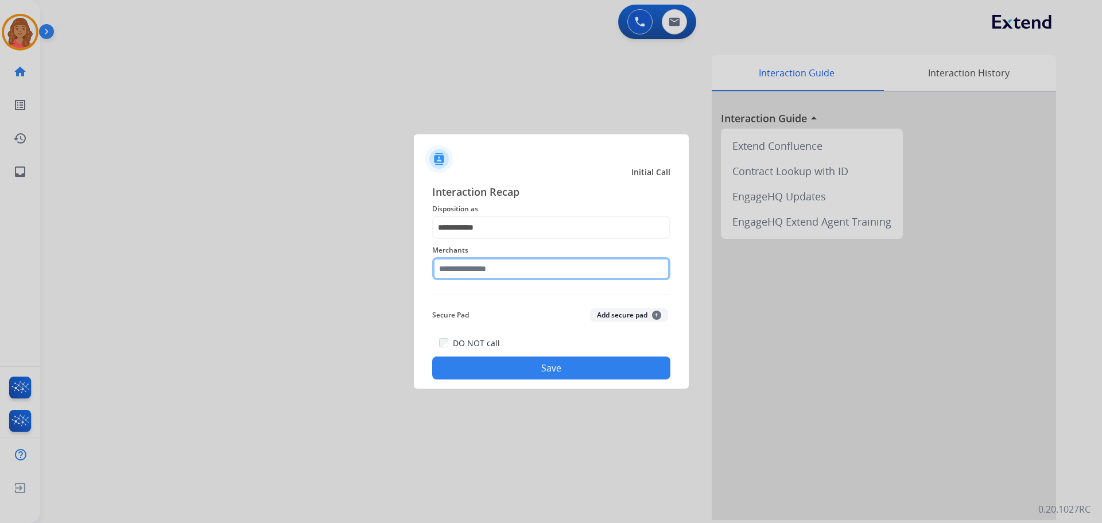
click at [478, 274] on input "text" at bounding box center [551, 268] width 238 height 23
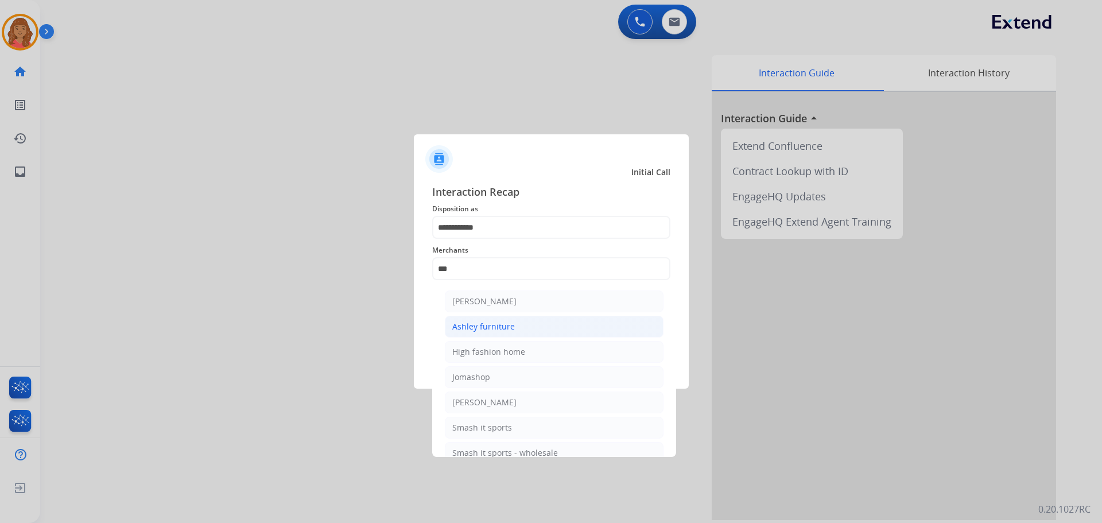
drag, startPoint x: 468, startPoint y: 327, endPoint x: 464, endPoint y: 346, distance: 18.8
click at [468, 329] on div "Ashley furniture" at bounding box center [483, 326] width 63 height 11
type input "**********"
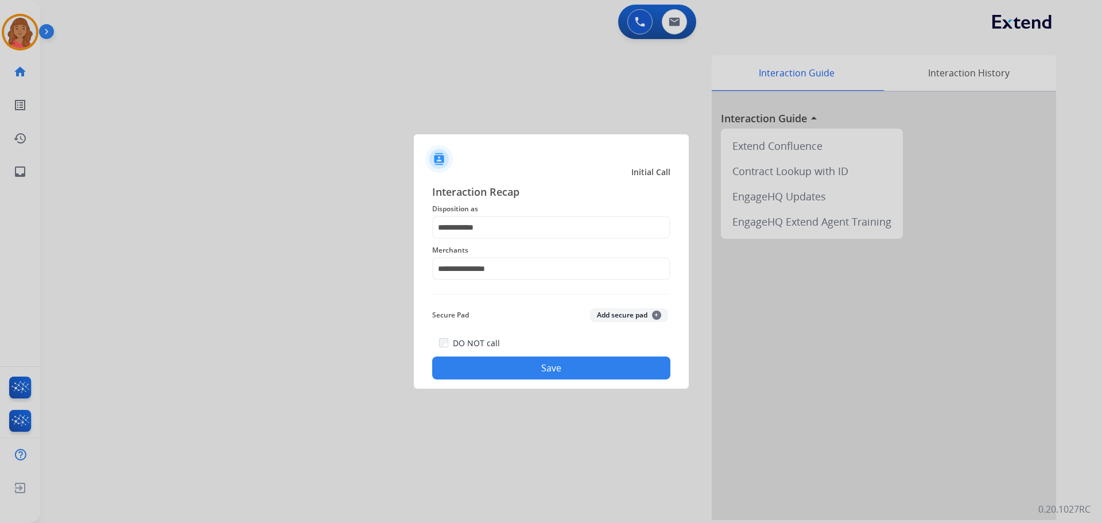
click at [488, 363] on button "Save" at bounding box center [551, 367] width 238 height 23
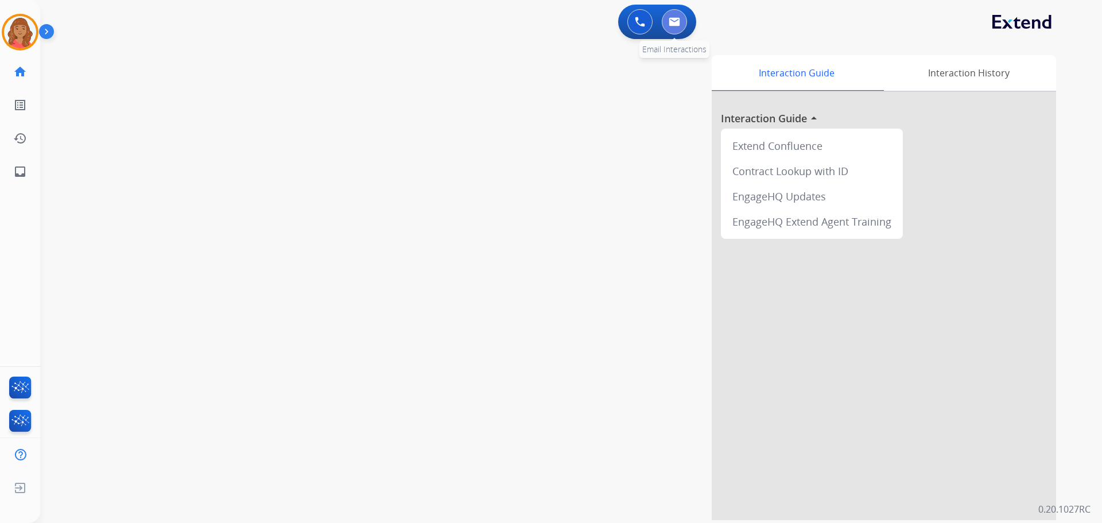
click at [670, 20] on img at bounding box center [674, 21] width 11 height 9
select select "**********"
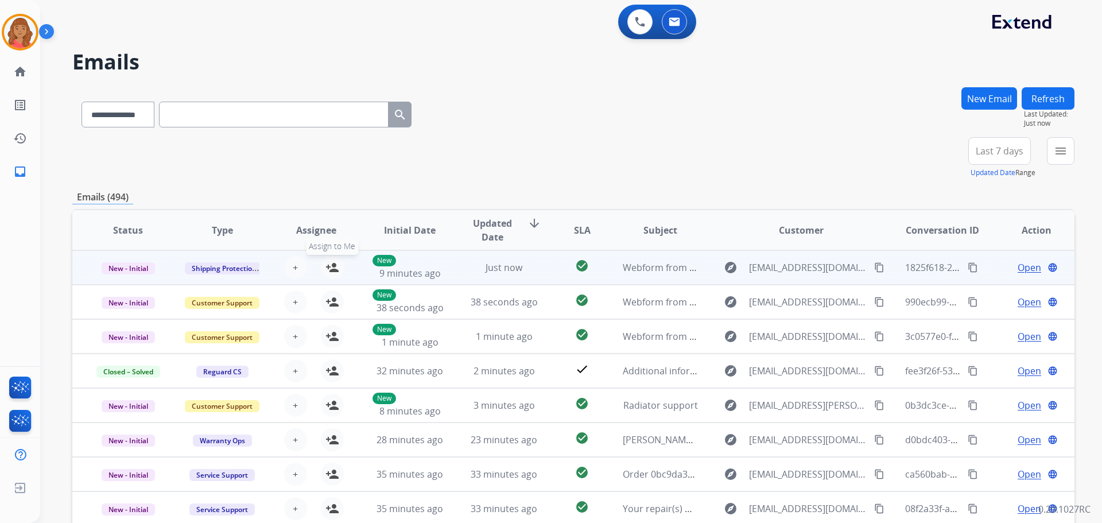
scroll to position [1, 0]
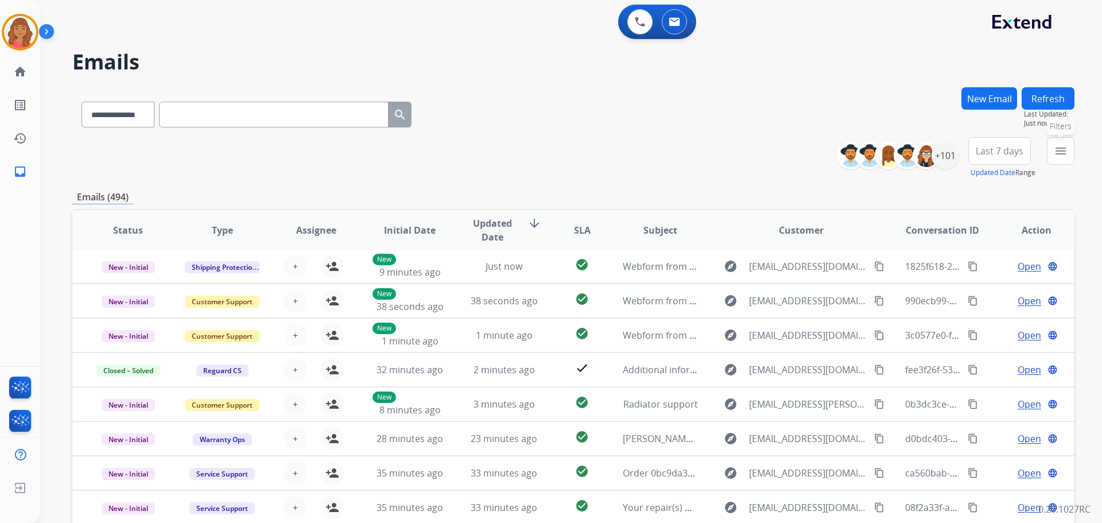
click at [1057, 154] on mat-icon "menu" at bounding box center [1061, 151] width 14 height 14
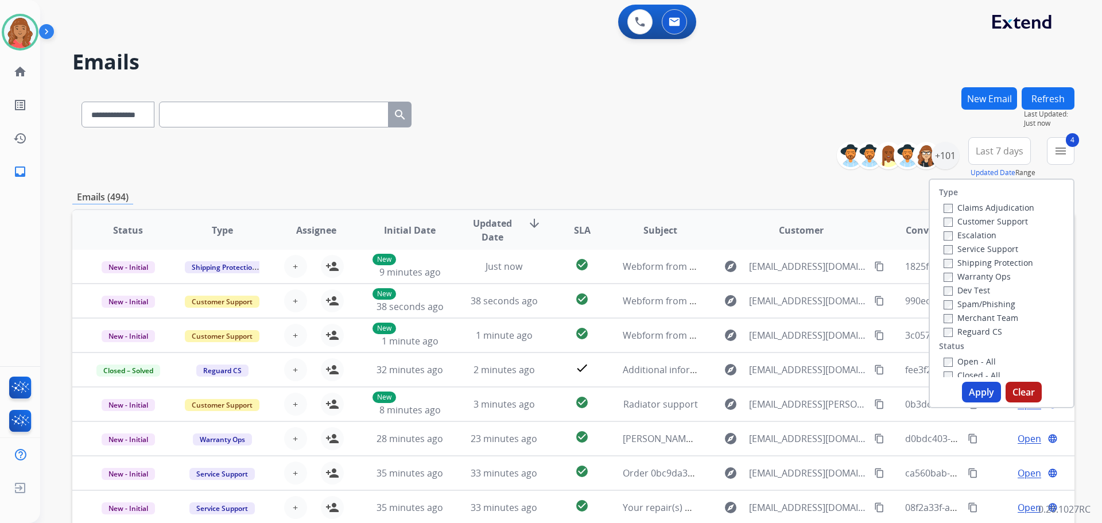
drag, startPoint x: 971, startPoint y: 397, endPoint x: 965, endPoint y: 394, distance: 5.9
click at [971, 396] on button "Apply" at bounding box center [981, 392] width 39 height 21
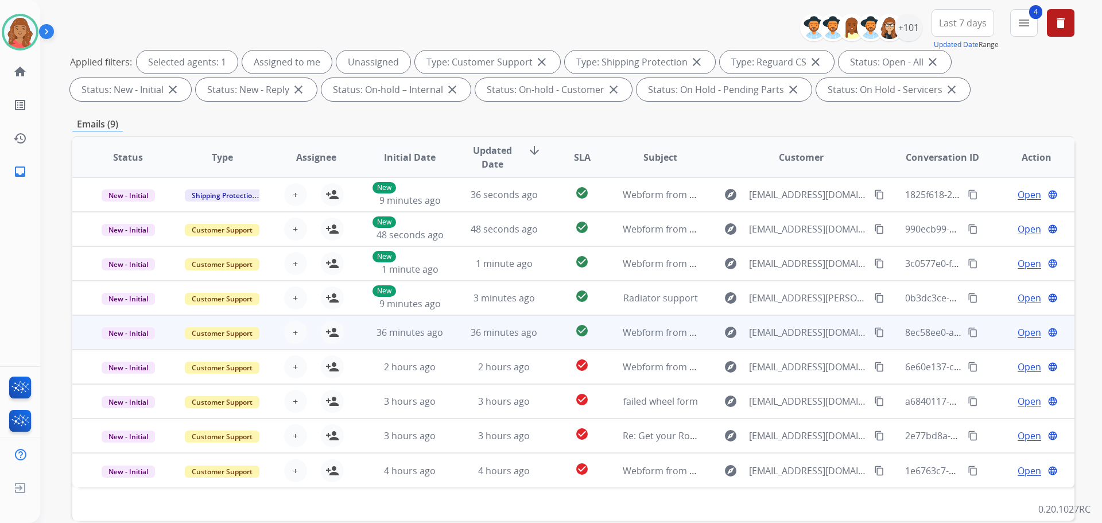
scroll to position [185, 0]
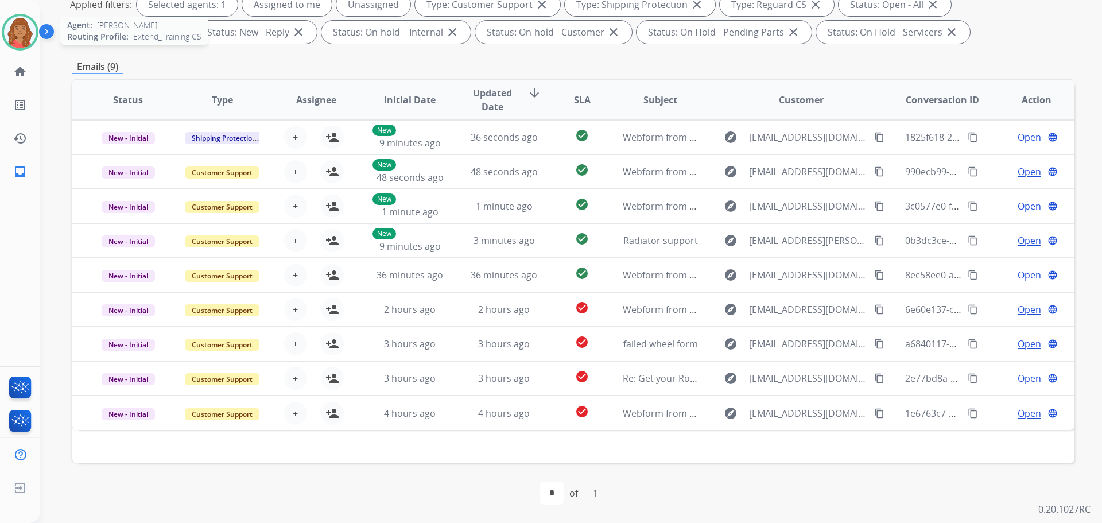
click at [21, 30] on img at bounding box center [20, 32] width 32 height 32
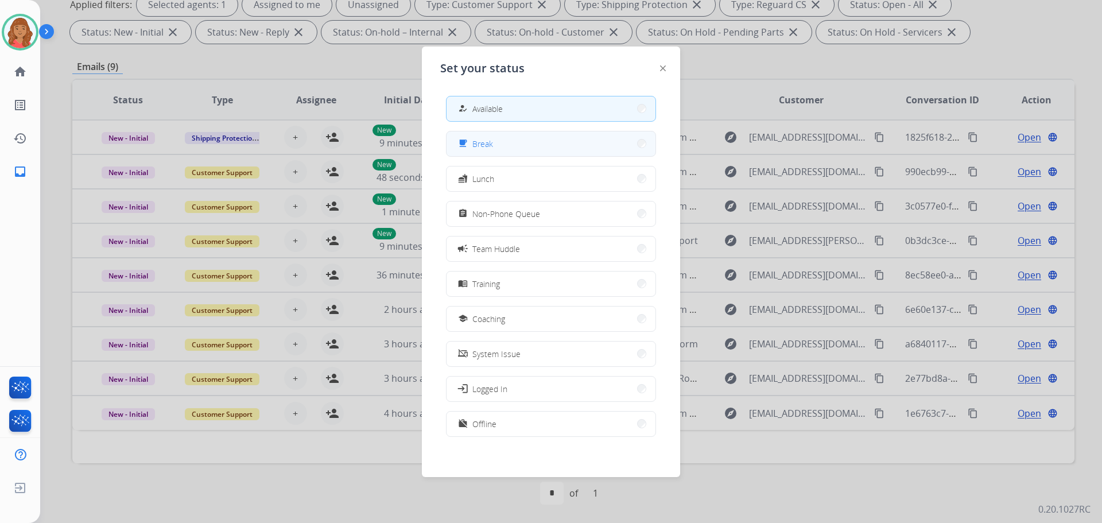
click at [472, 146] on div "free_breakfast Break" at bounding box center [474, 144] width 37 height 14
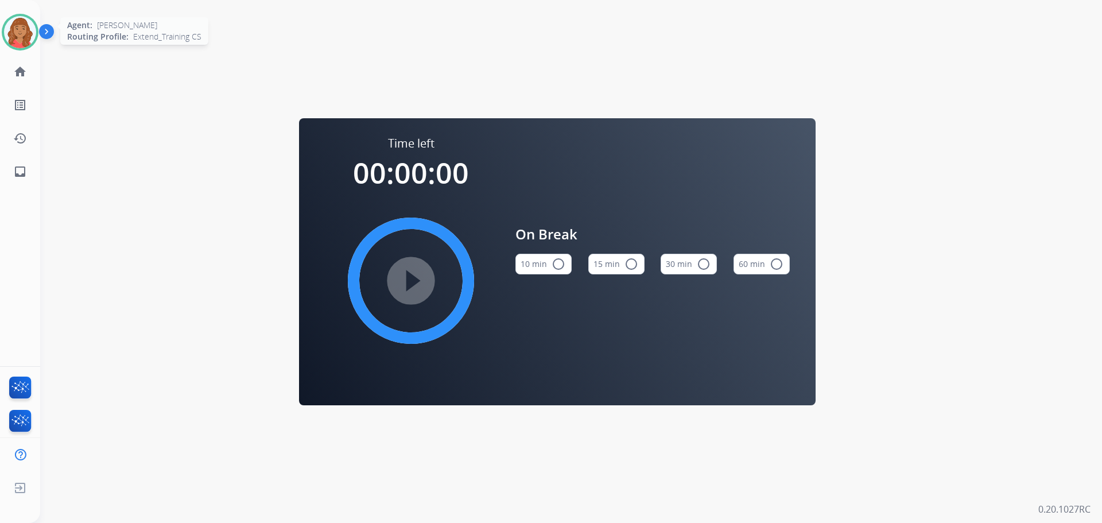
click at [25, 32] on img at bounding box center [20, 32] width 32 height 32
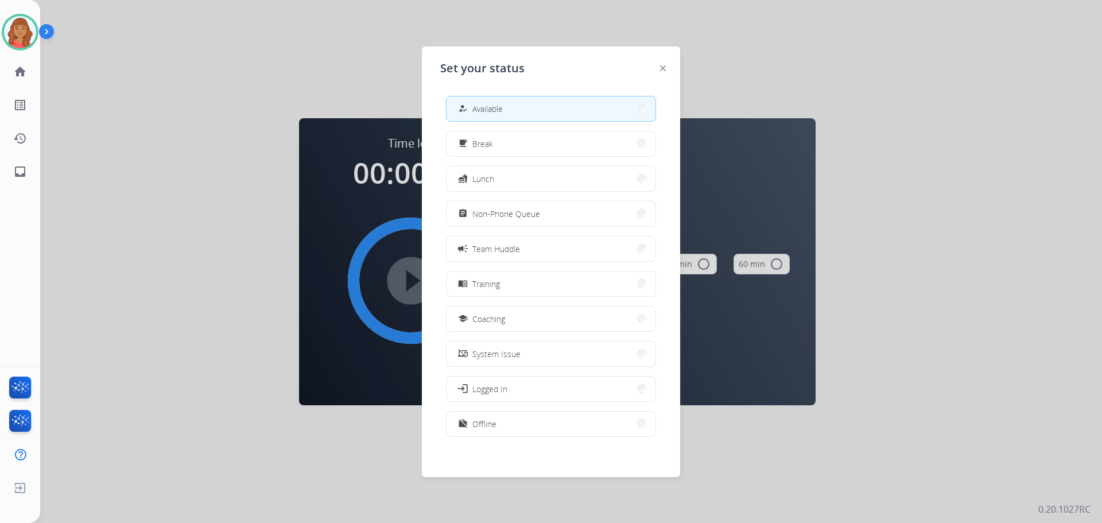
click at [185, 62] on div at bounding box center [551, 261] width 1102 height 523
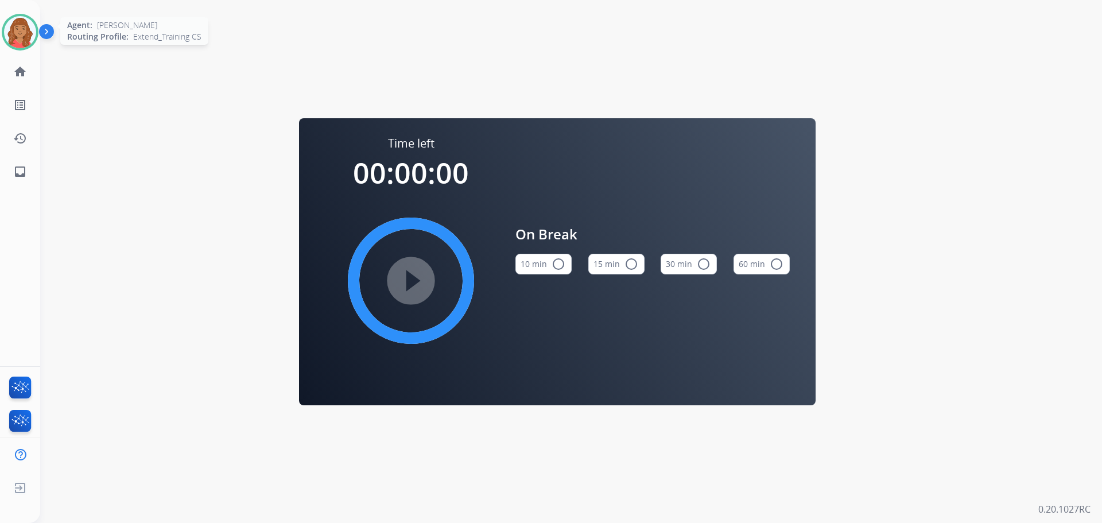
click at [20, 17] on img at bounding box center [20, 32] width 32 height 32
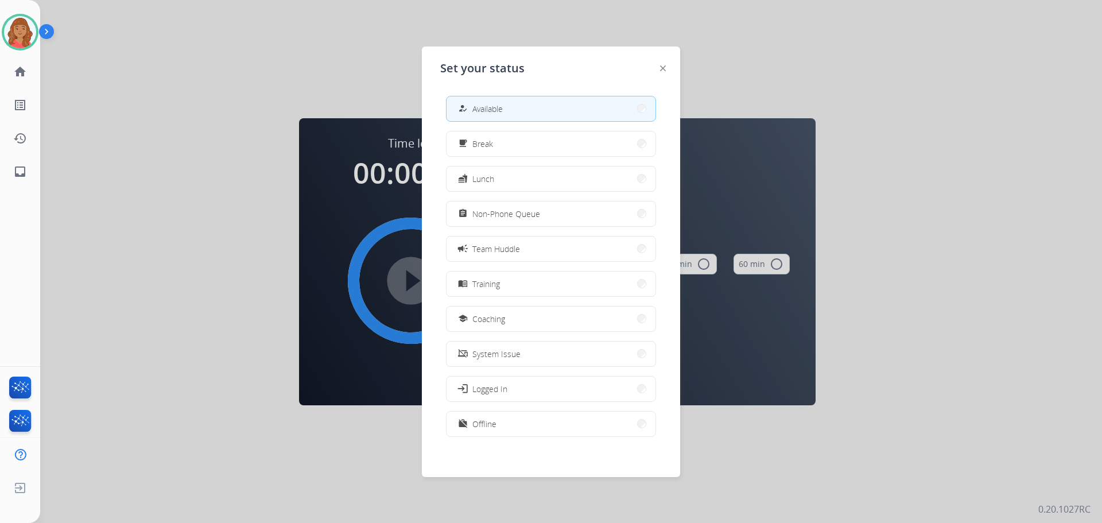
click at [499, 89] on div "how_to_reg Available free_breakfast Break fastfood Lunch assignment Non-Phone Q…" at bounding box center [551, 268] width 222 height 362
click at [317, 36] on div at bounding box center [551, 261] width 1102 height 523
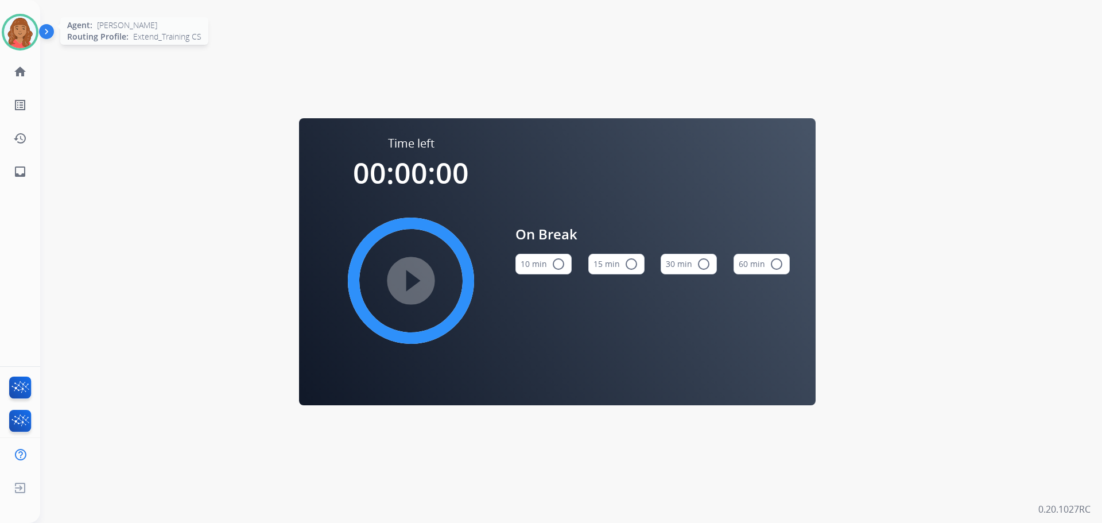
click at [19, 31] on img at bounding box center [20, 32] width 32 height 32
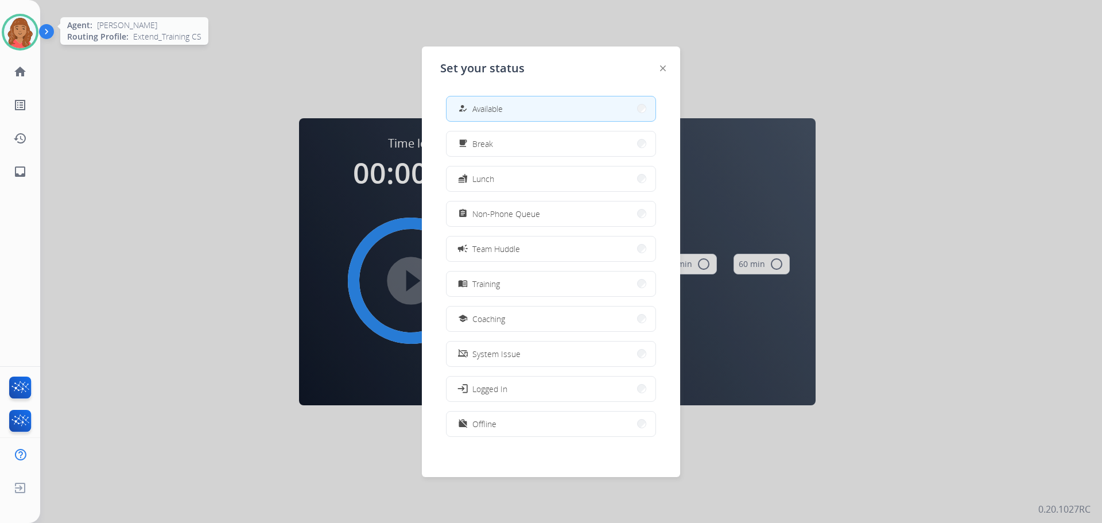
click at [29, 30] on img at bounding box center [20, 32] width 32 height 32
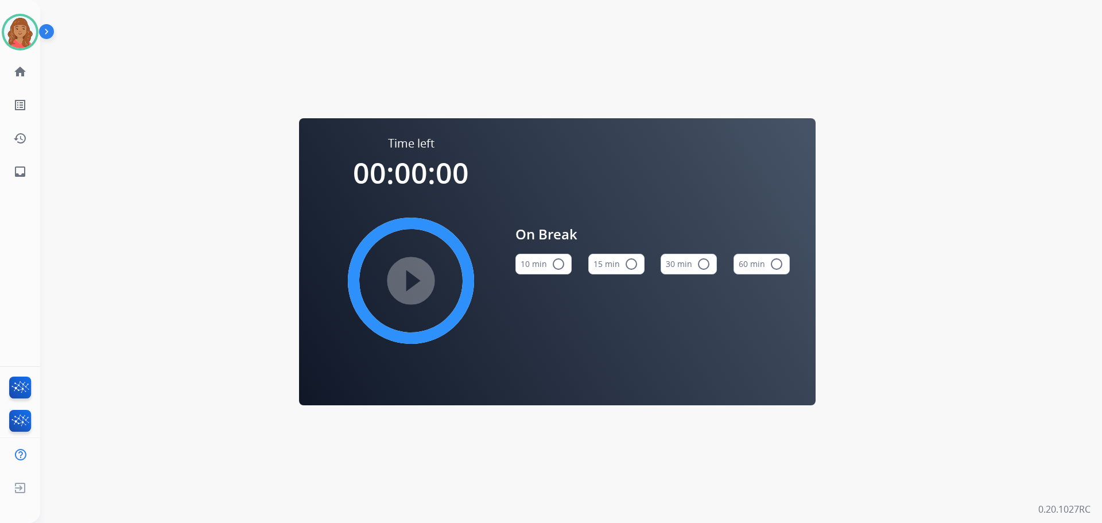
click at [55, 33] on img at bounding box center [49, 34] width 20 height 22
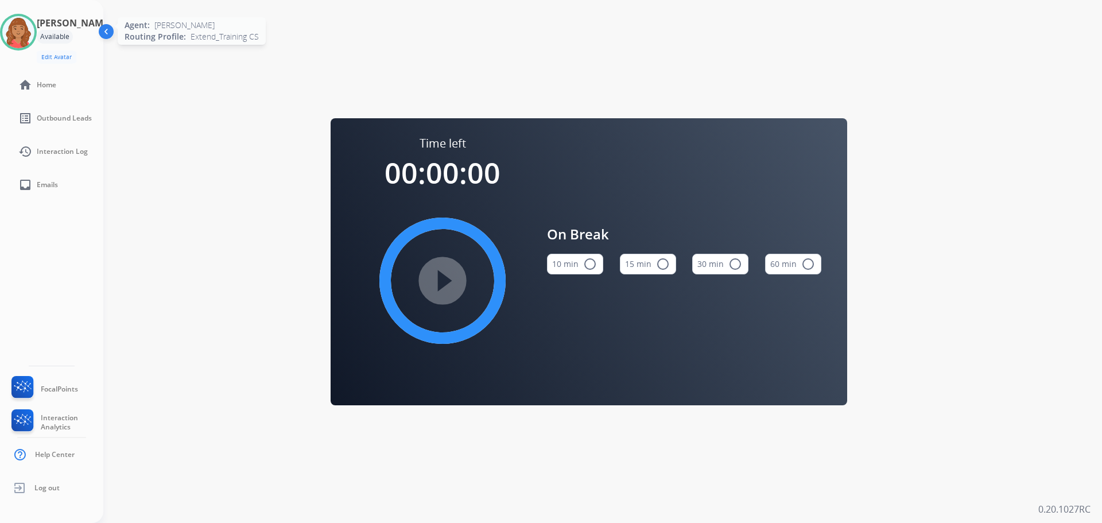
drag, startPoint x: 18, startPoint y: 34, endPoint x: 24, endPoint y: 37, distance: 5.9
click at [19, 34] on img at bounding box center [18, 32] width 32 height 32
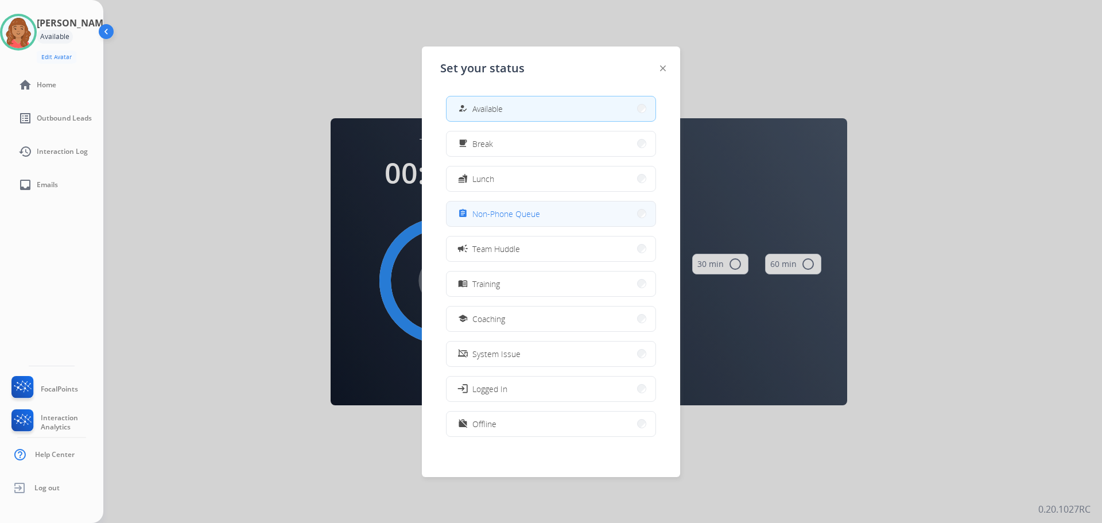
click at [498, 220] on button "assignment Non-Phone Queue" at bounding box center [551, 213] width 209 height 25
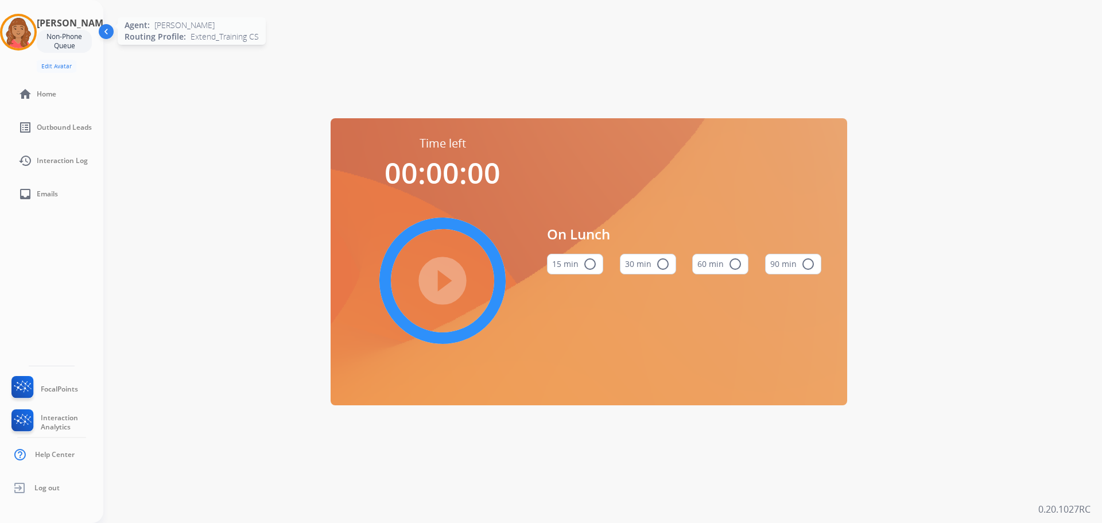
click at [28, 31] on img at bounding box center [18, 32] width 32 height 32
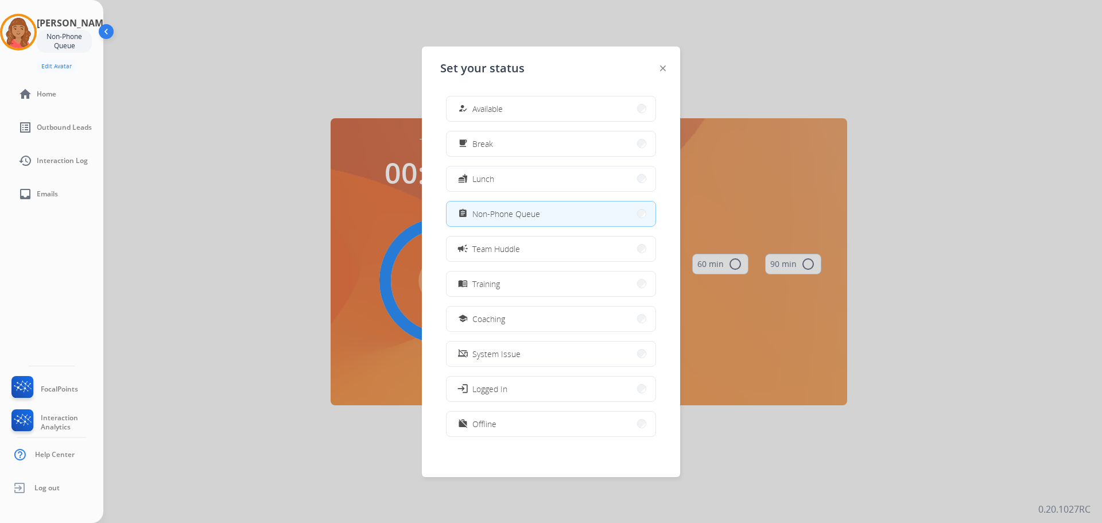
click at [514, 105] on button "how_to_reg Available" at bounding box center [551, 108] width 209 height 25
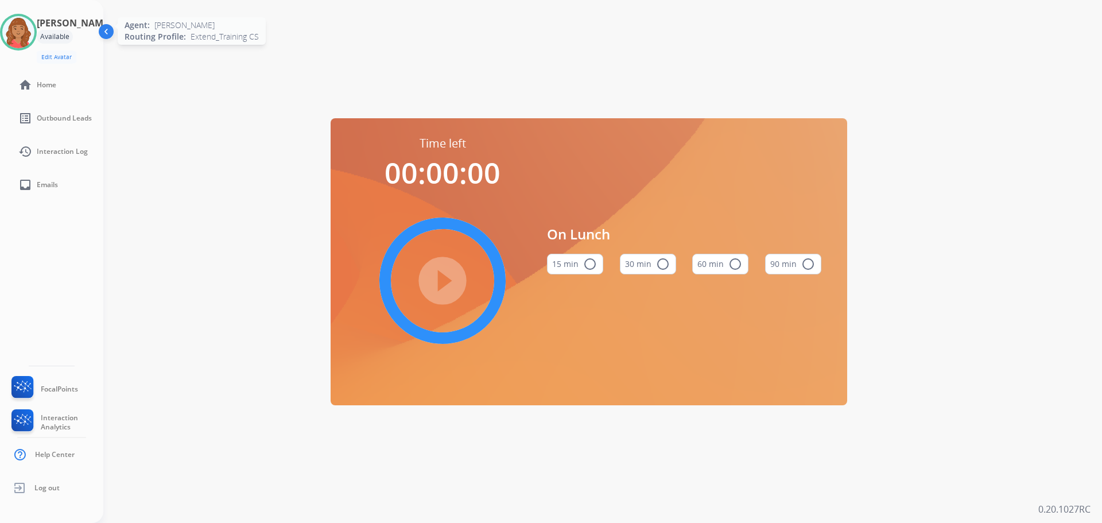
drag, startPoint x: 25, startPoint y: 28, endPoint x: 29, endPoint y: 34, distance: 7.0
click at [26, 28] on img at bounding box center [18, 32] width 32 height 32
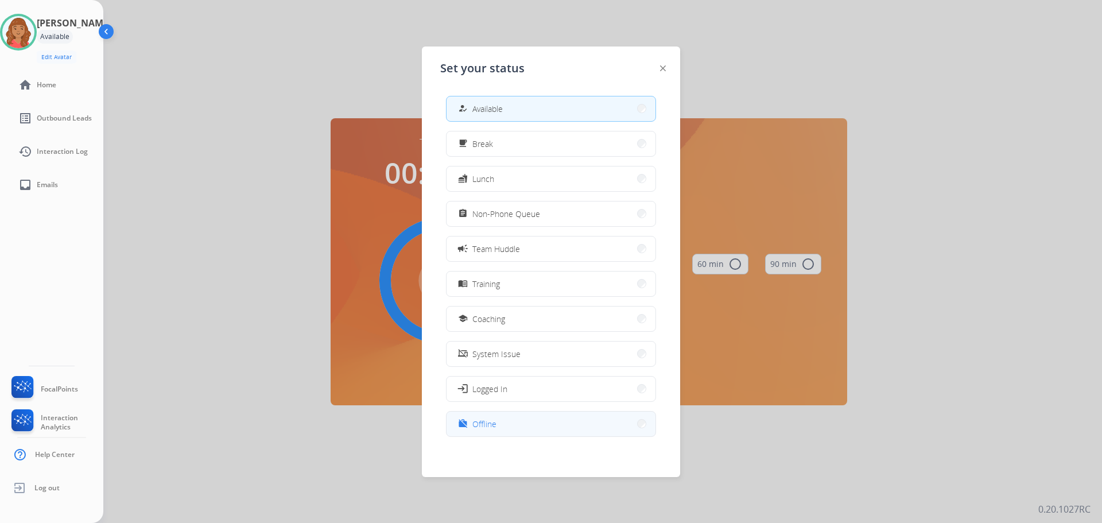
click at [495, 420] on span "Offline" at bounding box center [484, 424] width 24 height 12
